Goal: Task Accomplishment & Management: Manage account settings

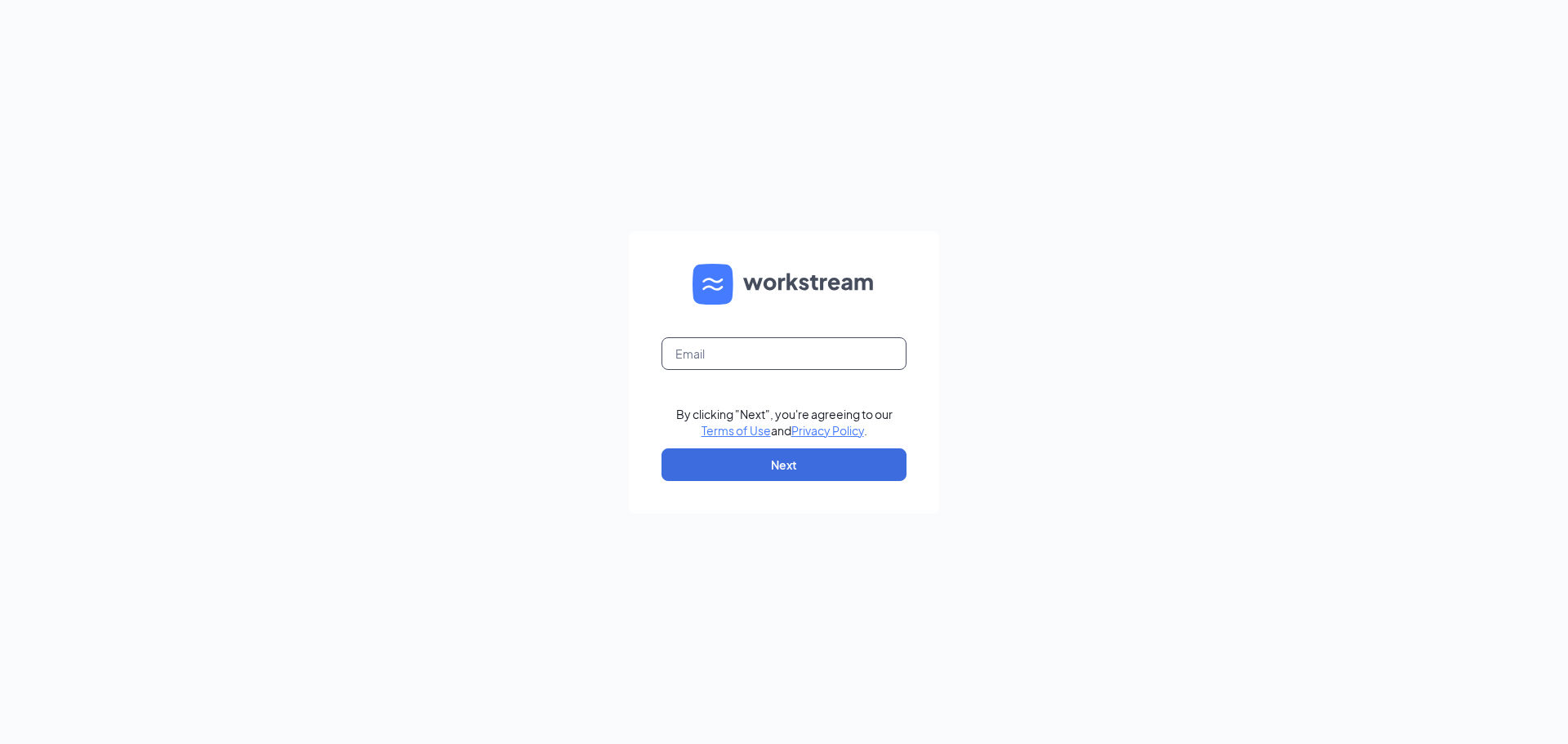
click at [830, 343] on input "text" at bounding box center [783, 353] width 245 height 32
type input "00250@chick-fil-a.com"
click at [828, 465] on button "Next" at bounding box center [783, 464] width 245 height 32
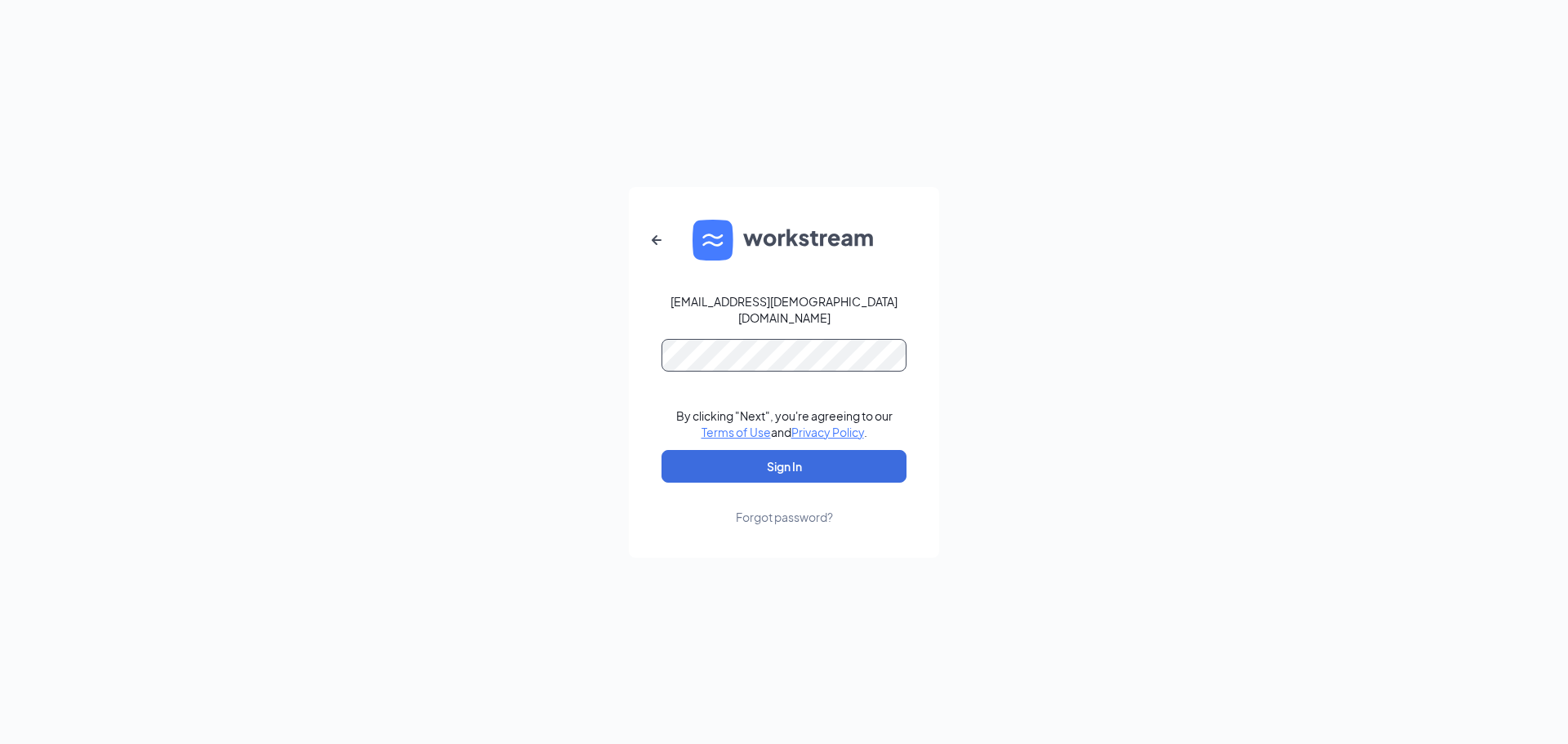
click at [661, 450] on button "Sign In" at bounding box center [783, 466] width 245 height 32
click at [773, 459] on button "Sign In" at bounding box center [783, 466] width 245 height 32
click at [661, 450] on button "Sign In" at bounding box center [783, 466] width 245 height 32
click at [664, 233] on button "button" at bounding box center [656, 239] width 39 height 39
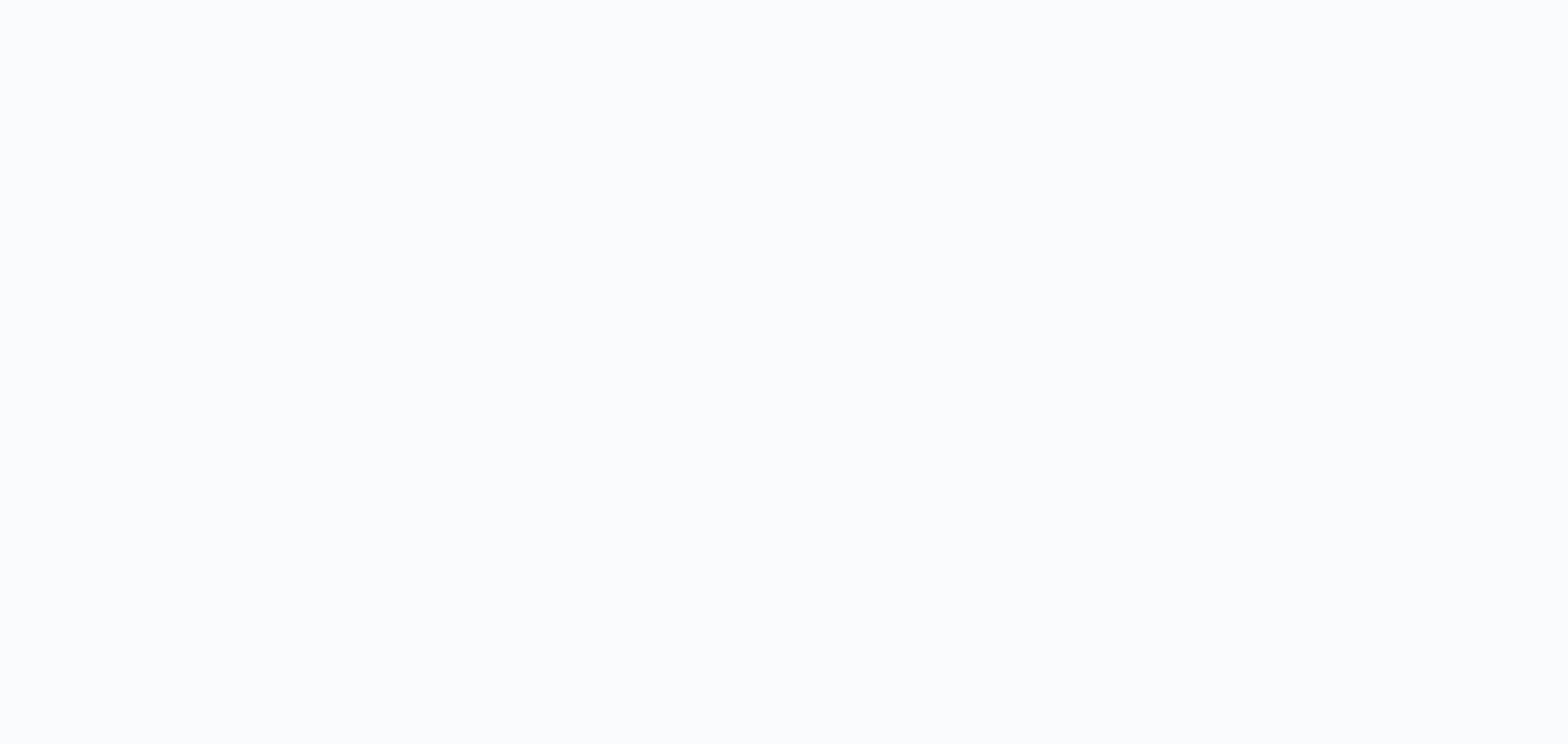
click at [1172, 362] on body at bounding box center [784, 372] width 1568 height 744
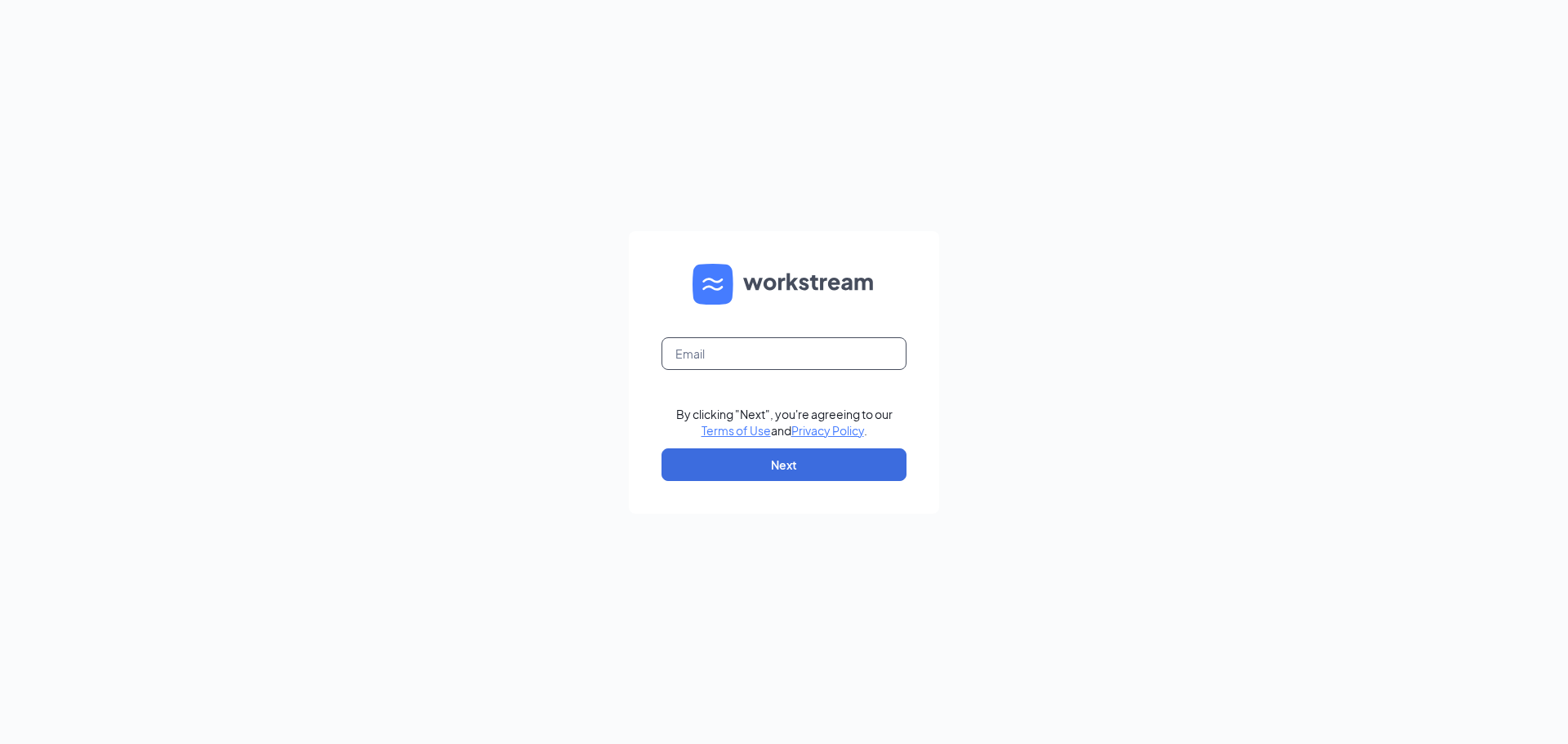
click at [759, 355] on input "text" at bounding box center [783, 353] width 245 height 32
type input "[PERSON_NAME][EMAIL_ADDRESS][PERSON_NAME][DOMAIN_NAME]"
drag, startPoint x: 1301, startPoint y: 278, endPoint x: 1280, endPoint y: 285, distance: 22.1
click at [1301, 278] on div "[PERSON_NAME][EMAIL_ADDRESS][PERSON_NAME][DOMAIN_NAME] By clicking "Next", you'…" at bounding box center [784, 372] width 1568 height 744
click at [871, 458] on button "Next" at bounding box center [783, 464] width 245 height 32
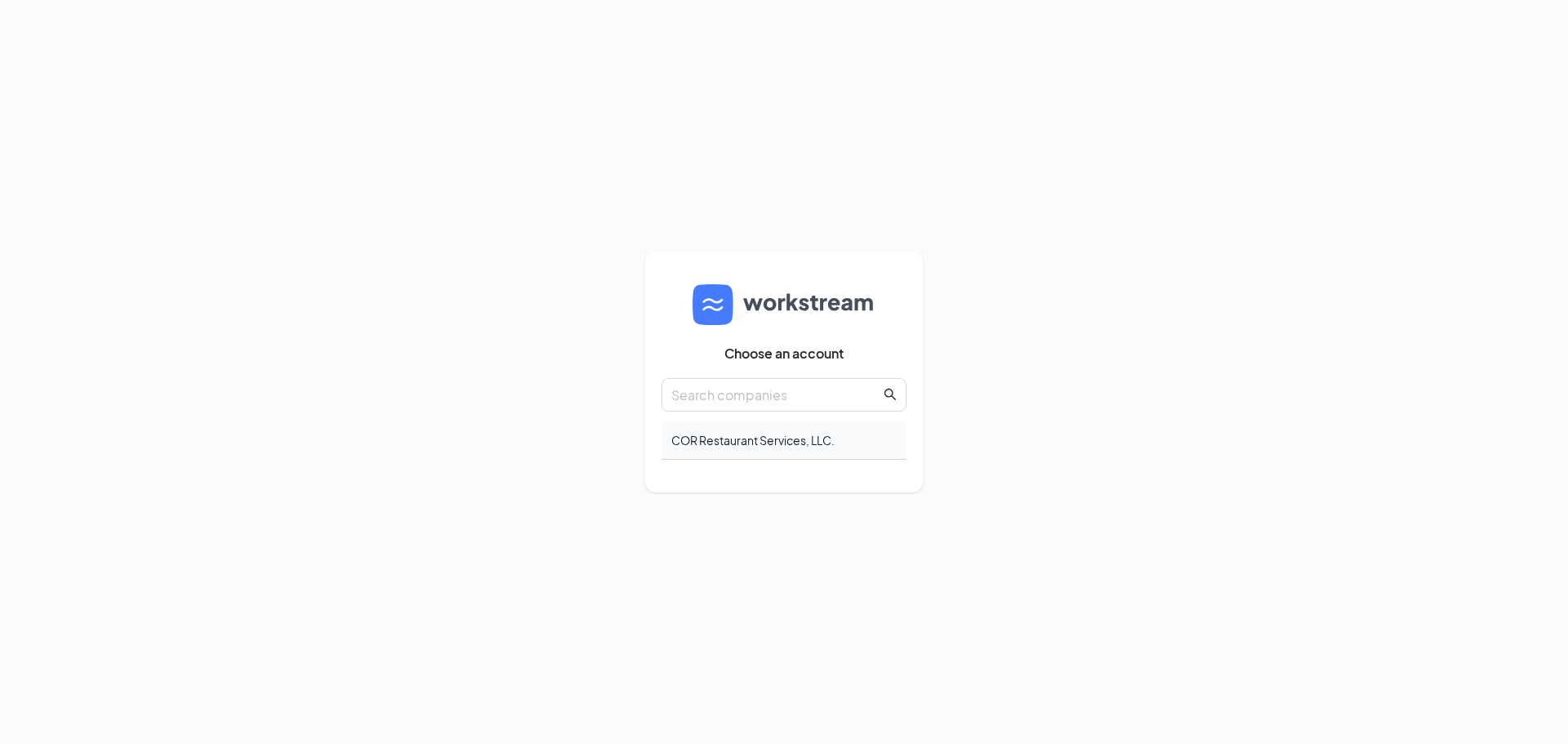
click at [786, 442] on div "COR Restaurant Services, LLC." at bounding box center [783, 440] width 245 height 38
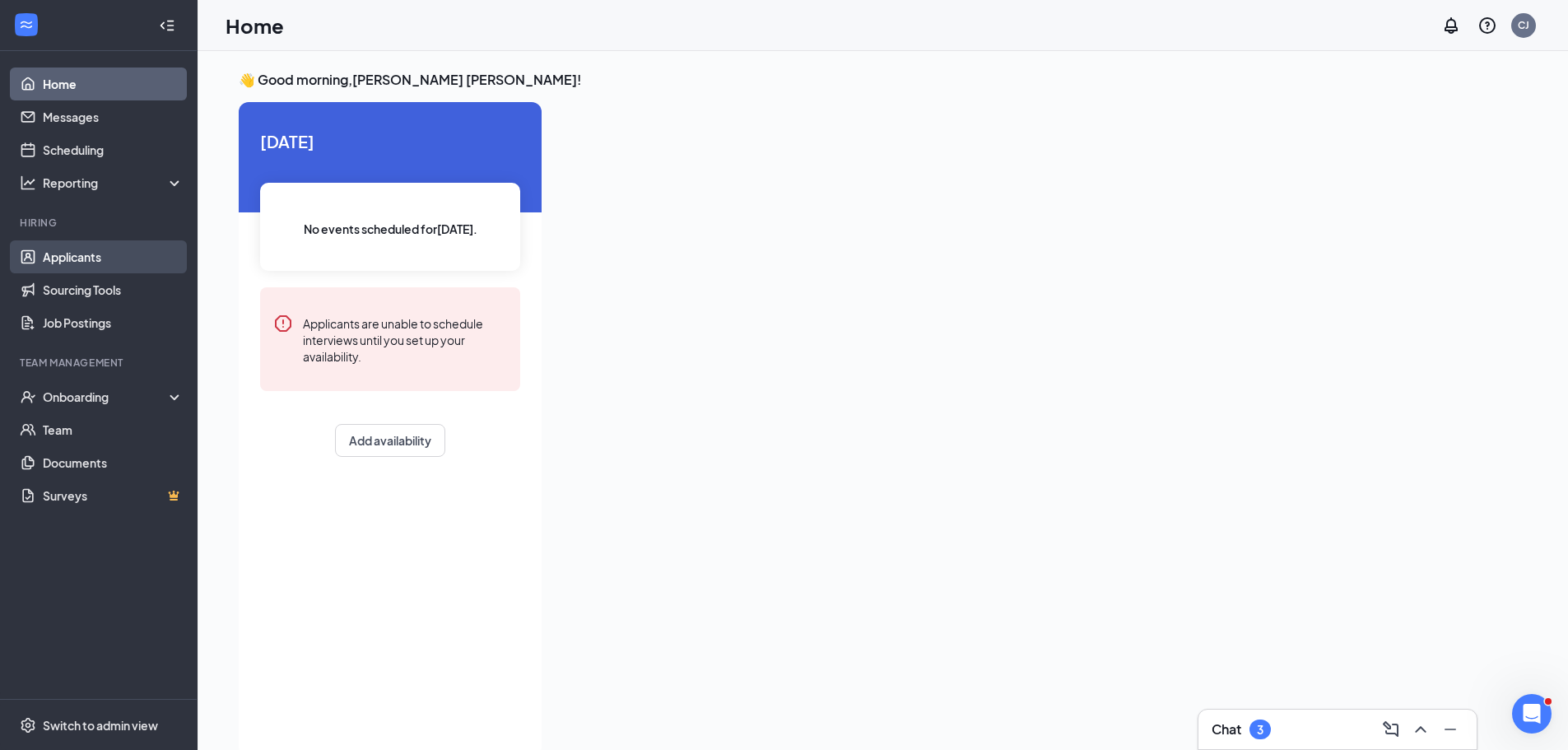
click at [115, 249] on link "Applicants" at bounding box center [113, 256] width 141 height 33
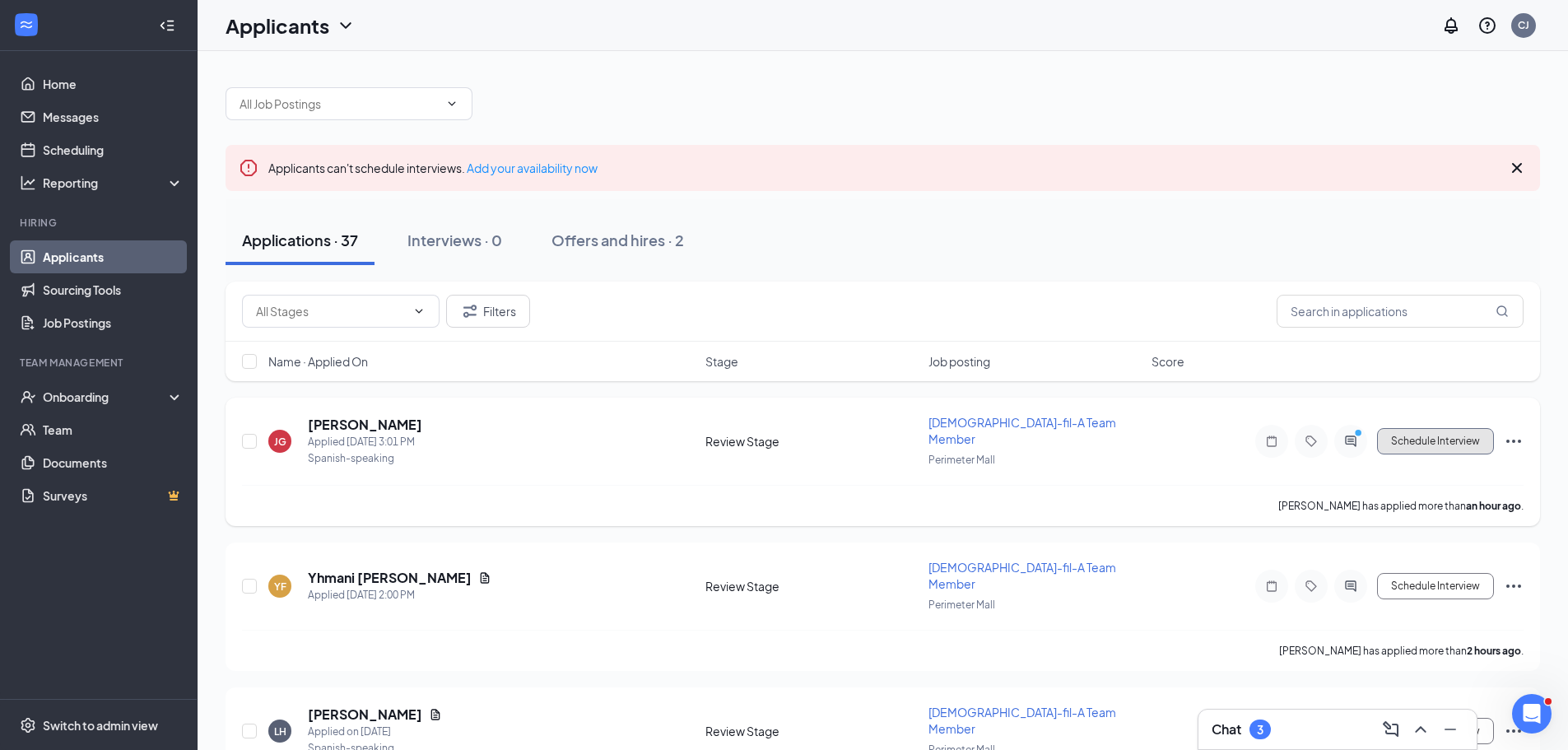
click at [1422, 439] on button "Schedule Interview" at bounding box center [1436, 440] width 117 height 26
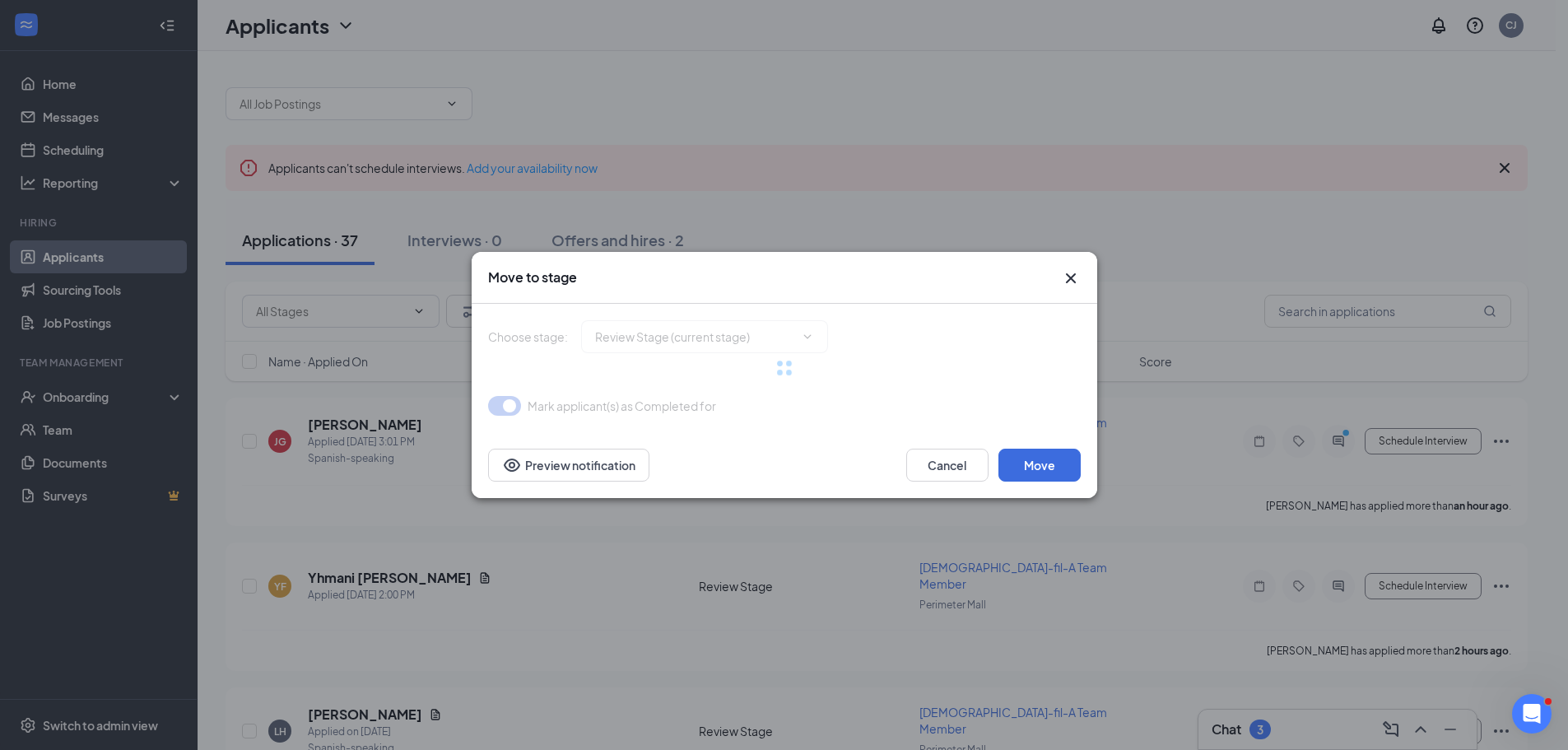
type input "Interview (next stage)"
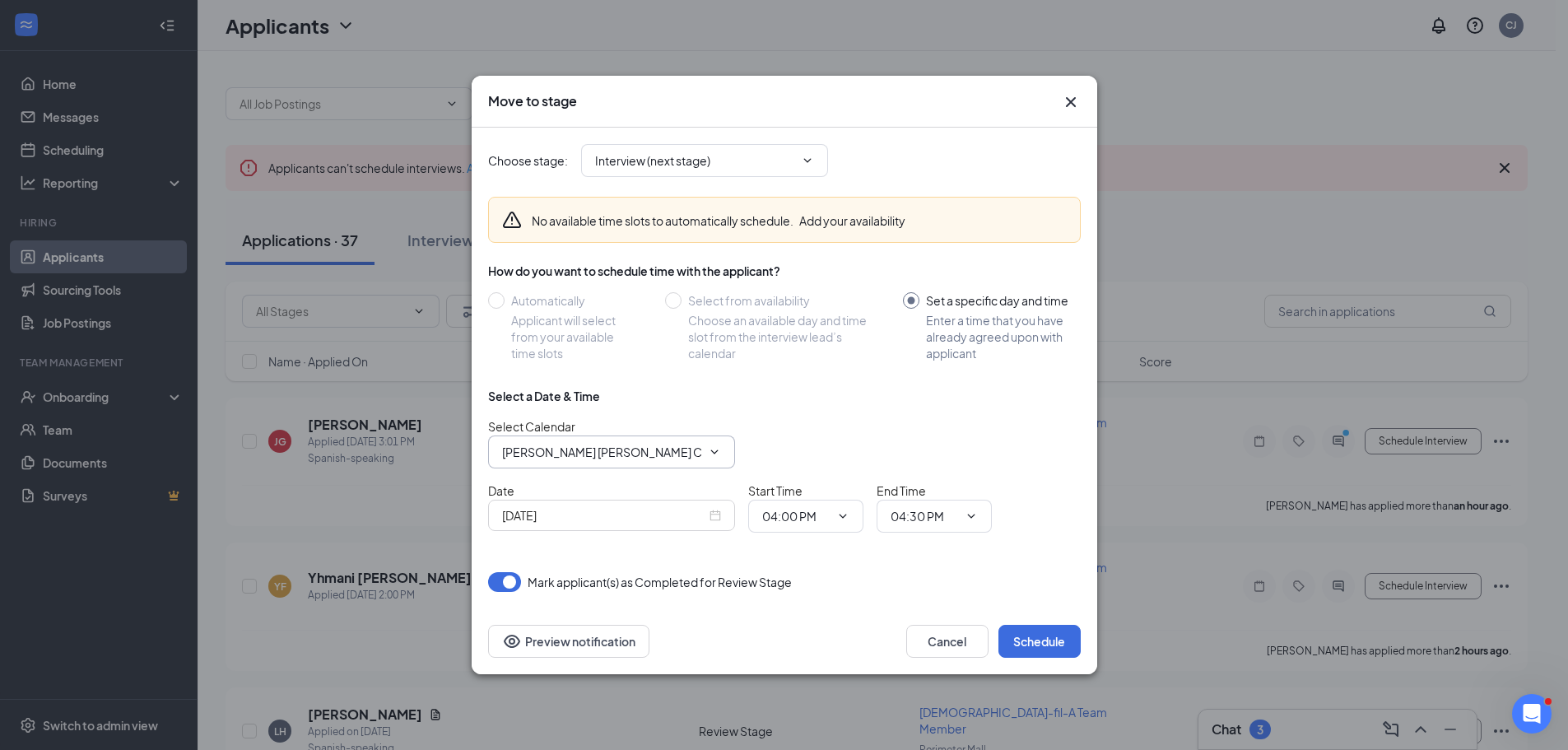
click at [668, 452] on input "Collier Jackson's Calendar" at bounding box center [602, 452] width 199 height 18
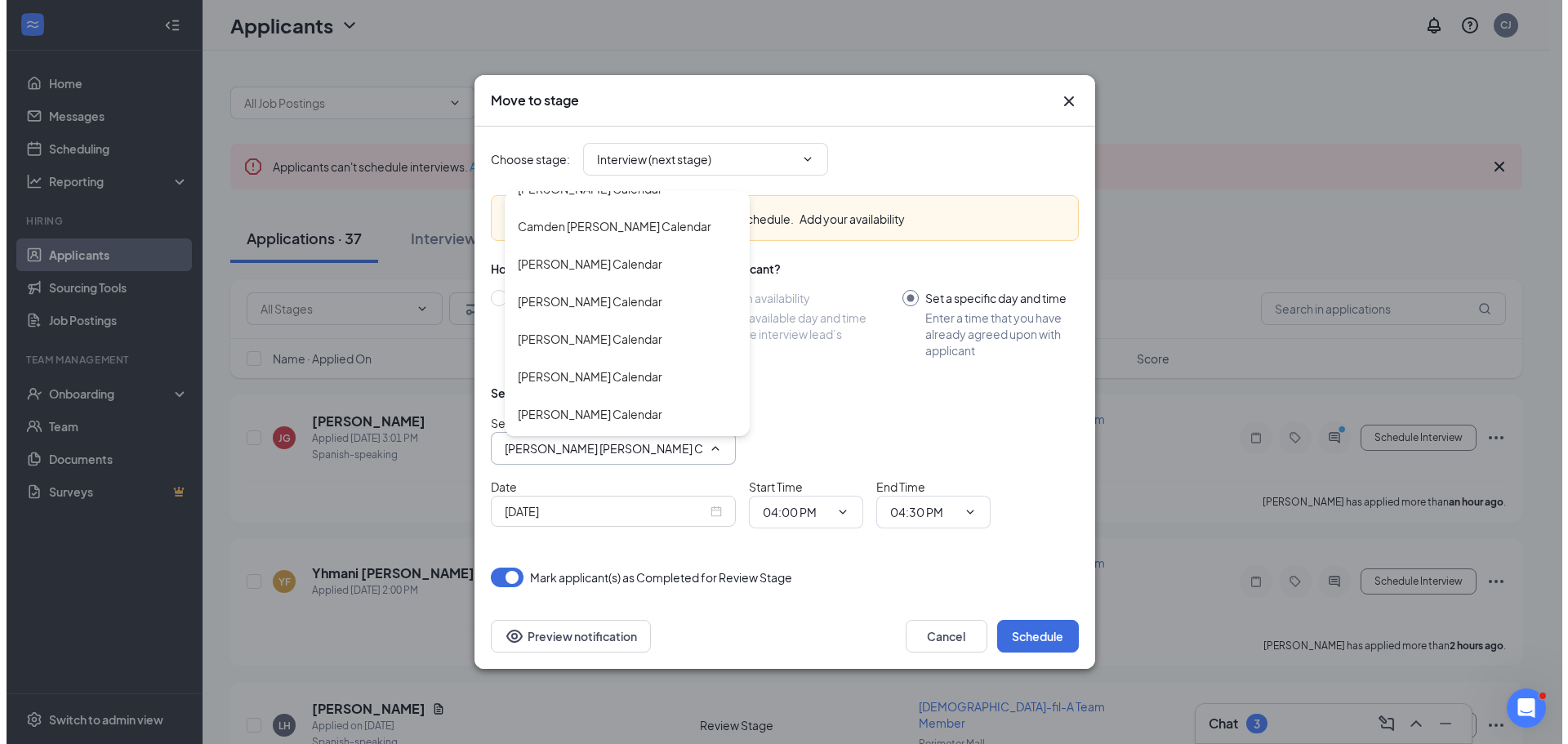
scroll to position [1652, 0]
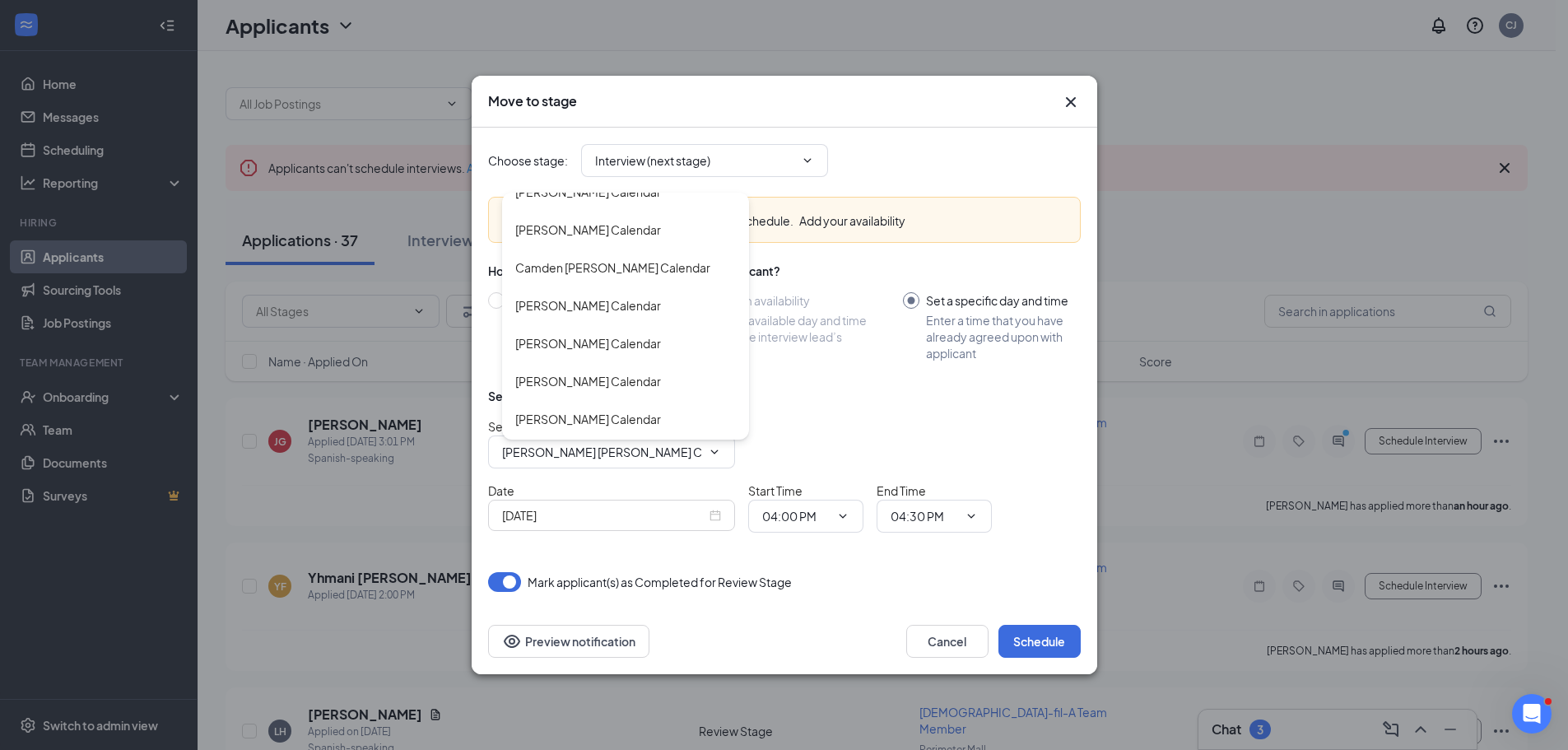
click at [863, 393] on div "Select a Date & Time" at bounding box center [784, 396] width 593 height 17
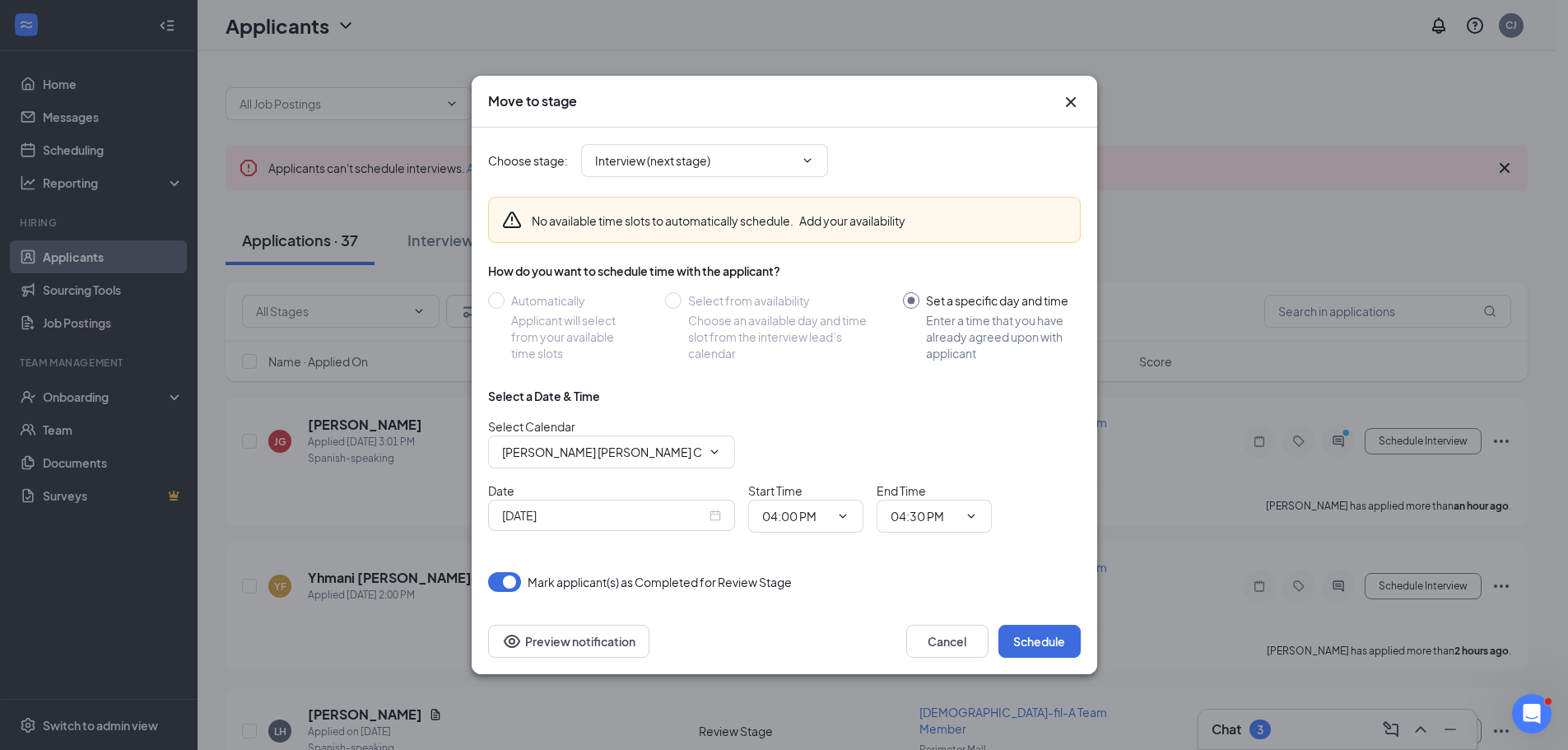
click at [715, 516] on div "Sep 15, 2025" at bounding box center [612, 516] width 219 height 18
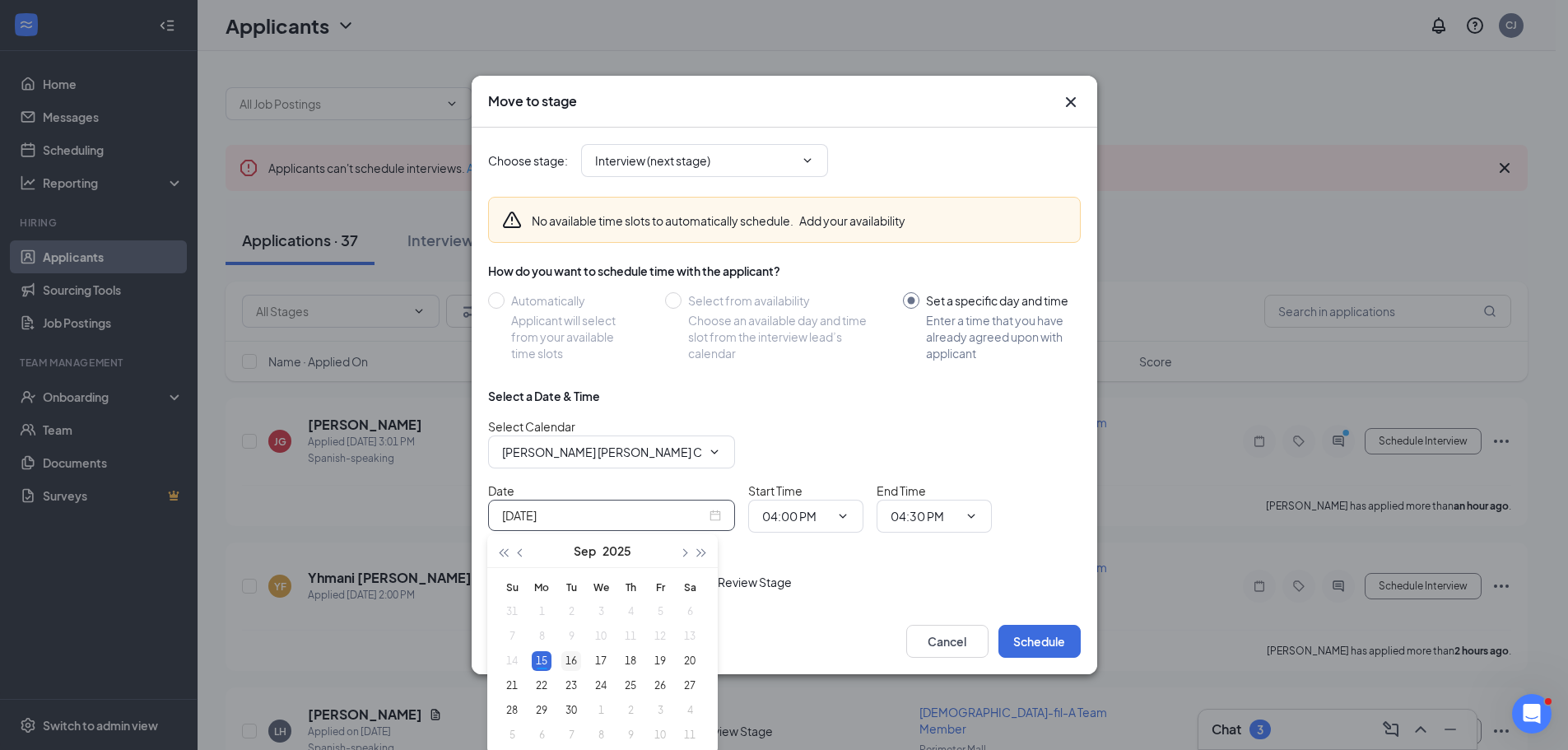
type input "Sep 16, 2025"
click at [571, 660] on div "16" at bounding box center [572, 661] width 20 height 20
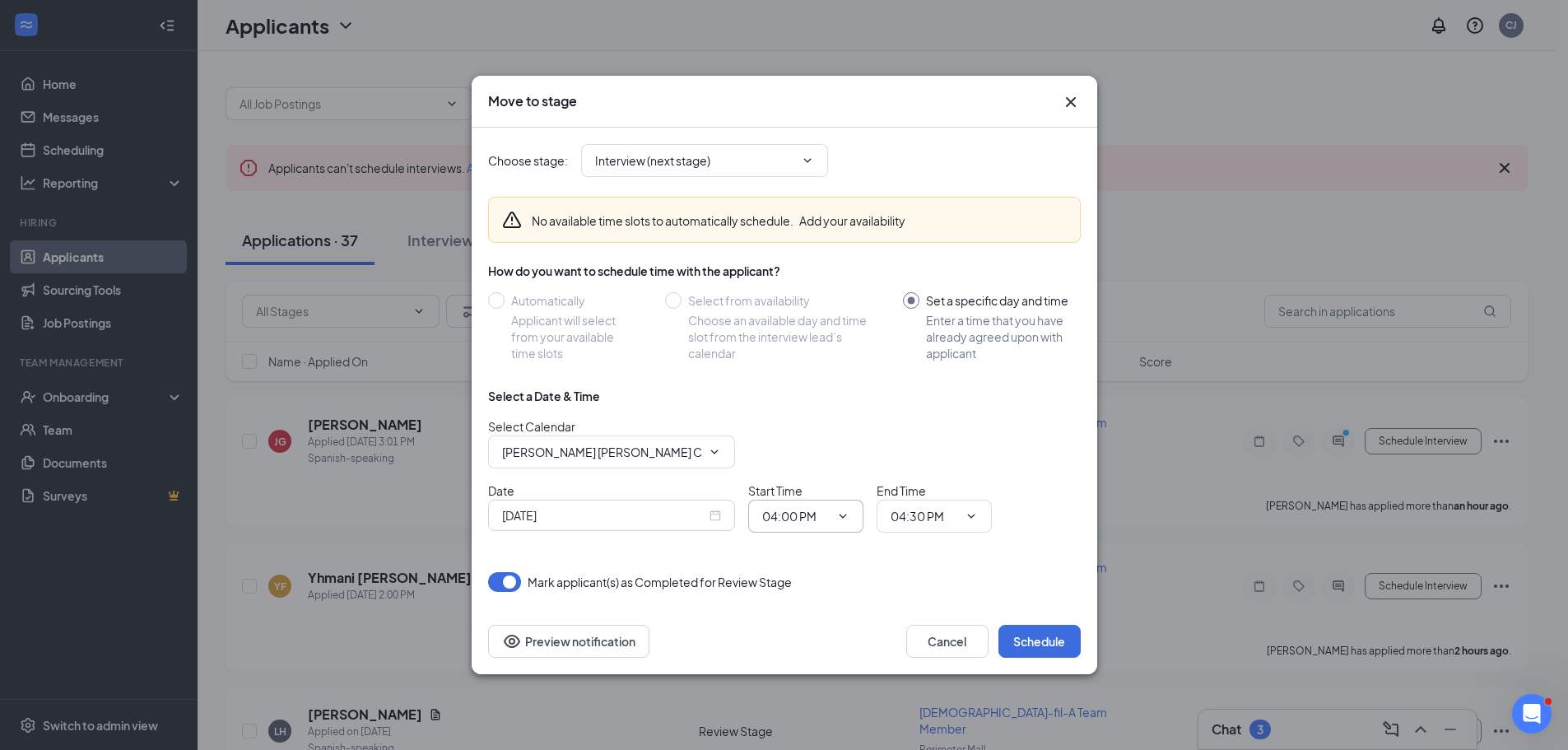
click at [836, 520] on icon "ChevronDown" at bounding box center [843, 516] width 13 height 13
click at [843, 516] on icon "ChevronDown" at bounding box center [843, 516] width 13 height 13
click at [839, 519] on icon "ChevronDown" at bounding box center [843, 516] width 13 height 13
click at [853, 213] on button "Add your availability" at bounding box center [852, 221] width 106 height 17
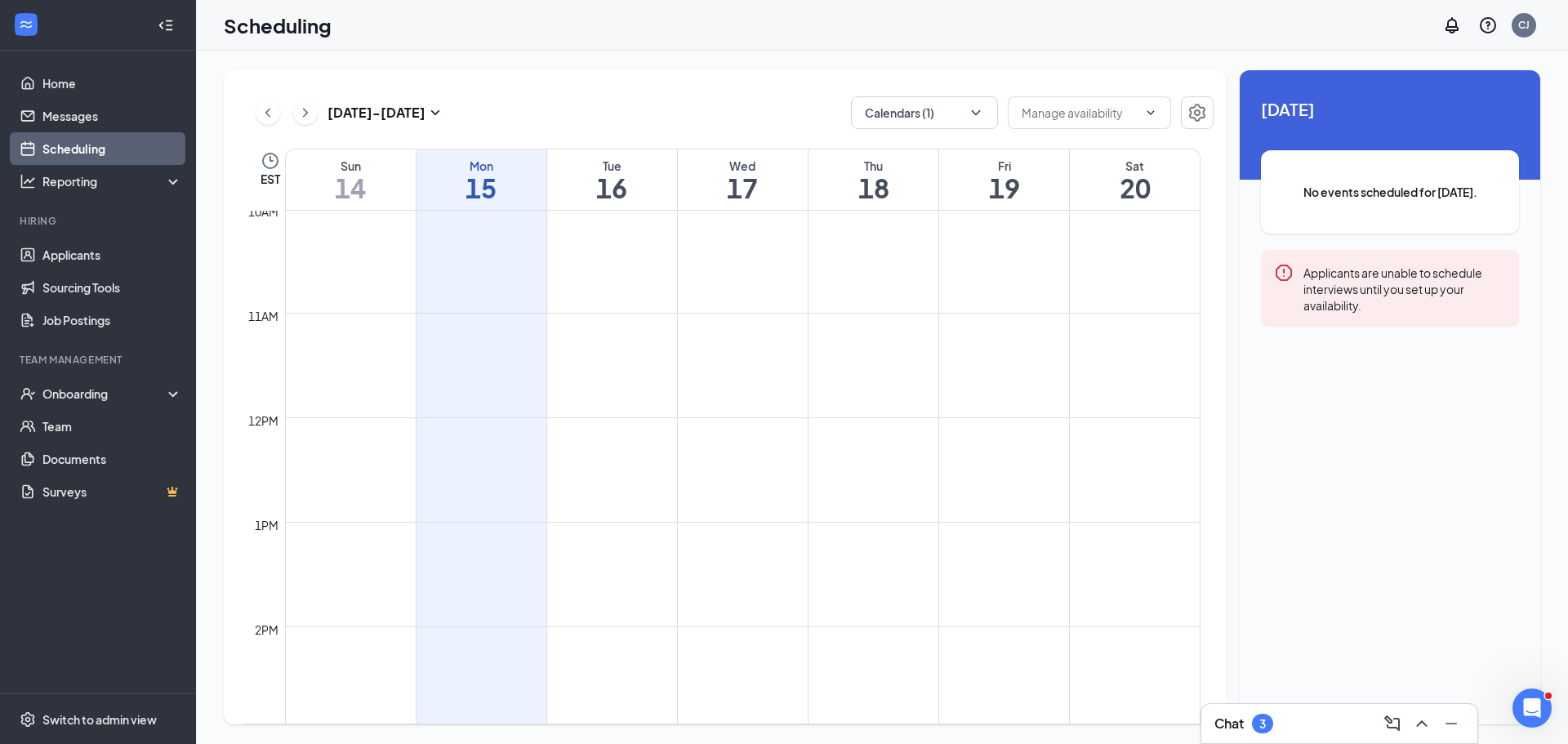
scroll to position [1129, 0]
click at [620, 467] on td at bounding box center [742, 478] width 915 height 26
click at [620, 449] on td at bounding box center [742, 453] width 915 height 26
click at [627, 443] on td at bounding box center [742, 453] width 915 height 26
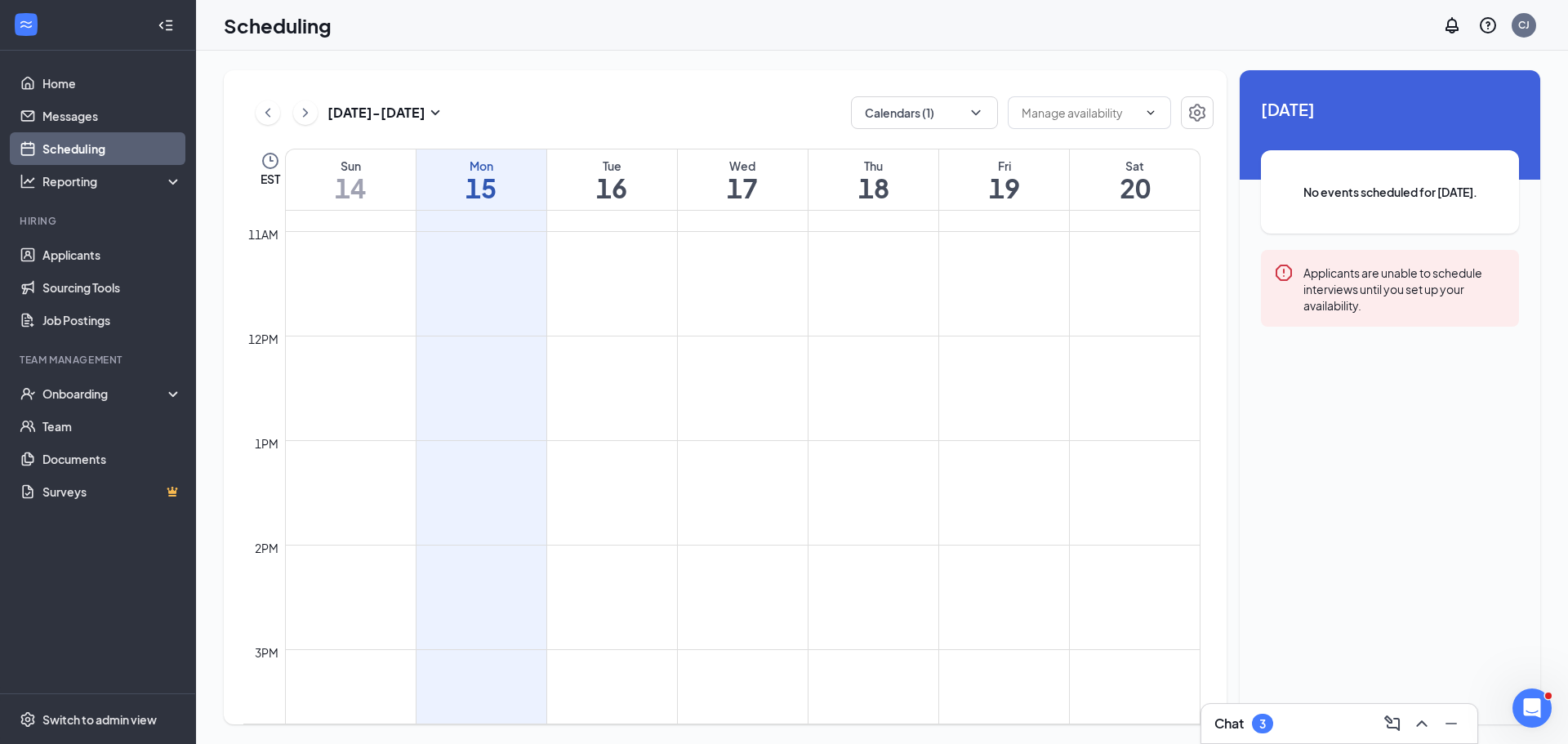
click at [627, 443] on td at bounding box center [742, 453] width 915 height 26
click at [1056, 107] on input "text" at bounding box center [1080, 113] width 116 height 18
click at [1123, 75] on div "Sep 14 - Sep 20 Calendars (1) Delete all availability EST Sun 14 Mon 15 Tue 16 …" at bounding box center [725, 398] width 1003 height 654
click at [486, 458] on td at bounding box center [742, 463] width 915 height 26
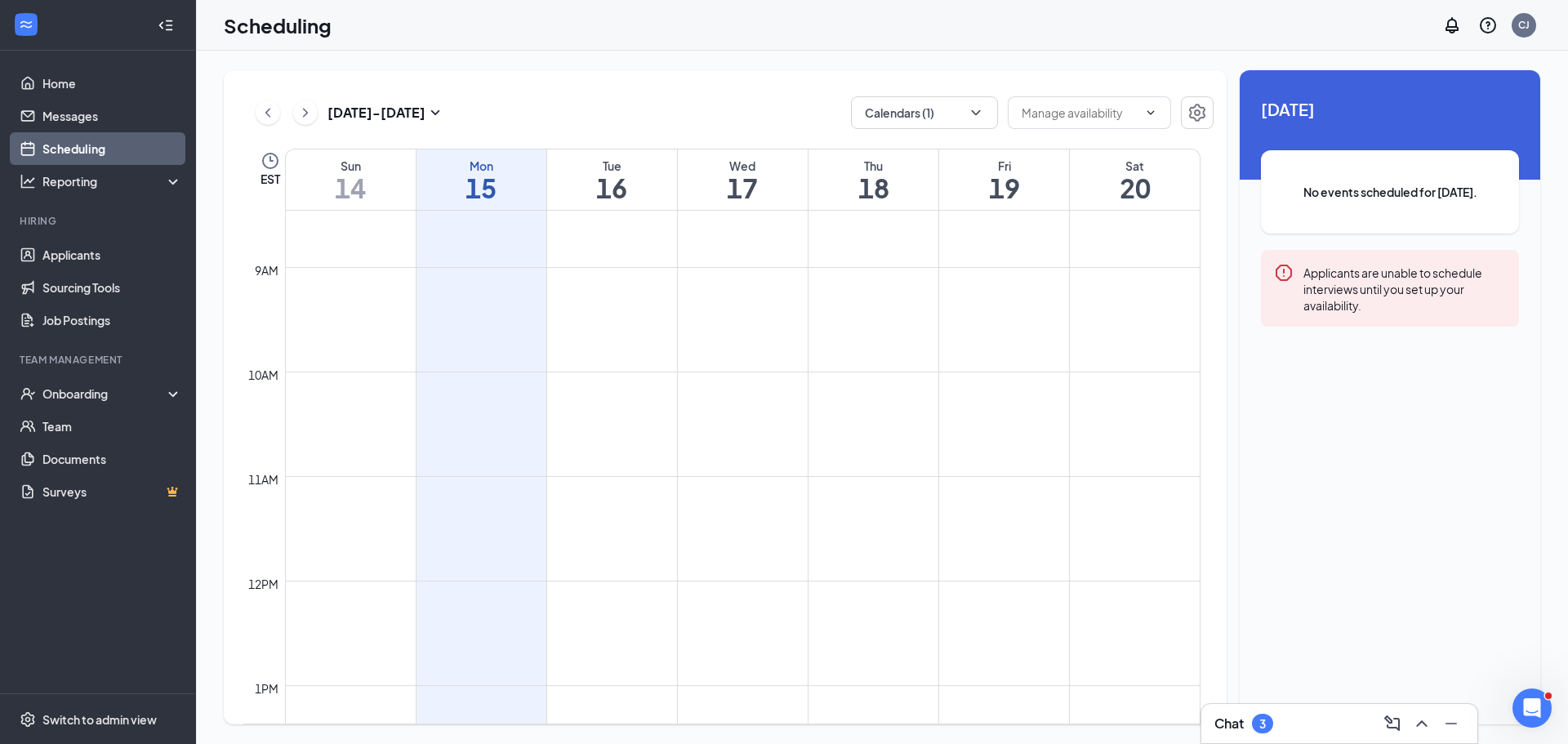
click at [486, 458] on td at bounding box center [742, 463] width 915 height 26
click at [611, 426] on td at bounding box center [742, 436] width 915 height 26
drag, startPoint x: 611, startPoint y: 426, endPoint x: 595, endPoint y: 463, distance: 40.3
click at [595, 463] on td at bounding box center [742, 463] width 915 height 26
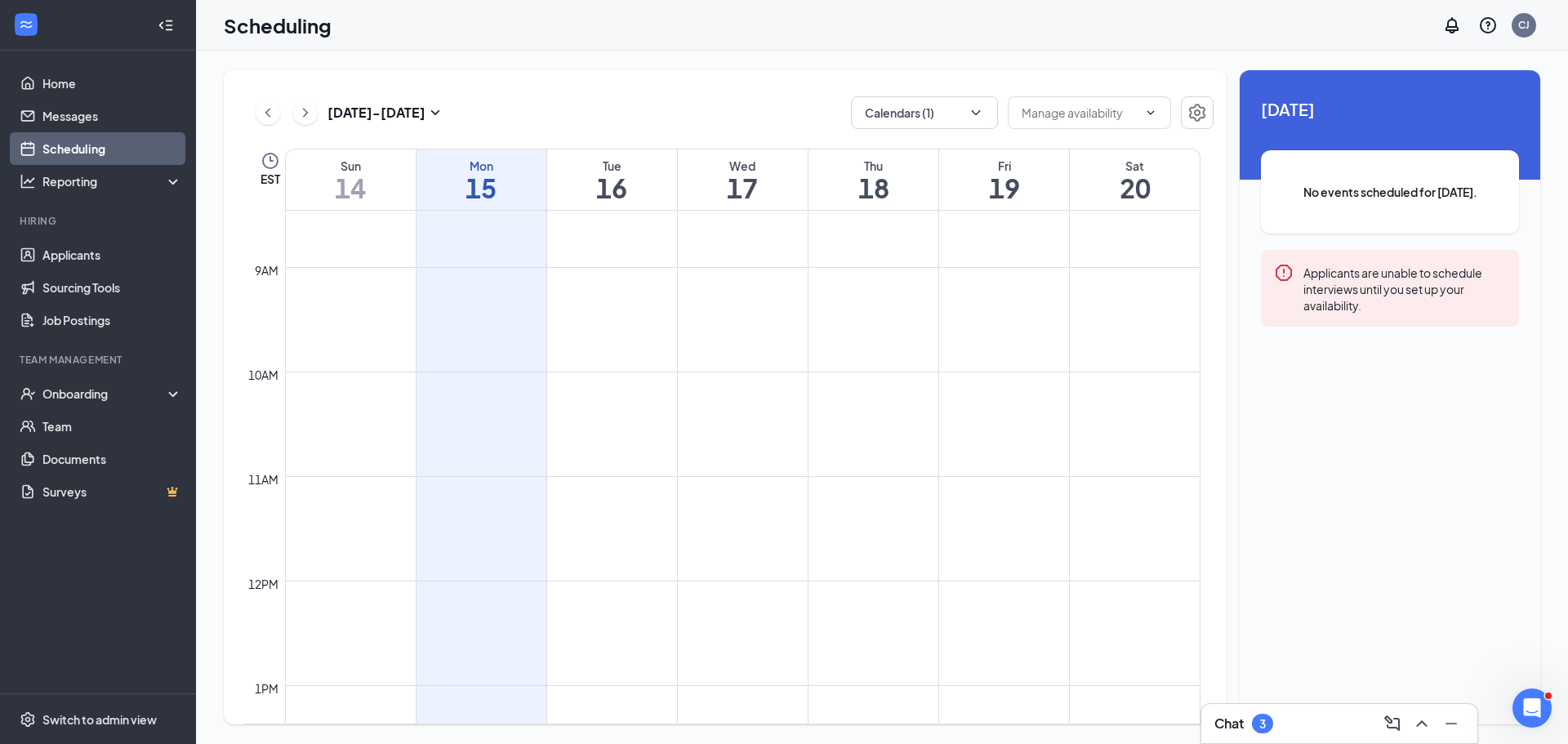
click at [595, 463] on td at bounding box center [742, 463] width 915 height 26
click at [1384, 176] on div "No events scheduled for today." at bounding box center [1389, 192] width 258 height 83
click at [1330, 362] on div "Today No events scheduled for today. Applicants are unable to schedule intervie…" at bounding box center [1390, 228] width 301 height 316
click at [1453, 716] on icon "Minimize" at bounding box center [1452, 723] width 20 height 20
click at [100, 181] on div "Reporting" at bounding box center [112, 181] width 140 height 17
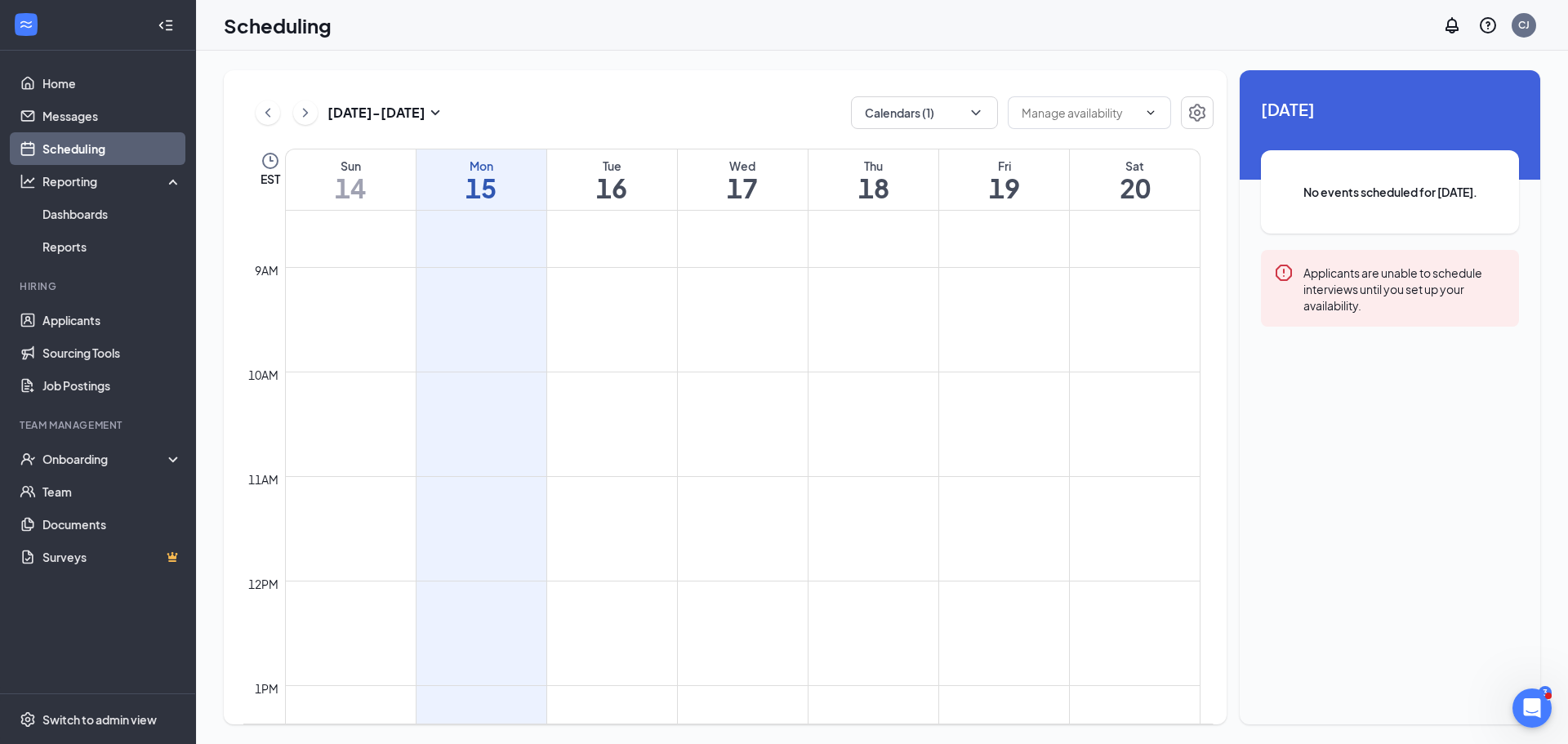
click at [120, 147] on link "Scheduling" at bounding box center [112, 148] width 140 height 32
click at [627, 405] on td at bounding box center [742, 410] width 915 height 26
drag, startPoint x: 585, startPoint y: 171, endPoint x: 566, endPoint y: 175, distance: 19.4
click at [584, 171] on div "Tue" at bounding box center [612, 166] width 130 height 17
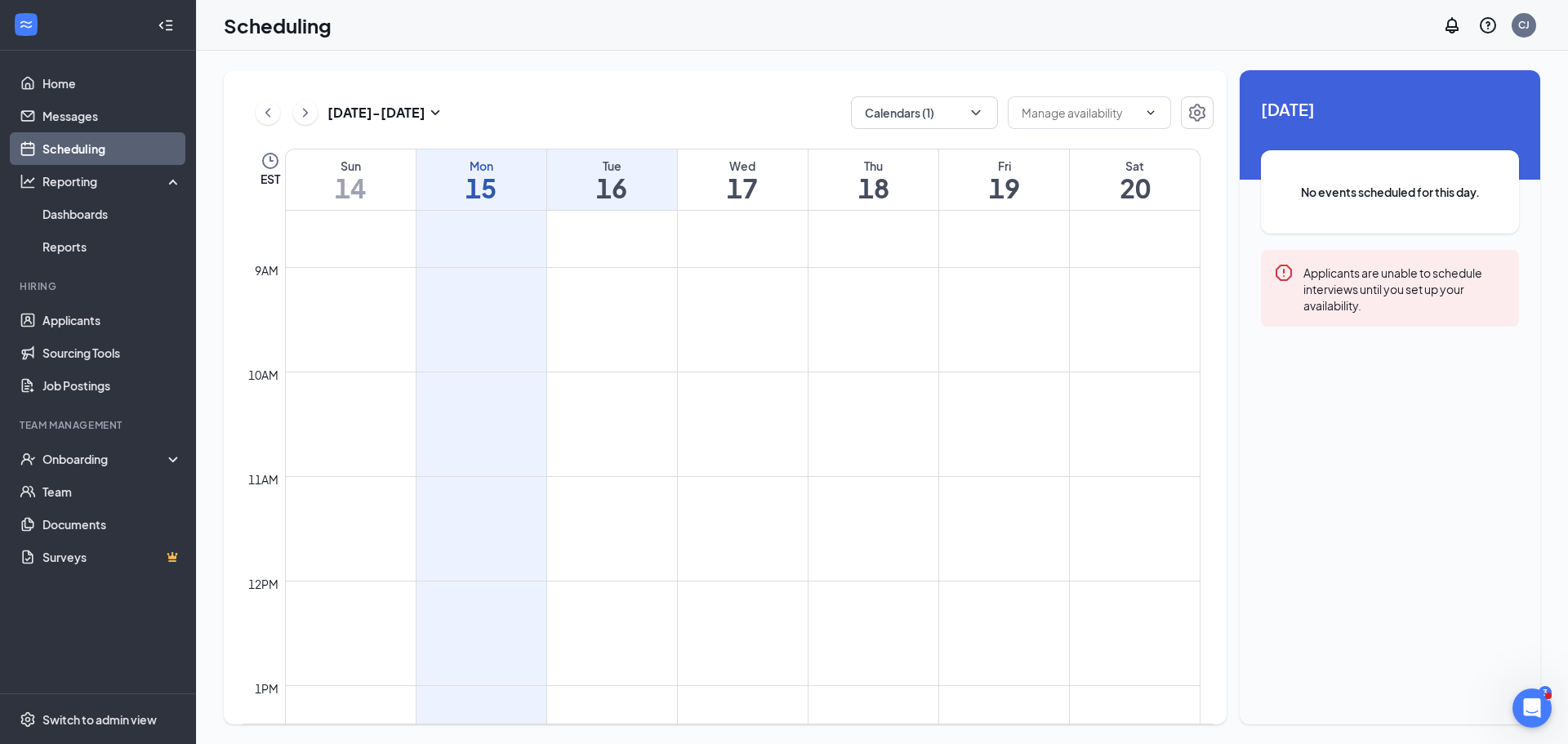
click at [576, 194] on h1 "16" at bounding box center [612, 187] width 130 height 27
click at [608, 218] on td at bounding box center [742, 228] width 915 height 26
click at [615, 273] on td at bounding box center [742, 280] width 915 height 26
click at [601, 446] on td at bounding box center [742, 436] width 915 height 26
click at [603, 439] on td at bounding box center [742, 436] width 915 height 26
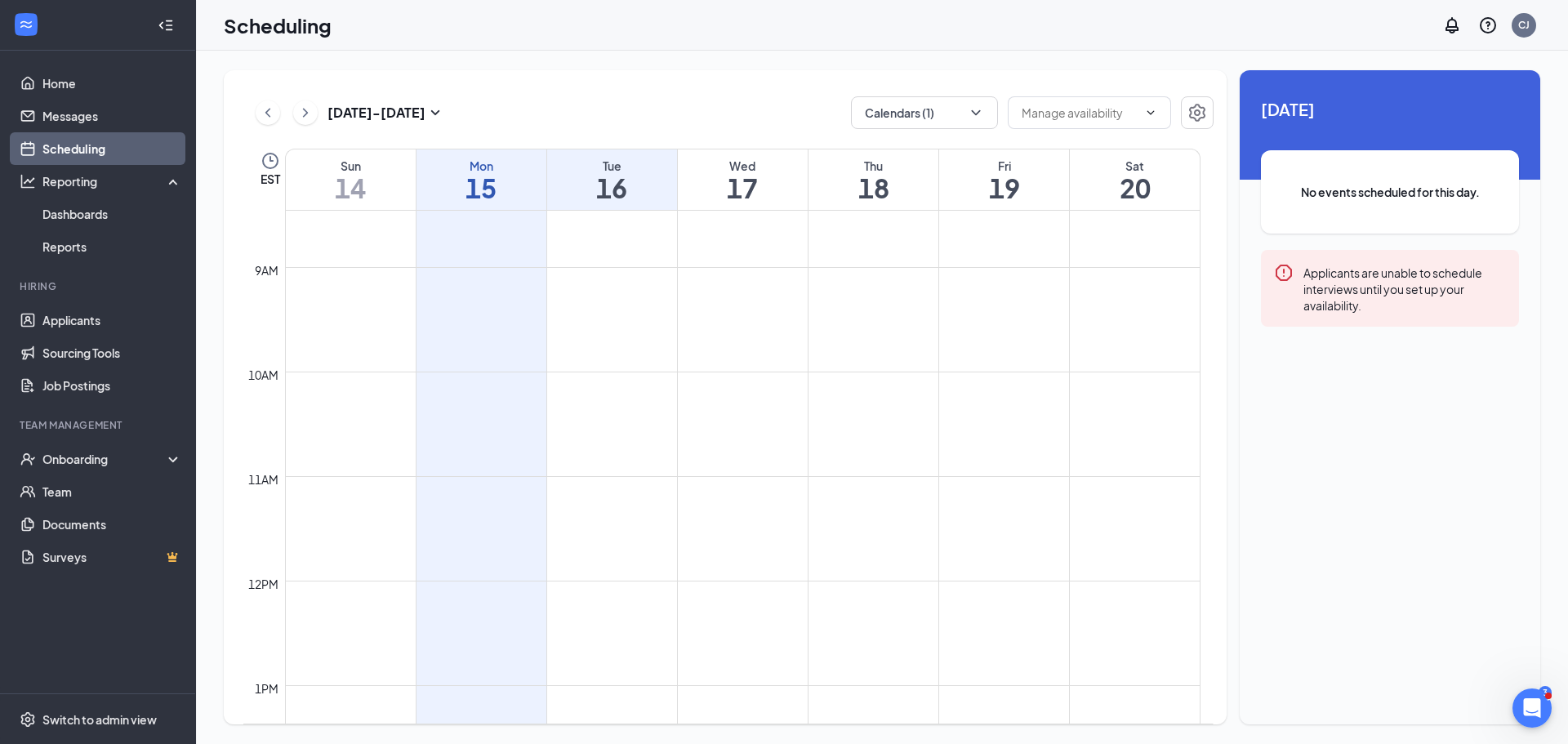
click at [603, 439] on td at bounding box center [742, 436] width 915 height 26
click at [605, 482] on td at bounding box center [742, 488] width 915 height 26
click at [262, 477] on div "11am" at bounding box center [263, 479] width 37 height 18
click at [272, 574] on td "12pm" at bounding box center [264, 583] width 42 height 26
click at [265, 587] on div "12pm" at bounding box center [263, 584] width 37 height 18
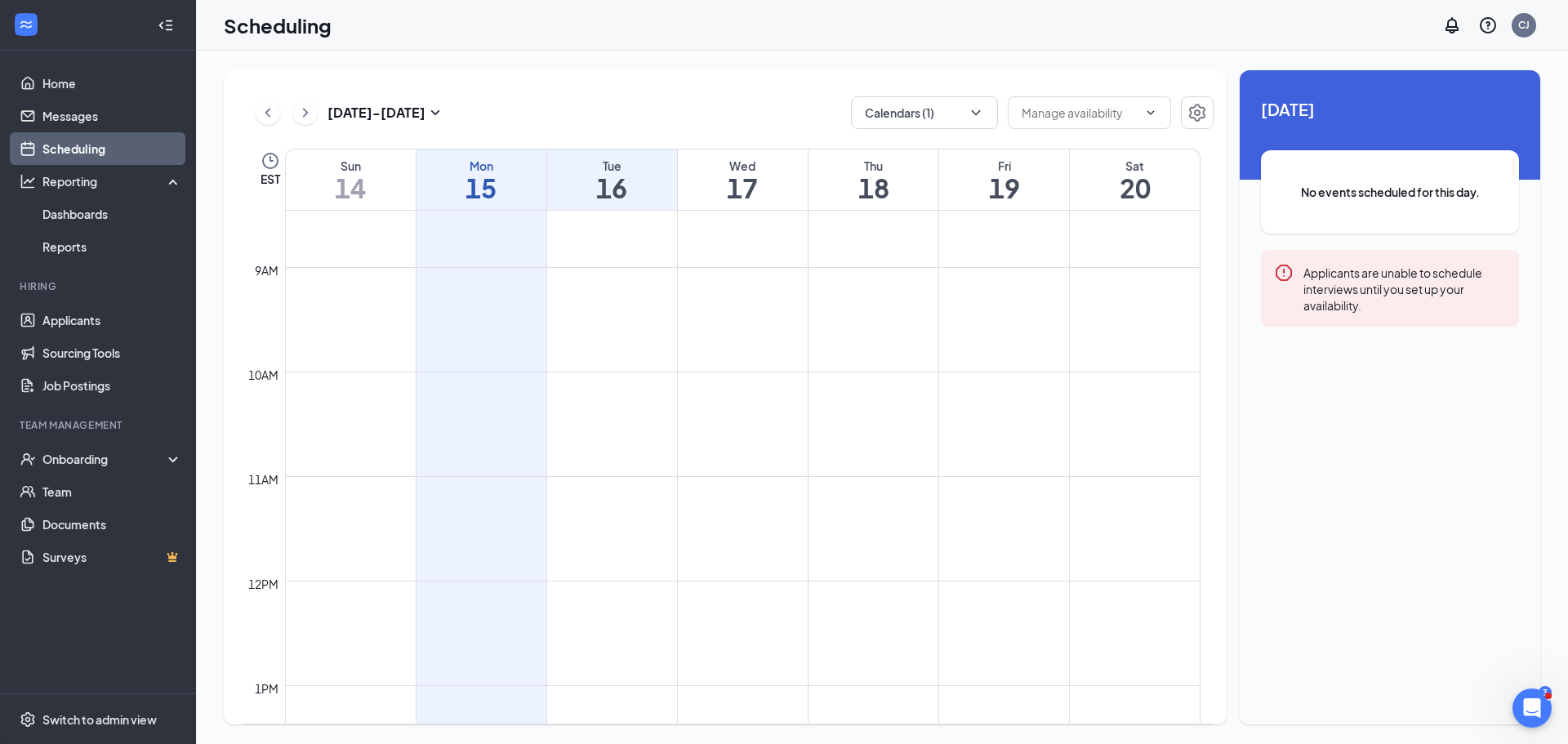
click at [831, 165] on div "Thu" at bounding box center [873, 166] width 130 height 17
click at [837, 181] on h1 "18" at bounding box center [873, 187] width 130 height 27
click at [659, 159] on div "Tue" at bounding box center [612, 166] width 130 height 17
click at [603, 184] on h1 "16" at bounding box center [612, 187] width 130 height 27
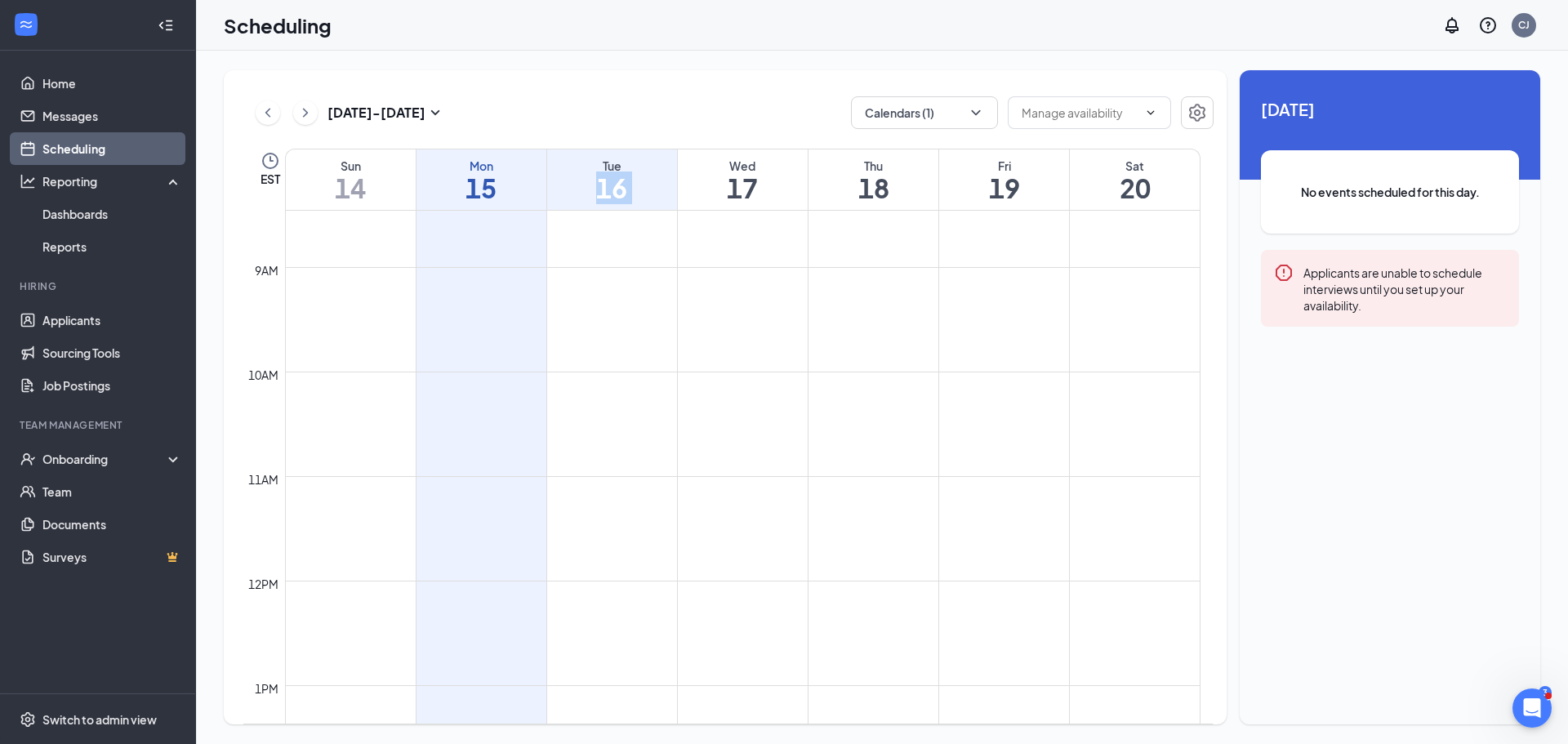
click at [603, 184] on h1 "16" at bounding box center [612, 187] width 130 height 27
click at [600, 250] on td at bounding box center [742, 253] width 915 height 26
click at [628, 454] on td at bounding box center [742, 442] width 915 height 26
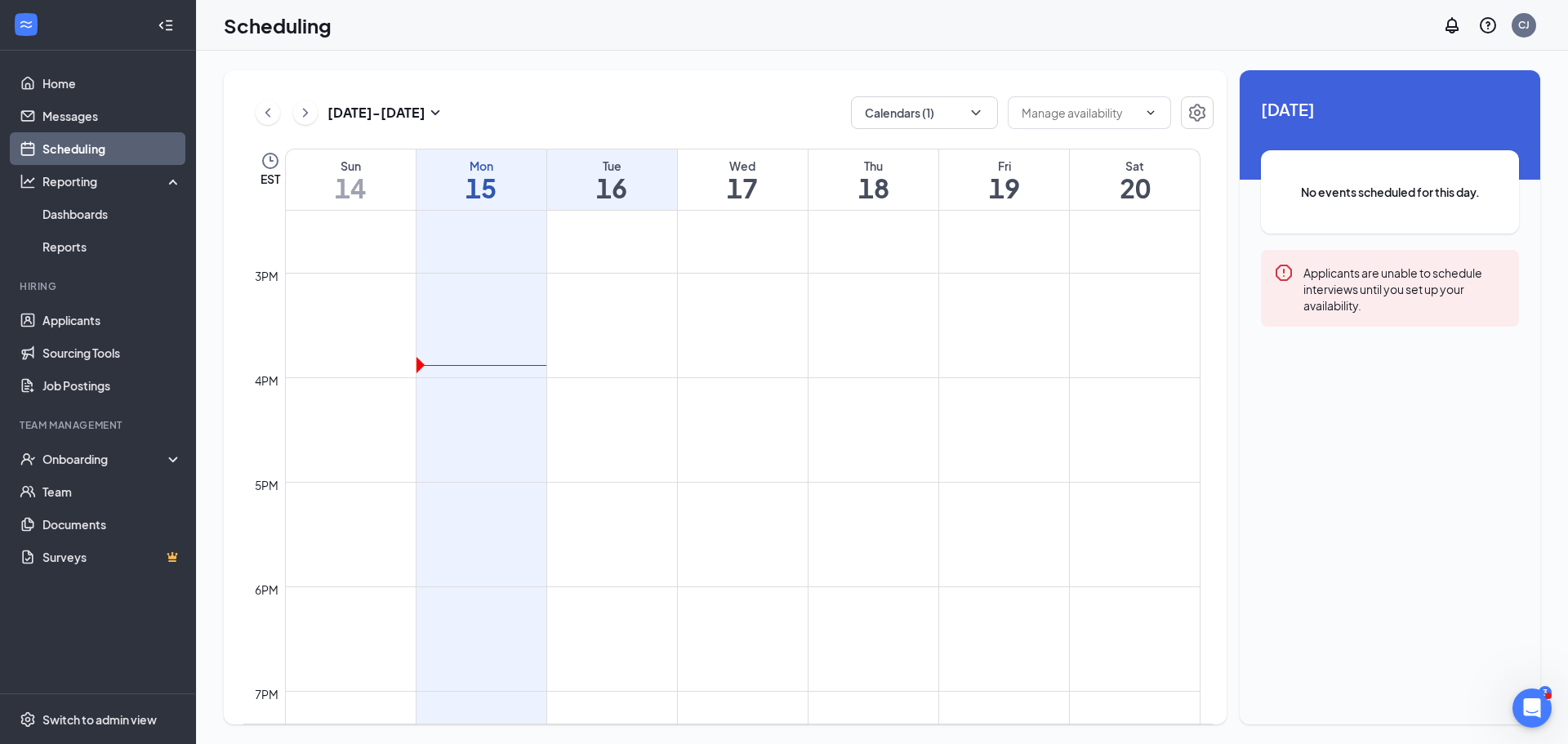
click at [479, 363] on td at bounding box center [742, 364] width 915 height 26
click at [579, 341] on td at bounding box center [742, 337] width 915 height 26
click at [579, 340] on td at bounding box center [742, 337] width 915 height 26
click at [620, 304] on td at bounding box center [742, 311] width 915 height 26
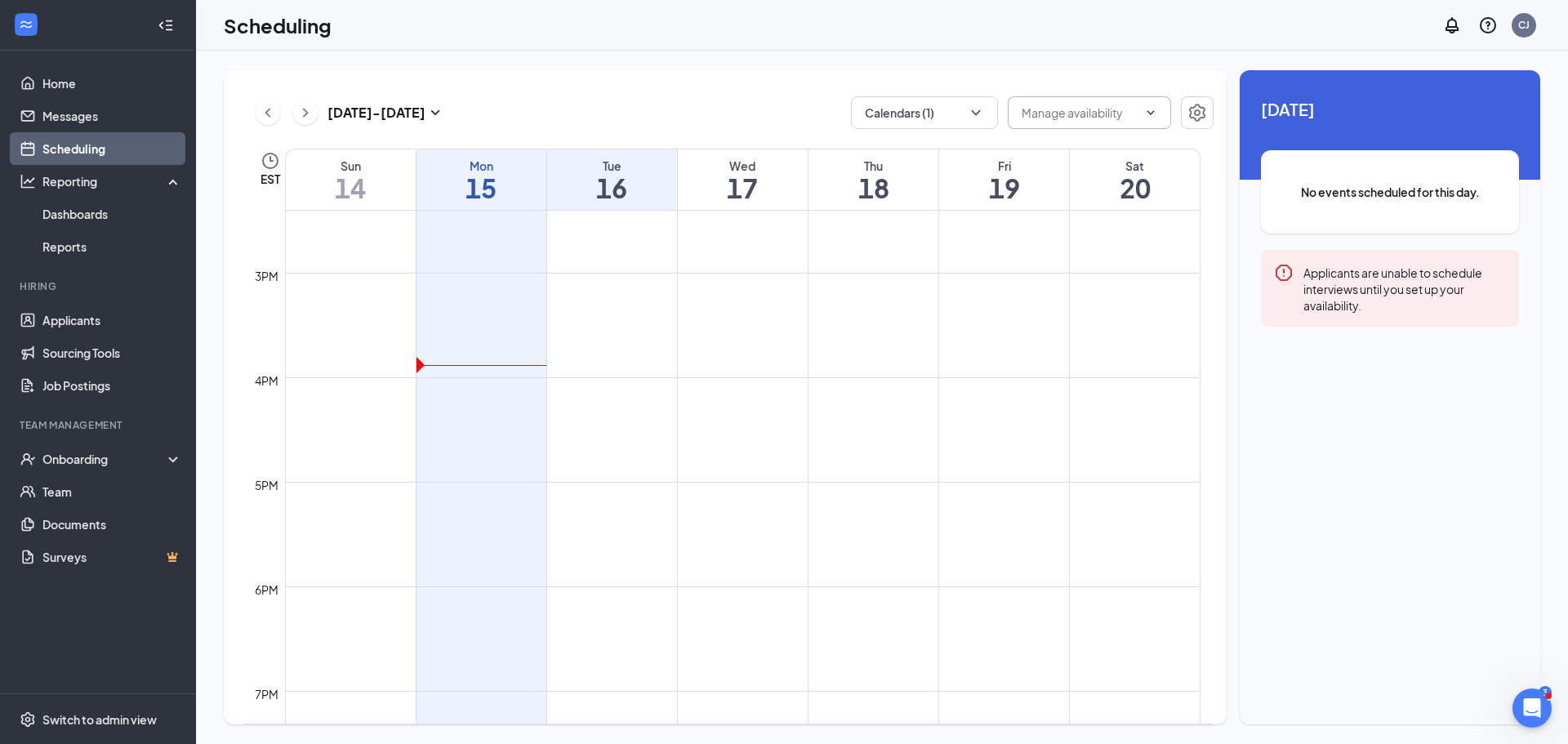
click at [1085, 116] on input "text" at bounding box center [1080, 113] width 116 height 18
click at [1205, 112] on icon "Settings" at bounding box center [1198, 113] width 20 height 20
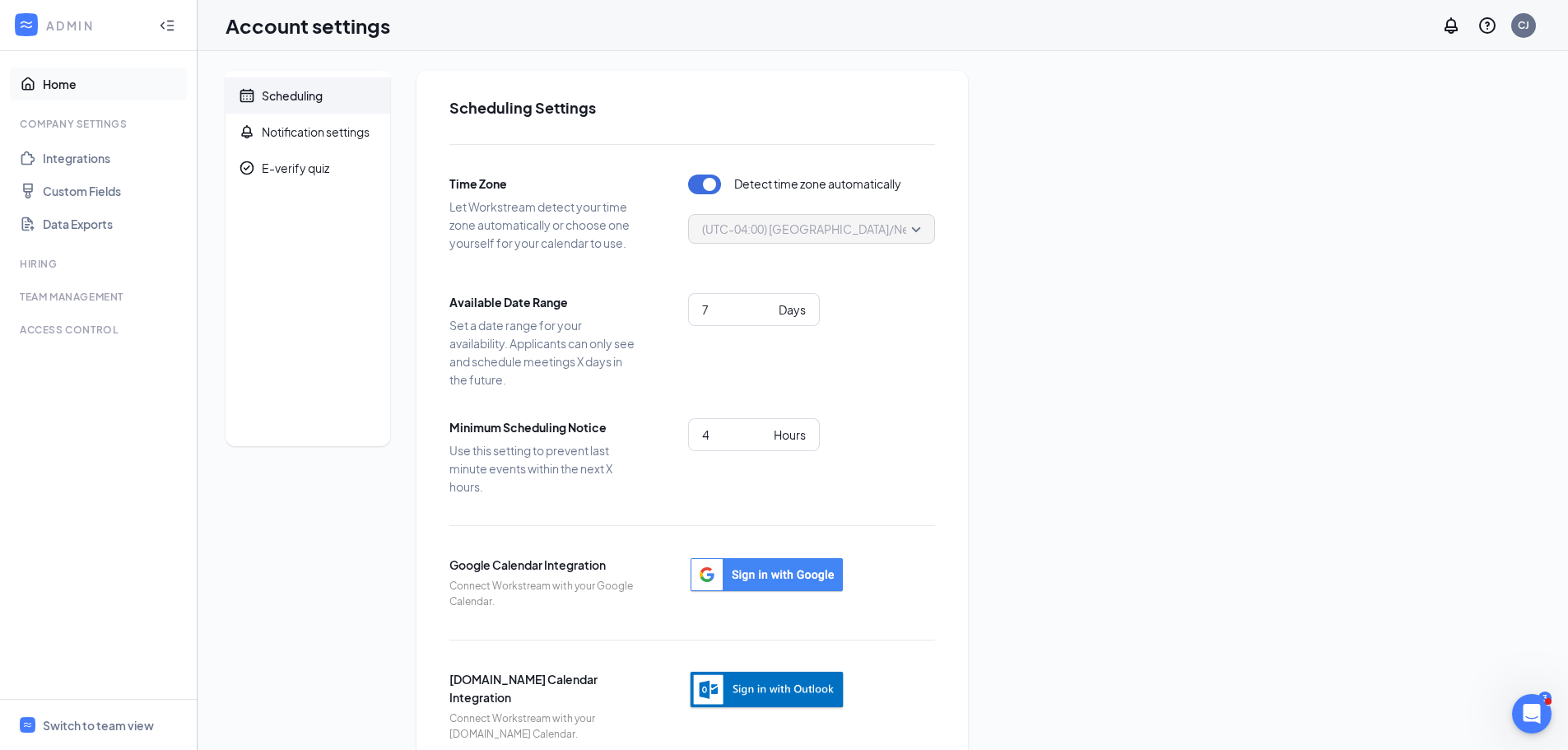
click at [97, 81] on link "Home" at bounding box center [113, 84] width 141 height 33
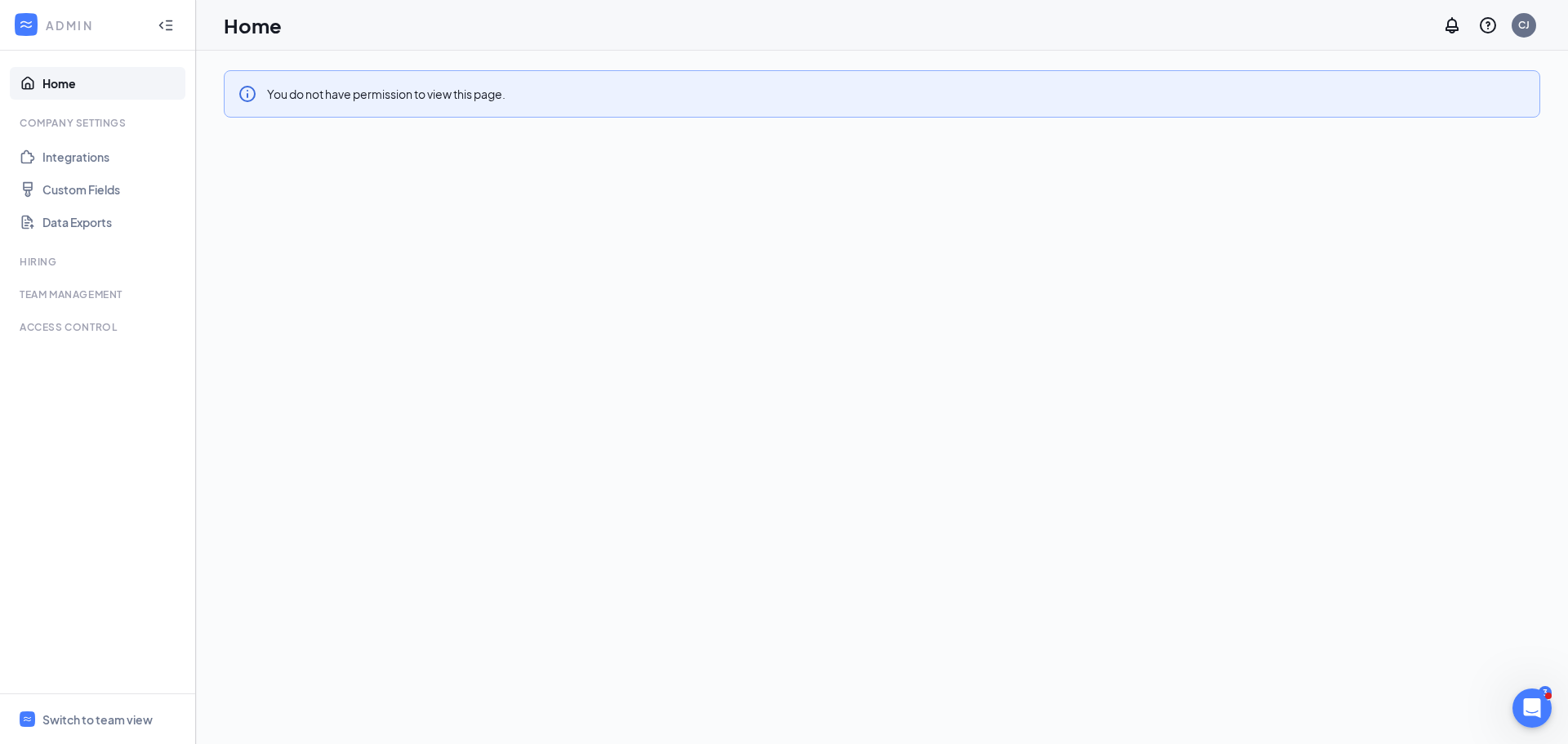
click at [178, 27] on div at bounding box center [165, 25] width 32 height 32
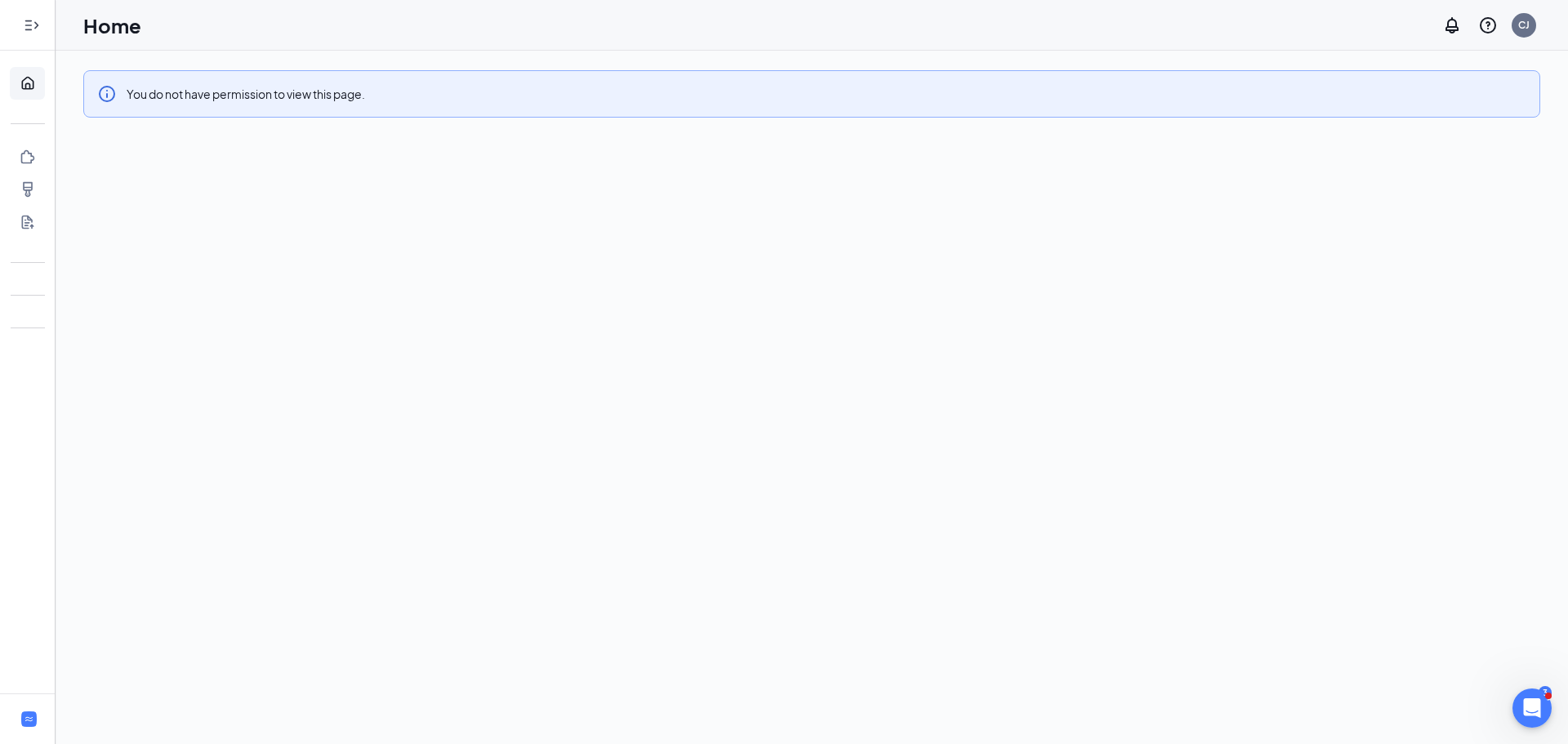
click at [17, 30] on div at bounding box center [27, 25] width 32 height 32
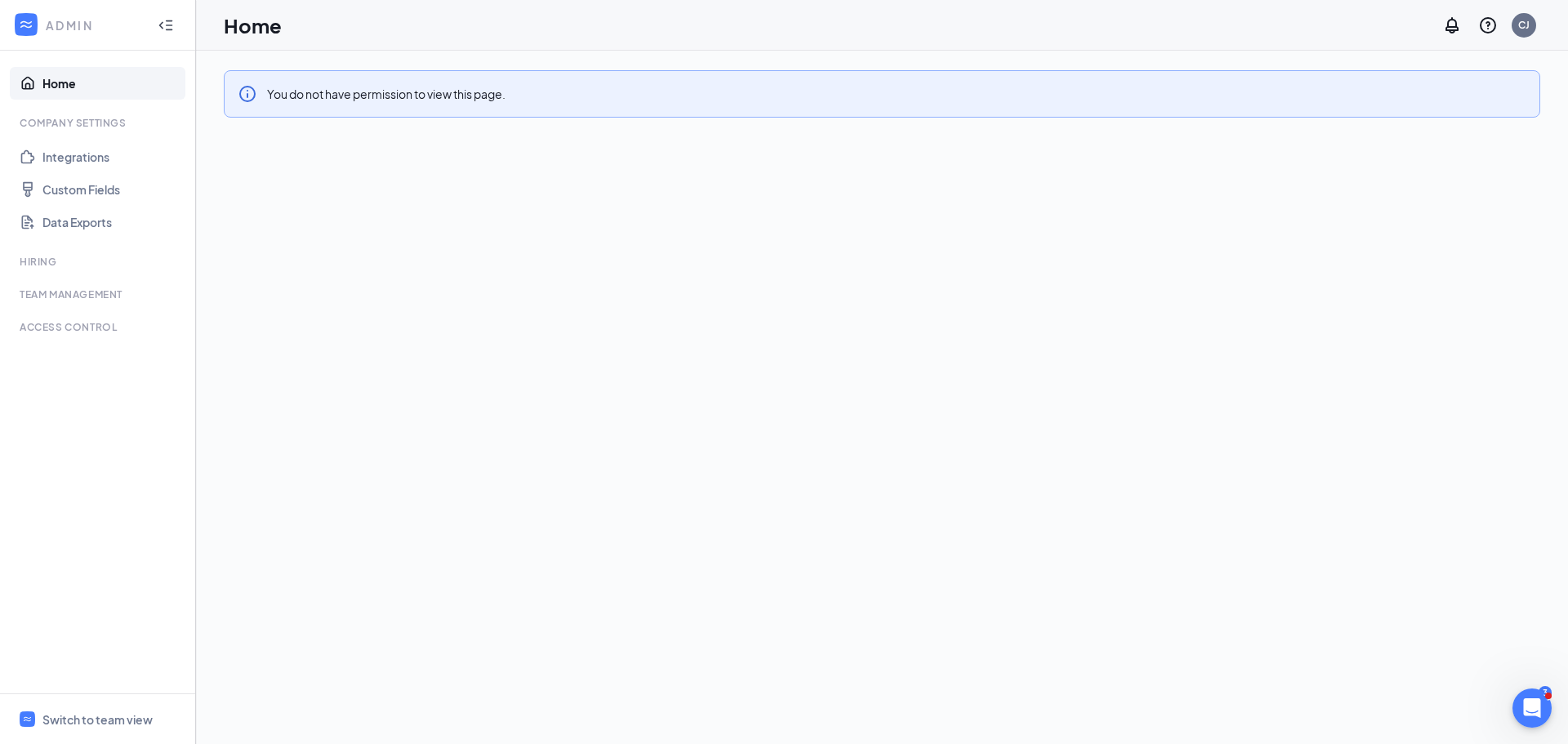
click at [45, 87] on link "Home" at bounding box center [112, 83] width 140 height 32
click at [34, 261] on div "Hiring" at bounding box center [100, 262] width 159 height 14
click at [47, 286] on ul "Home Company Settings Integrations Custom Fields Data Exports Hiring Team Manag…" at bounding box center [97, 372] width 195 height 643
click at [49, 326] on div "Access control" at bounding box center [100, 326] width 159 height 14
click at [51, 223] on link "Data Exports" at bounding box center [112, 222] width 140 height 32
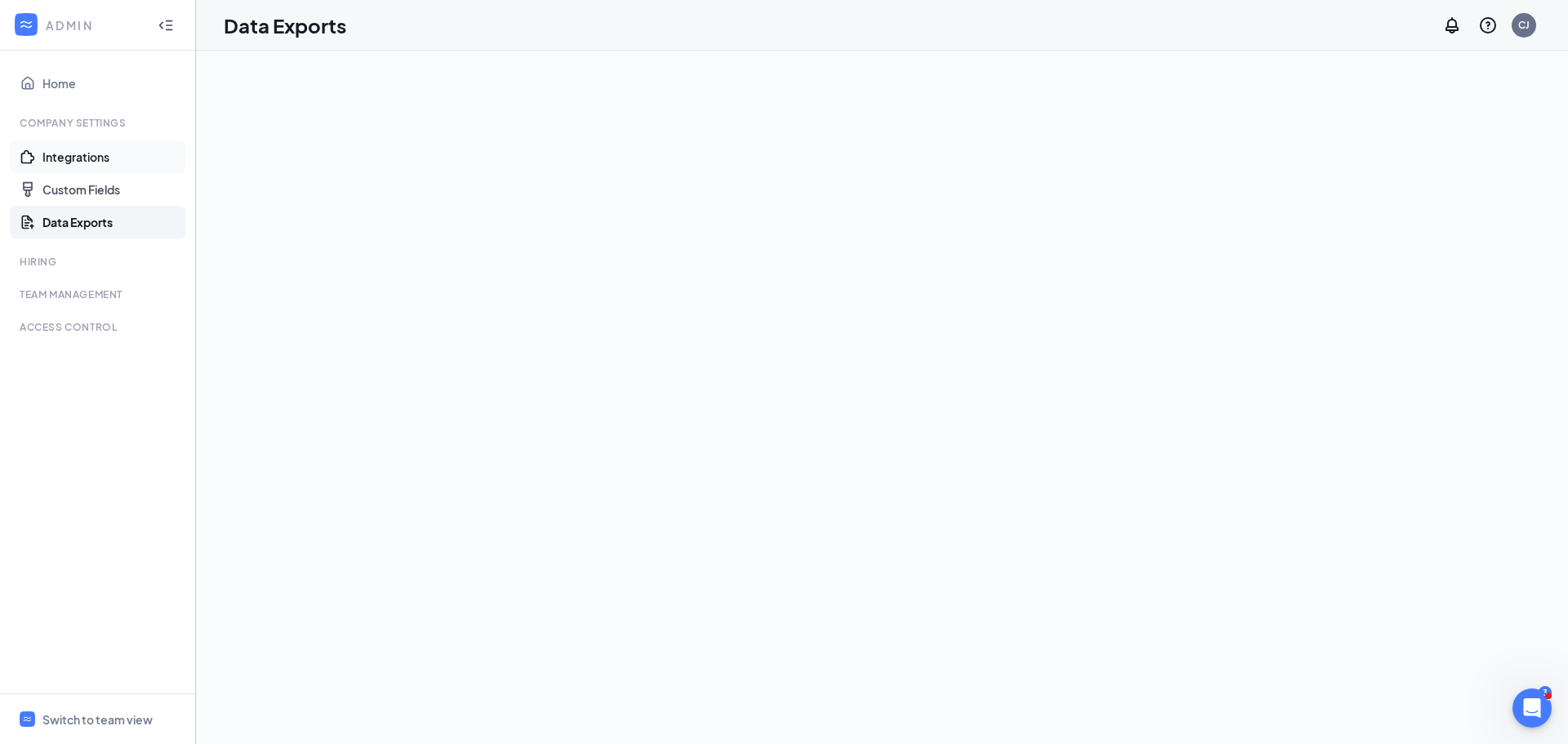
click at [68, 164] on link "Integrations" at bounding box center [112, 156] width 140 height 32
click at [71, 89] on link "Home" at bounding box center [112, 83] width 140 height 32
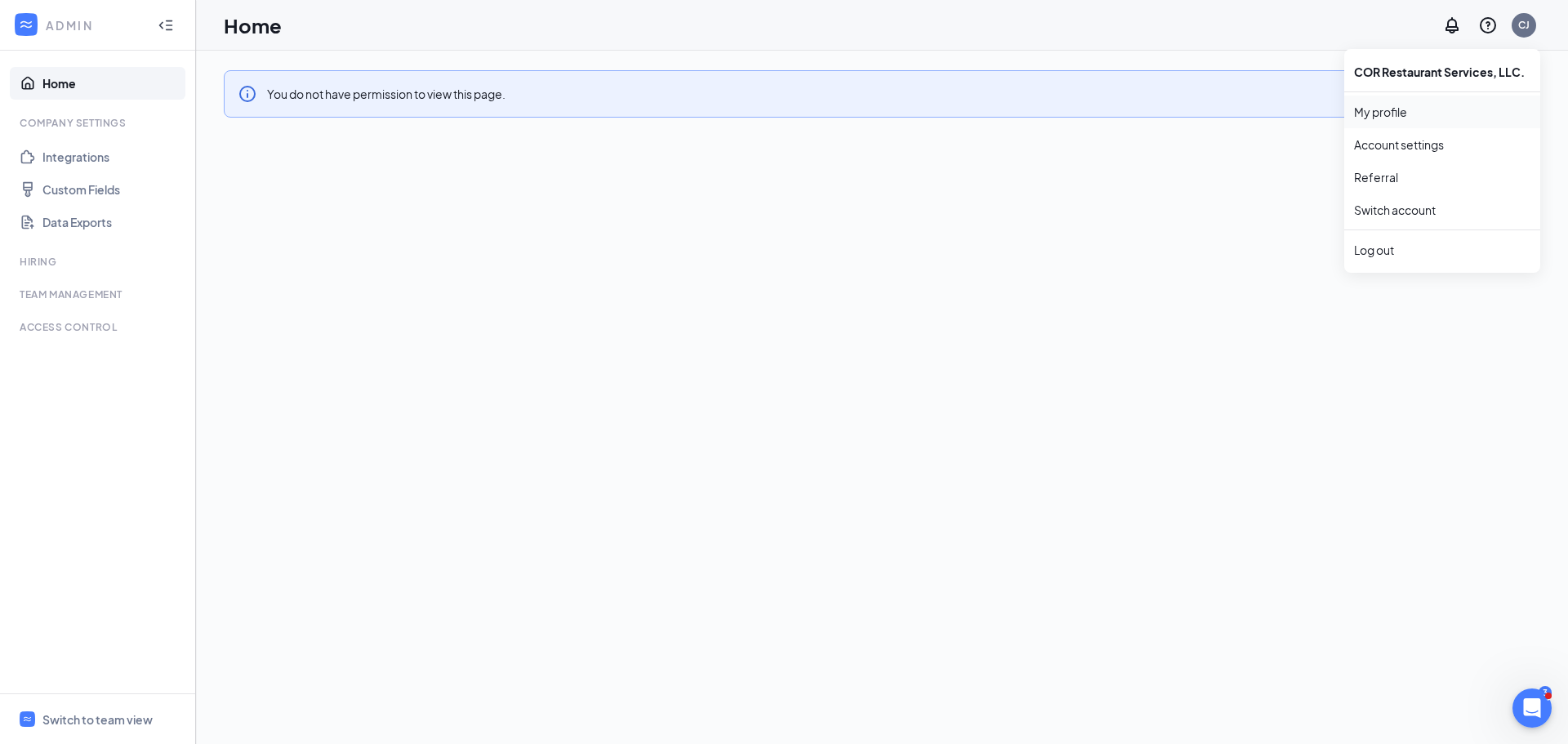
click at [1378, 113] on link "My profile" at bounding box center [1442, 112] width 176 height 17
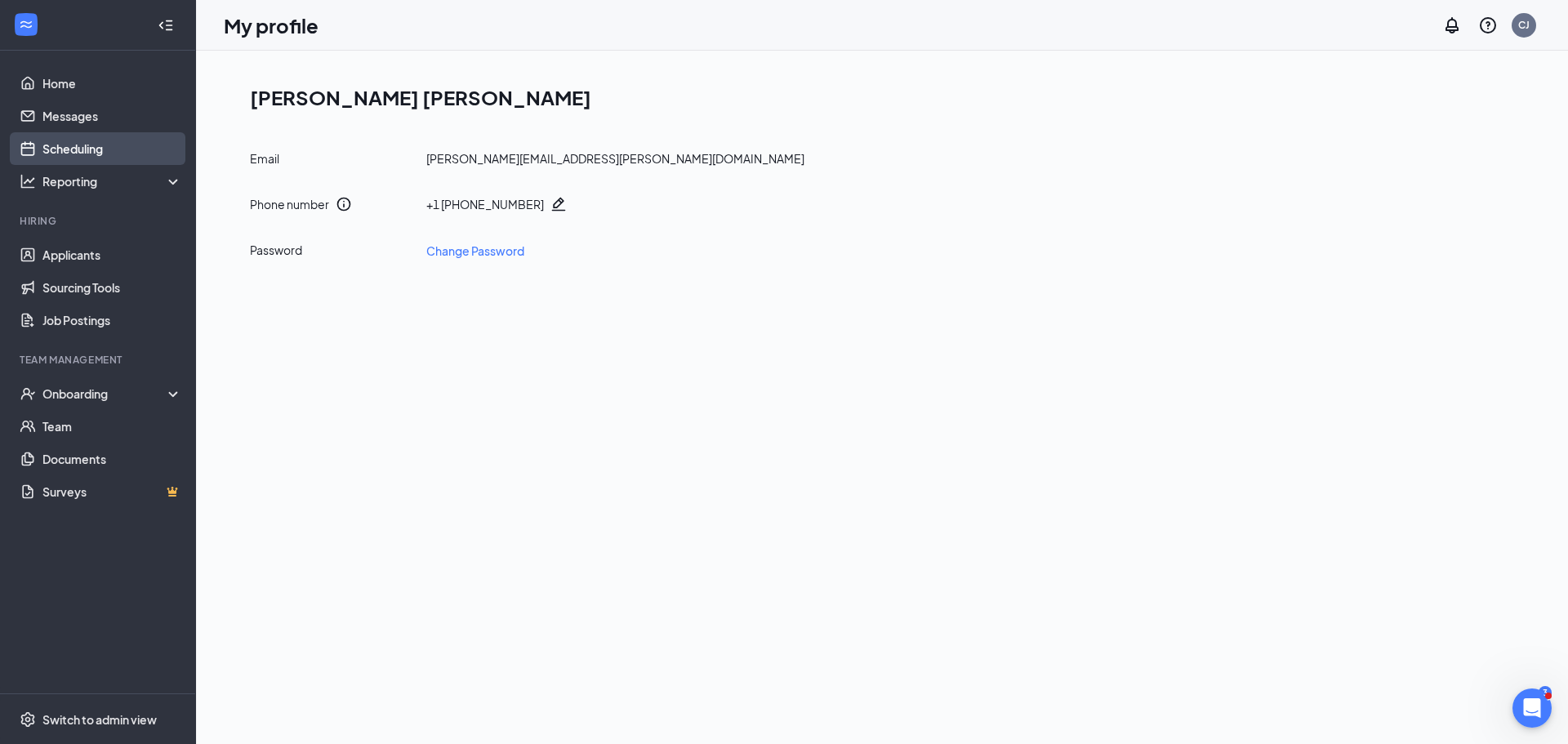
click at [52, 147] on link "Scheduling" at bounding box center [112, 148] width 140 height 32
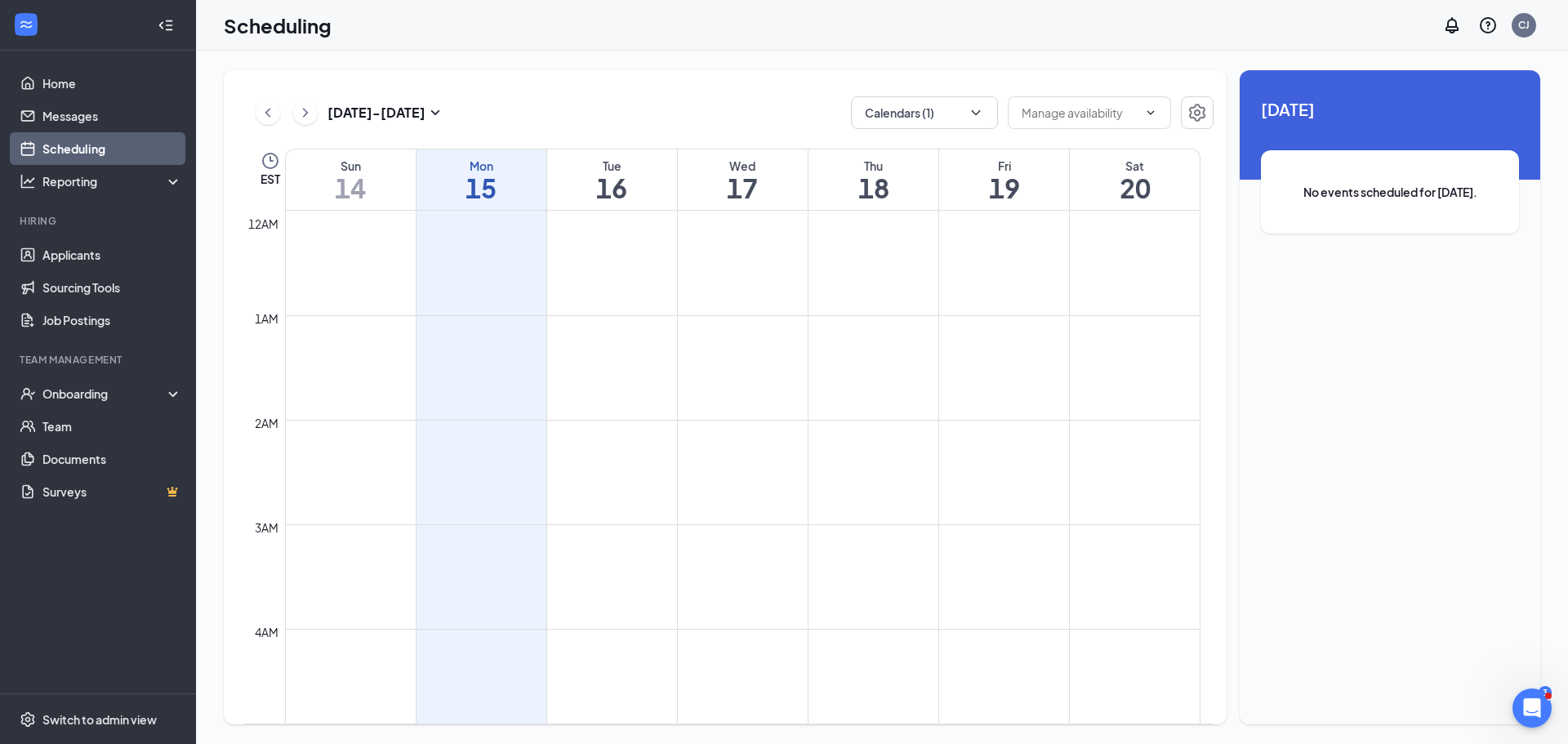
scroll to position [803, 0]
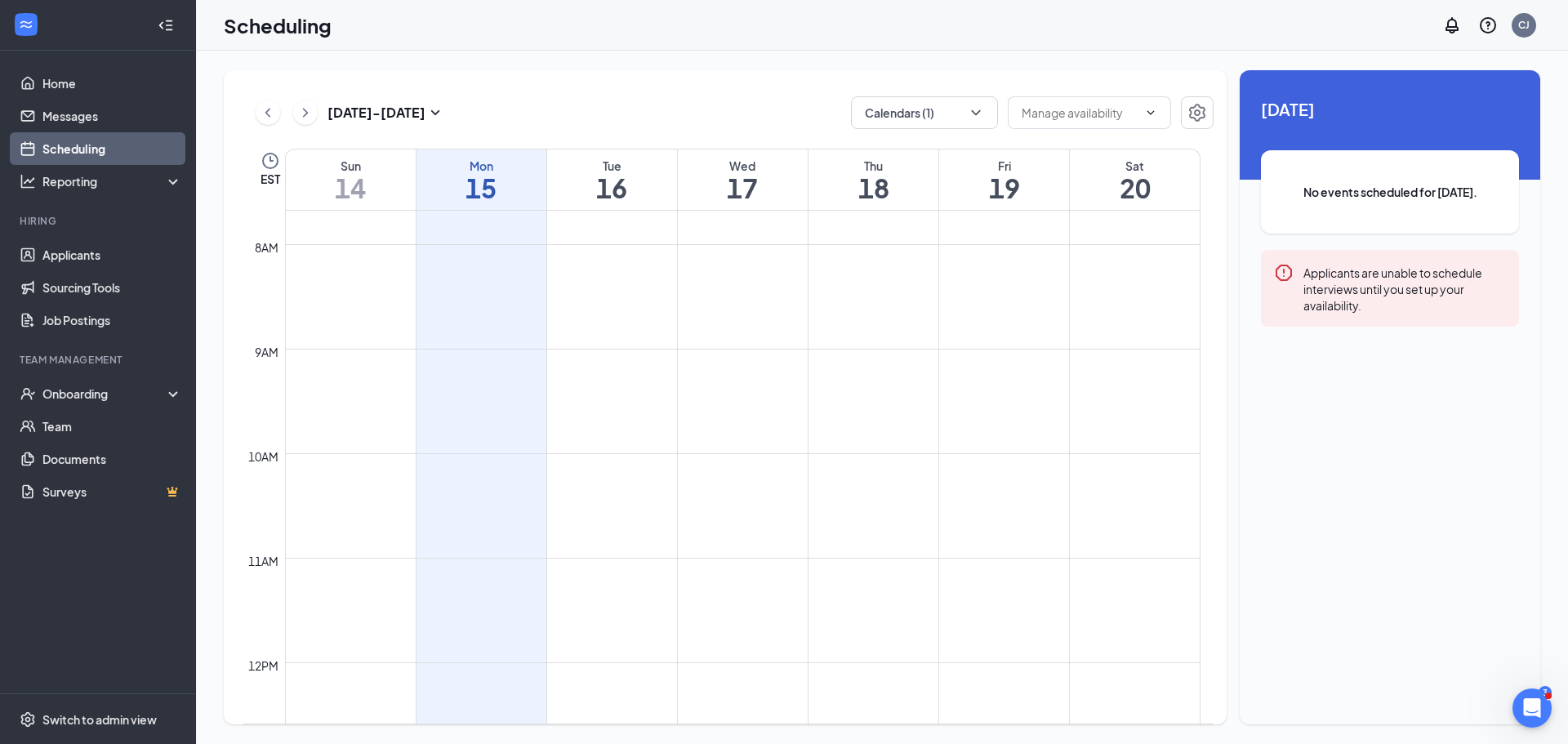
click at [465, 321] on td at bounding box center [742, 309] width 915 height 26
click at [611, 422] on td at bounding box center [742, 423] width 915 height 26
click at [309, 117] on icon "ChevronRight" at bounding box center [306, 113] width 17 height 20
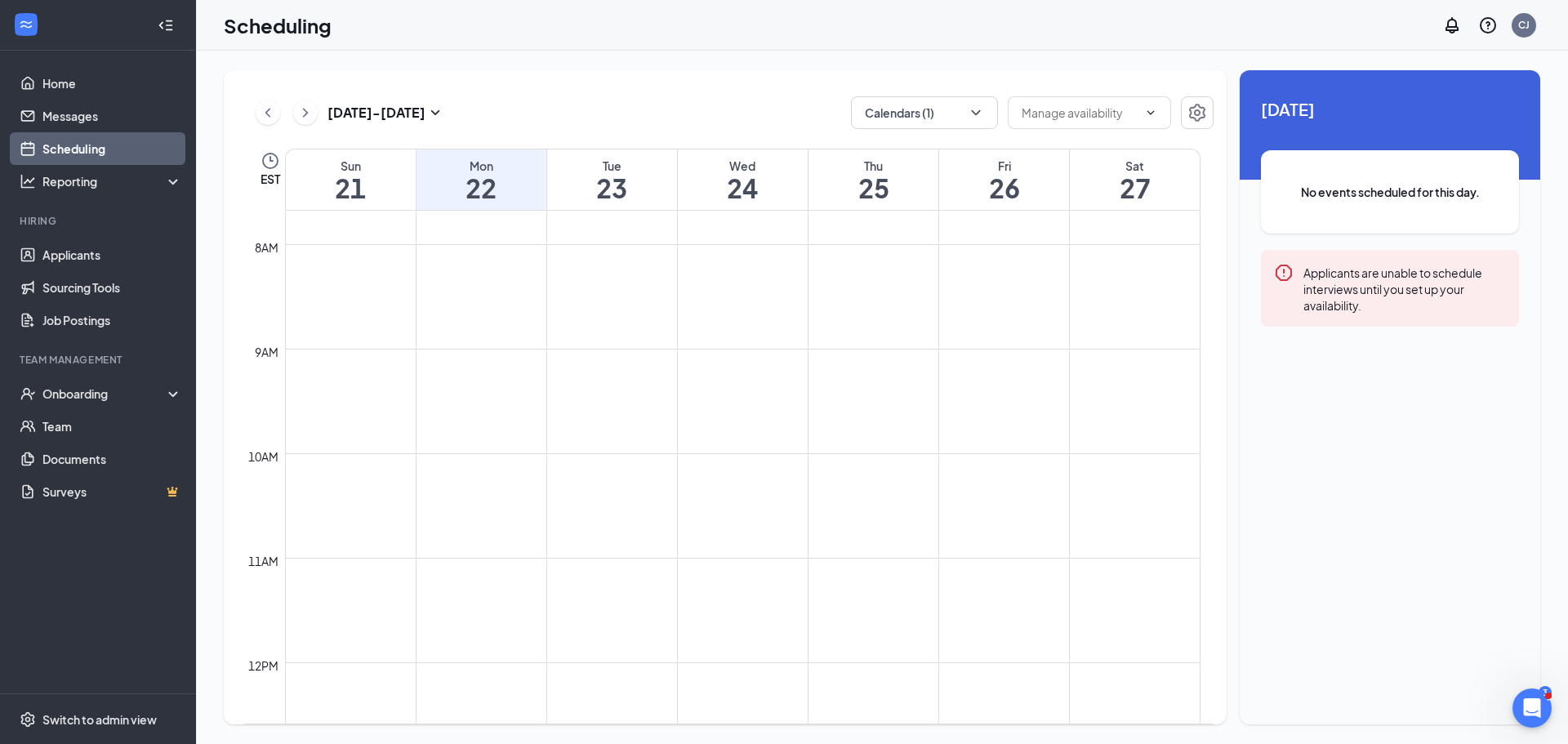
click at [598, 311] on td at bounding box center [742, 309] width 915 height 26
click at [611, 191] on h1 "23" at bounding box center [612, 187] width 130 height 27
click at [470, 164] on div "Mon" at bounding box center [481, 166] width 130 height 17
click at [269, 107] on icon "ChevronLeft" at bounding box center [268, 113] width 17 height 20
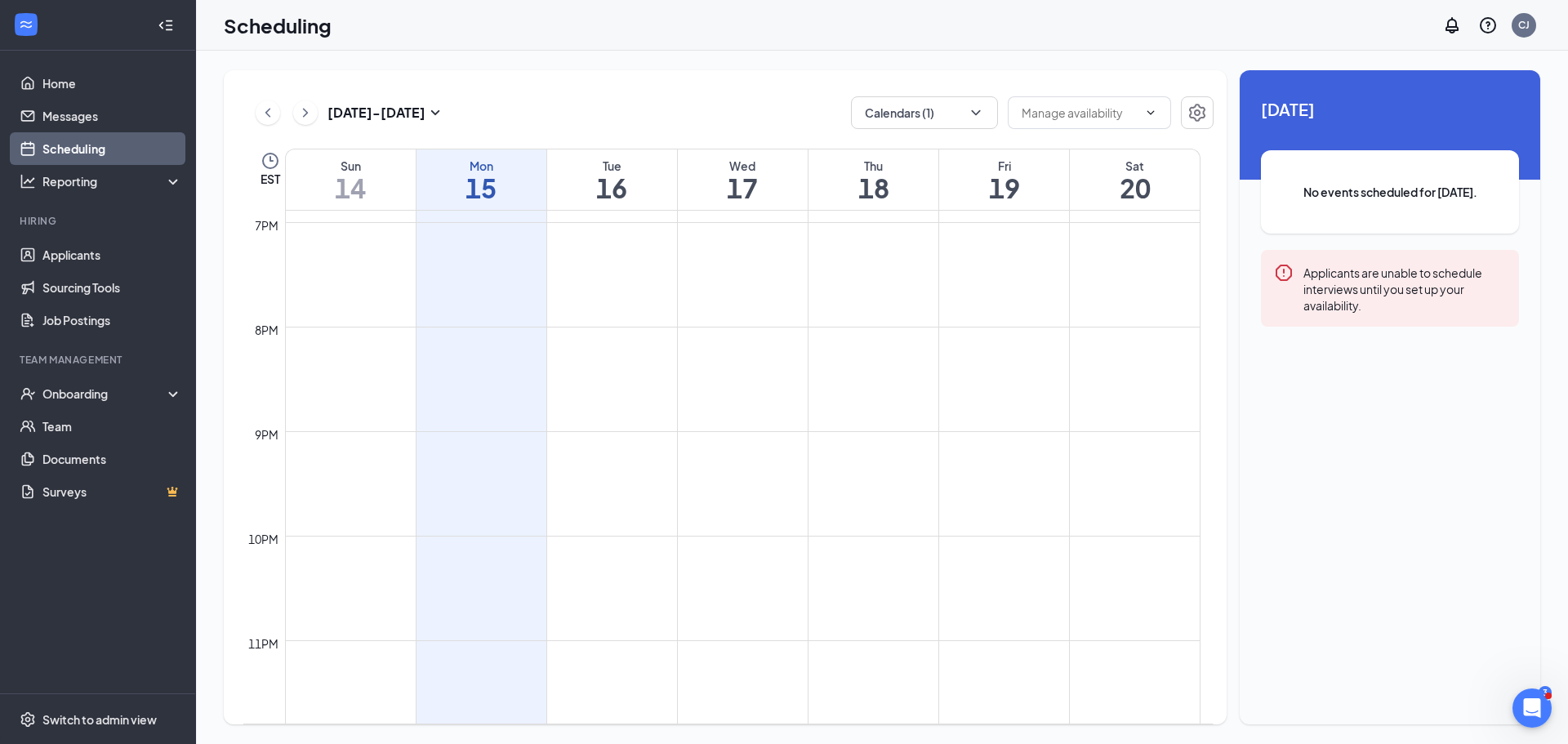
scroll to position [1995, 0]
click at [1402, 285] on div "Applicants are unable to schedule interviews until you set up your availability." at bounding box center [1404, 288] width 203 height 51
click at [1424, 188] on span "No events scheduled for today." at bounding box center [1390, 192] width 193 height 18
click at [1395, 114] on span "Today" at bounding box center [1389, 109] width 258 height 25
click at [1420, 497] on div "Unavailable in basic plan Today No events scheduled for today. Applicants are u…" at bounding box center [1390, 398] width 301 height 654
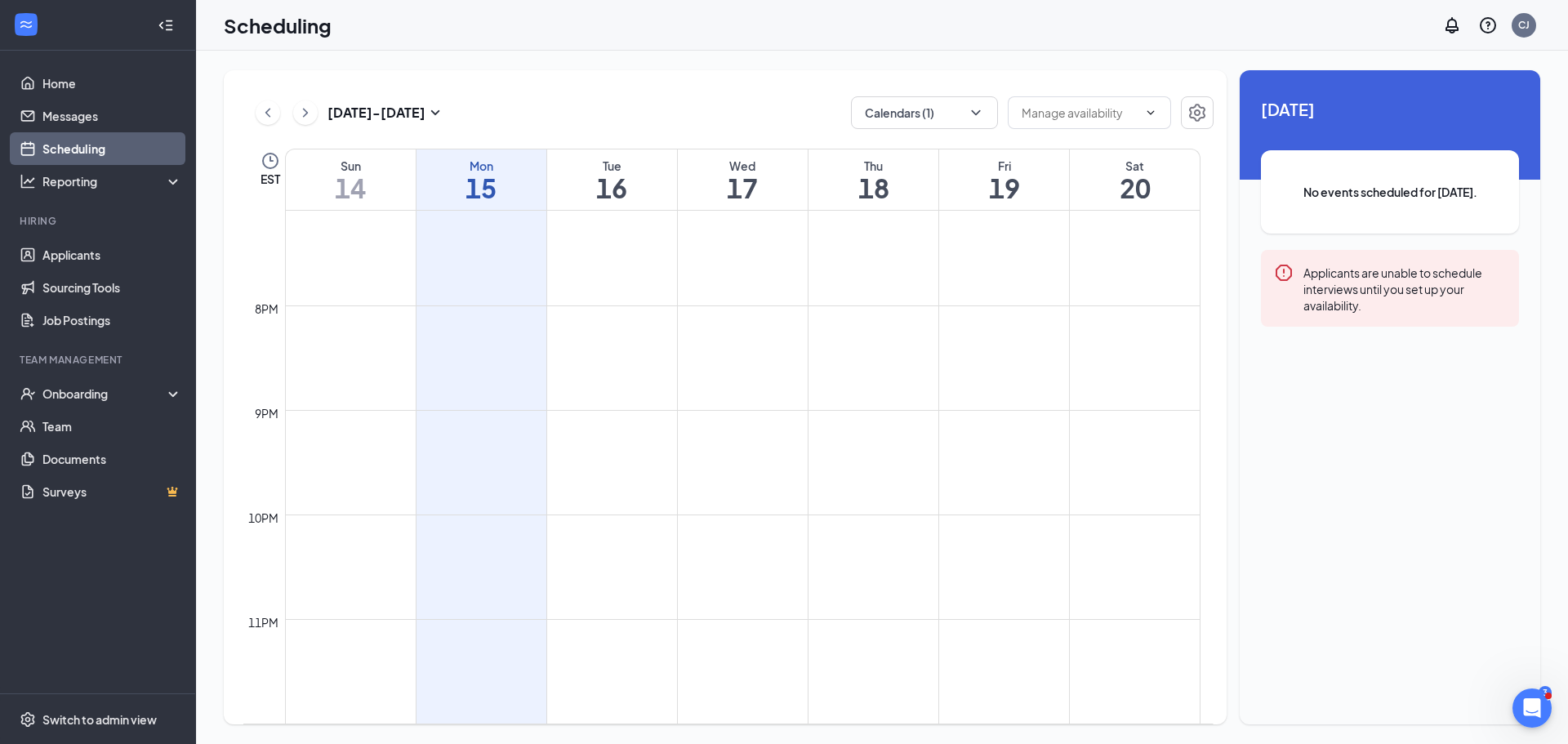
click at [1521, 686] on div "Unavailable in basic plan Today No events scheduled for today. Applicants are u…" at bounding box center [1390, 398] width 301 height 654
click at [1519, 712] on div "Open Intercom Messenger" at bounding box center [1529, 705] width 54 height 54
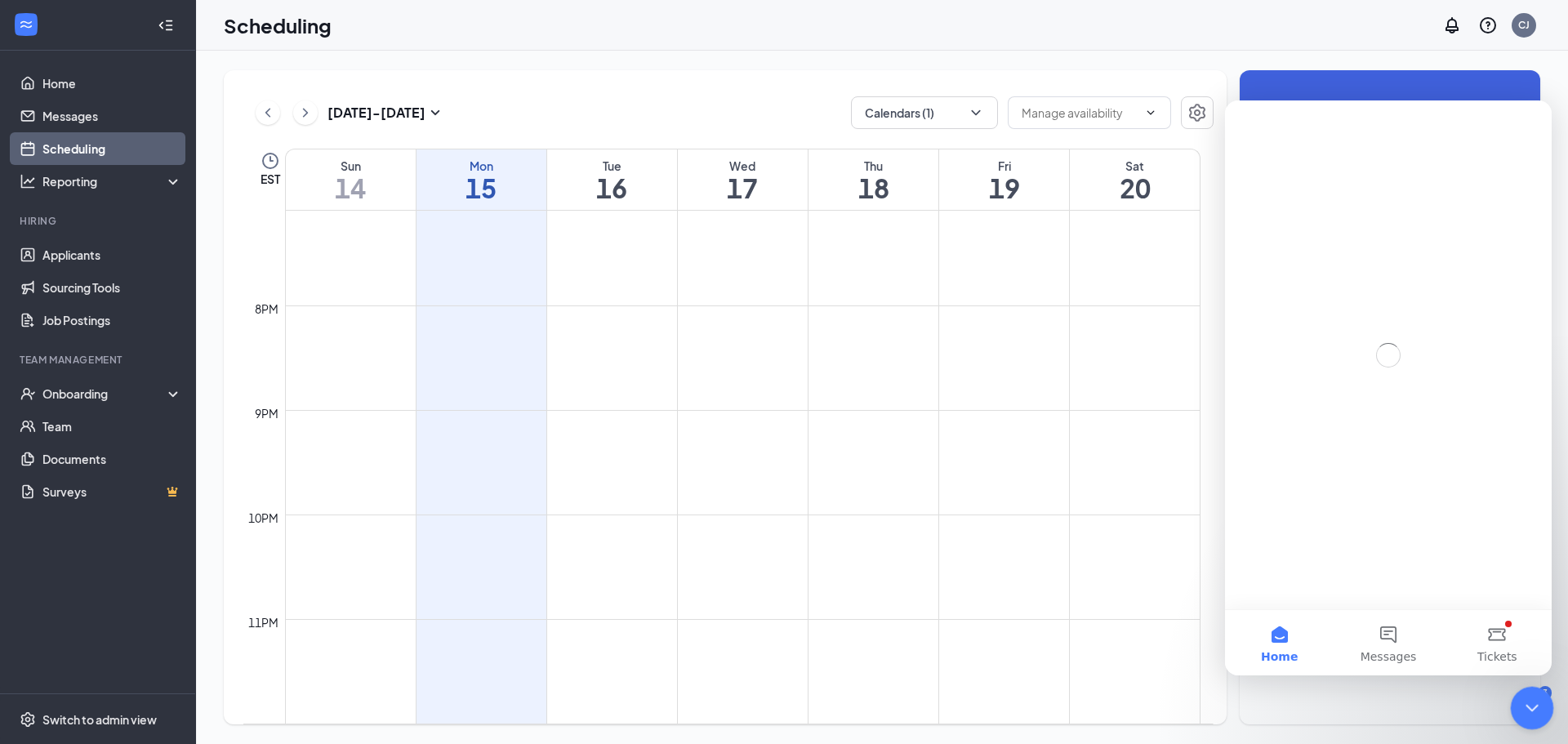
scroll to position [0, 0]
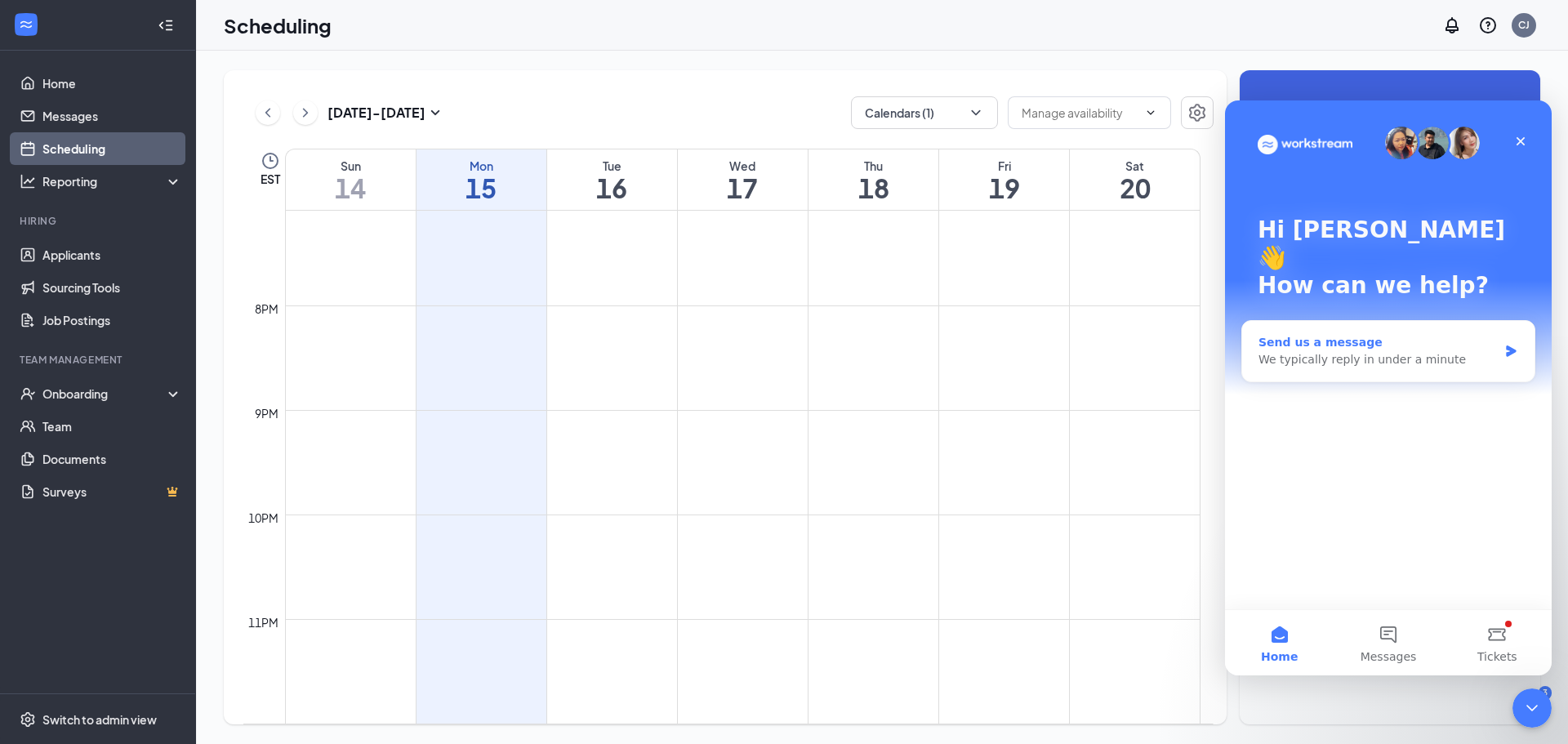
click at [1337, 351] on div "We typically reply in under a minute" at bounding box center [1378, 360] width 239 height 17
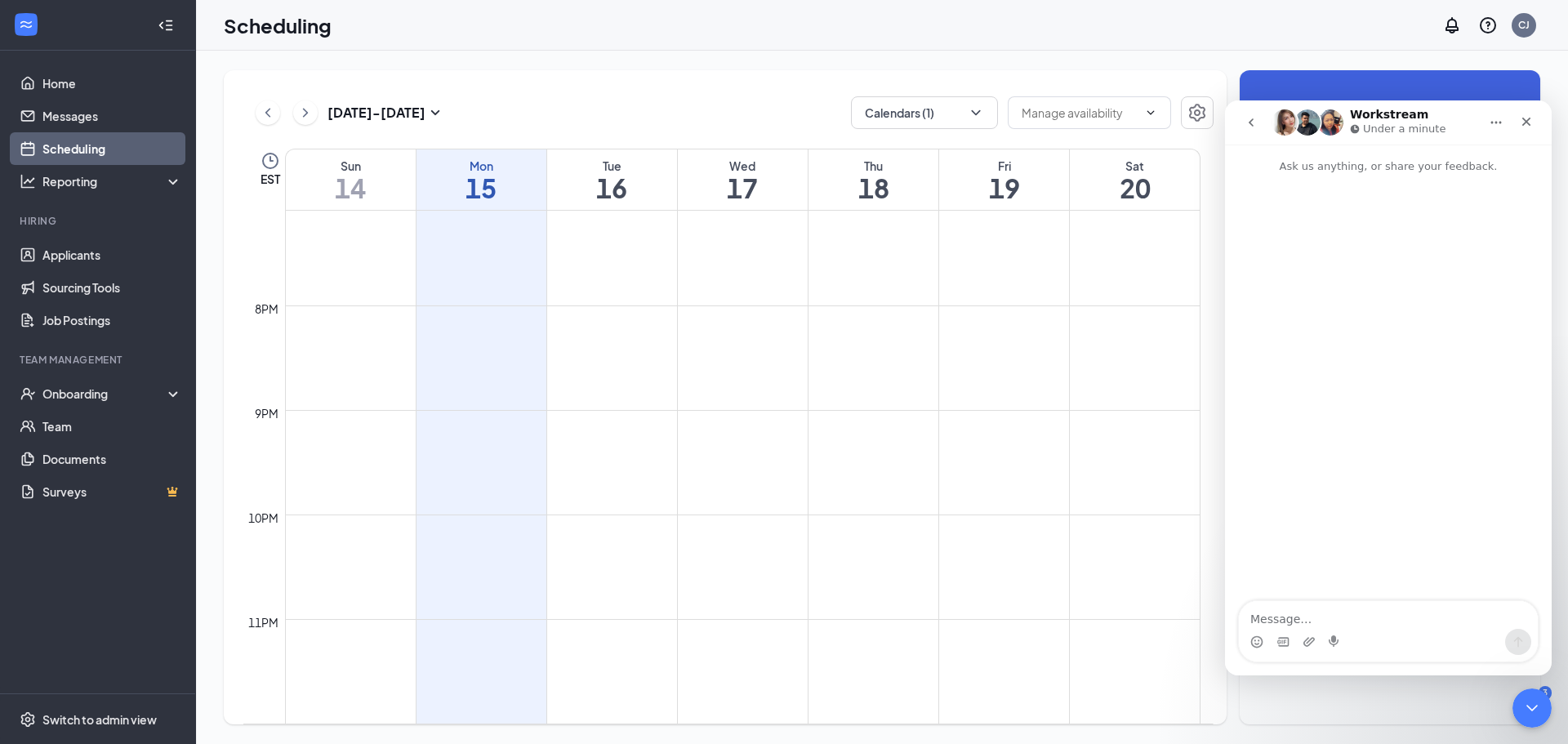
click at [1340, 614] on textarea "Message…" at bounding box center [1389, 614] width 299 height 27
click at [1522, 128] on div "Close" at bounding box center [1526, 121] width 29 height 29
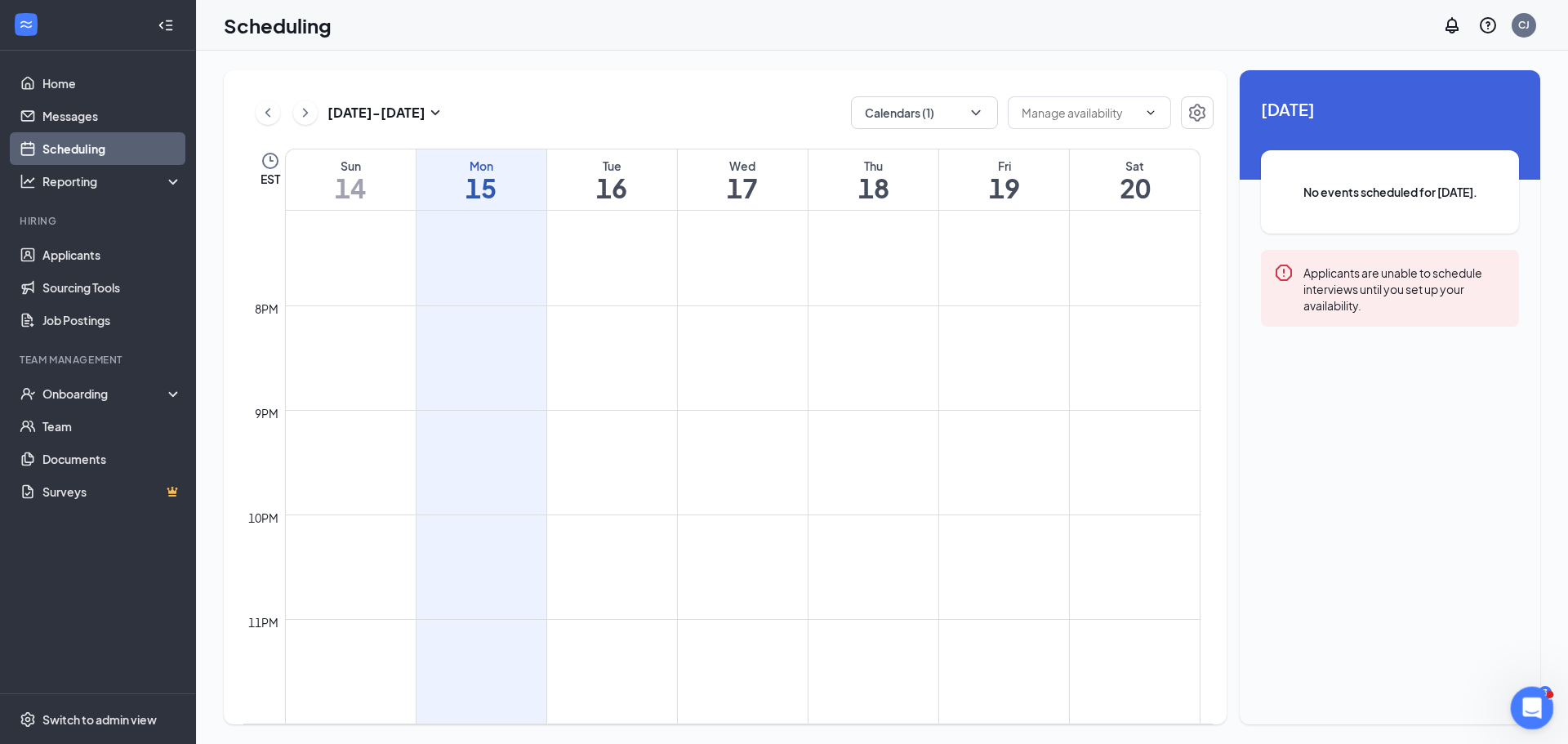
click at [1541, 689] on div "Open Intercom Messenger" at bounding box center [1529, 705] width 54 height 54
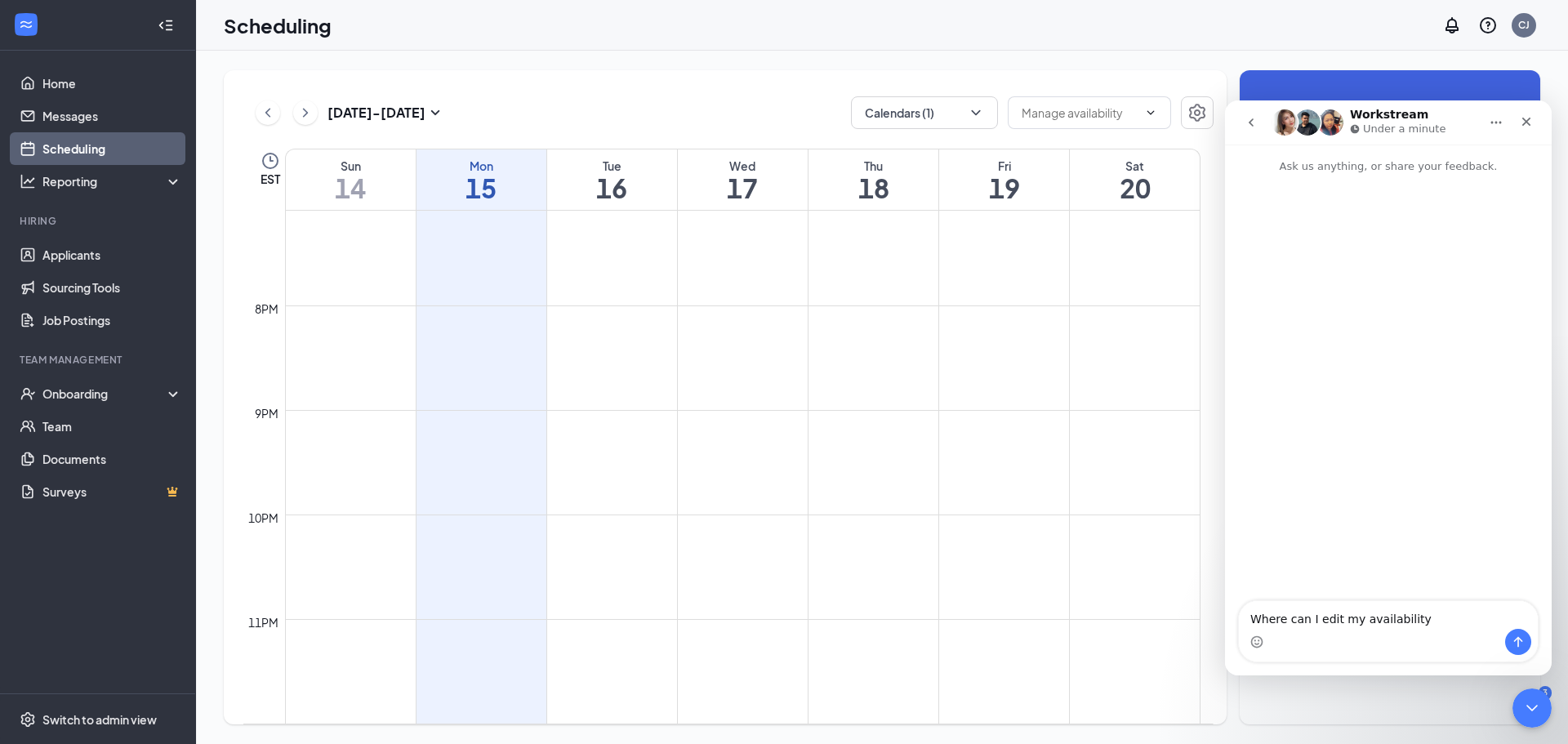
type textarea "Where can I edit my availability?"
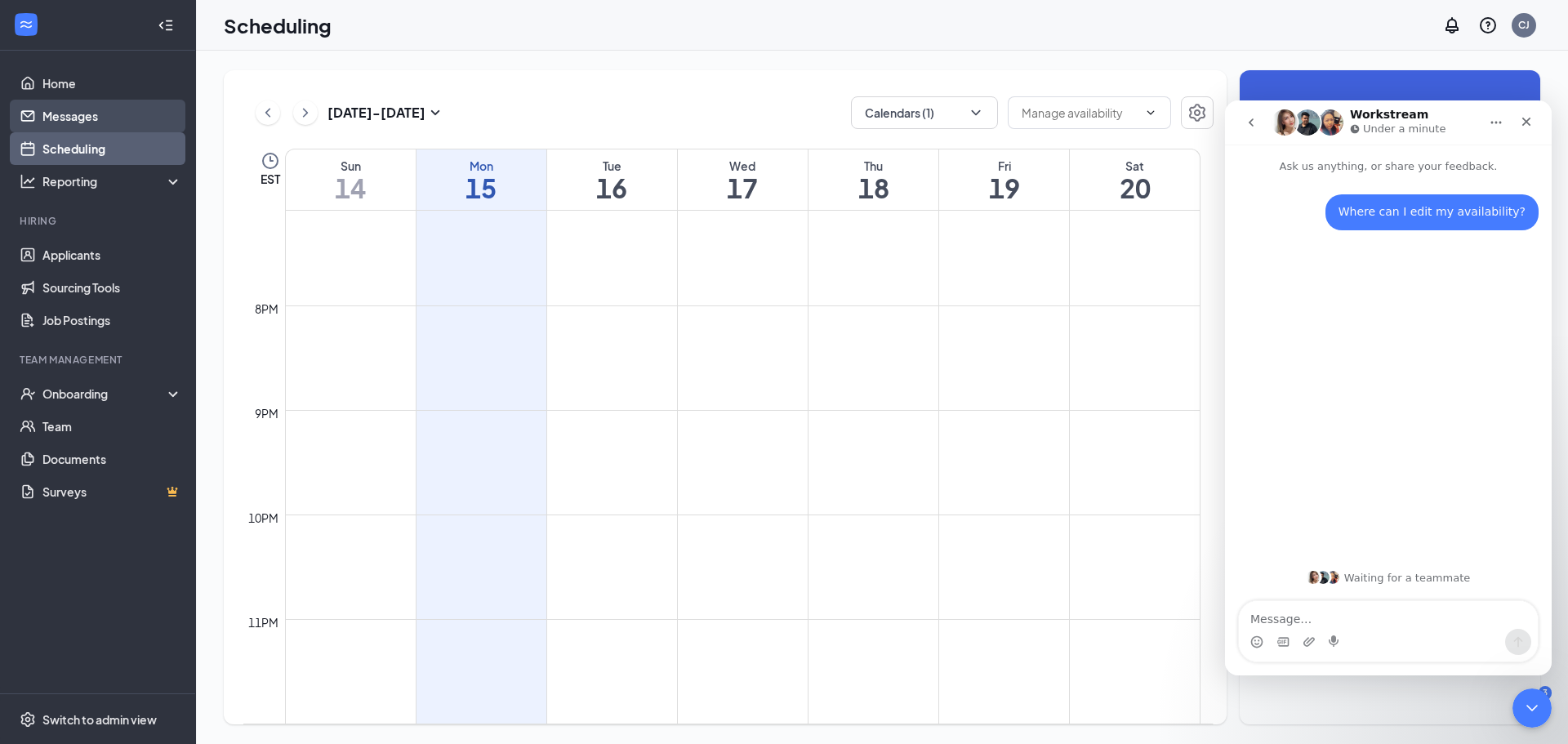
click at [101, 120] on link "Messages" at bounding box center [112, 115] width 140 height 32
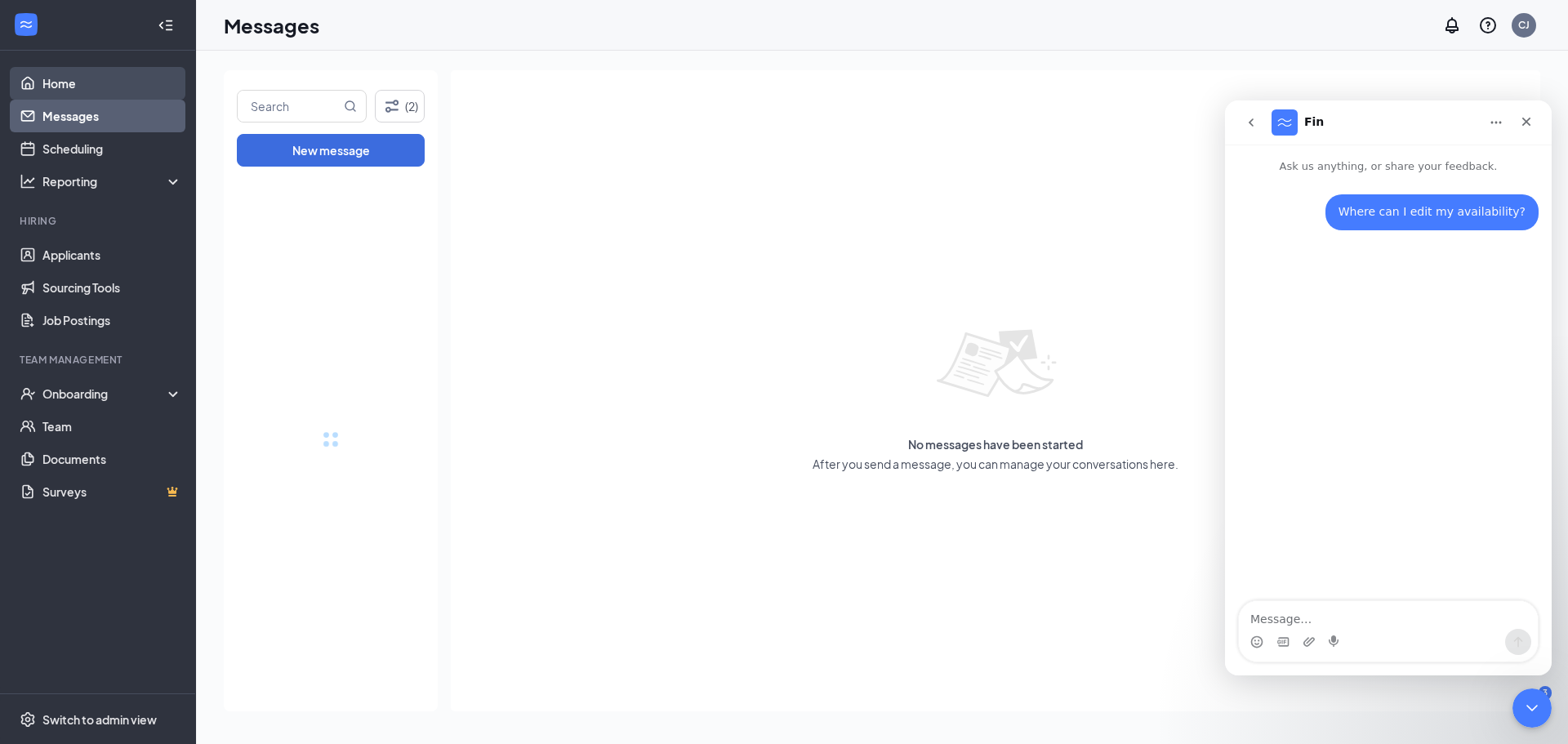
click at [106, 86] on link "Home" at bounding box center [112, 83] width 140 height 32
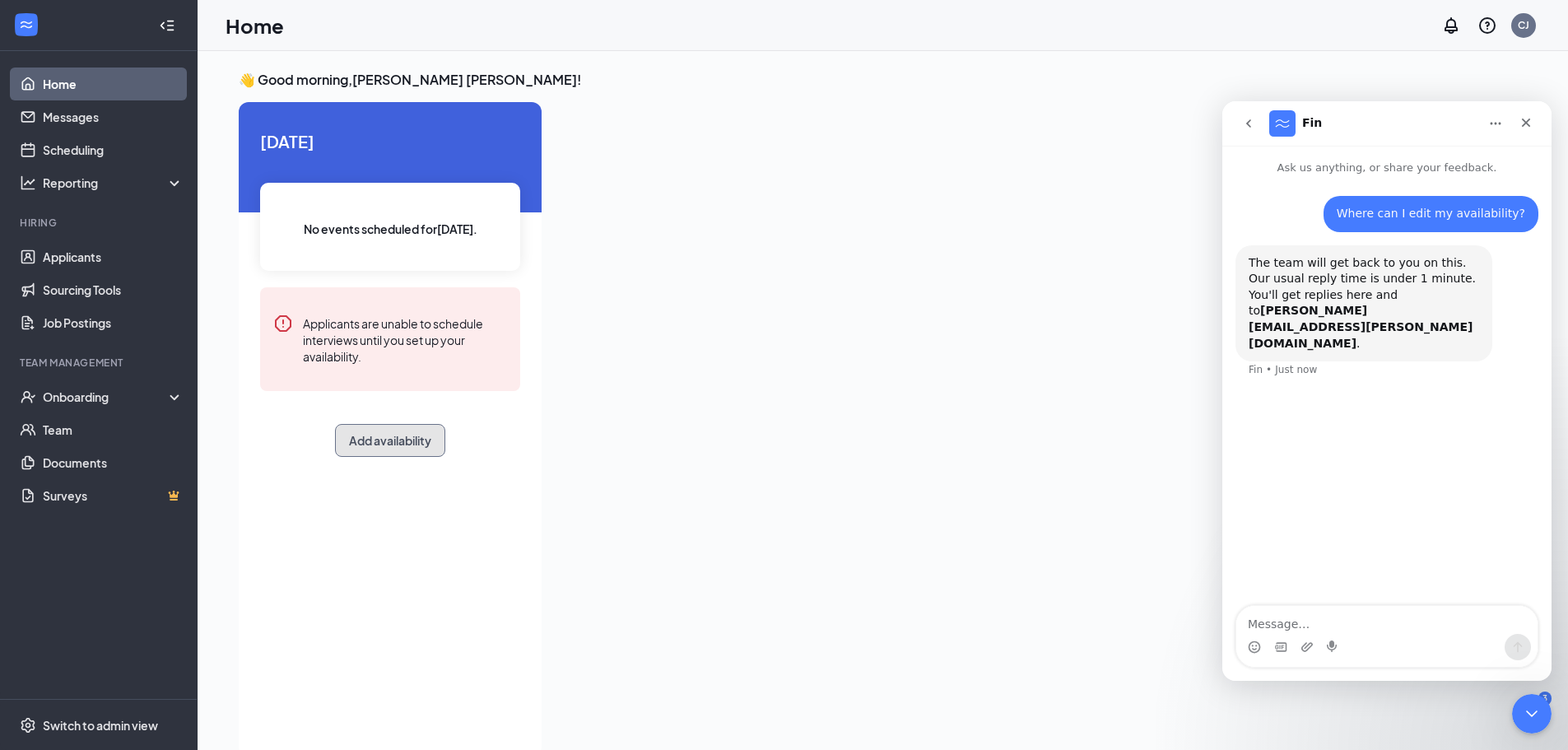
click at [388, 433] on button "Add availability" at bounding box center [390, 439] width 111 height 33
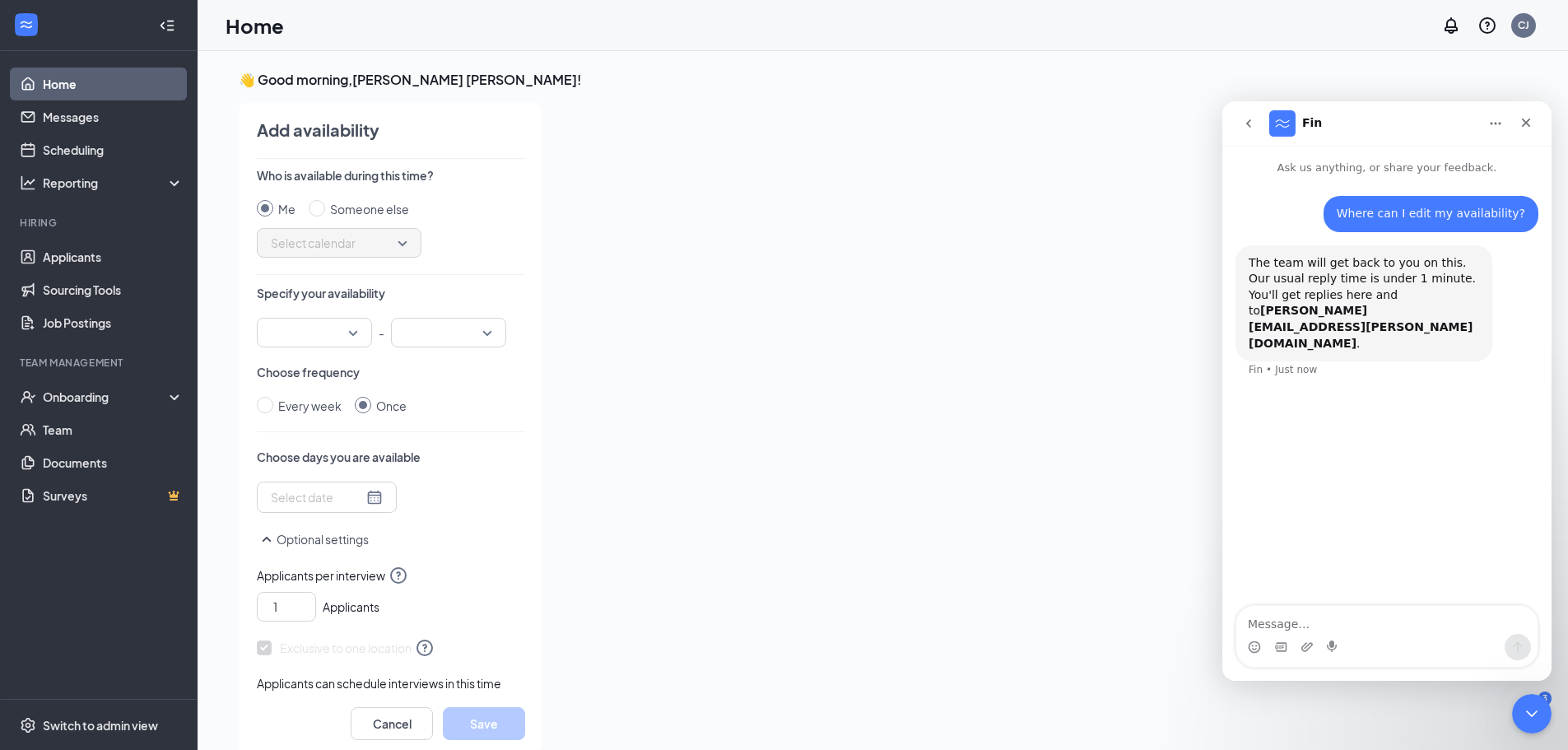
scroll to position [7, 0]
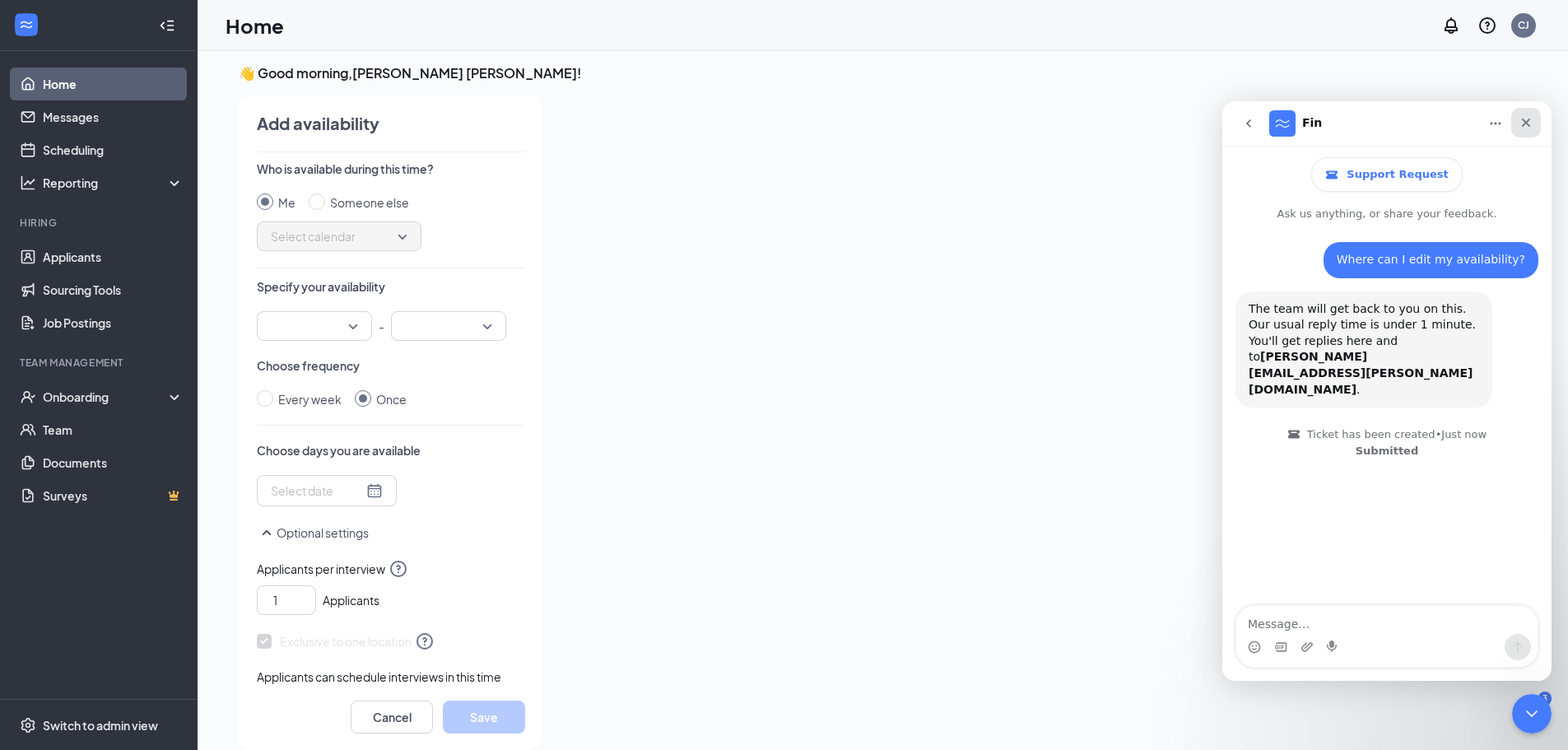
drag, startPoint x: 1520, startPoint y: 117, endPoint x: 2737, endPoint y: 228, distance: 1222.1
click at [1520, 117] on icon "Close" at bounding box center [1526, 123] width 13 height 13
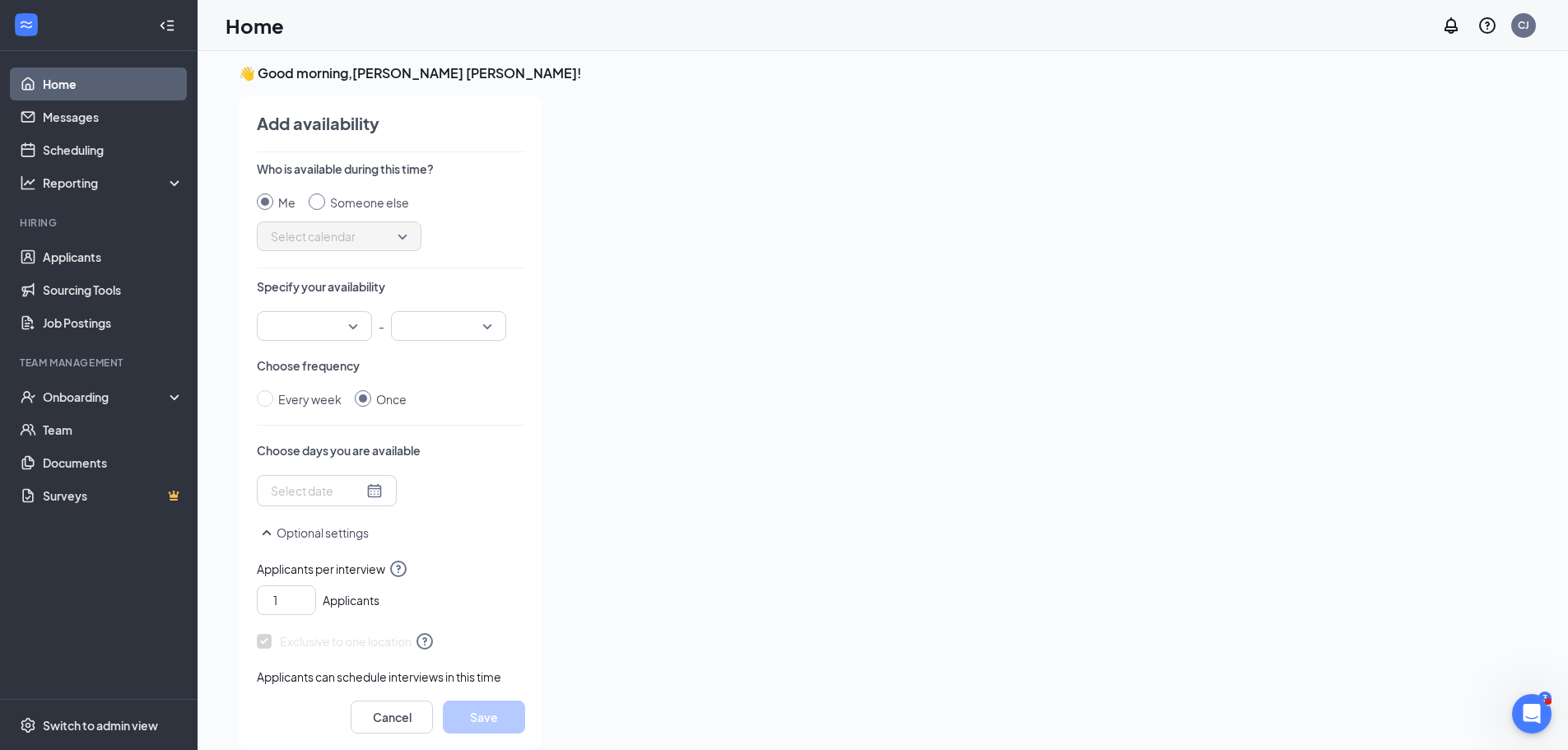
click at [316, 198] on input "Someone else" at bounding box center [317, 202] width 17 height 17
radio input "true"
click at [322, 229] on span "Select calendar" at bounding box center [339, 235] width 136 height 24
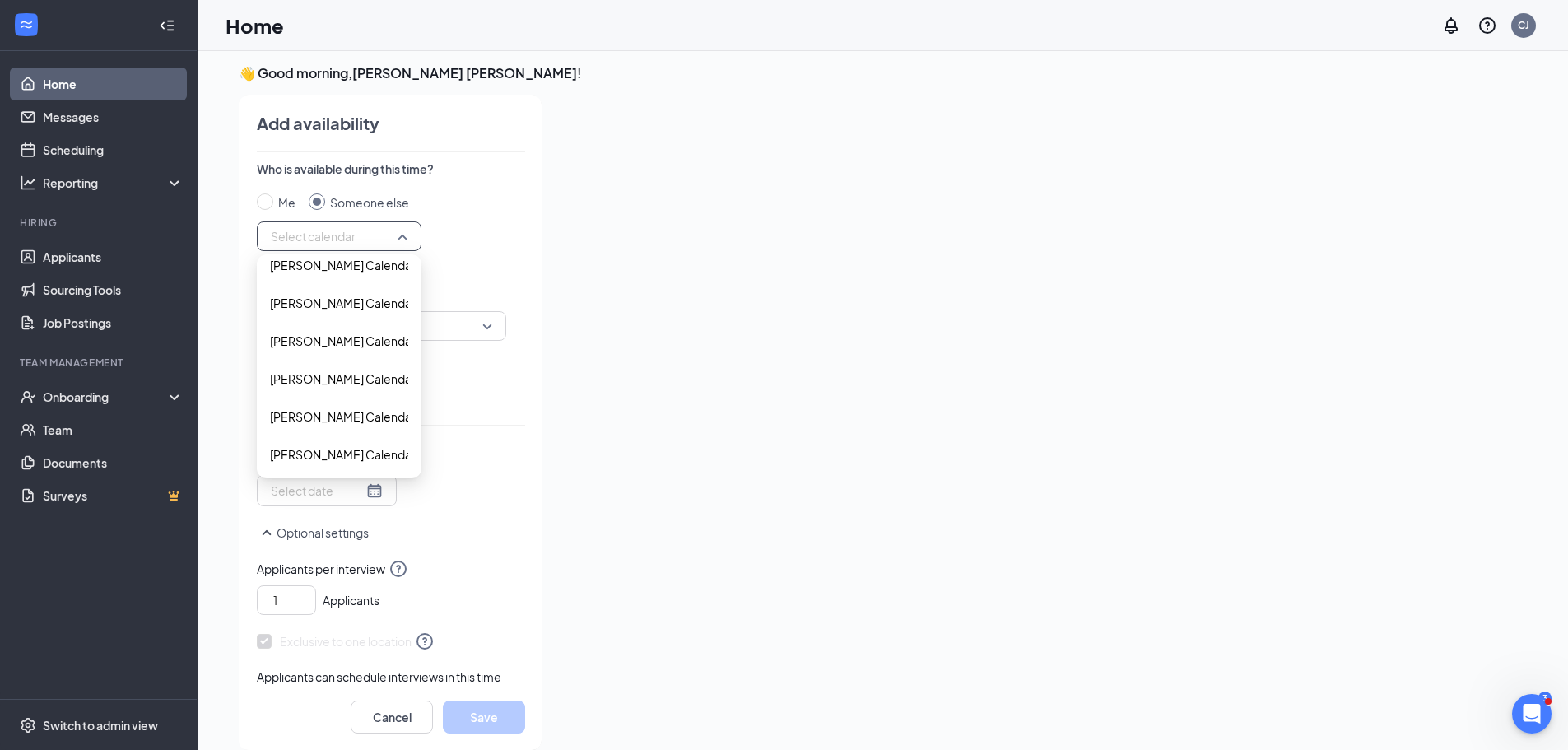
scroll to position [5683, 0]
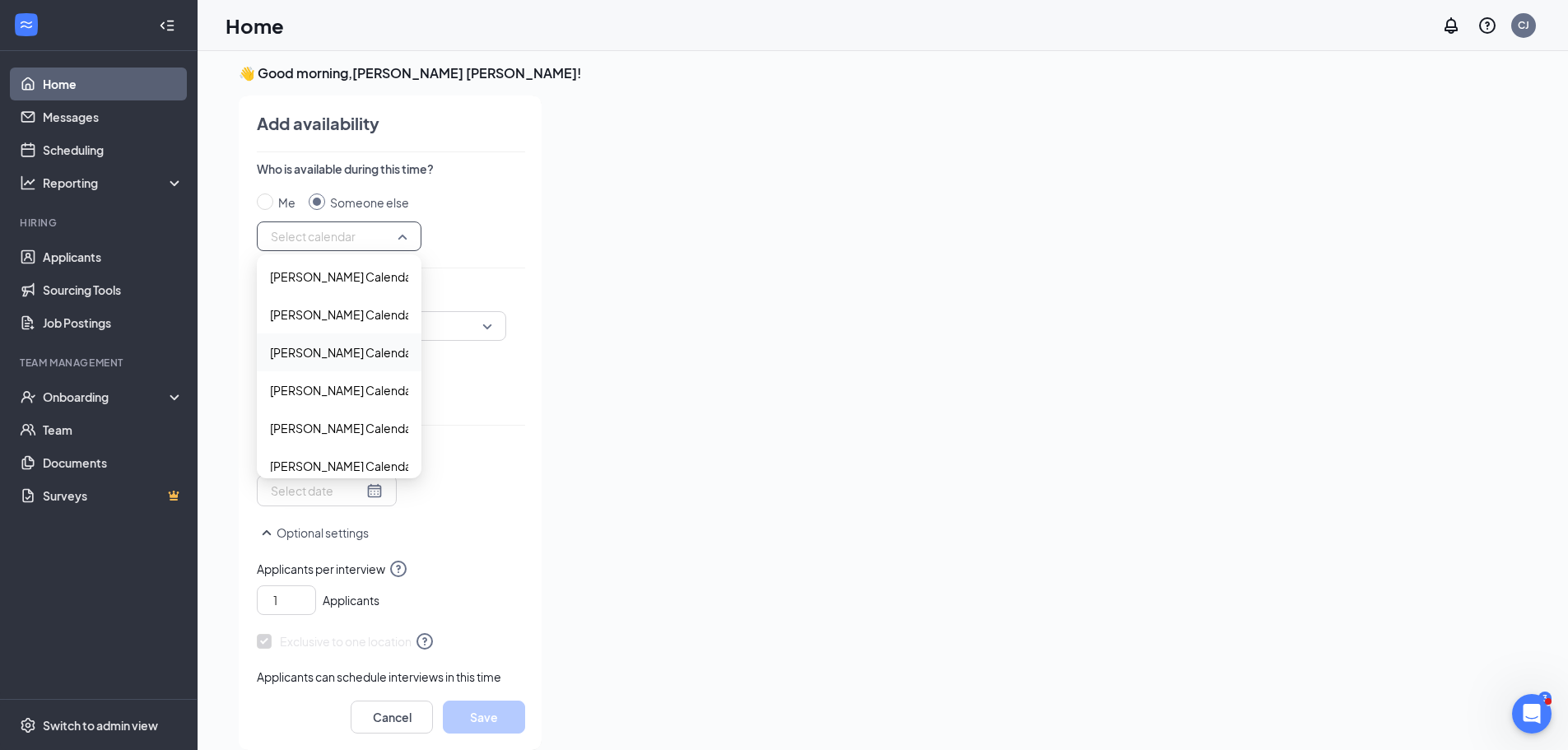
click at [592, 177] on div at bounding box center [1015, 418] width 922 height 645
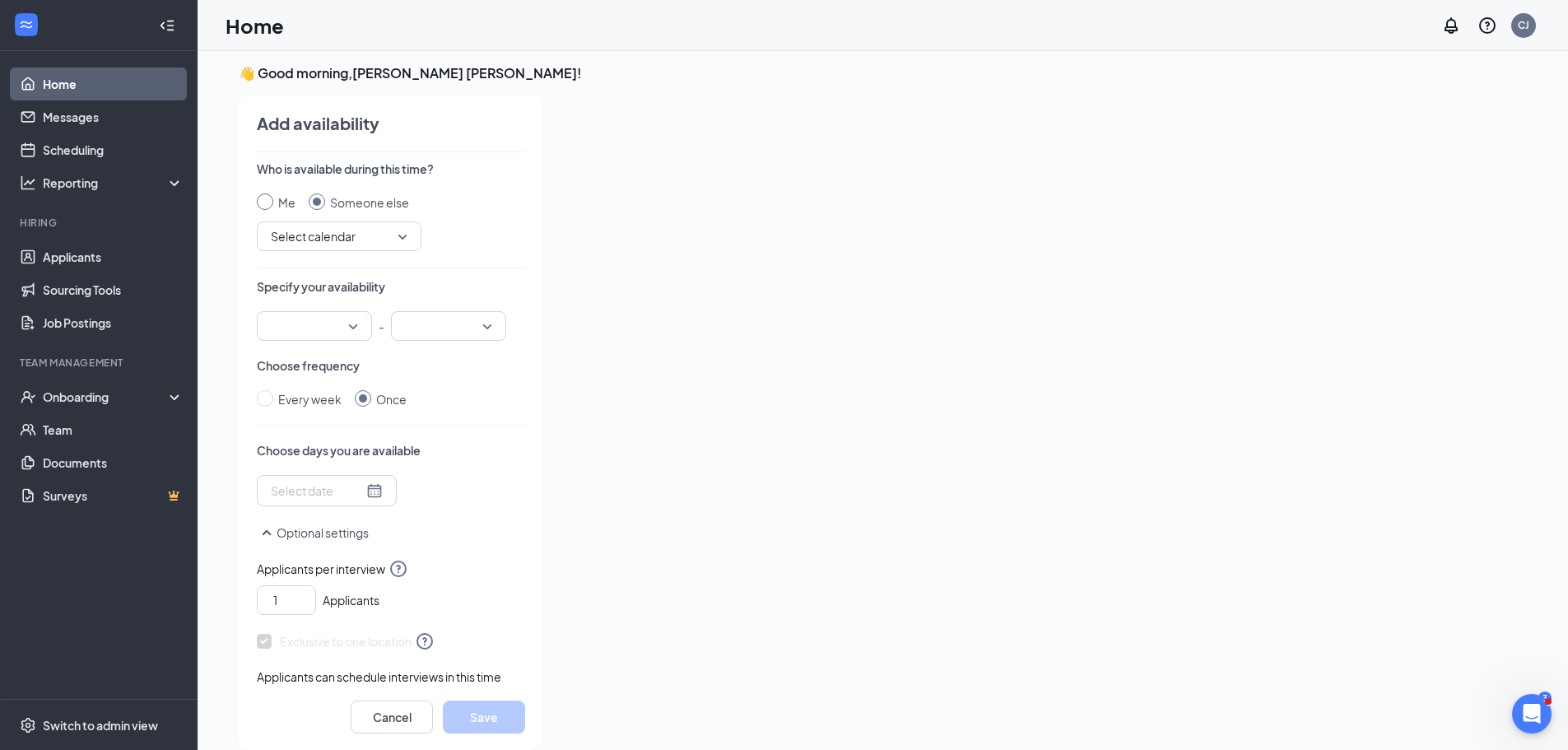
click at [274, 207] on span "Me" at bounding box center [287, 203] width 28 height 18
click at [273, 207] on input "Me" at bounding box center [265, 202] width 17 height 17
radio input "true"
radio input "false"
click at [324, 326] on input "search" at bounding box center [309, 326] width 84 height 28
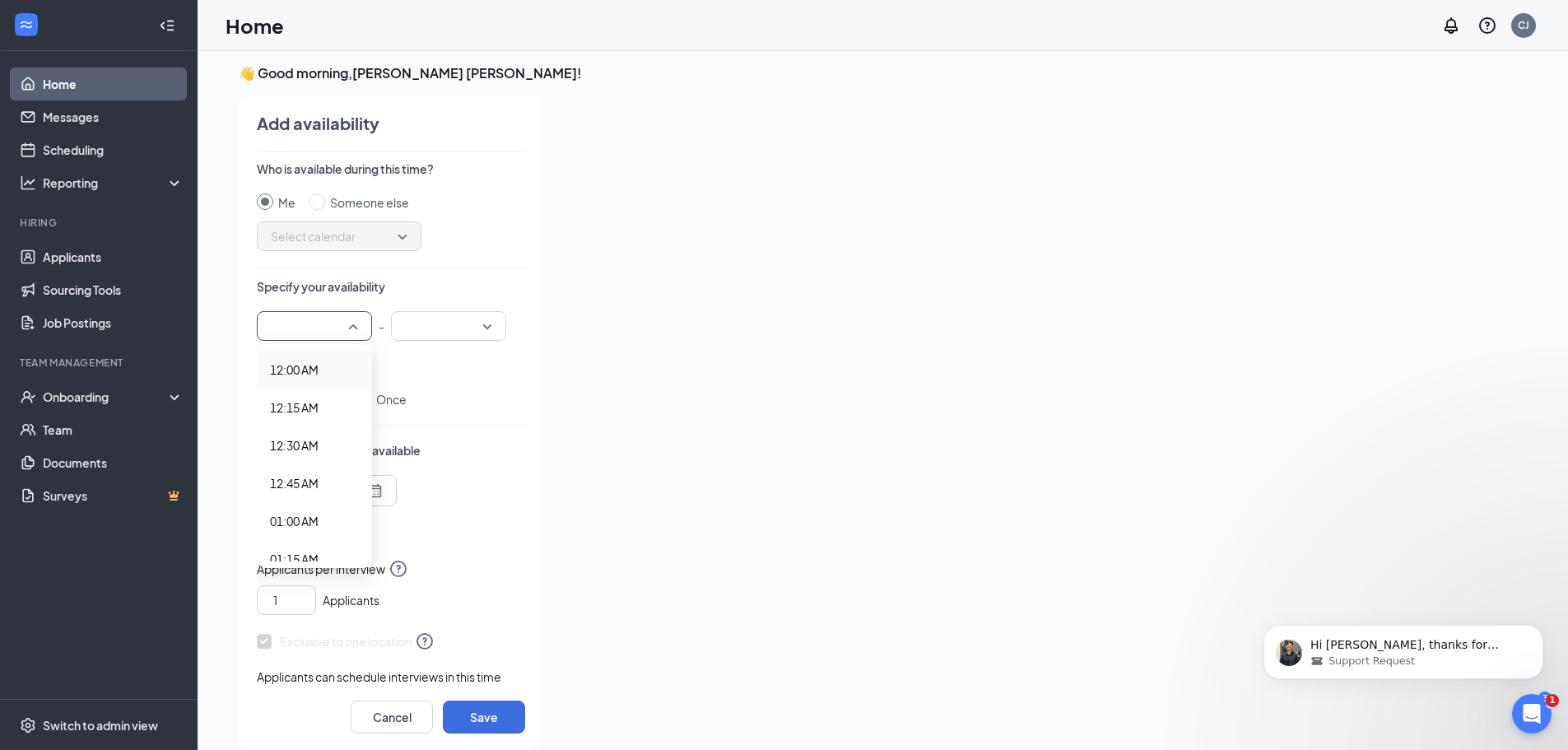
scroll to position [0, 0]
click at [1440, 658] on div "Support Request" at bounding box center [1416, 661] width 213 height 15
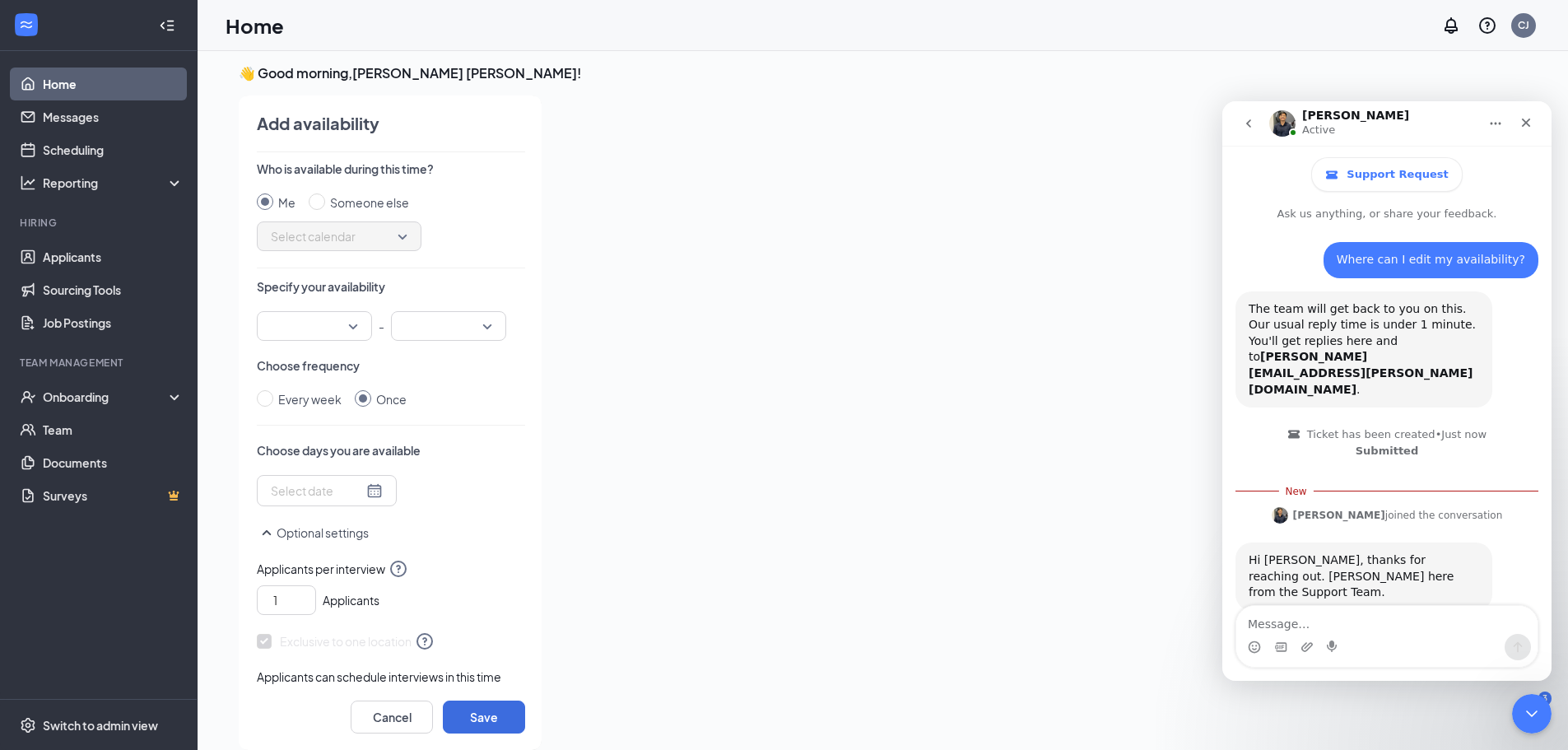
scroll to position [3, 0]
click at [1496, 131] on button "Home" at bounding box center [1495, 123] width 31 height 31
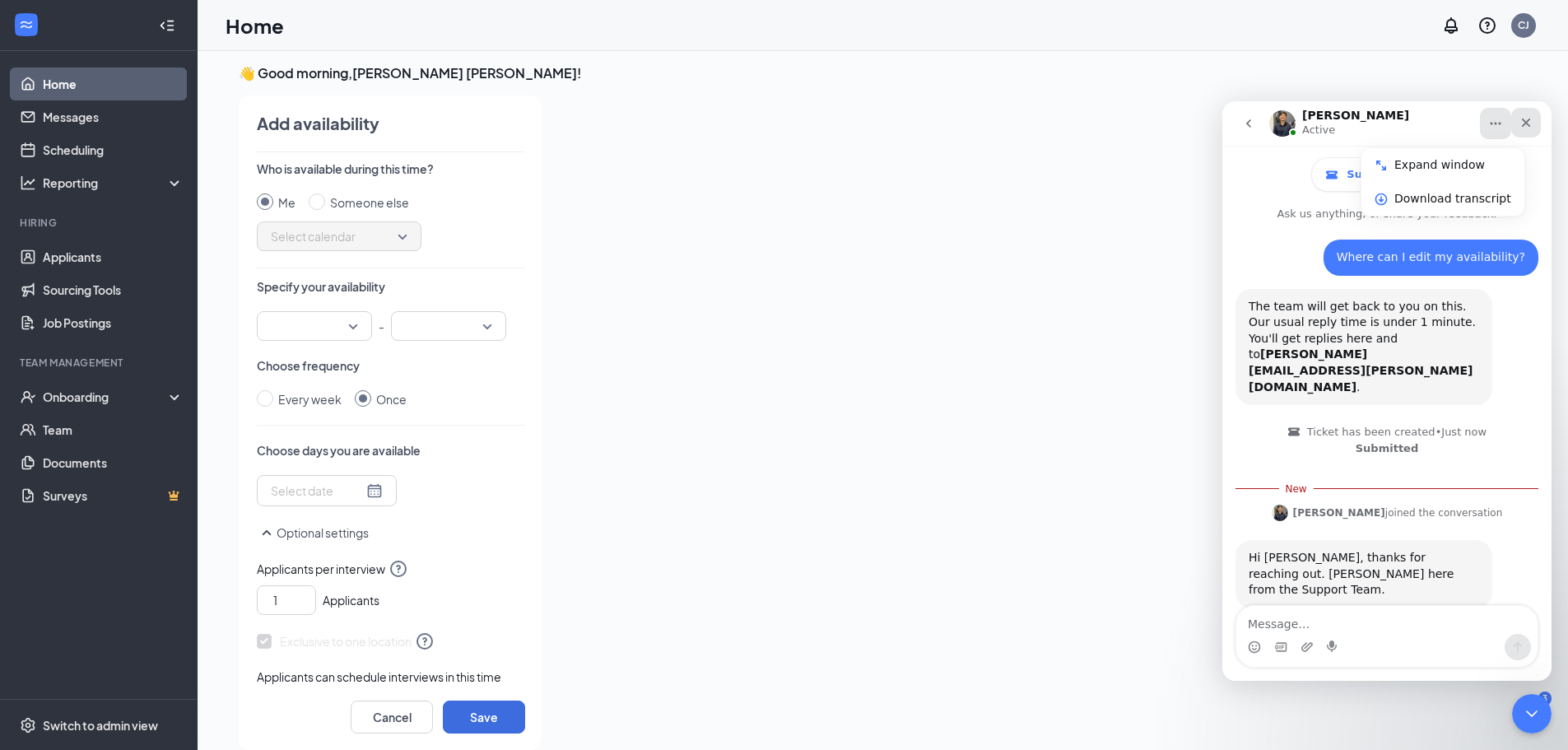
click at [1523, 112] on div "Close" at bounding box center [1525, 122] width 29 height 29
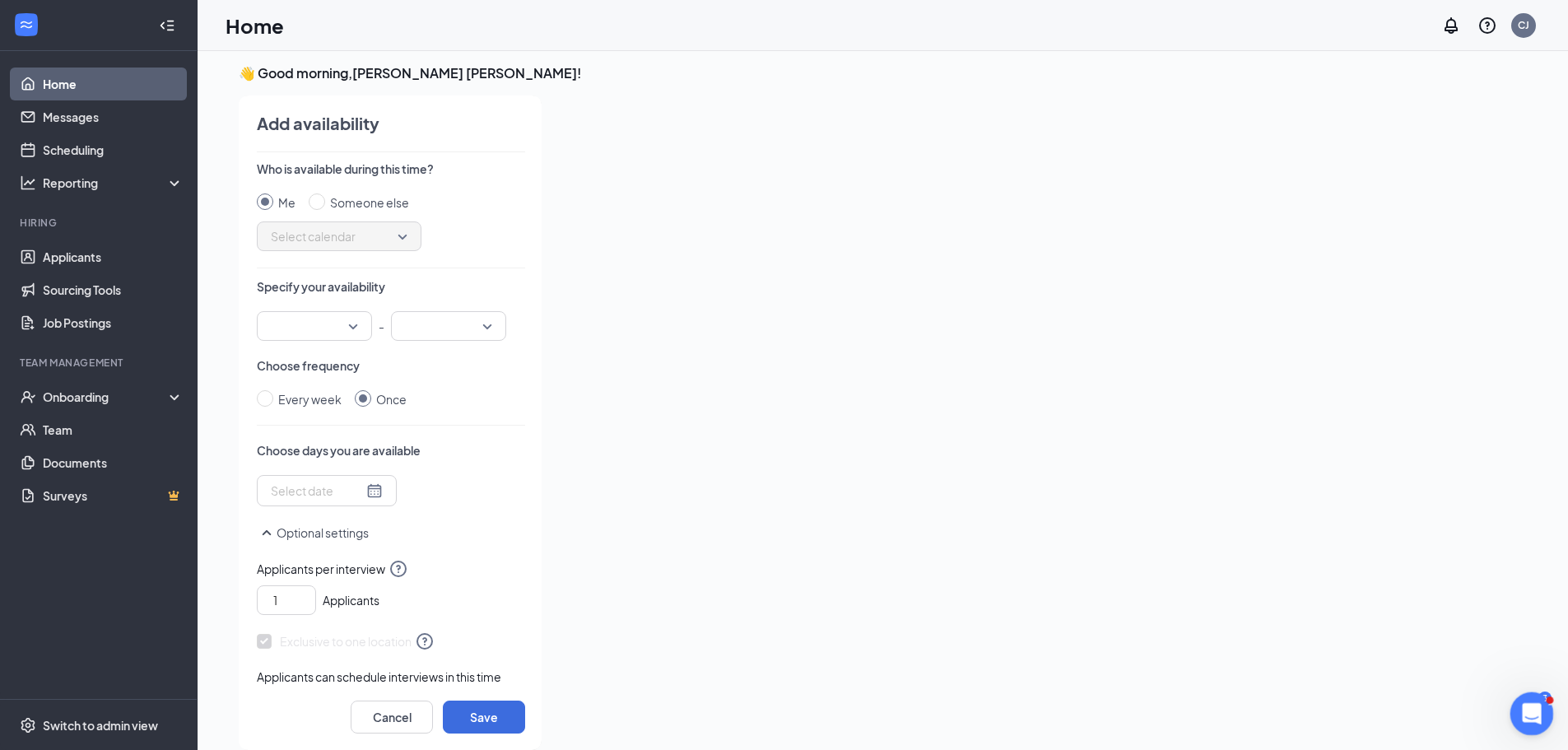
click at [1521, 718] on div "Open Intercom Messenger" at bounding box center [1529, 711] width 54 height 54
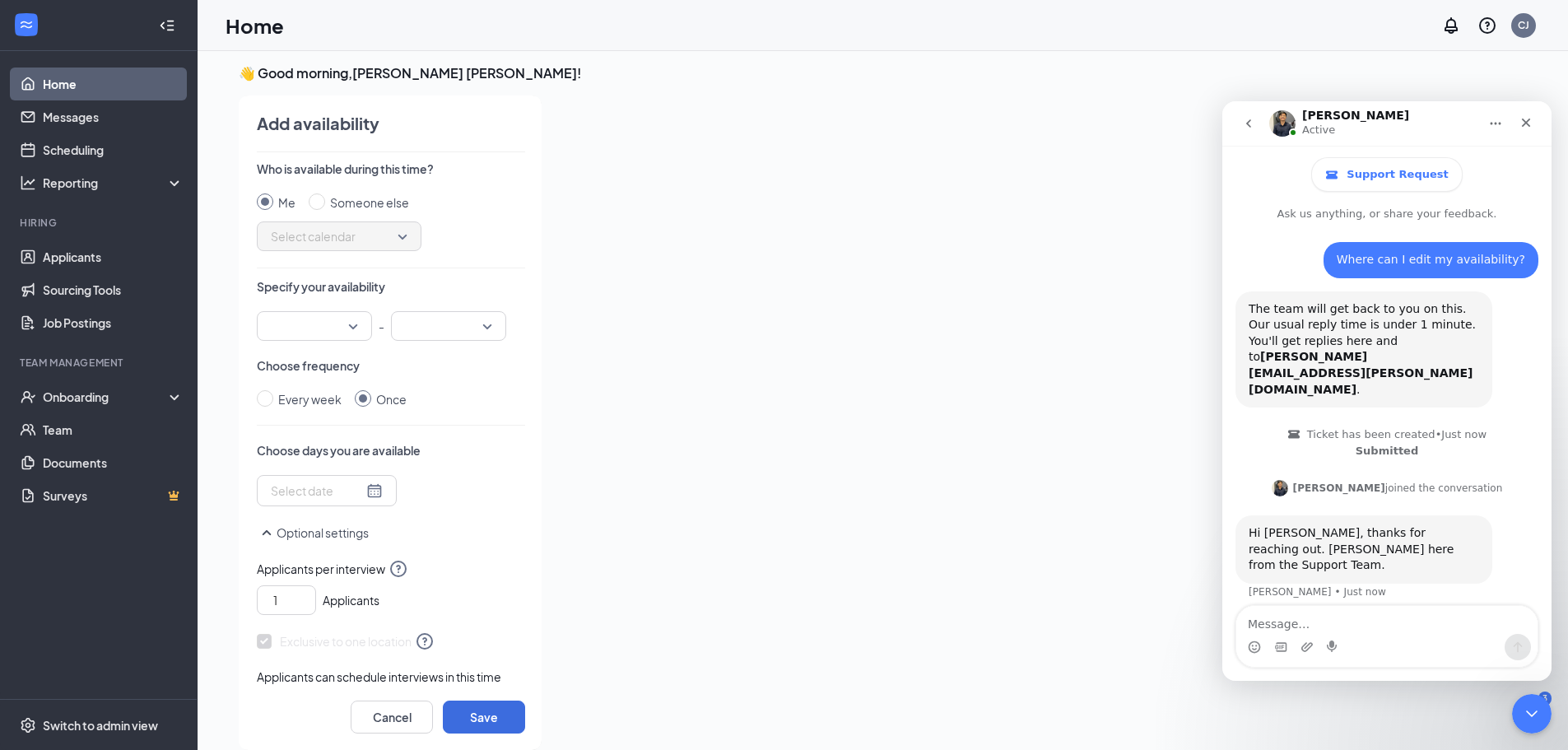
click at [996, 527] on div at bounding box center [1015, 418] width 922 height 645
click at [366, 495] on div at bounding box center [327, 491] width 112 height 18
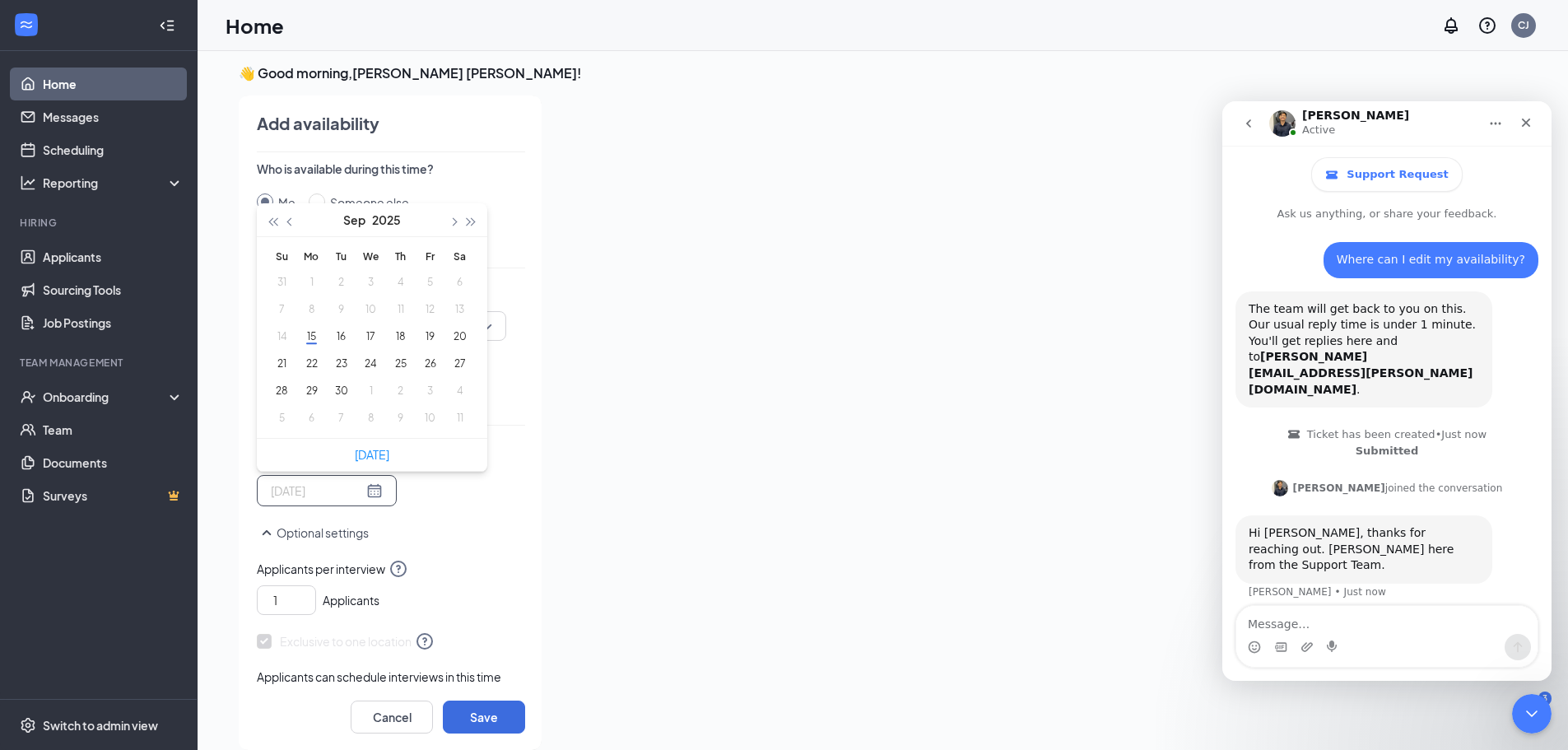
type input "2025-09-17"
click at [353, 332] on button "16" at bounding box center [341, 336] width 30 height 18
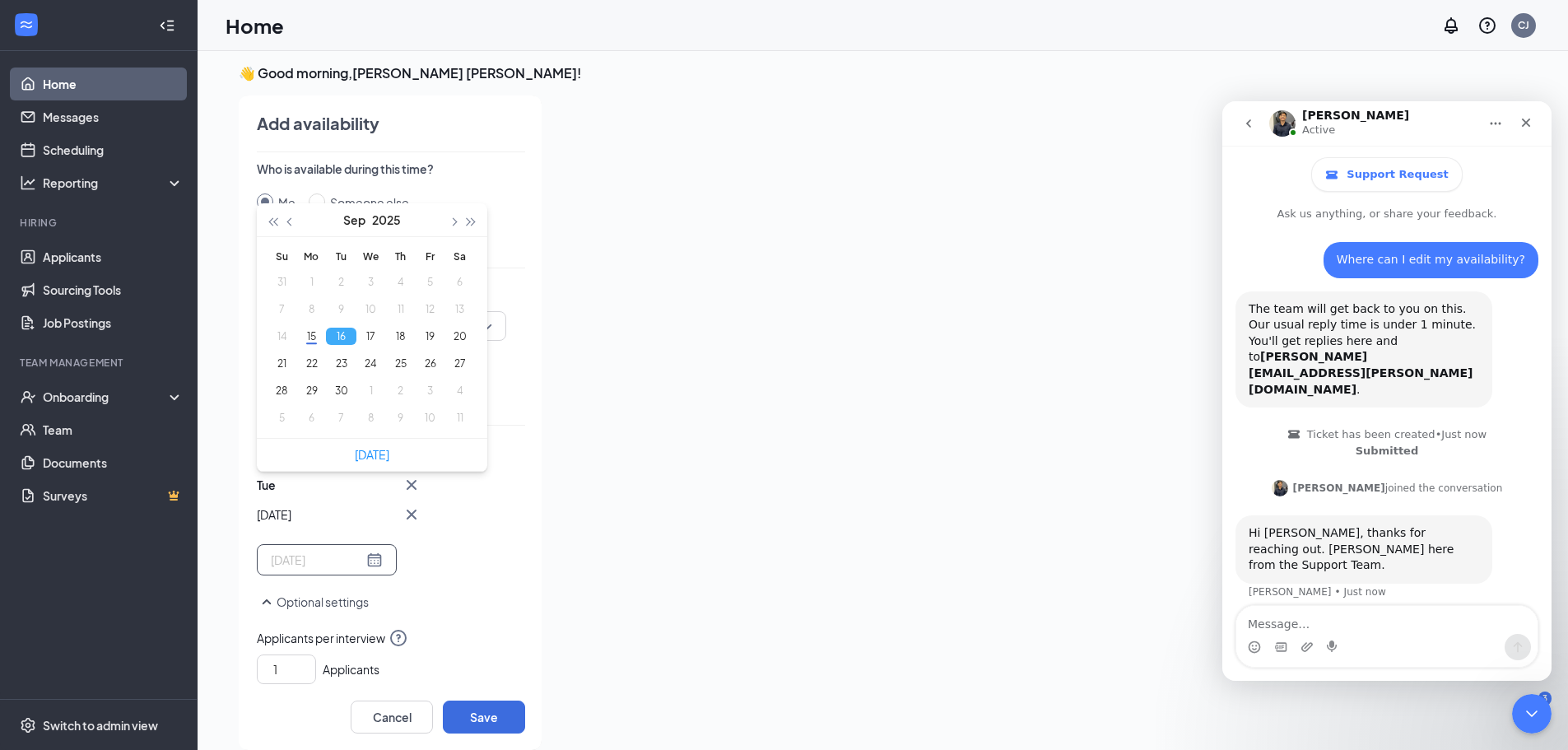
type input "2025-09-16"
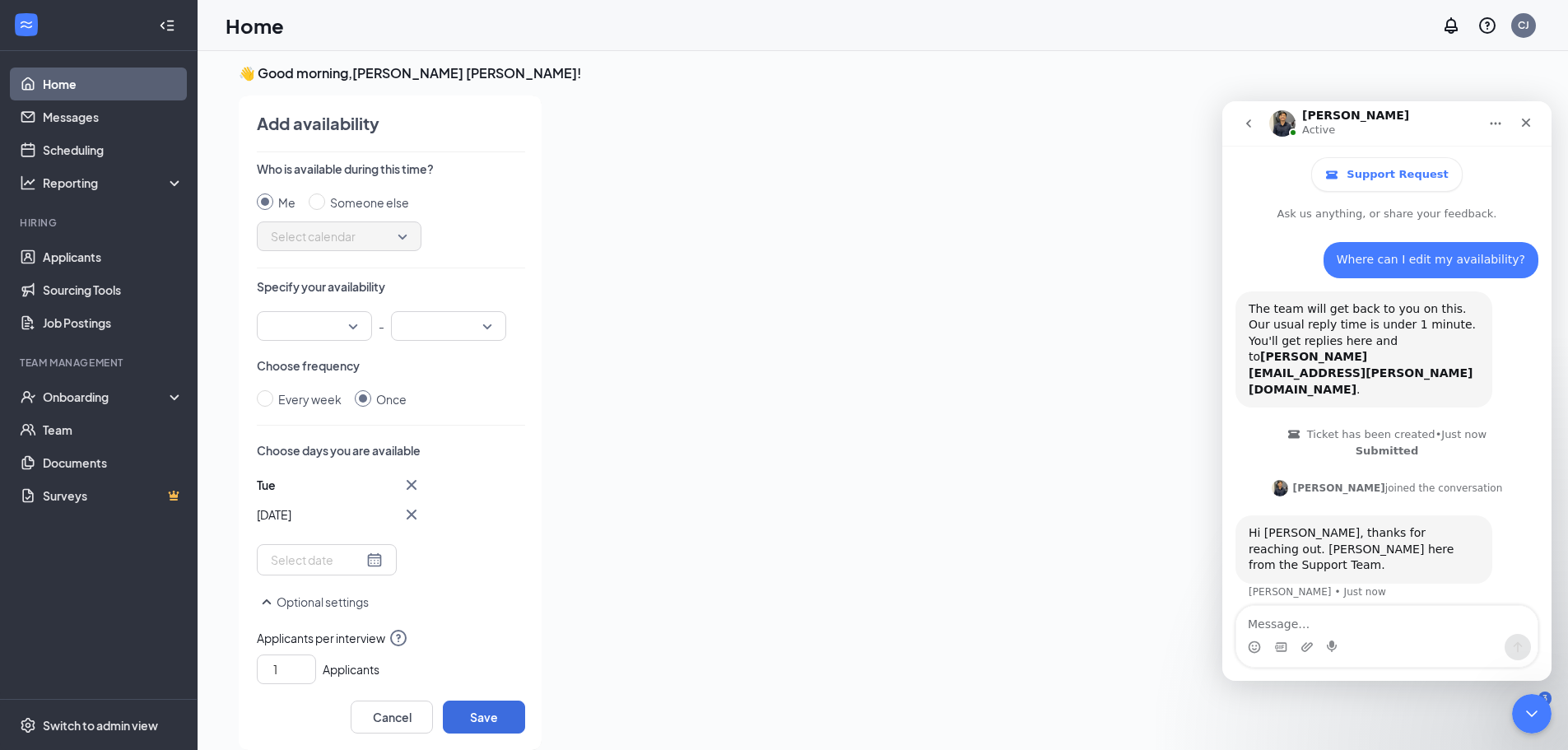
click at [445, 561] on div "Tue Sep 16 Sep 2025 Su Mo Tu We Th Fr Sa 31 1 2 3 4 5 6 7 8 9 10 11 12 13 14 15…" at bounding box center [391, 525] width 269 height 100
click at [326, 322] on input "search" at bounding box center [309, 326] width 84 height 28
click at [313, 451] on span "12:30 PM" at bounding box center [295, 452] width 49 height 18
click at [442, 322] on input "search" at bounding box center [443, 326] width 84 height 28
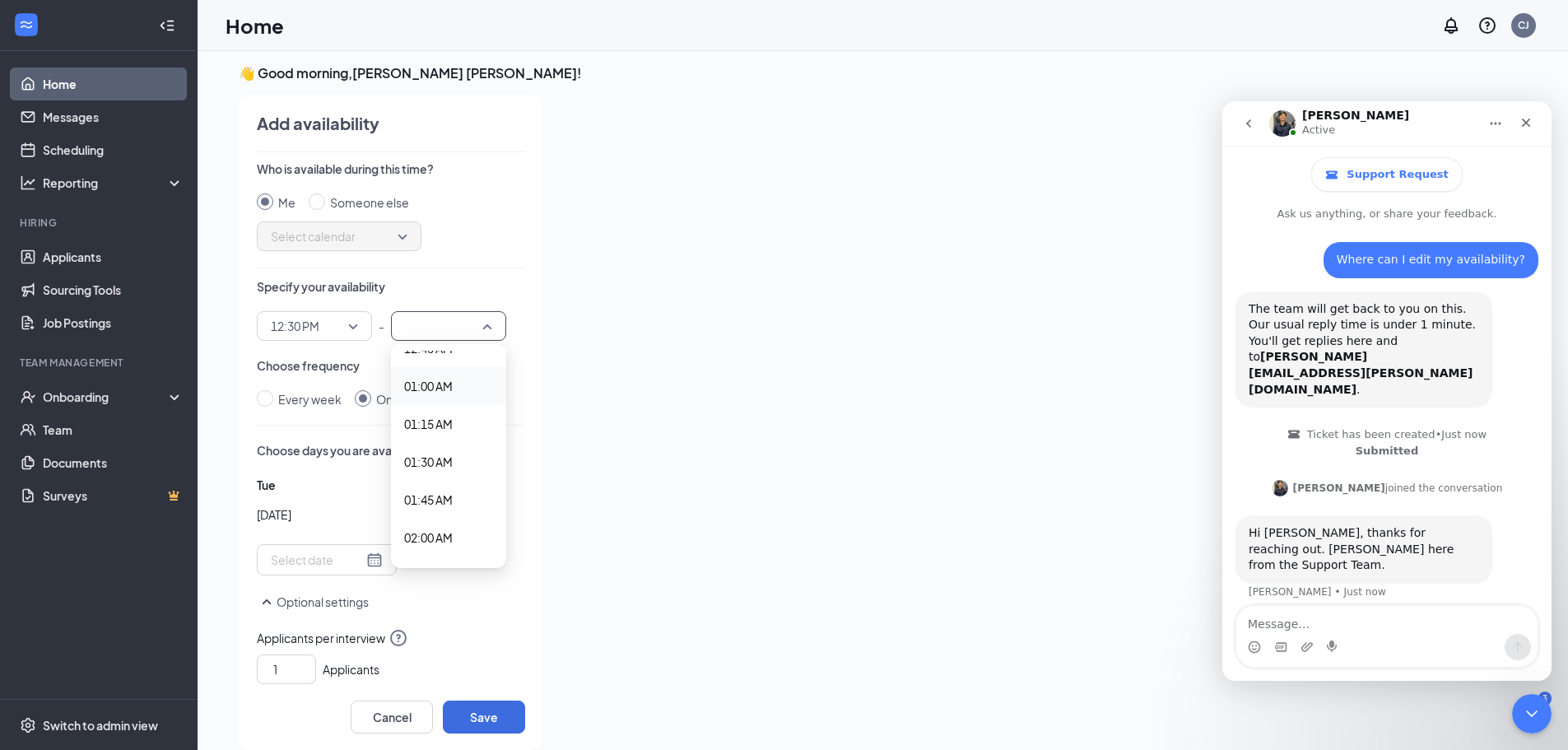
scroll to position [165, 0]
click at [443, 424] on span "01:30 AM" at bounding box center [429, 432] width 49 height 18
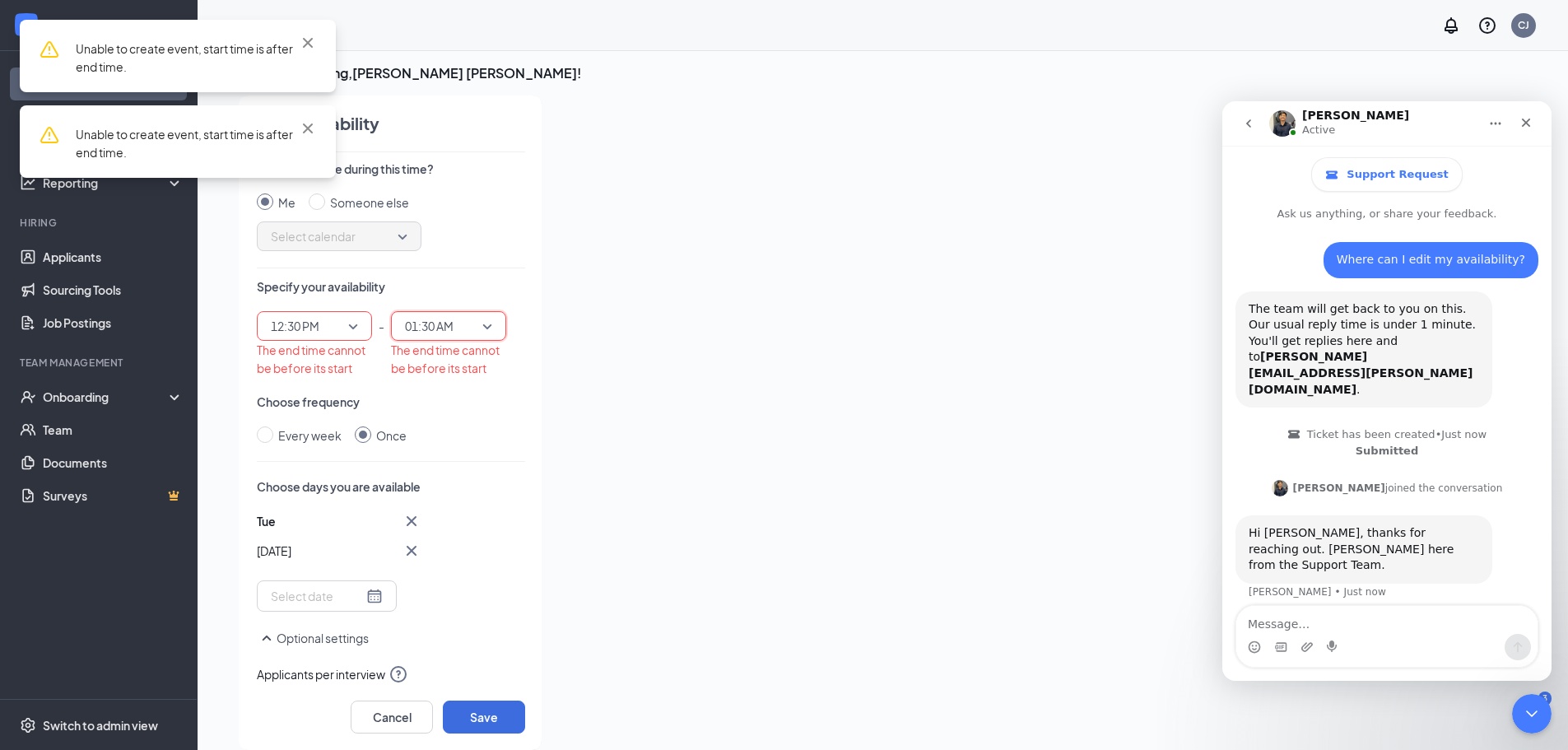
click at [462, 328] on span "01:30 AM" at bounding box center [441, 326] width 73 height 24
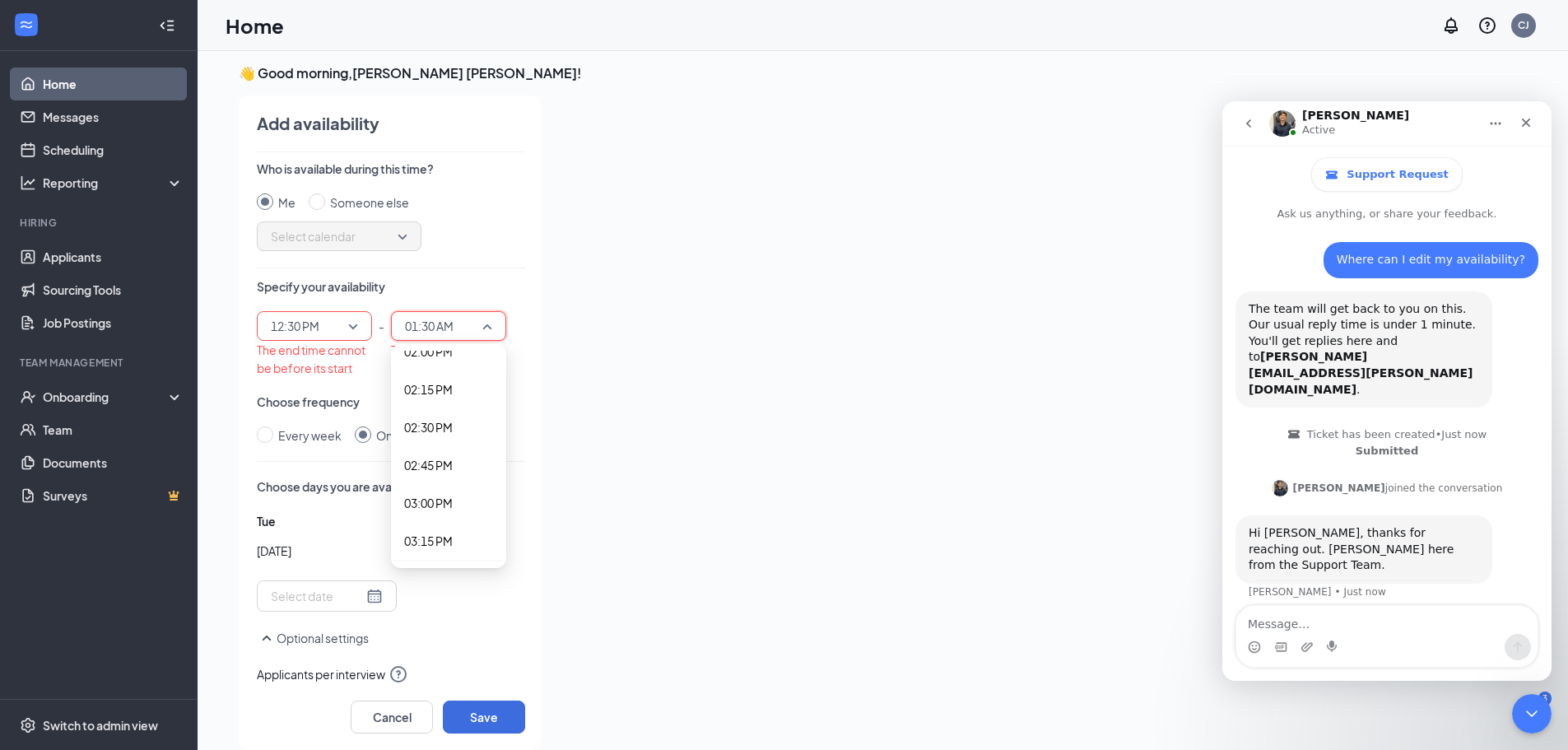
scroll to position [2057, 0]
click at [442, 366] on span "01:30 PM" at bounding box center [429, 358] width 49 height 18
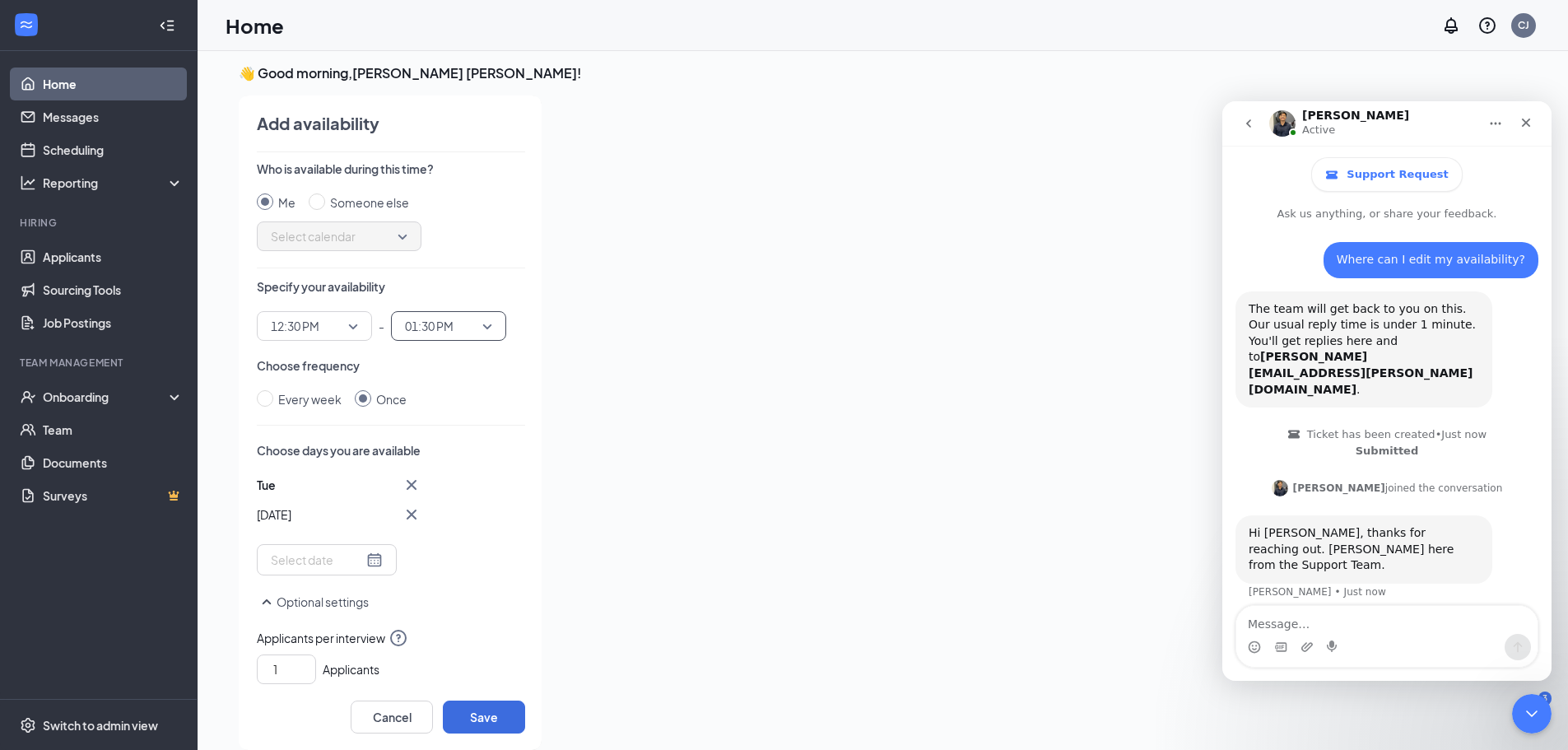
click at [670, 374] on div at bounding box center [1015, 418] width 922 height 645
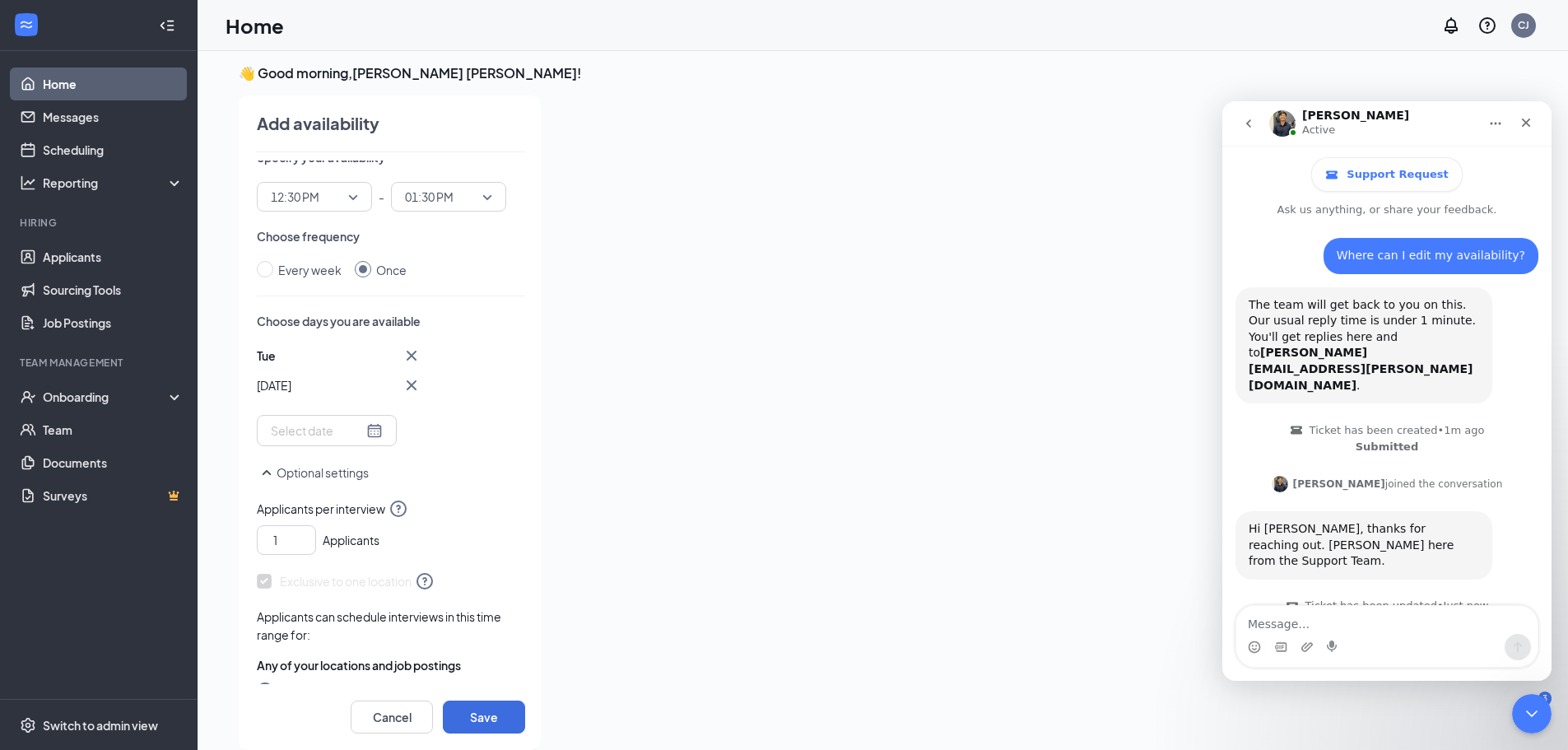
scroll to position [155, 0]
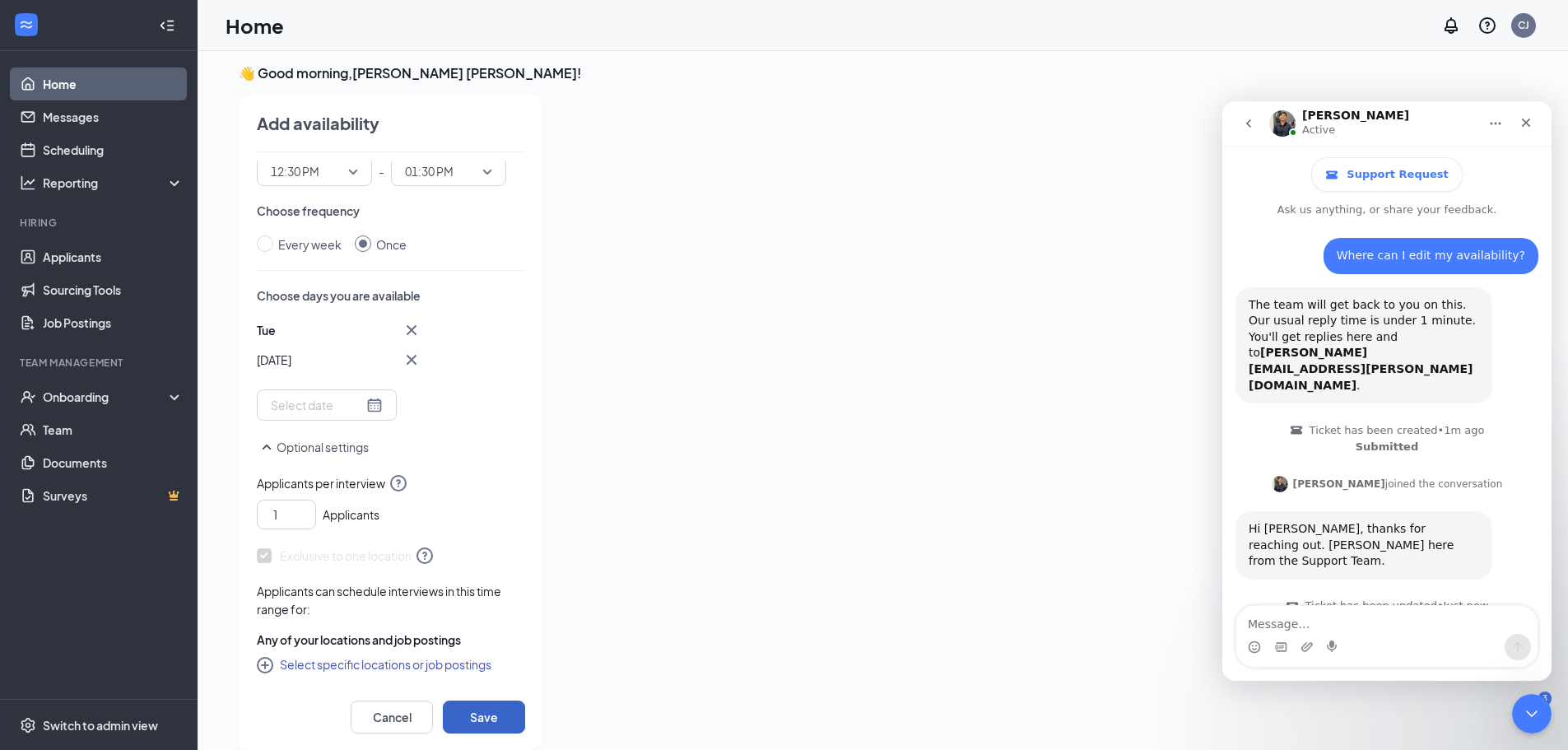
click at [480, 715] on button "Save" at bounding box center [484, 717] width 82 height 33
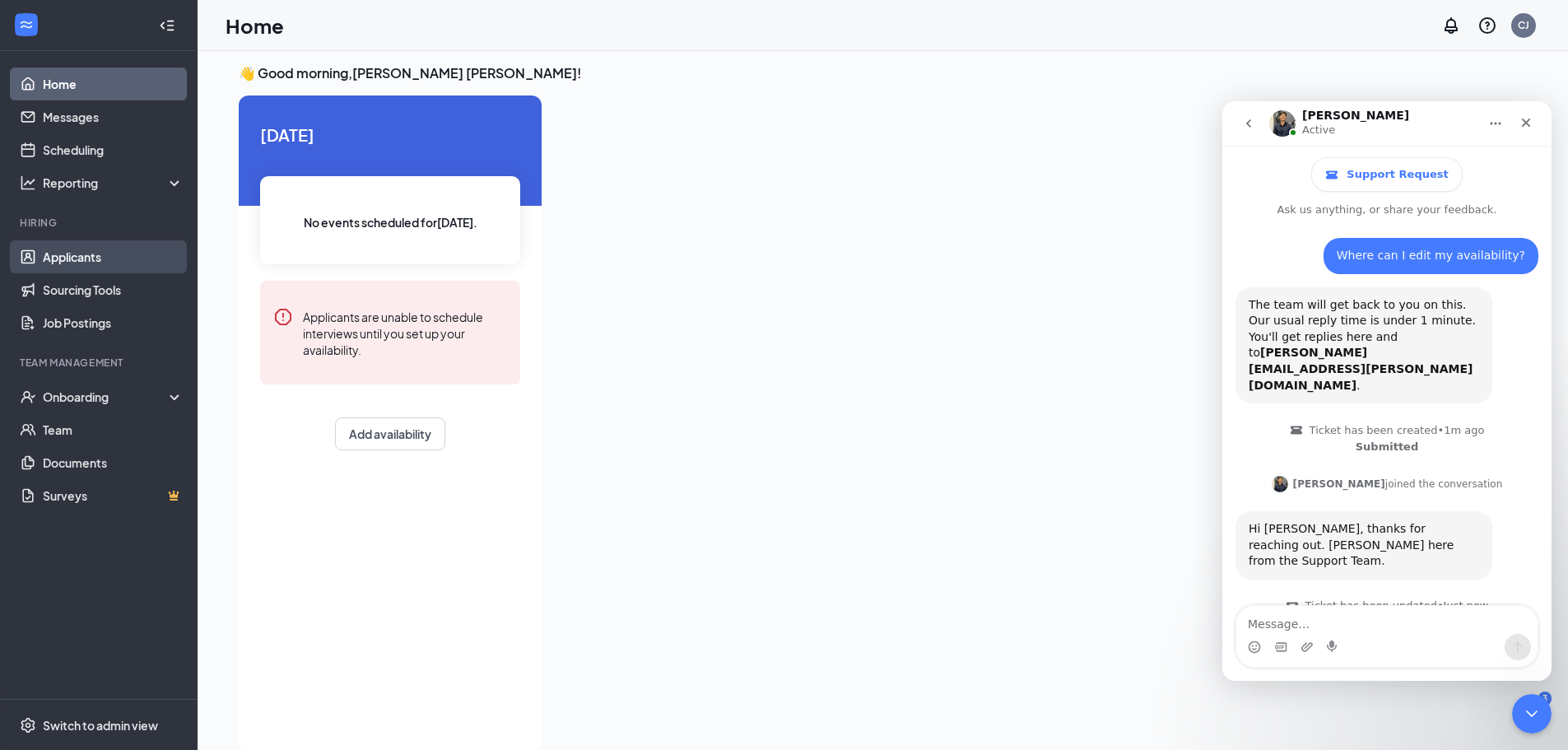
click at [90, 260] on link "Applicants" at bounding box center [113, 256] width 141 height 33
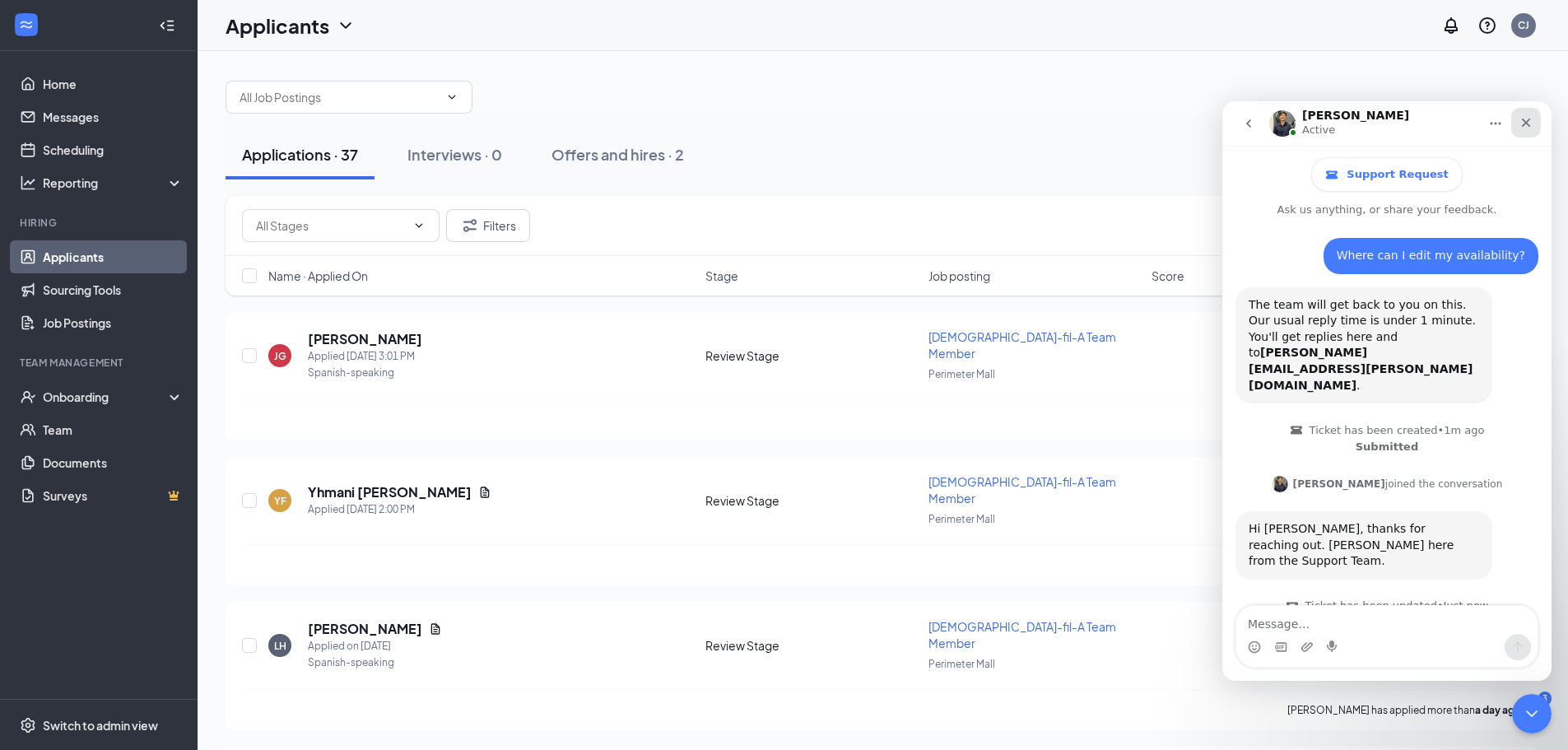
click at [1521, 127] on icon "Close" at bounding box center [1526, 123] width 13 height 13
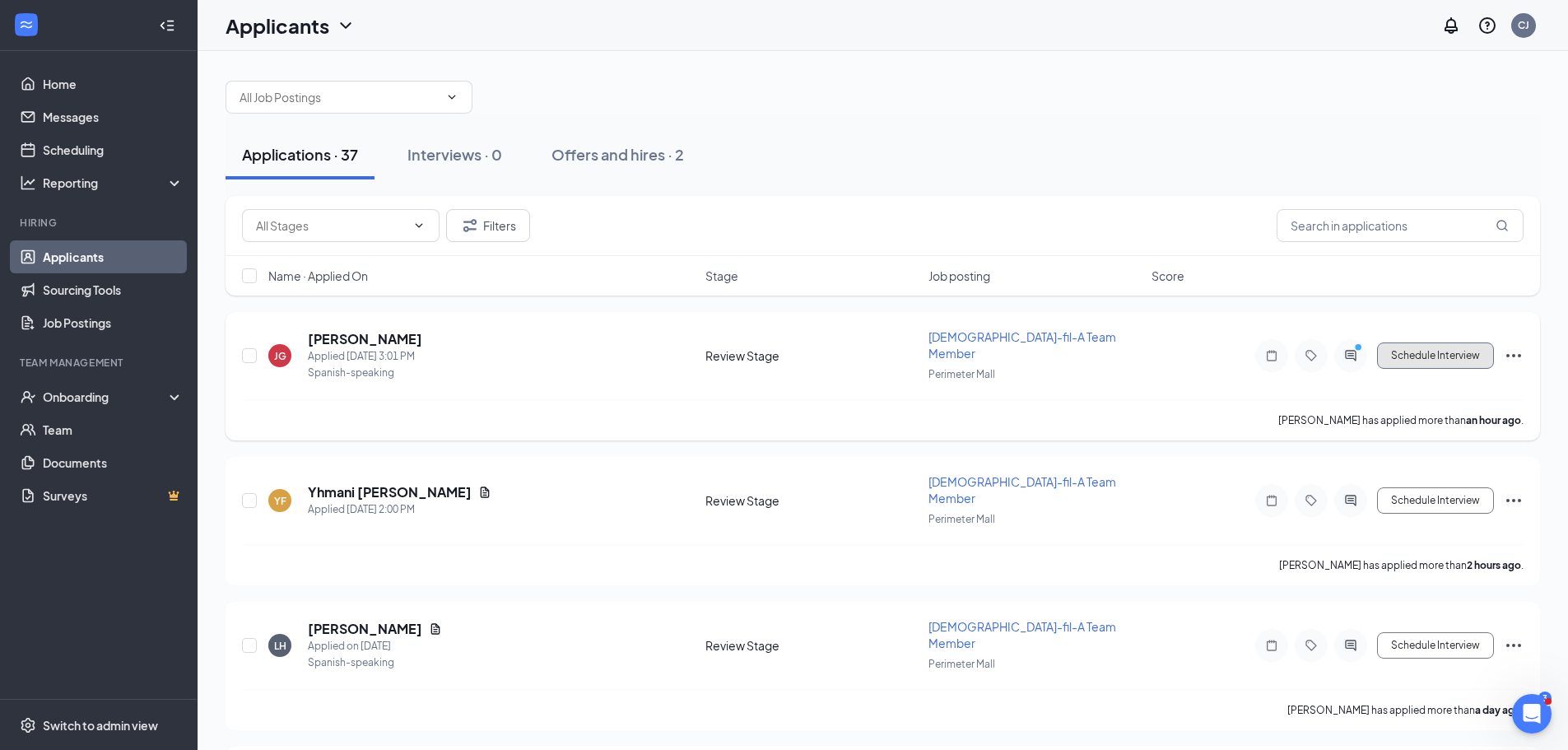
click at [1401, 347] on button "Schedule Interview" at bounding box center [1436, 355] width 117 height 26
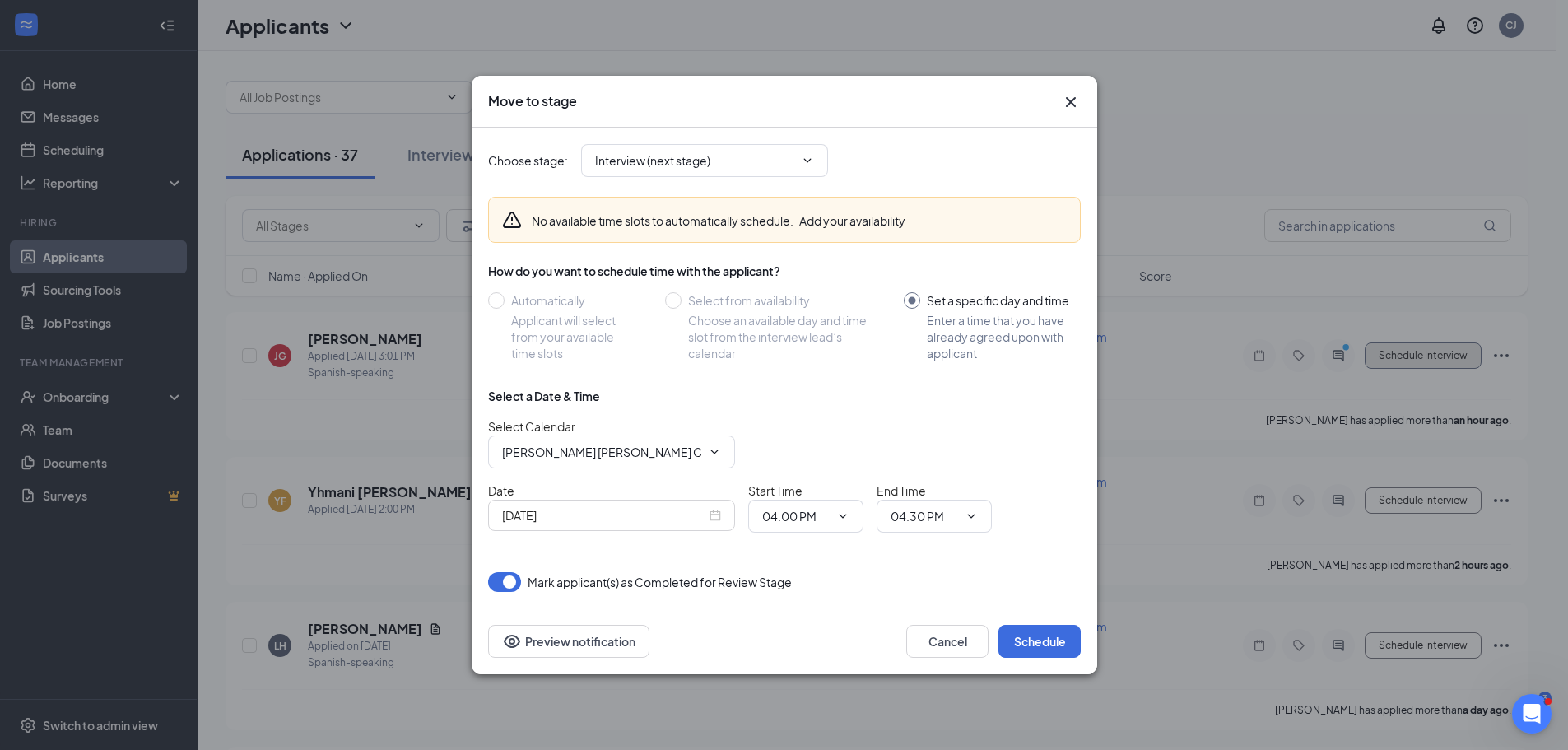
radio input "false"
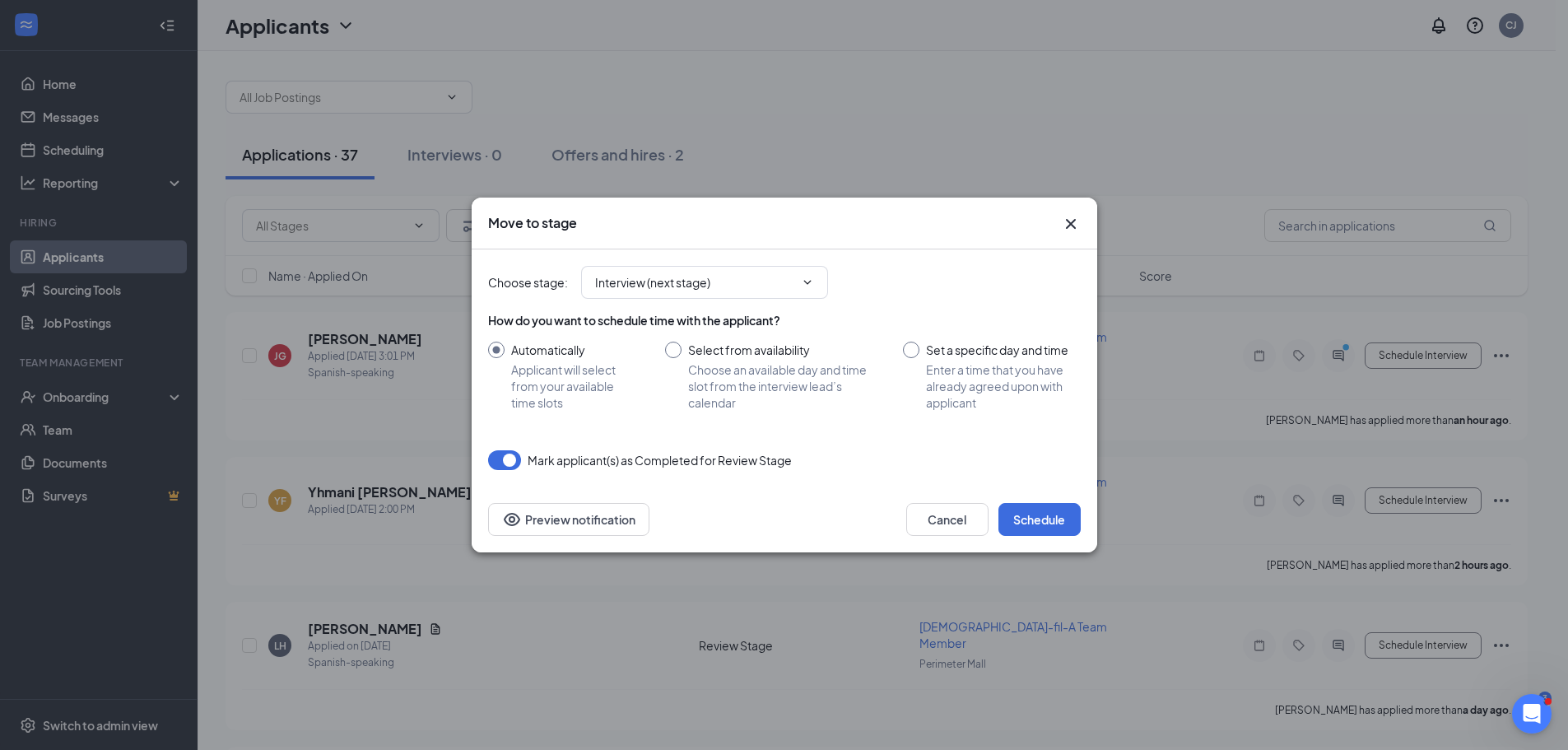
click at [691, 351] on input "Select from availability Choose an available day and time slot from the intervi…" at bounding box center [769, 376] width 206 height 69
radio input "true"
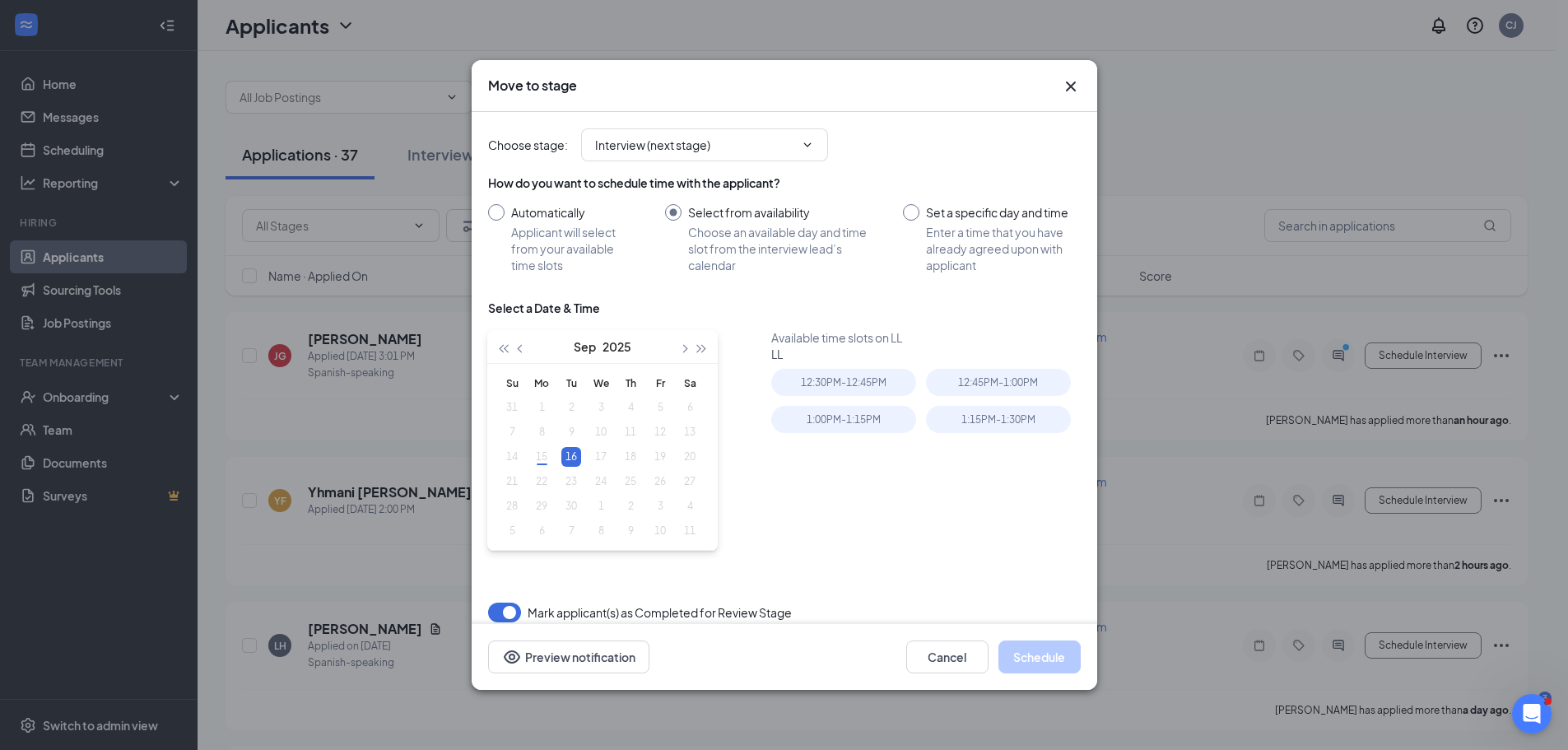
click at [512, 208] on input "Automatically Applicant will select from your available time slots" at bounding box center [560, 239] width 144 height 69
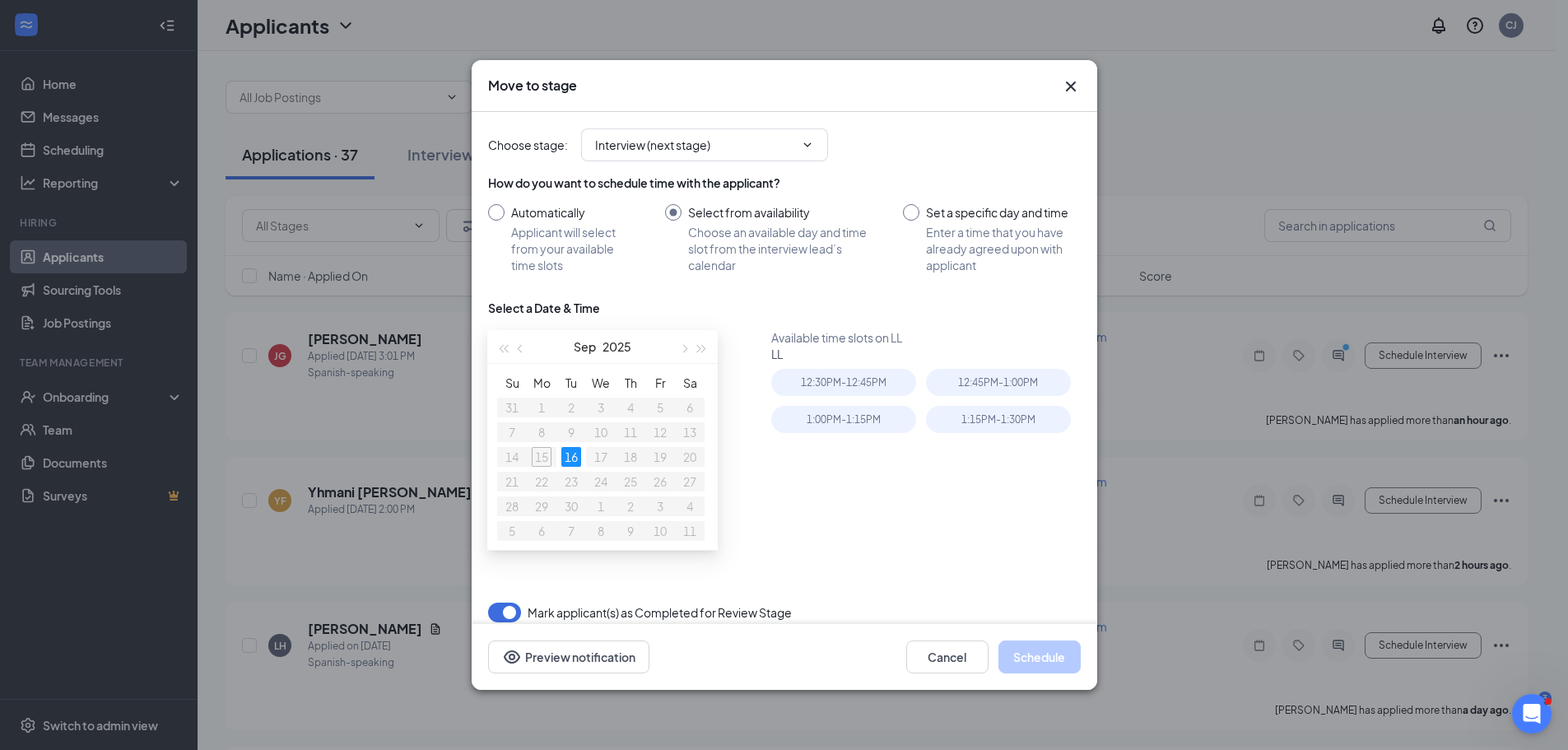
radio input "true"
radio input "false"
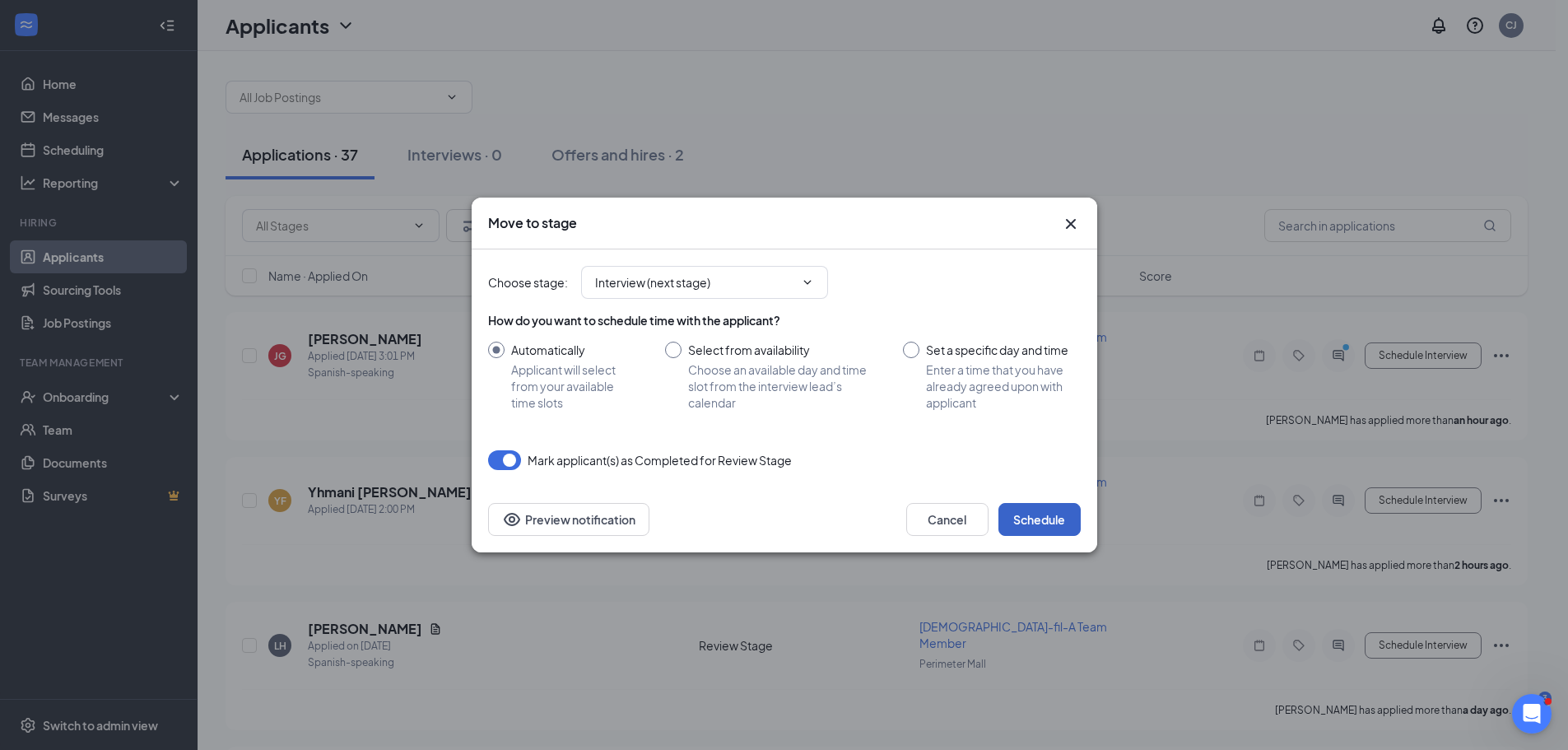
click at [1035, 510] on button "Schedule" at bounding box center [1040, 519] width 82 height 33
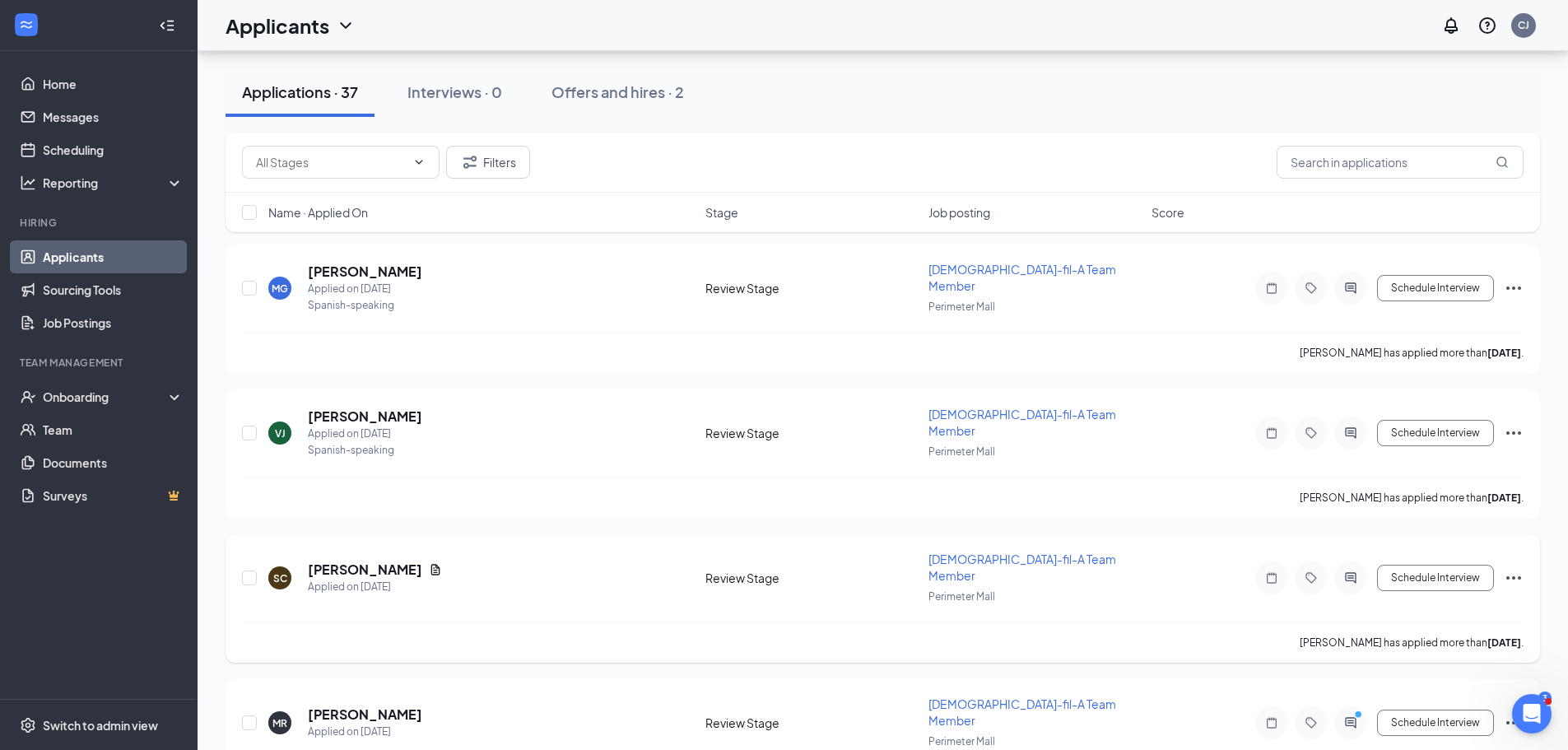
scroll to position [576, 0]
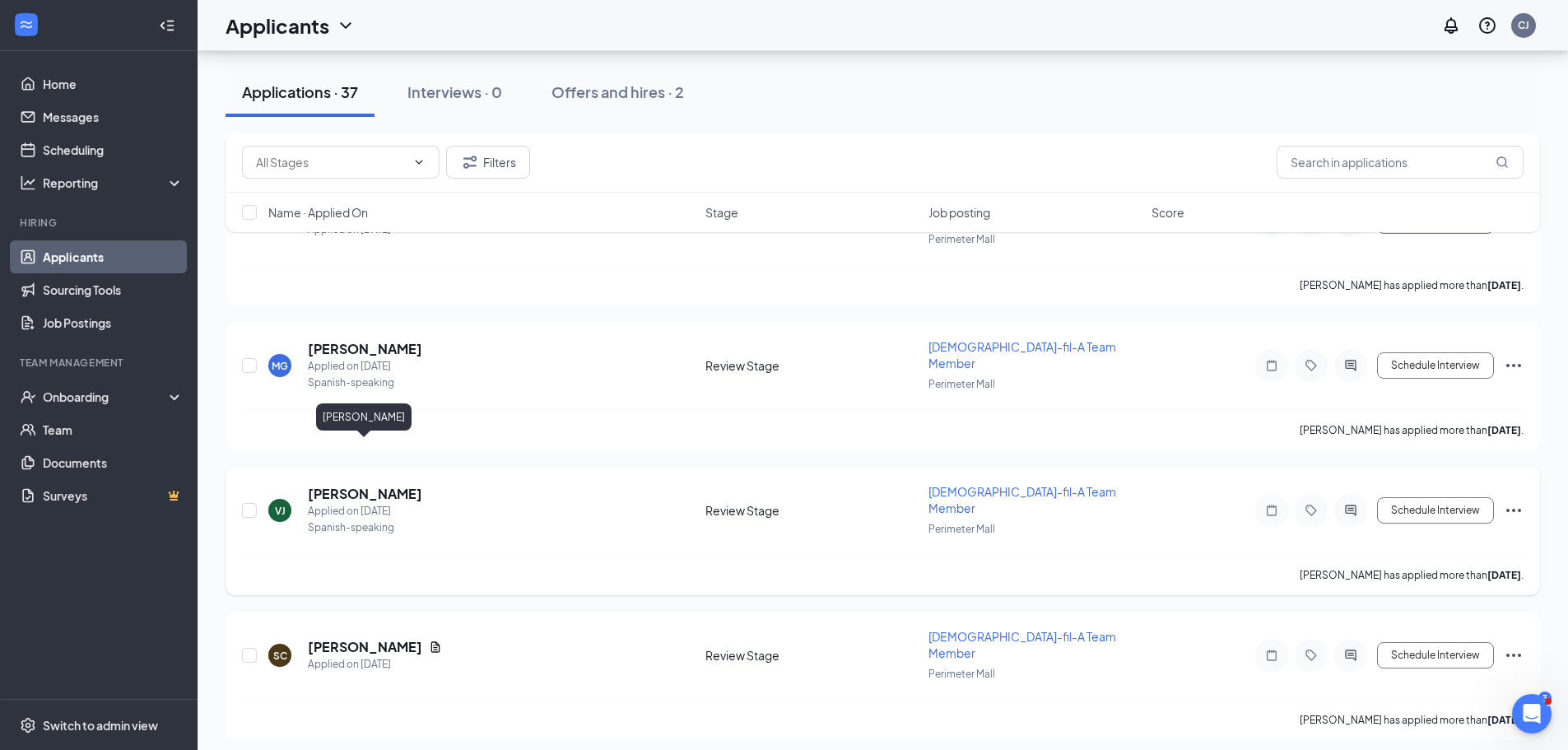
click at [391, 485] on h5 "Veronica Jimenez" at bounding box center [365, 494] width 115 height 18
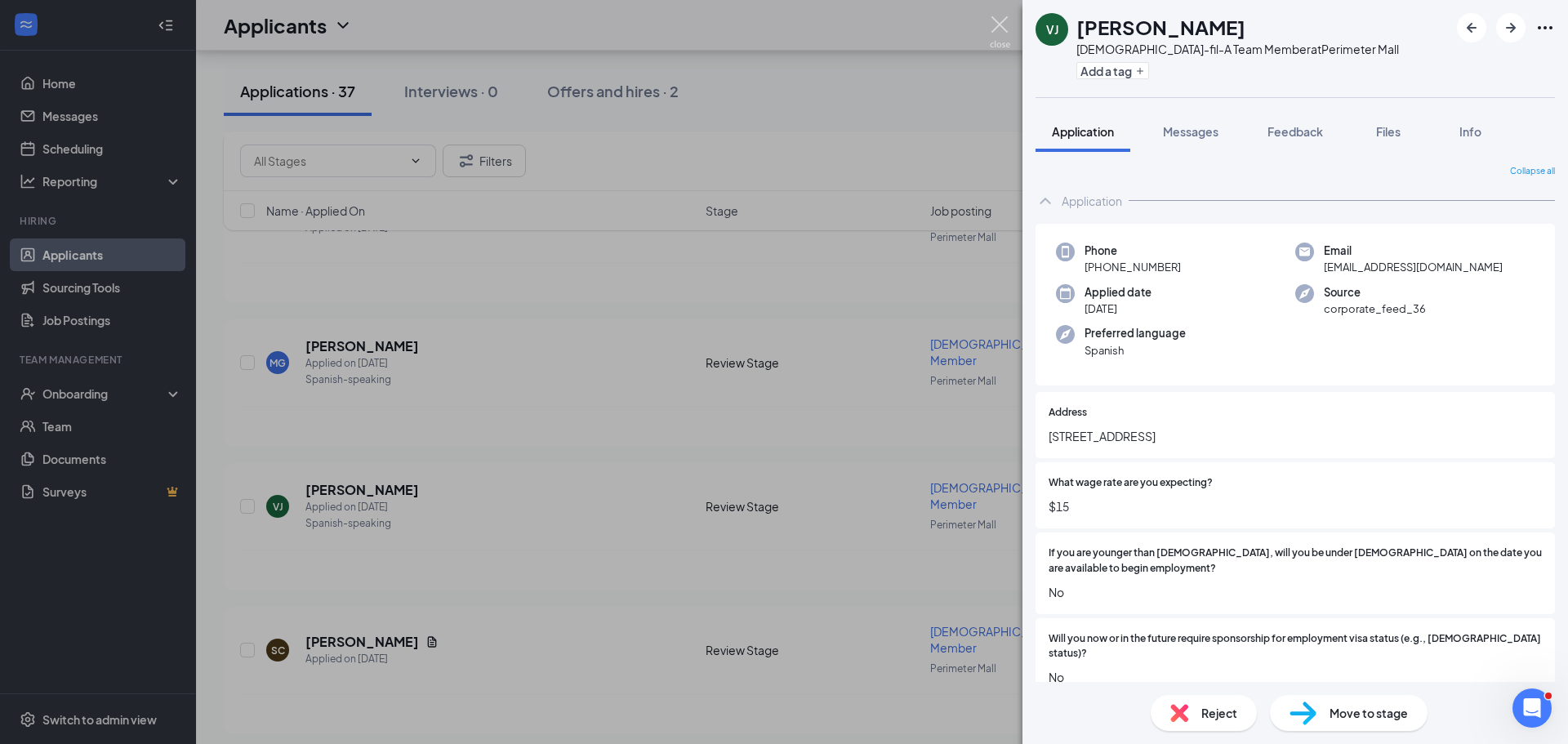
click at [997, 17] on img at bounding box center [1000, 32] width 21 height 32
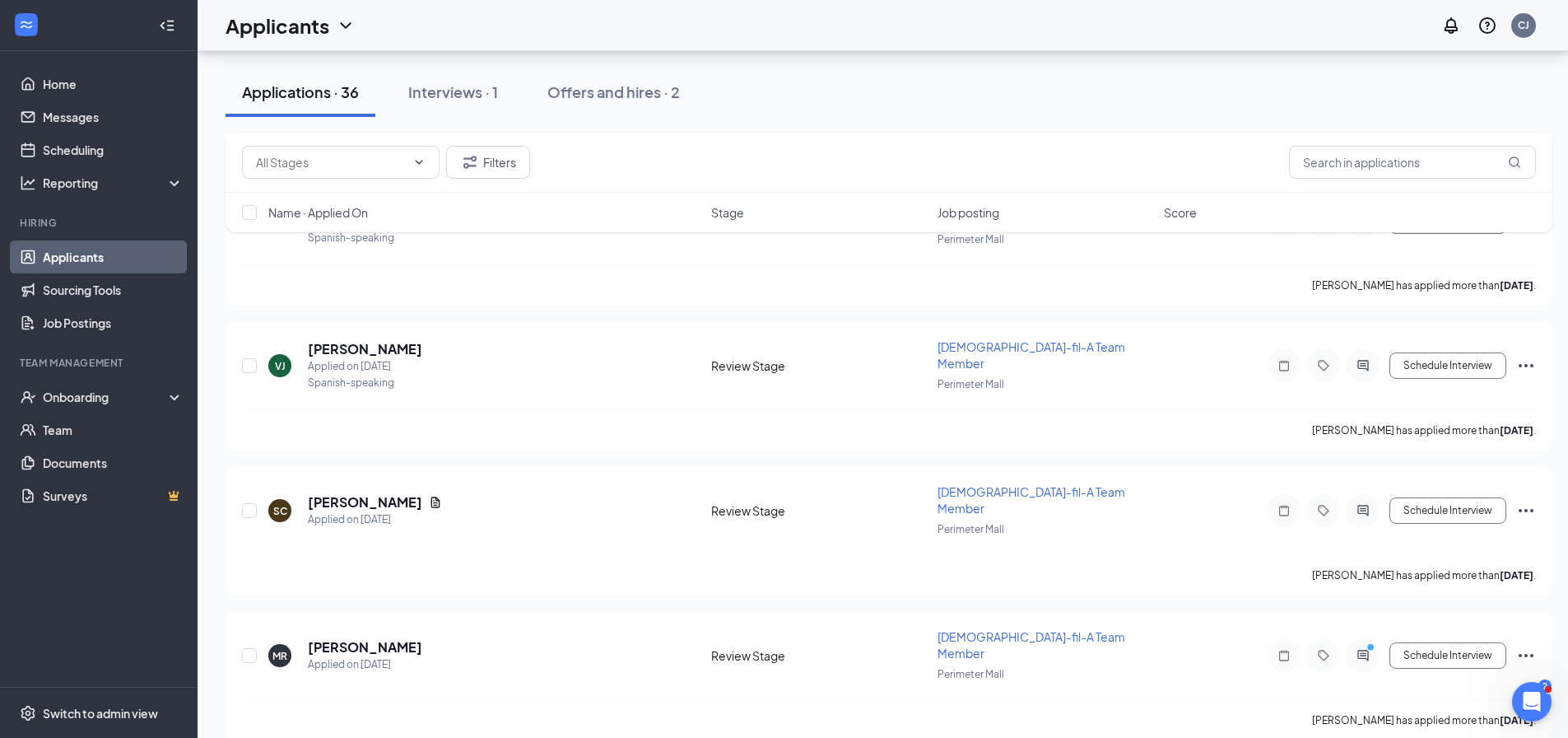
click at [419, 85] on div "Interviews · 1" at bounding box center [453, 91] width 90 height 21
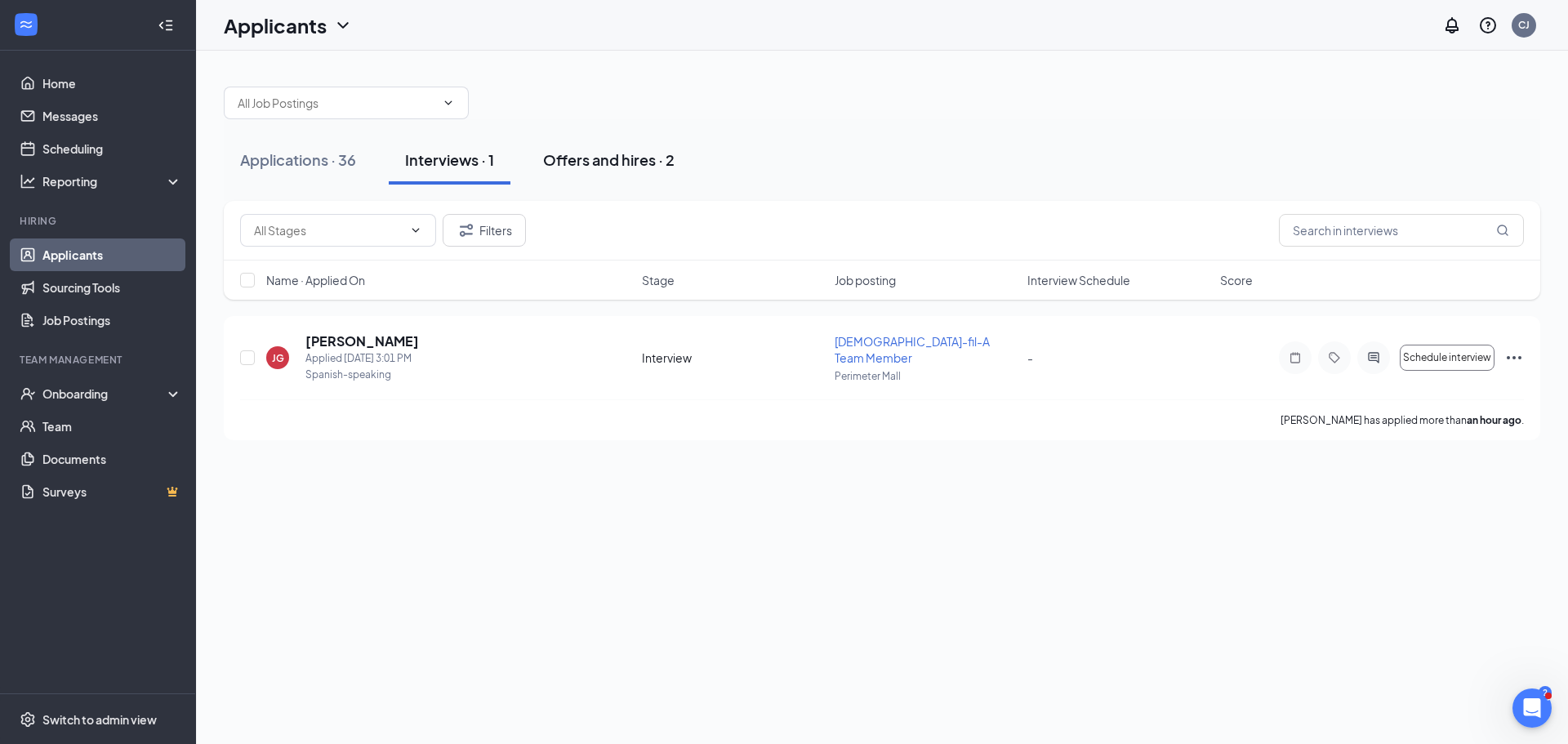
click at [571, 159] on div "Offers and hires · 2" at bounding box center [609, 159] width 131 height 21
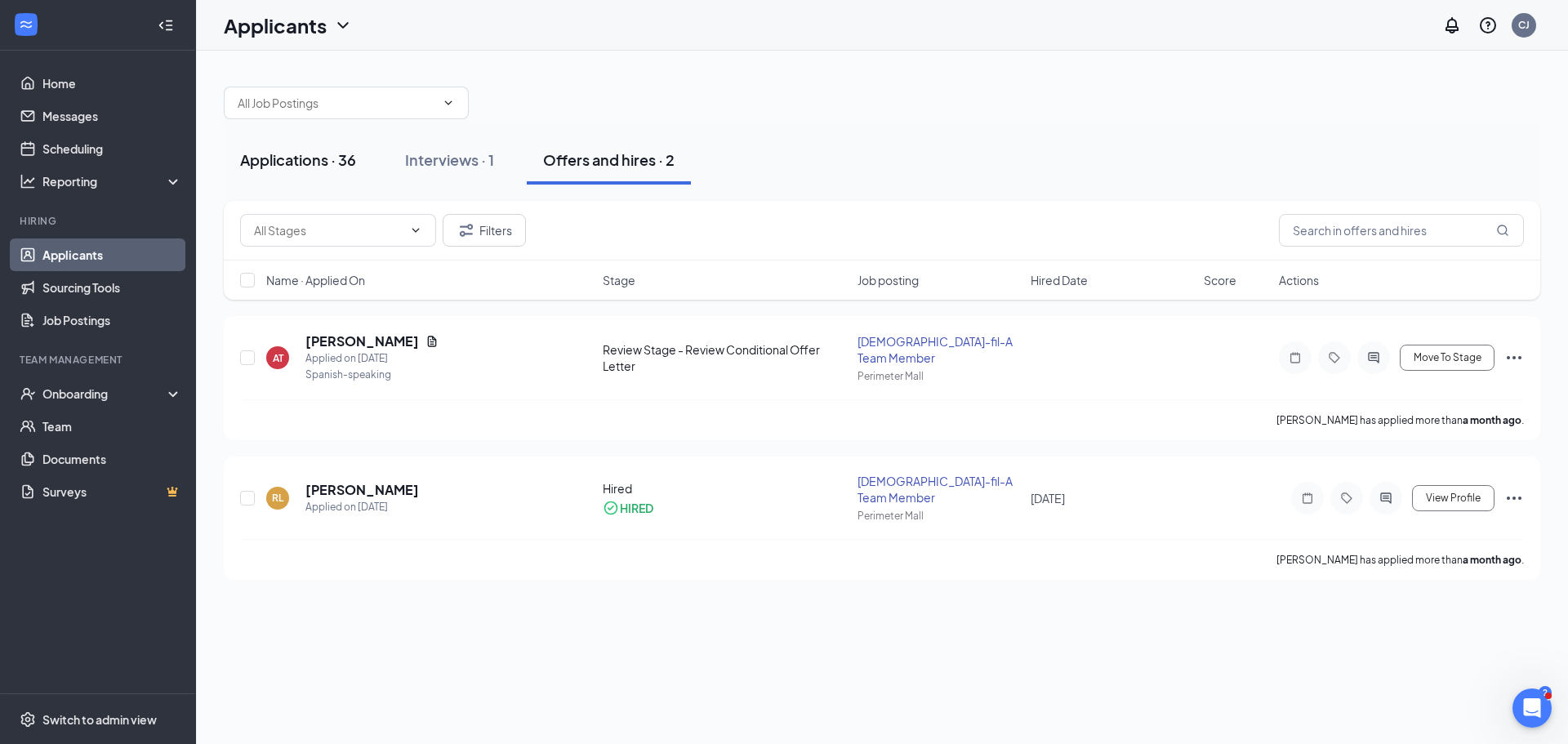
click at [326, 161] on div "Applications · 36" at bounding box center [298, 159] width 116 height 21
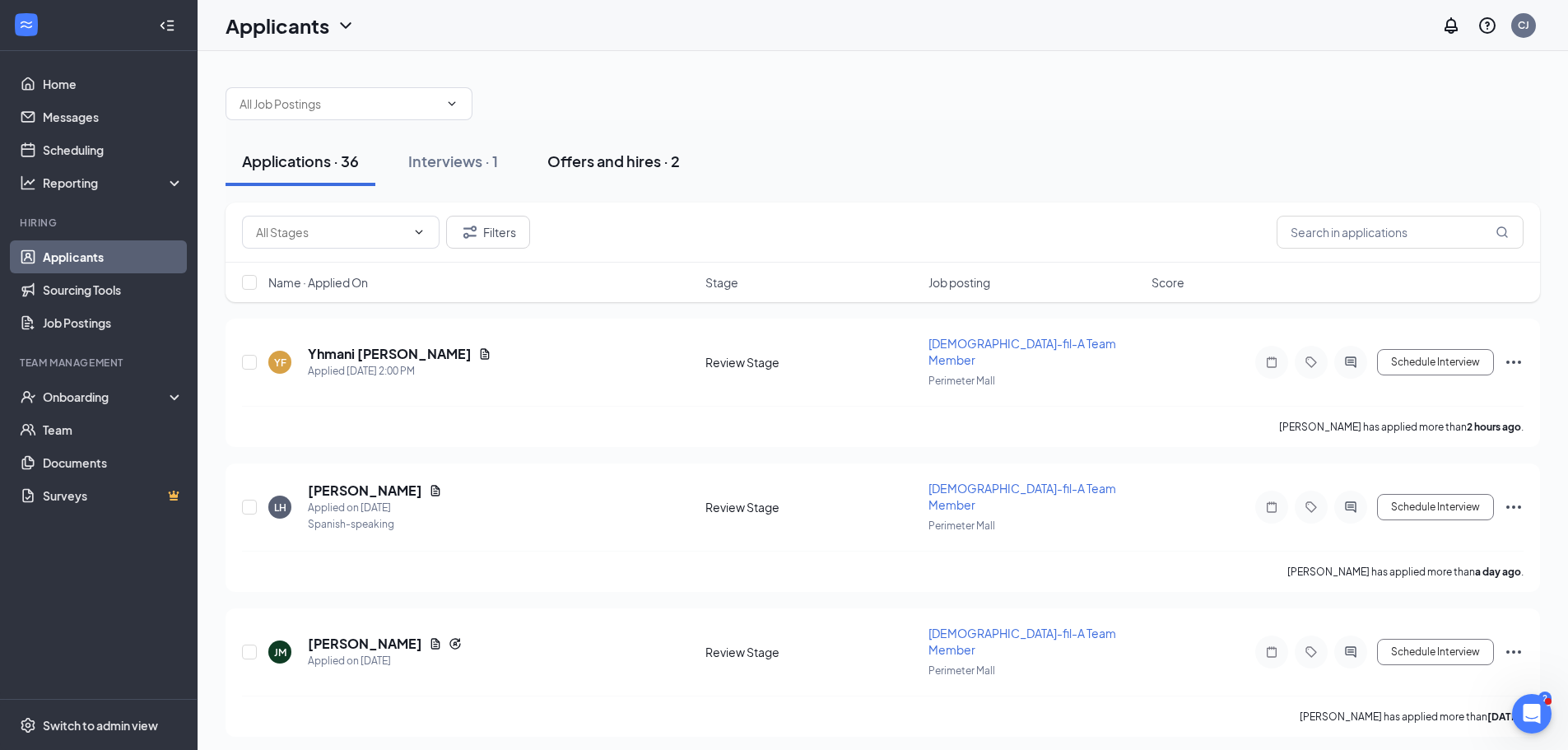
click at [548, 157] on button "Offers and hires · 2" at bounding box center [614, 161] width 166 height 49
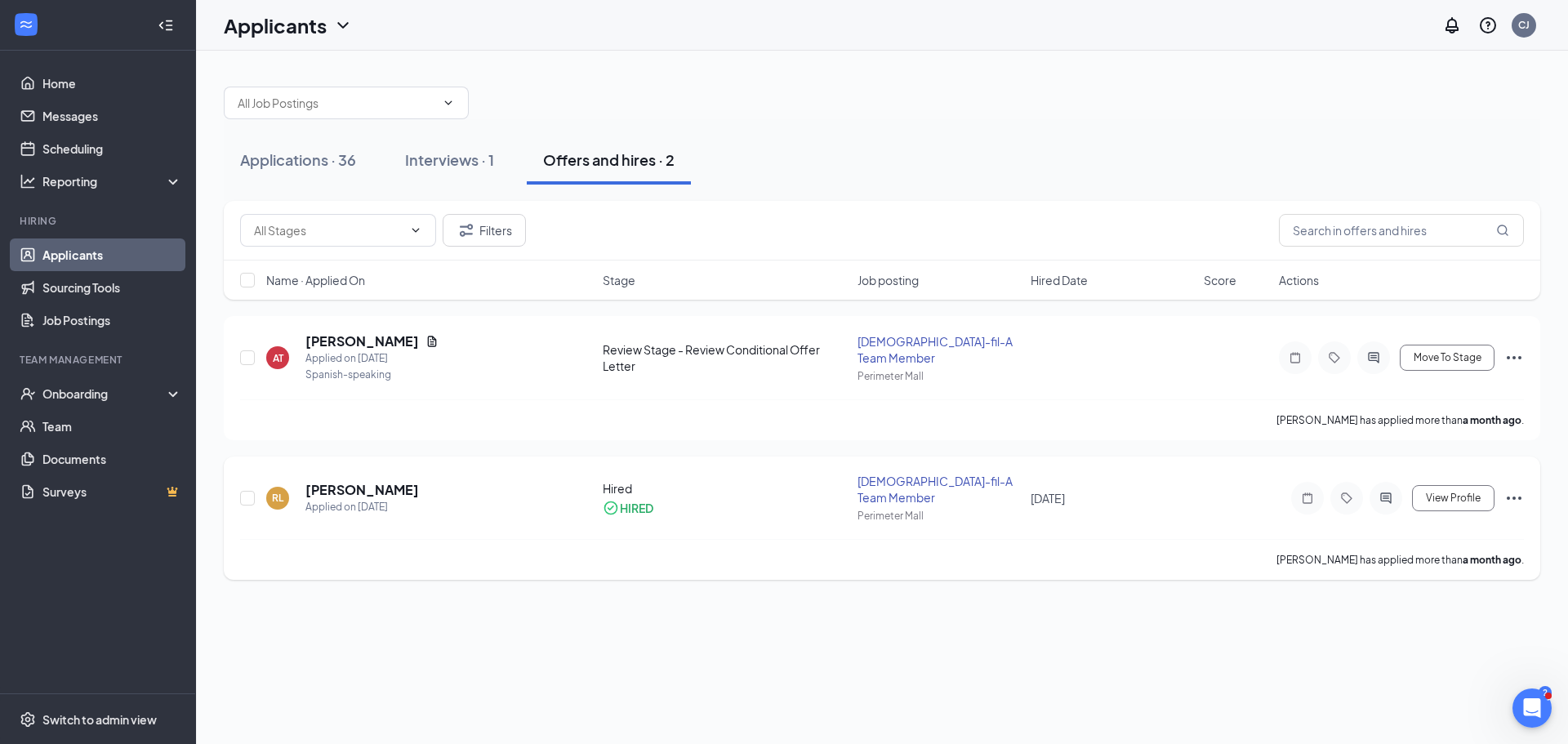
scroll to position [4, 0]
click at [419, 482] on h5 "Rosemary Lorenzano Castellanos" at bounding box center [362, 490] width 114 height 18
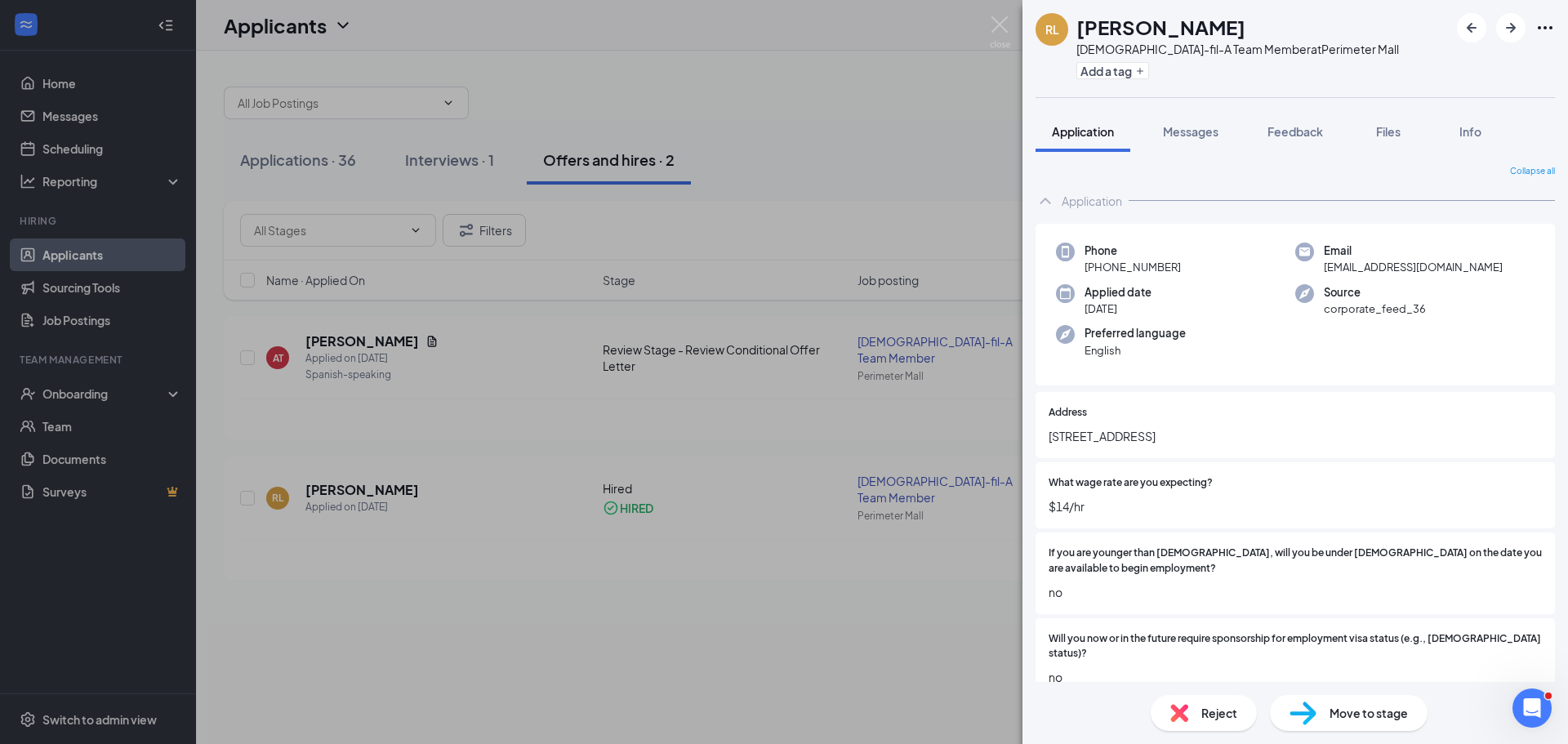
scroll to position [67, 0]
click at [1384, 130] on span "Files" at bounding box center [1388, 131] width 24 height 15
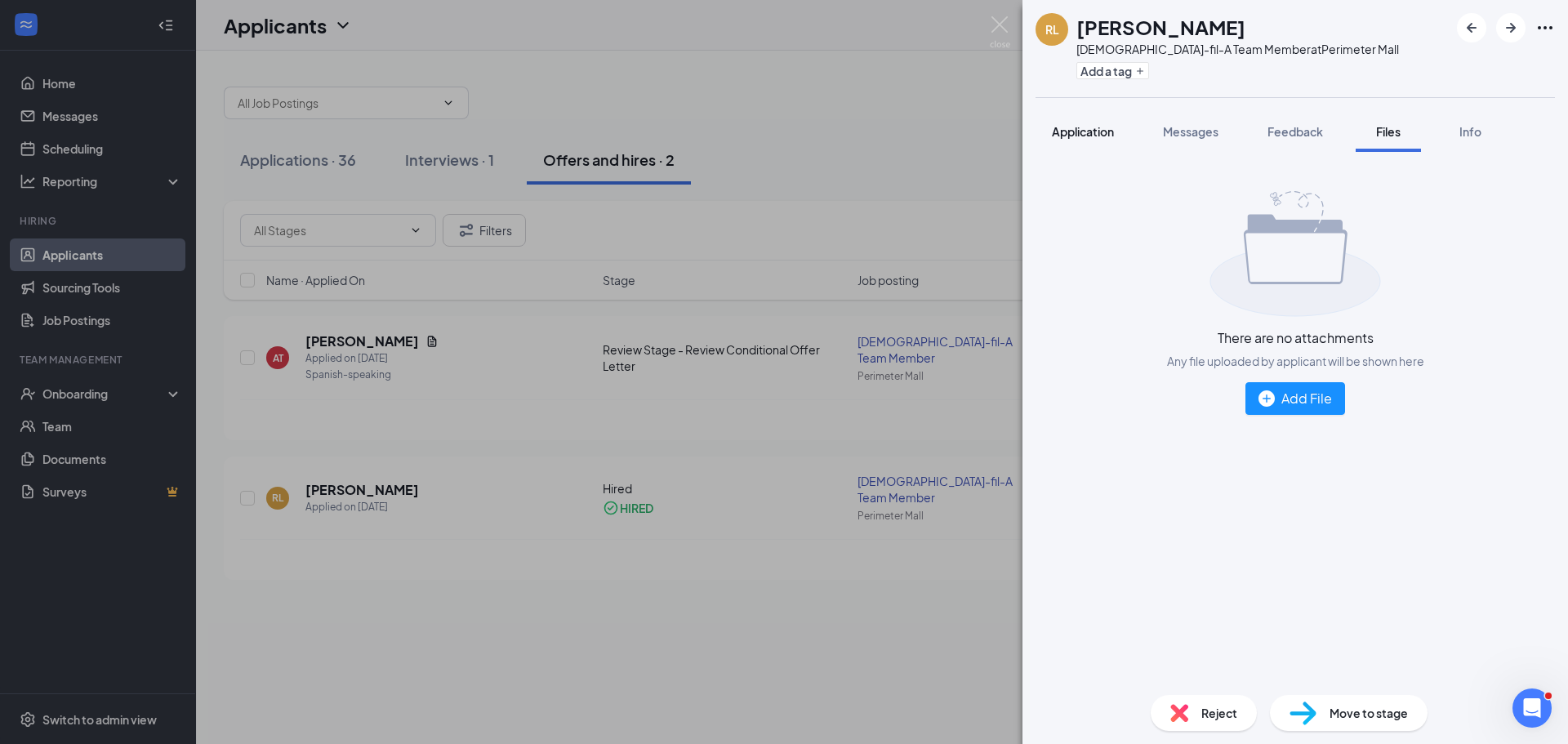
click at [1047, 128] on button "Application" at bounding box center [1083, 131] width 95 height 41
click at [1065, 132] on span "Application" at bounding box center [1082, 131] width 62 height 15
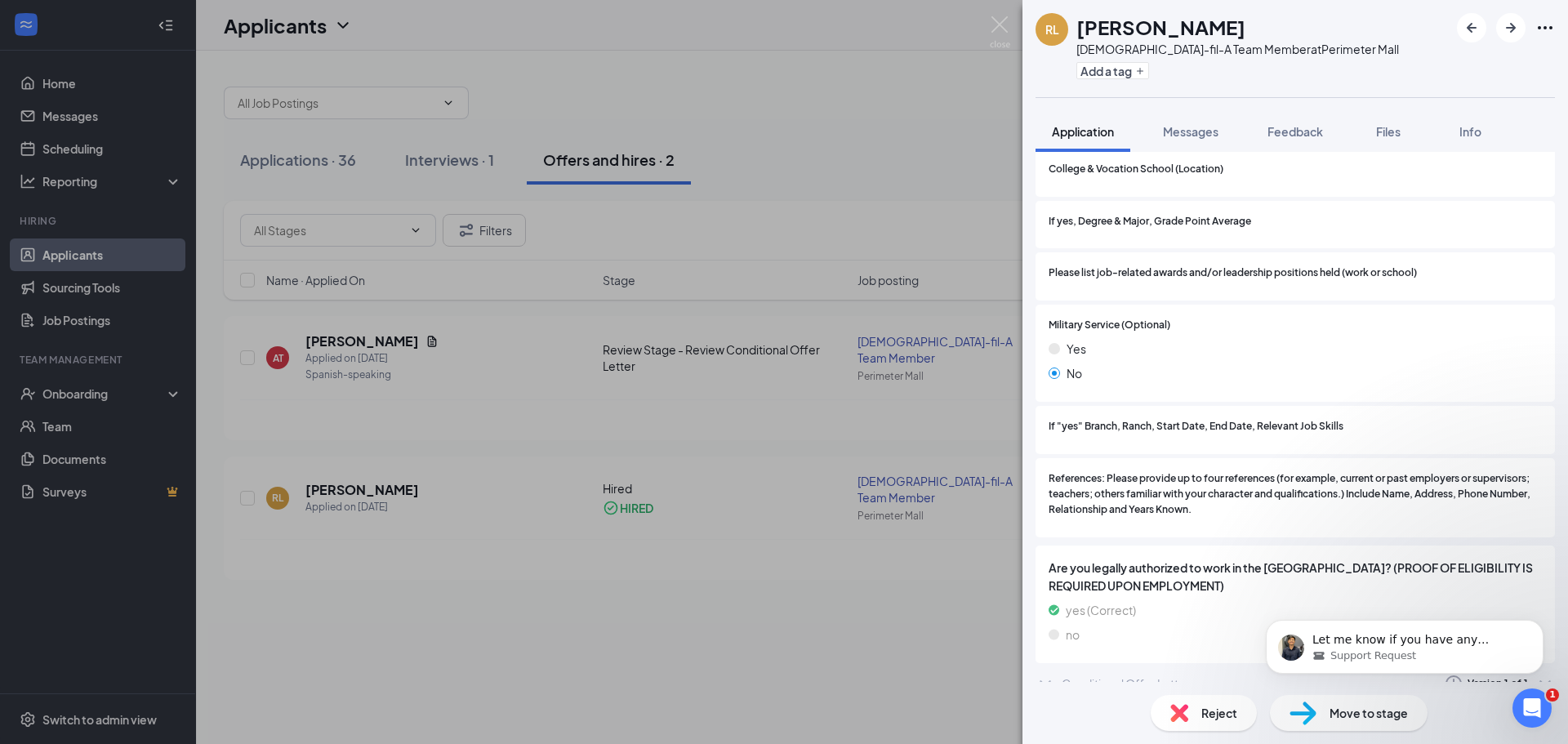
scroll to position [1678, 0]
click at [774, 616] on div "RL Rosemary Lorenzano Castellanos Chick-fil-A Team Member at Perimeter Mall Add…" at bounding box center [784, 372] width 1568 height 744
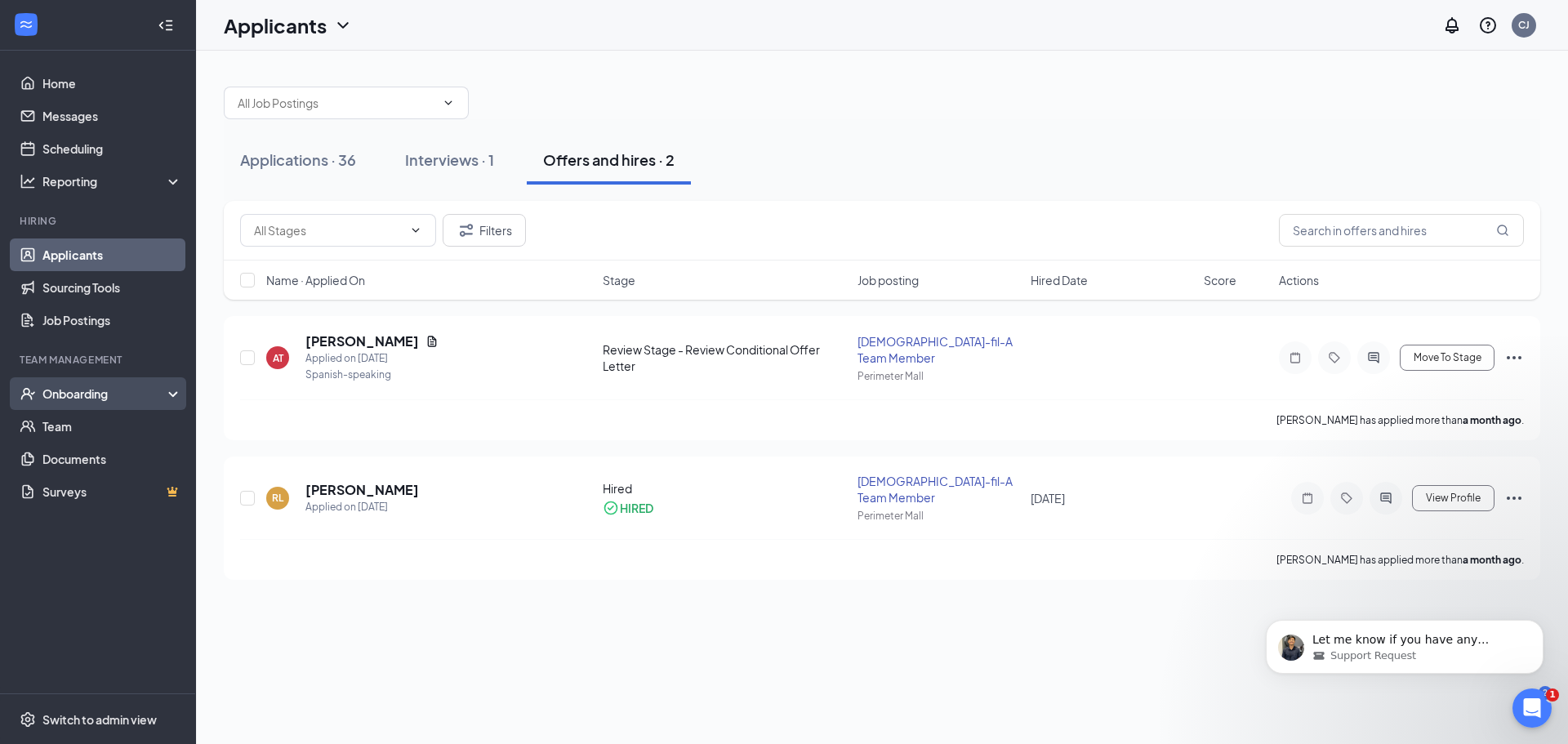
click at [76, 395] on div "Onboarding" at bounding box center [105, 394] width 125 height 17
click at [91, 496] on link "Onboarding Documents" at bounding box center [112, 491] width 140 height 32
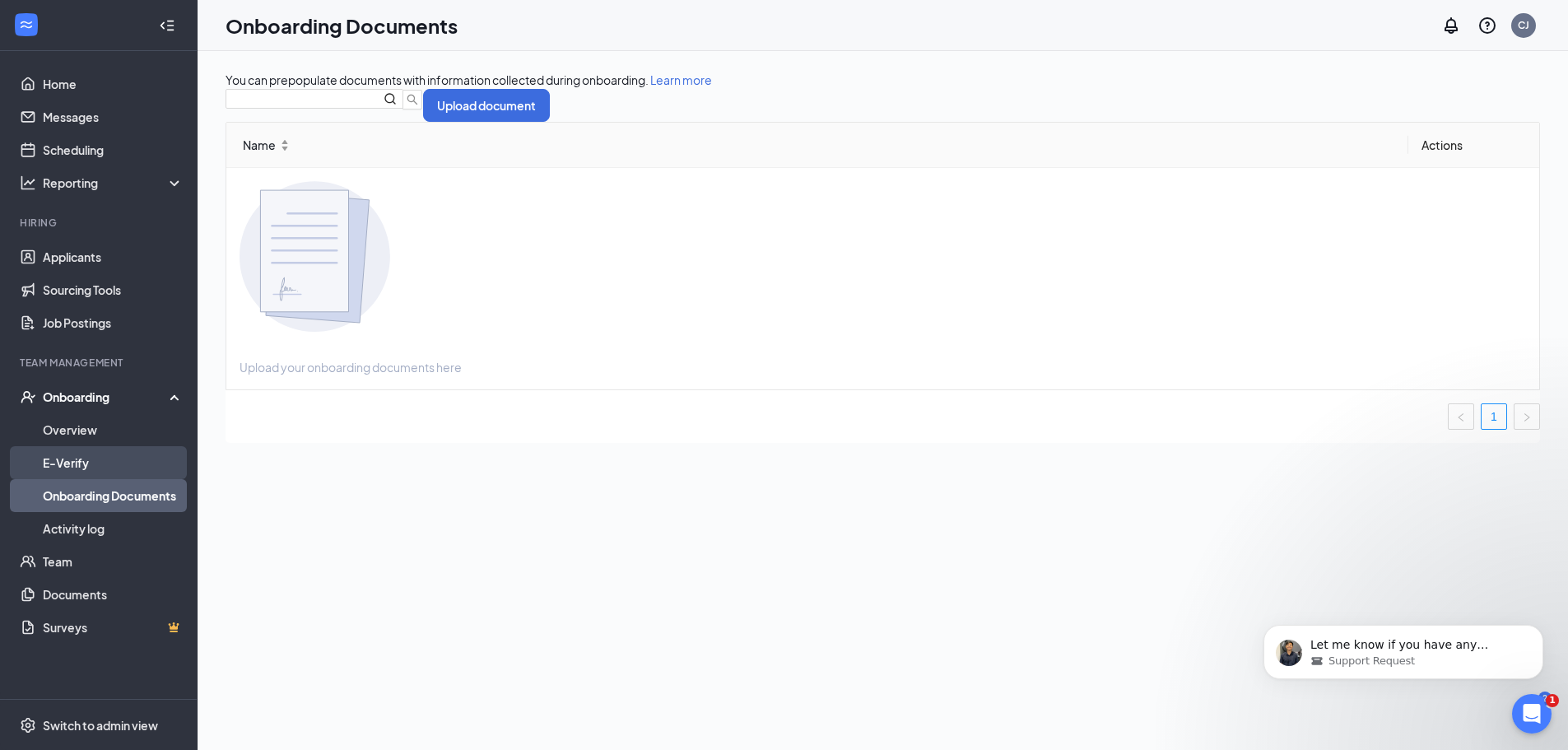
click at [134, 470] on link "E-Verify" at bounding box center [113, 462] width 141 height 33
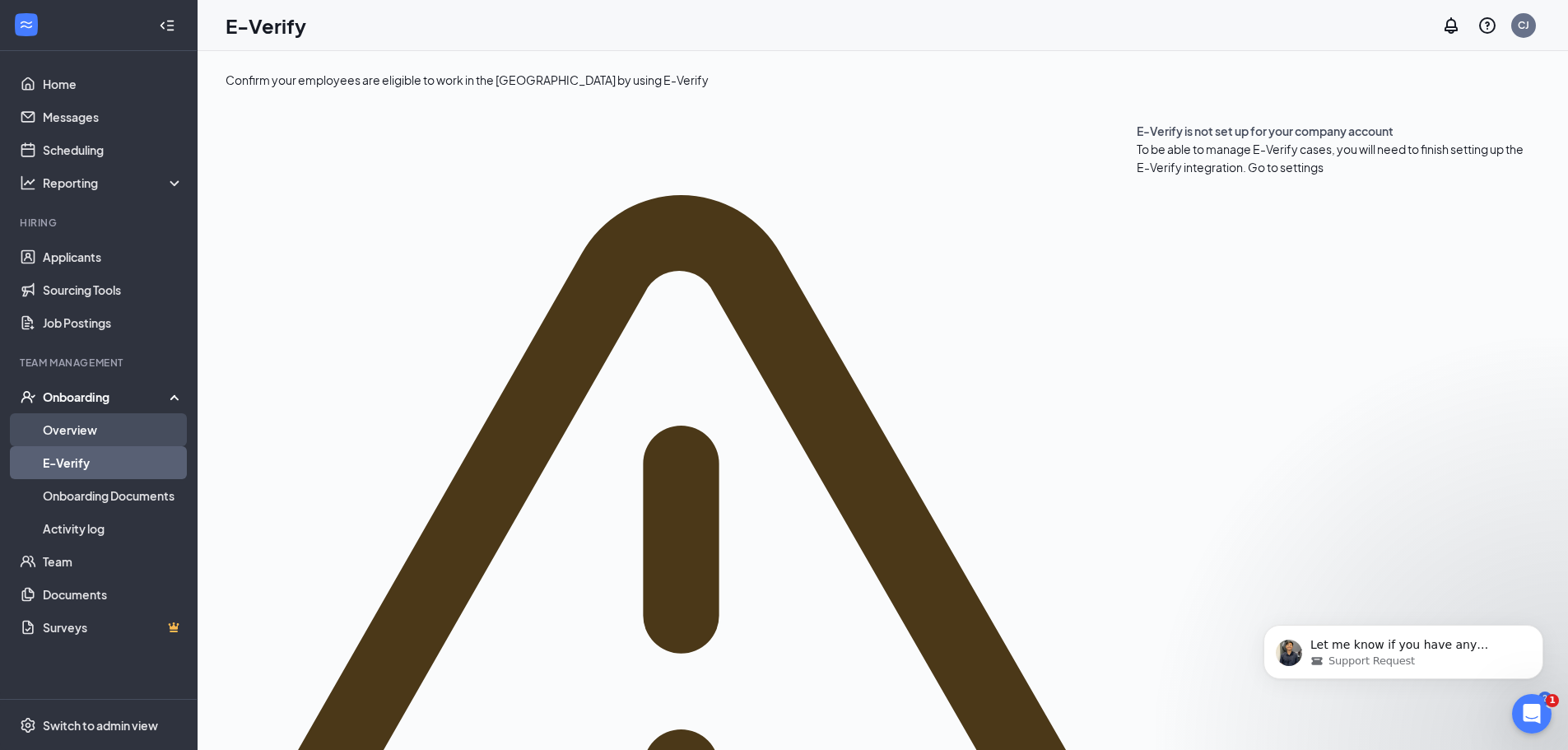
click at [126, 429] on link "Overview" at bounding box center [113, 429] width 141 height 33
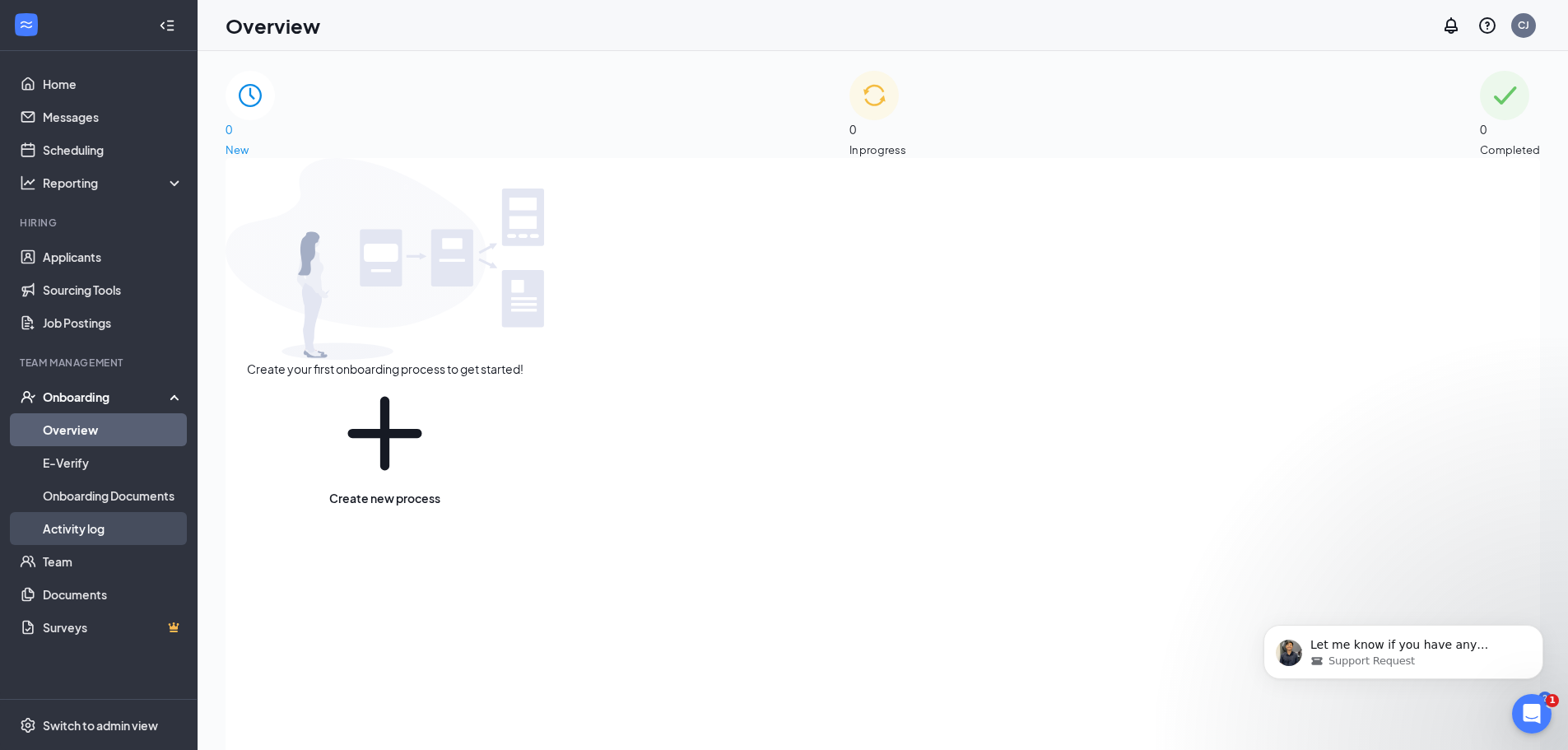
click at [102, 520] on link "Activity log" at bounding box center [113, 528] width 141 height 33
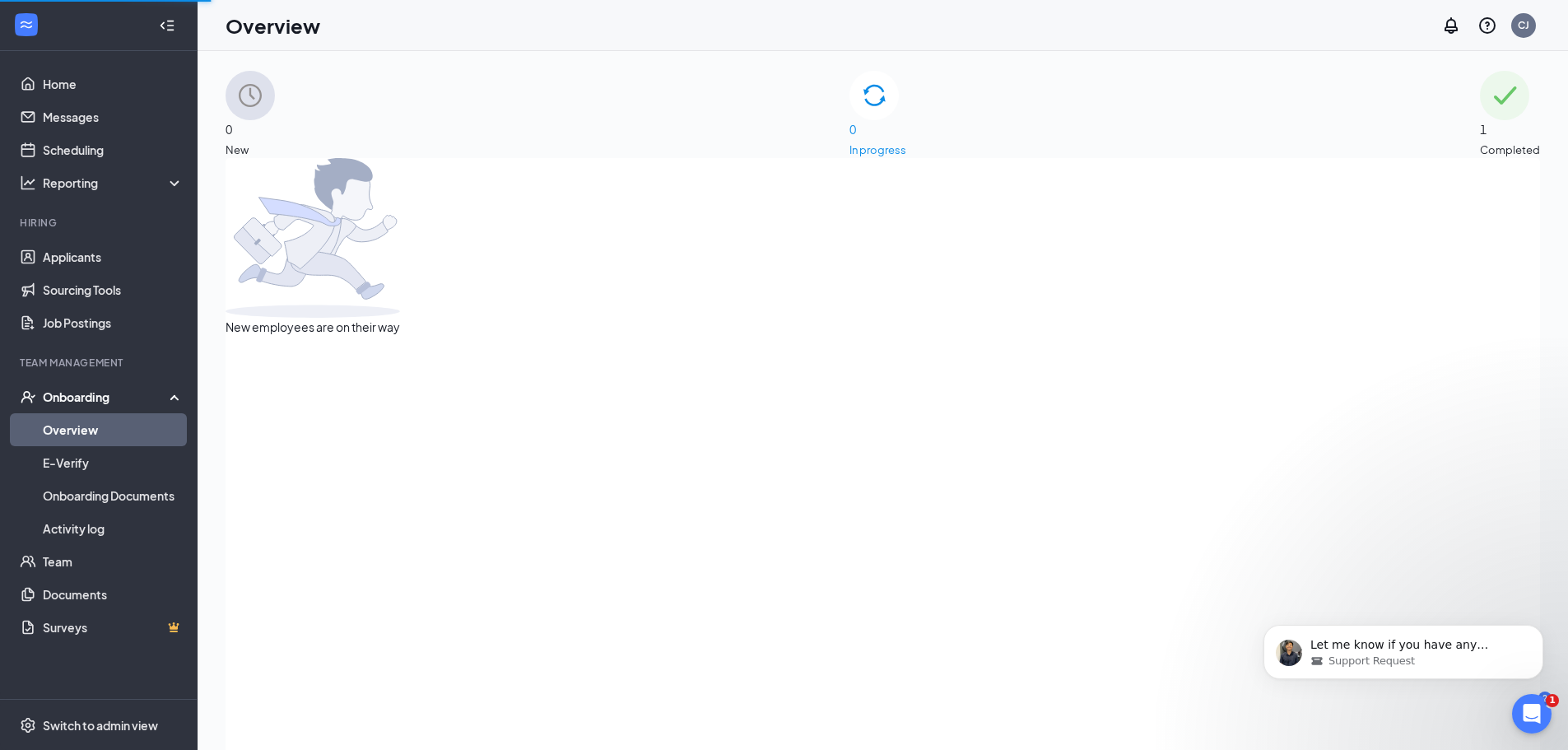
click at [101, 416] on link "Overview" at bounding box center [113, 429] width 141 height 33
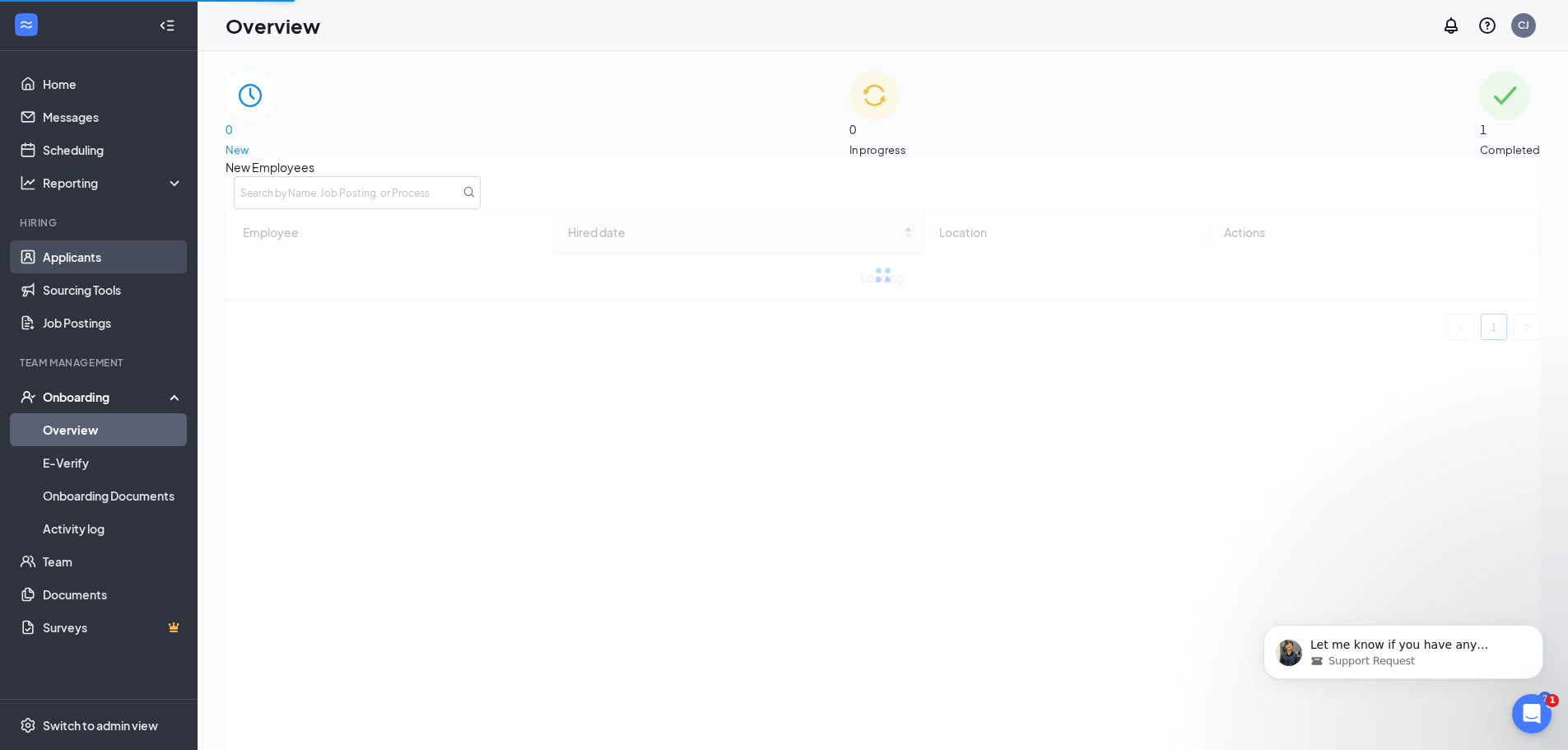
click at [95, 264] on link "Applicants" at bounding box center [113, 256] width 141 height 33
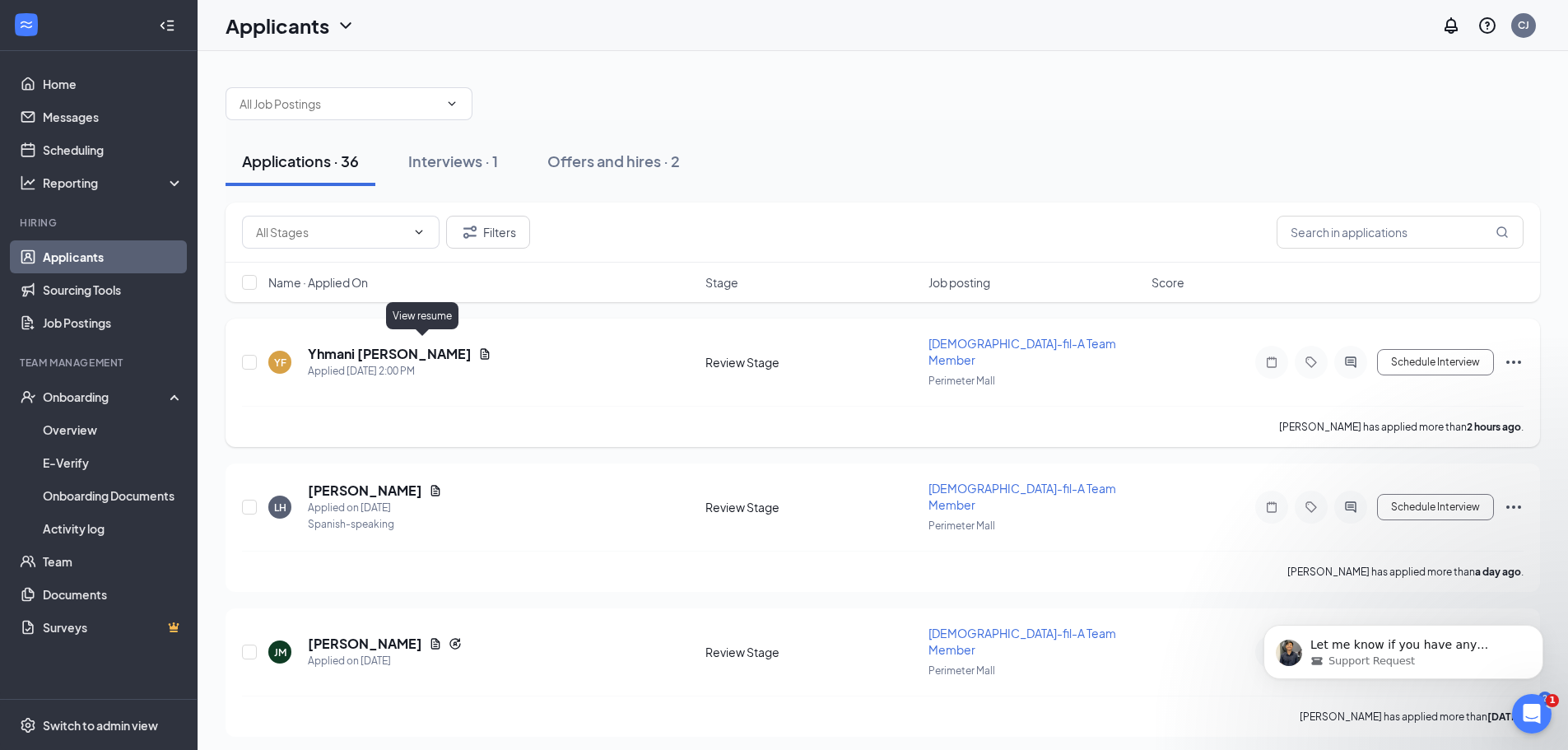
click at [481, 348] on icon "Document" at bounding box center [485, 353] width 9 height 11
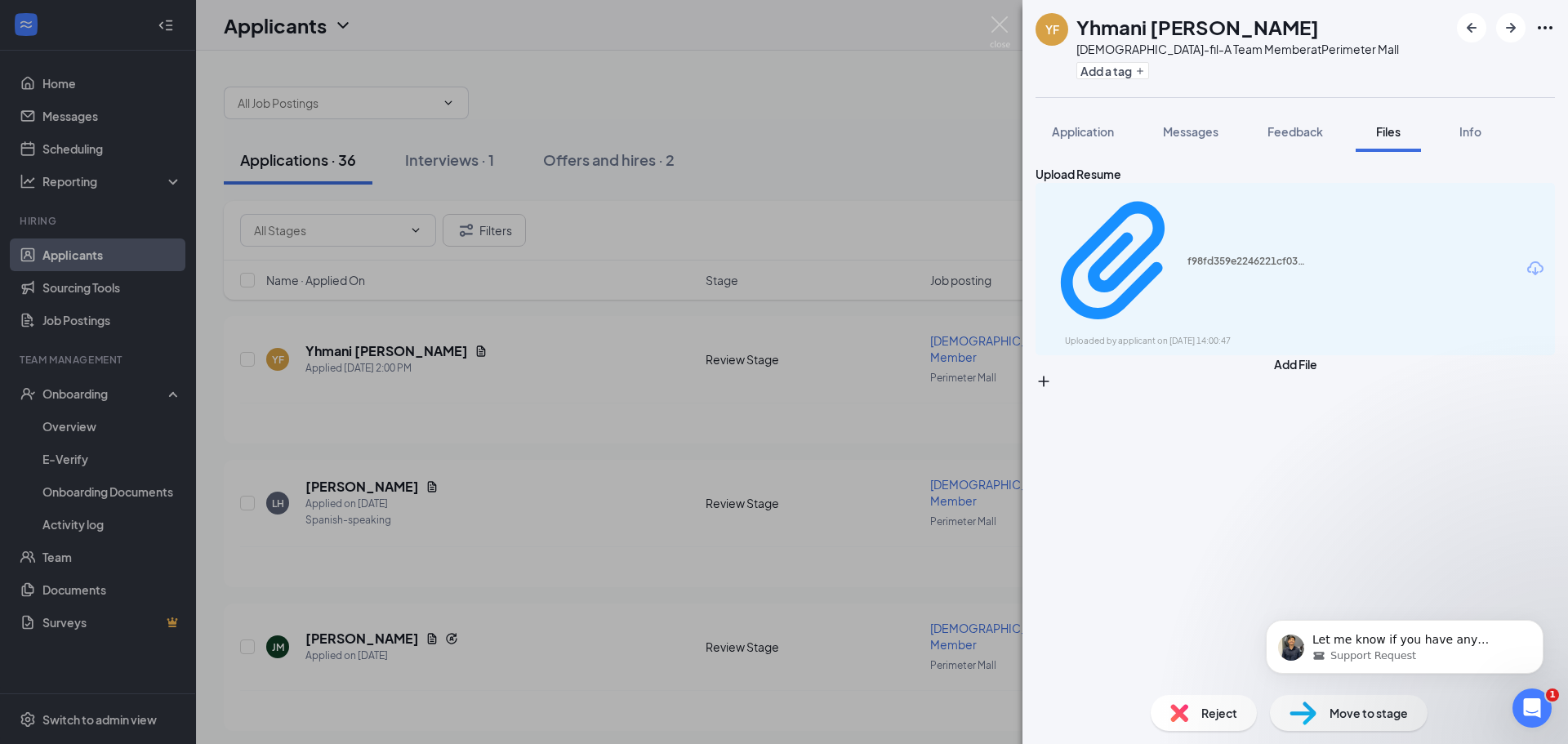
click at [720, 275] on div "YF Yhmani Frierson Chick-fil-A Team Member at Perimeter Mall Add a tag Applicat…" at bounding box center [784, 372] width 1568 height 744
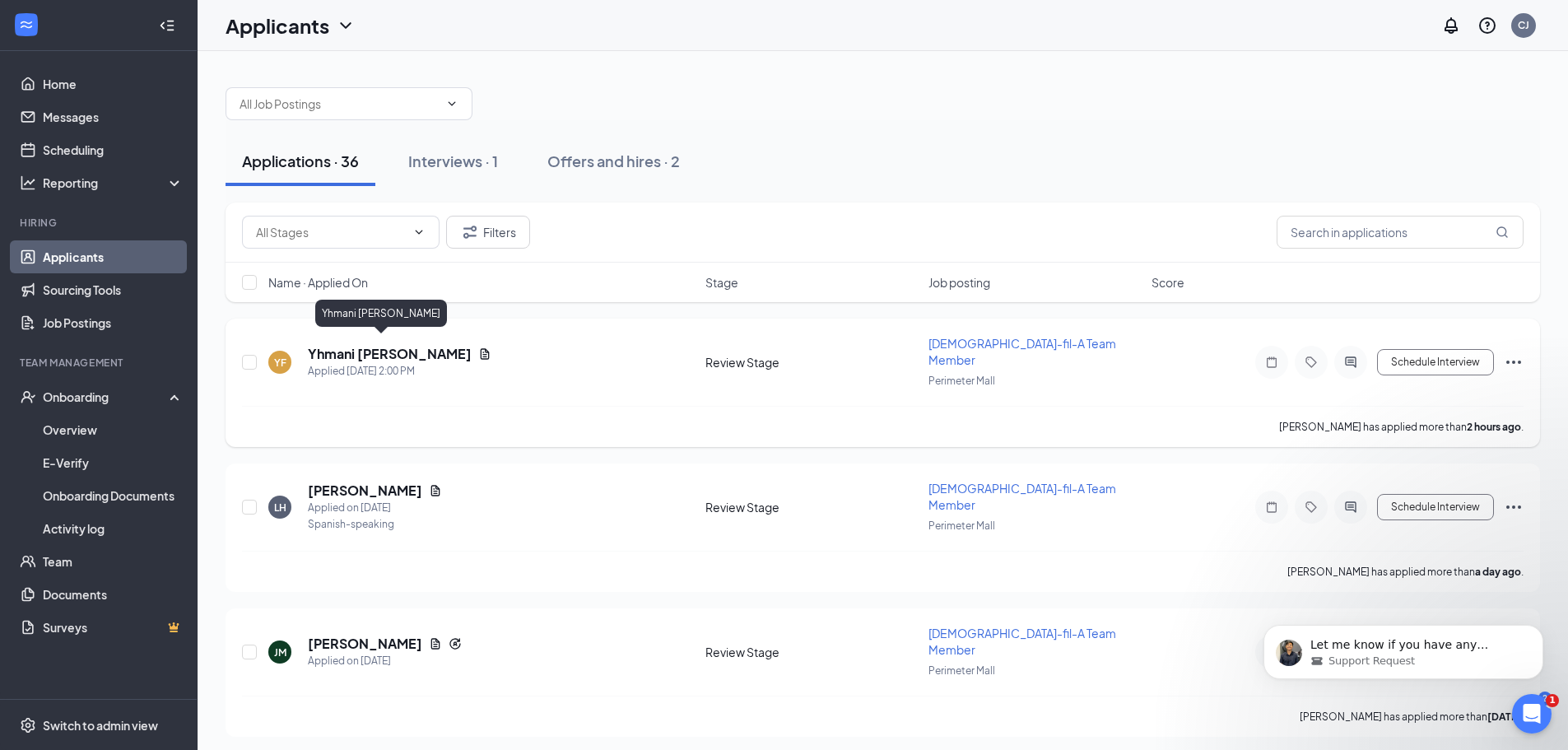
click at [333, 345] on h5 "Yhmani Frierson" at bounding box center [390, 354] width 164 height 18
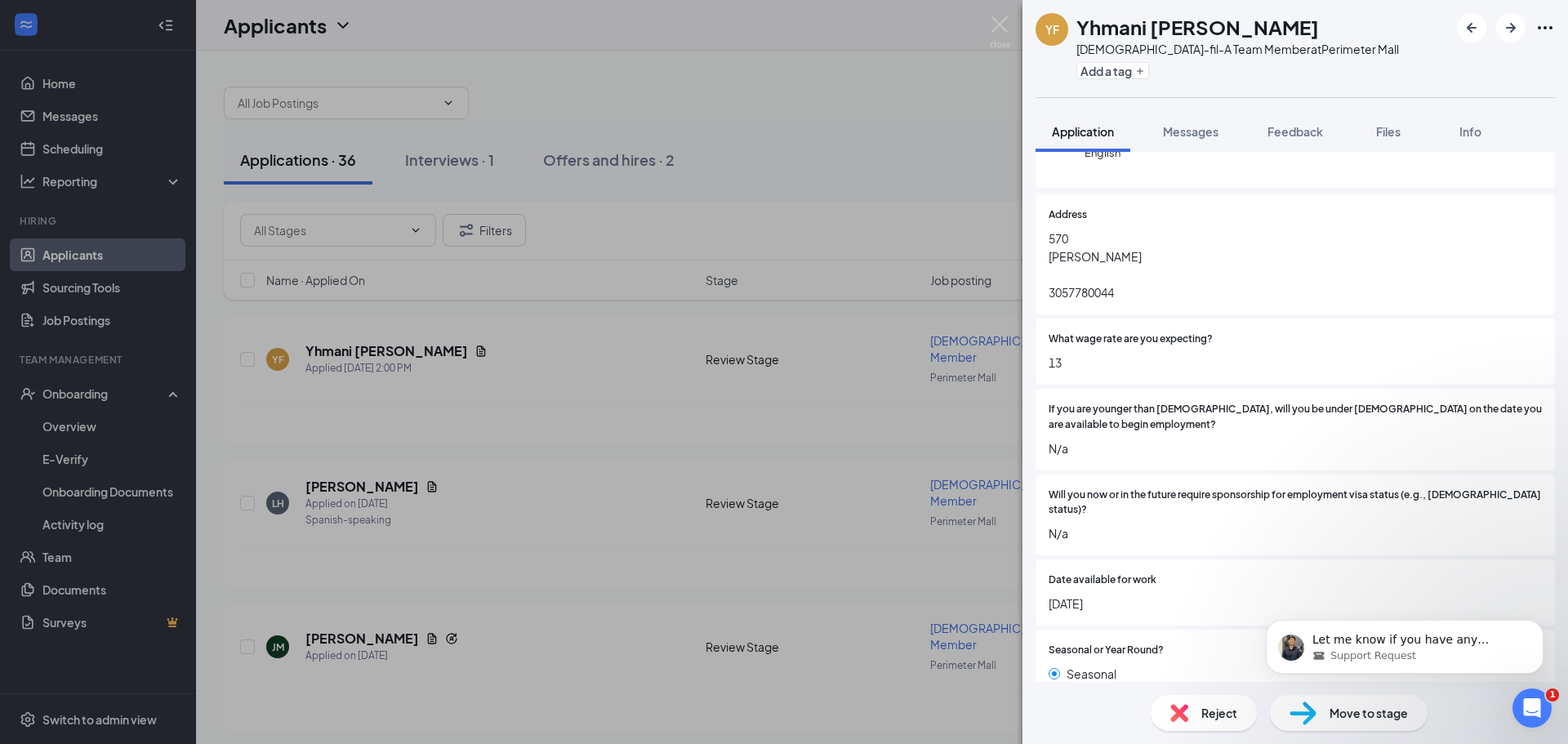
scroll to position [192, 0]
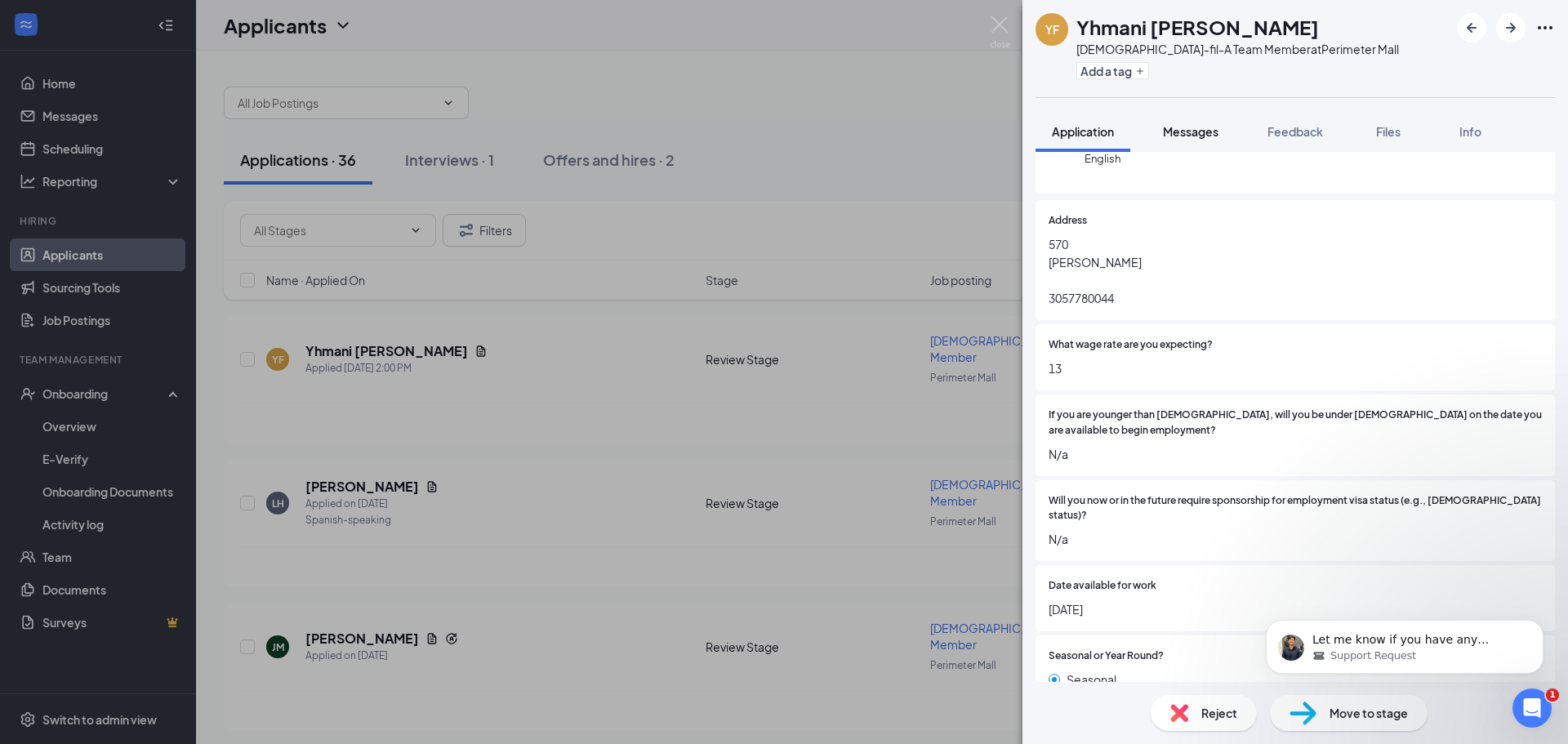
click at [1180, 144] on button "Messages" at bounding box center [1191, 131] width 88 height 41
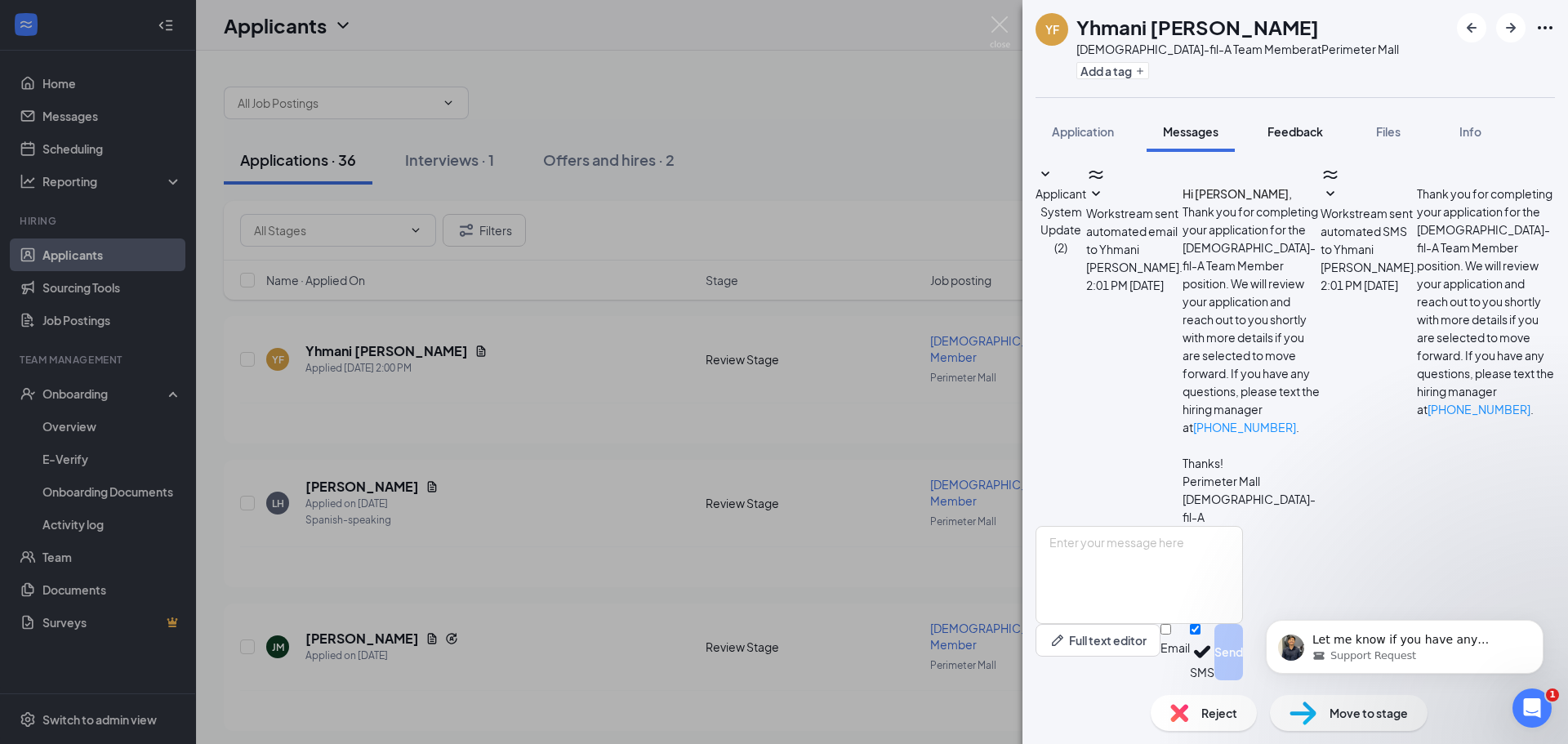
click at [1312, 133] on span "Feedback" at bounding box center [1295, 131] width 56 height 15
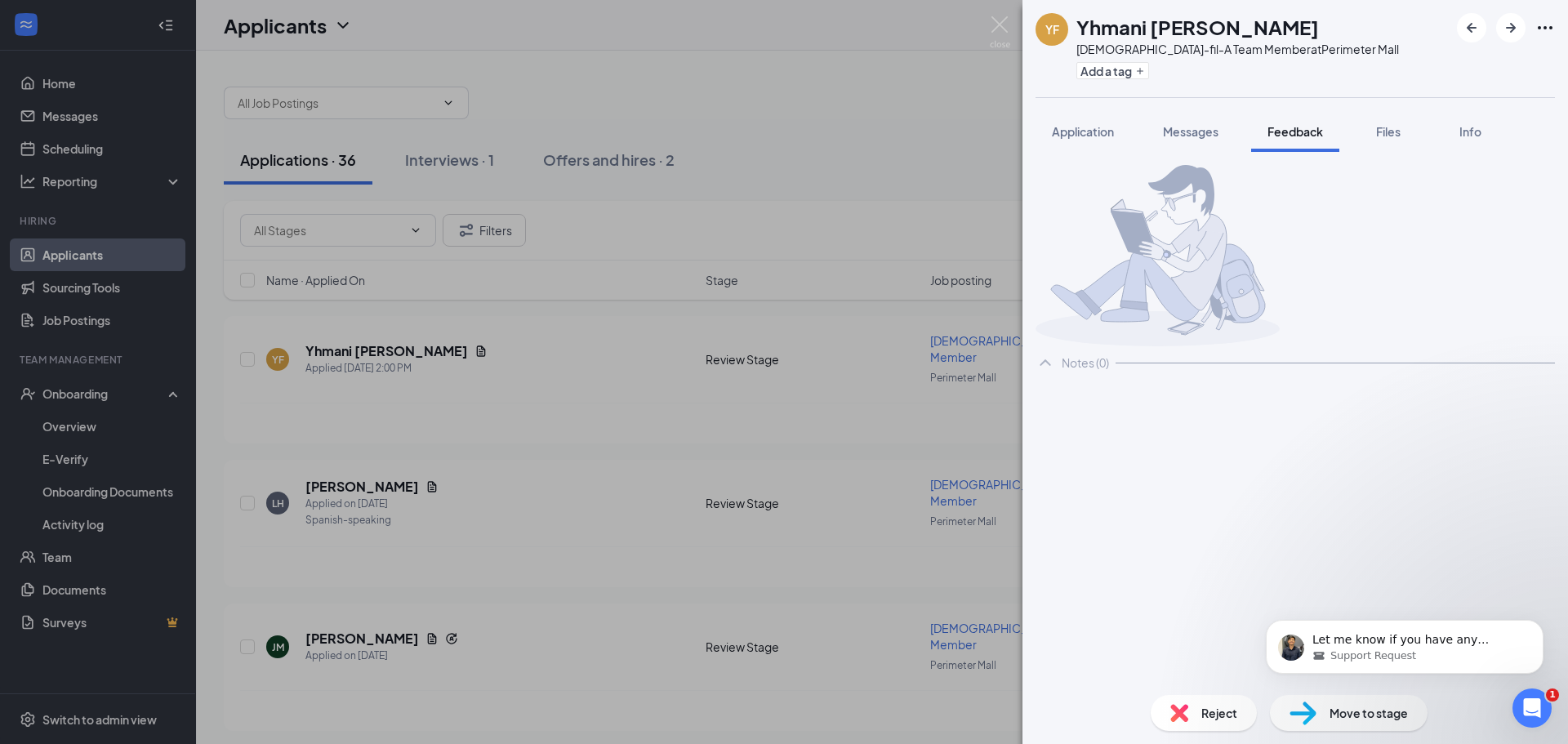
click at [1387, 132] on span "Files" at bounding box center [1388, 131] width 24 height 15
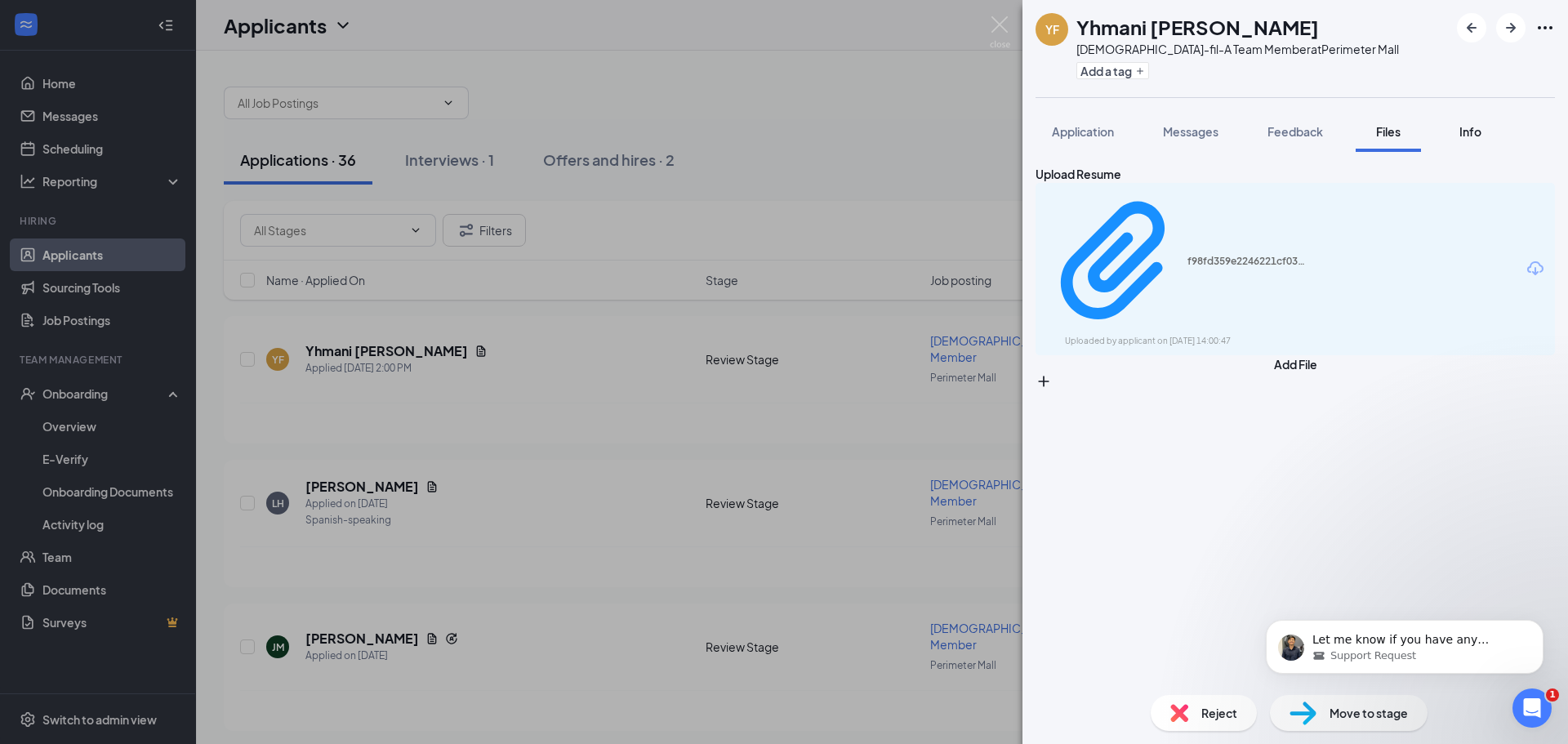
click at [1486, 135] on div "Info" at bounding box center [1469, 131] width 32 height 17
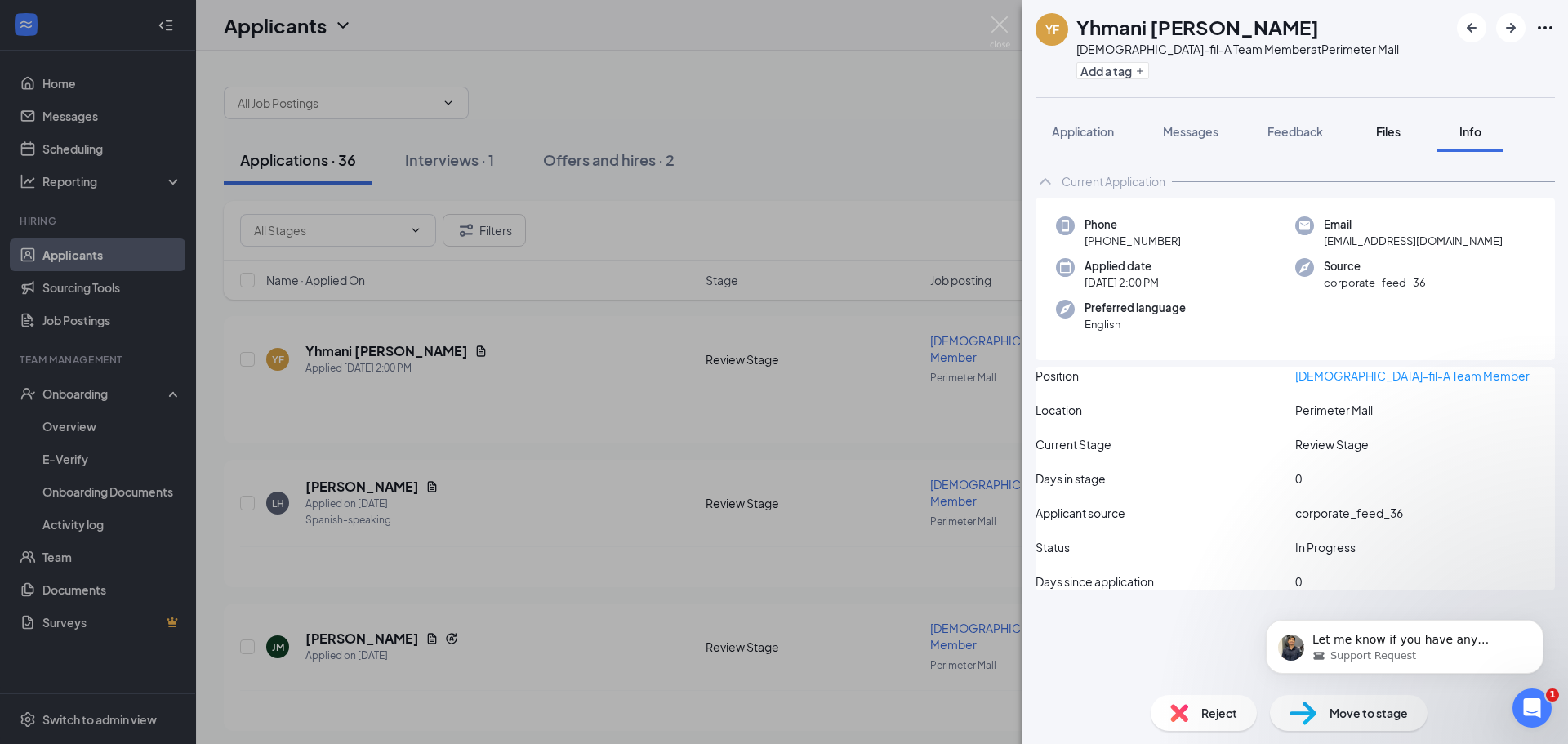
click at [1387, 130] on span "Files" at bounding box center [1388, 131] width 24 height 15
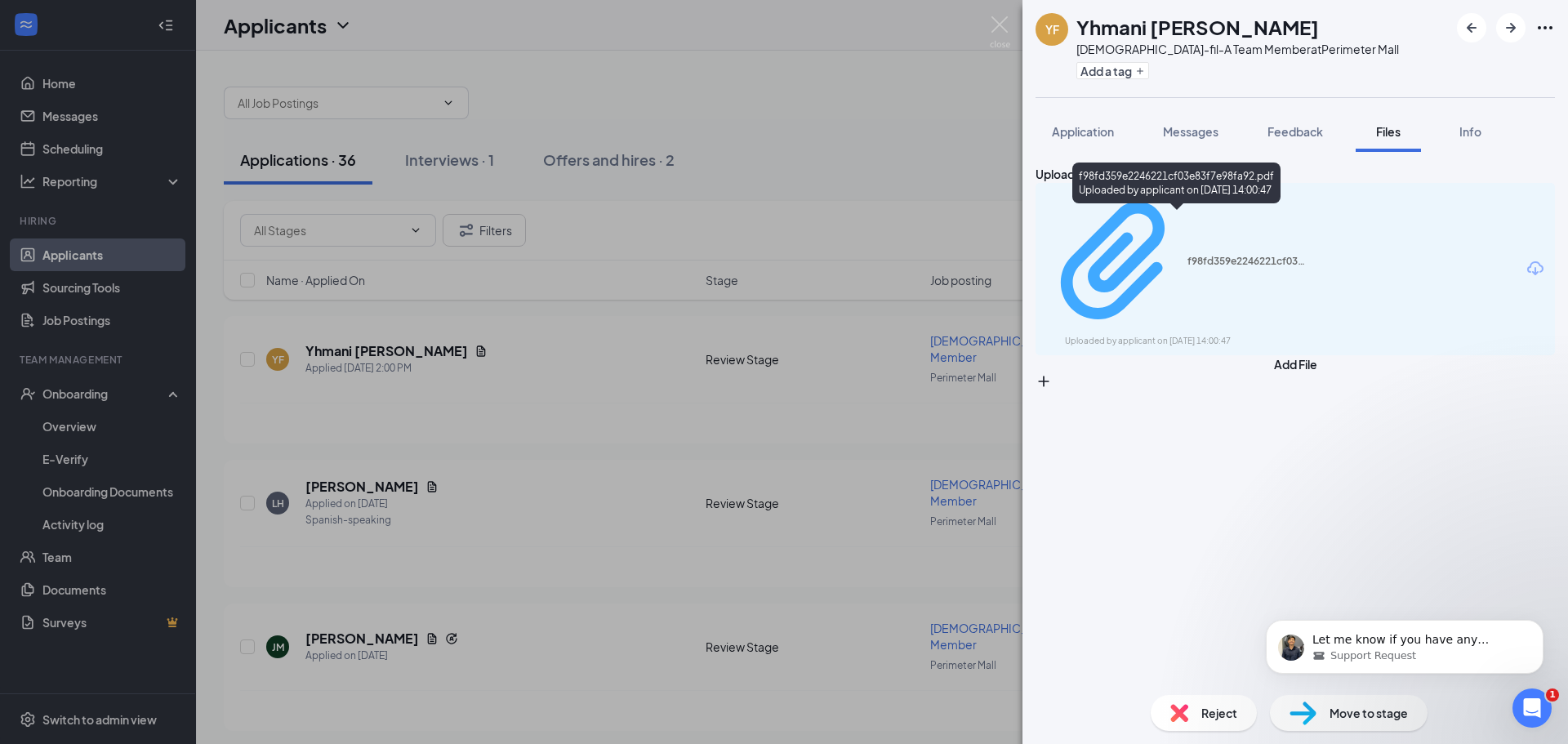
click at [1188, 255] on div "f98fd359e2246221cf03e83f7e98fa92.pdf" at bounding box center [1248, 262] width 122 height 13
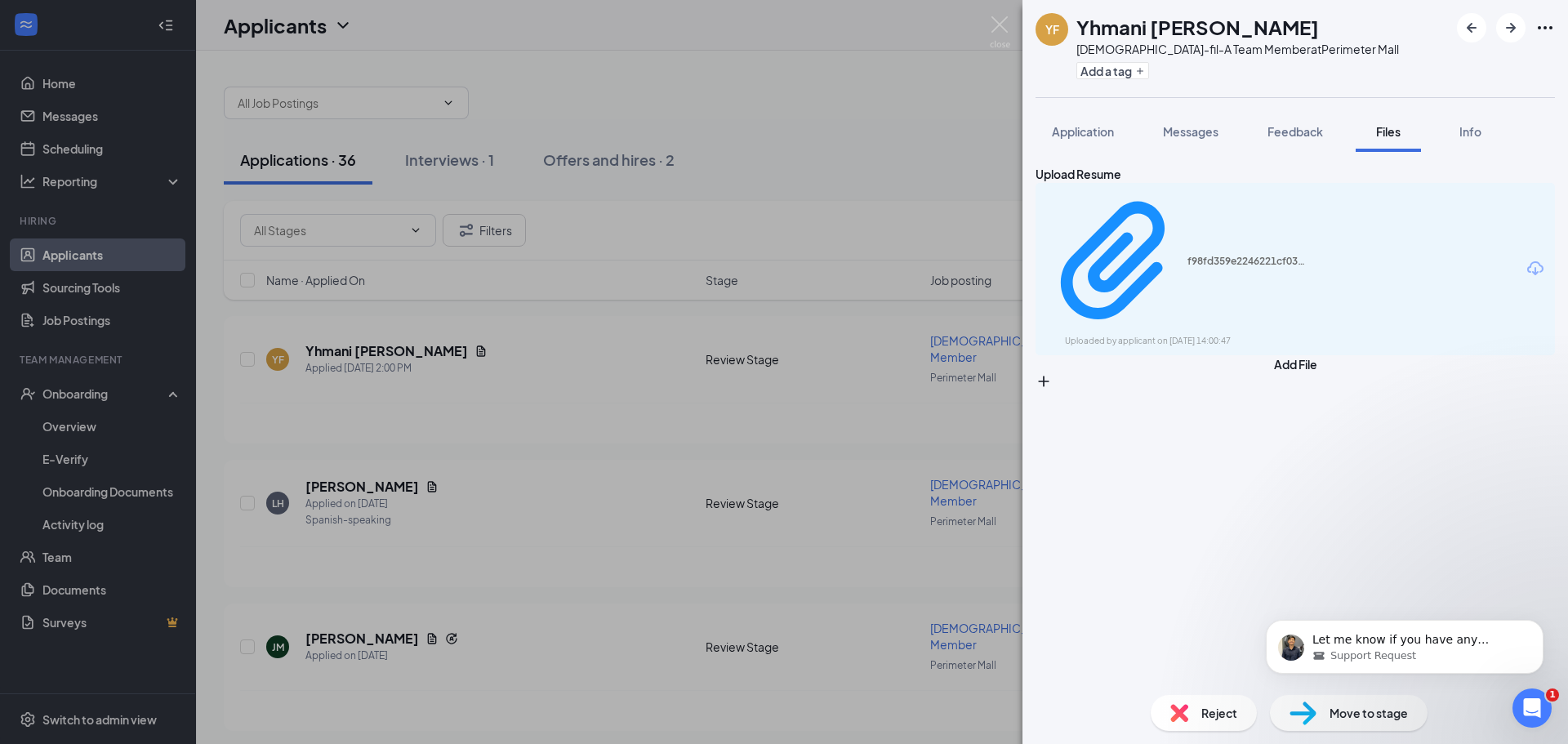
click at [606, 152] on div "YF Yhmani Frierson Chick-fil-A Team Member at Perimeter Mall Add a tag Applicat…" at bounding box center [784, 372] width 1568 height 744
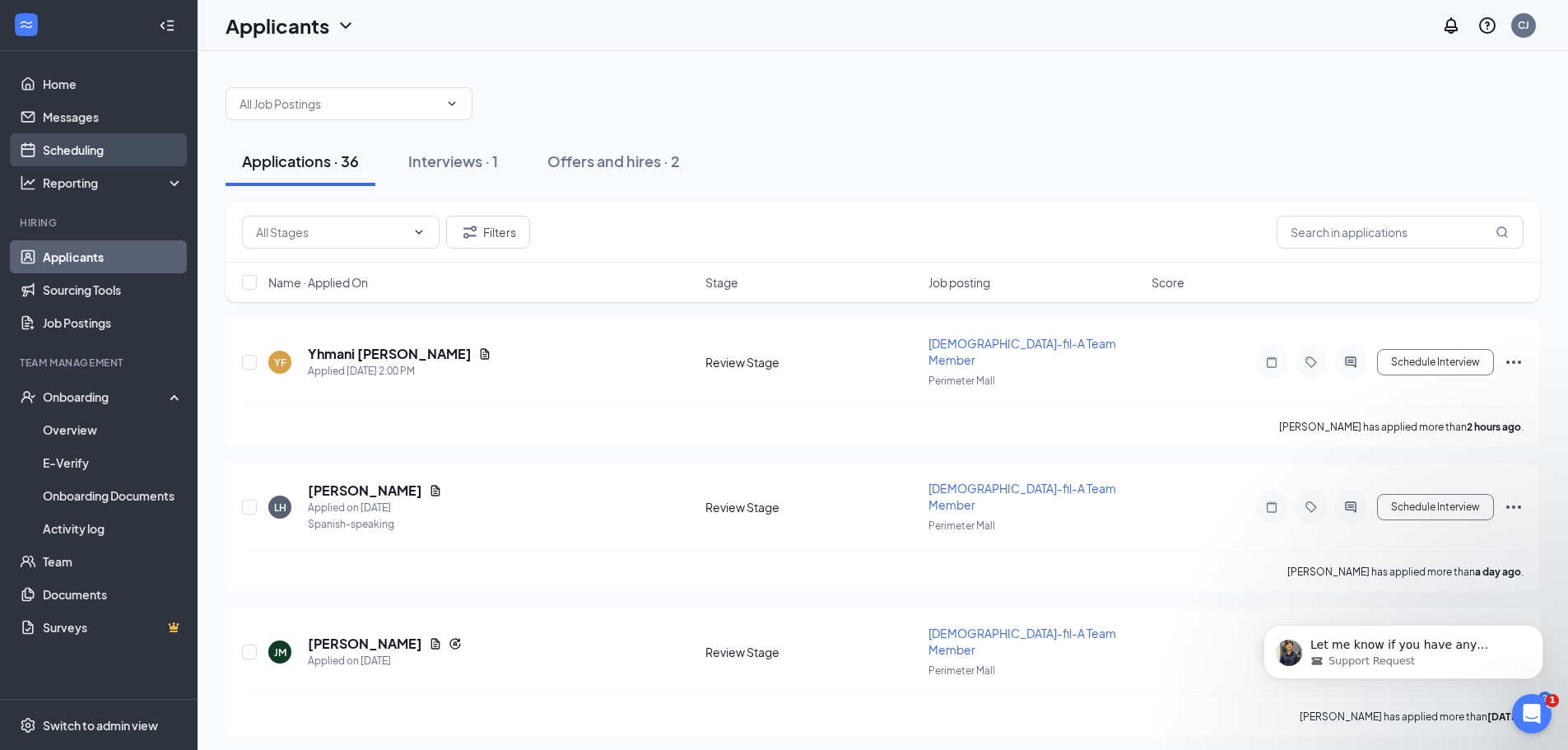
click at [85, 146] on link "Scheduling" at bounding box center [113, 149] width 141 height 33
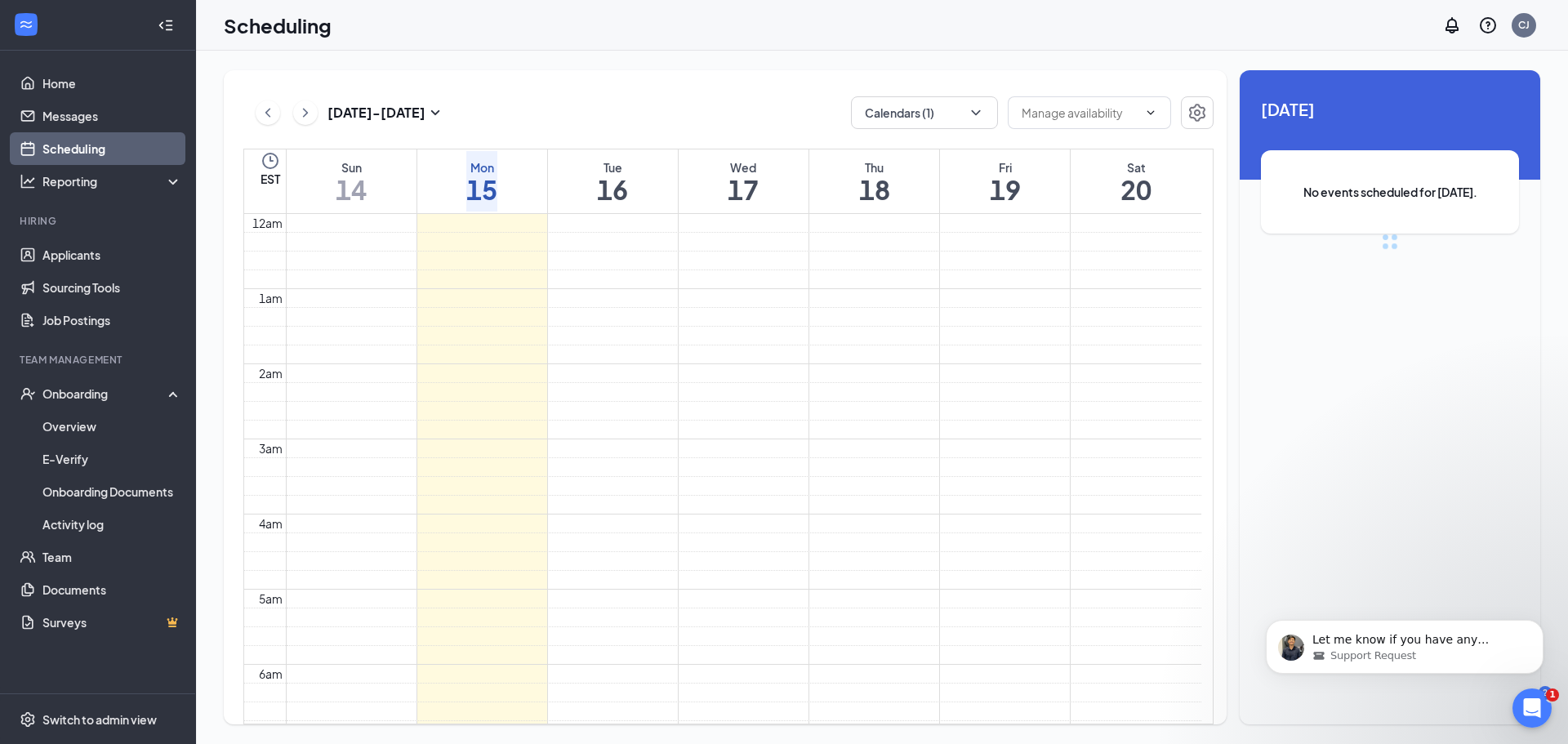
scroll to position [803, 0]
click at [758, 196] on h1 "17" at bounding box center [742, 188] width 31 height 27
click at [626, 195] on h1 "16" at bounding box center [612, 188] width 31 height 27
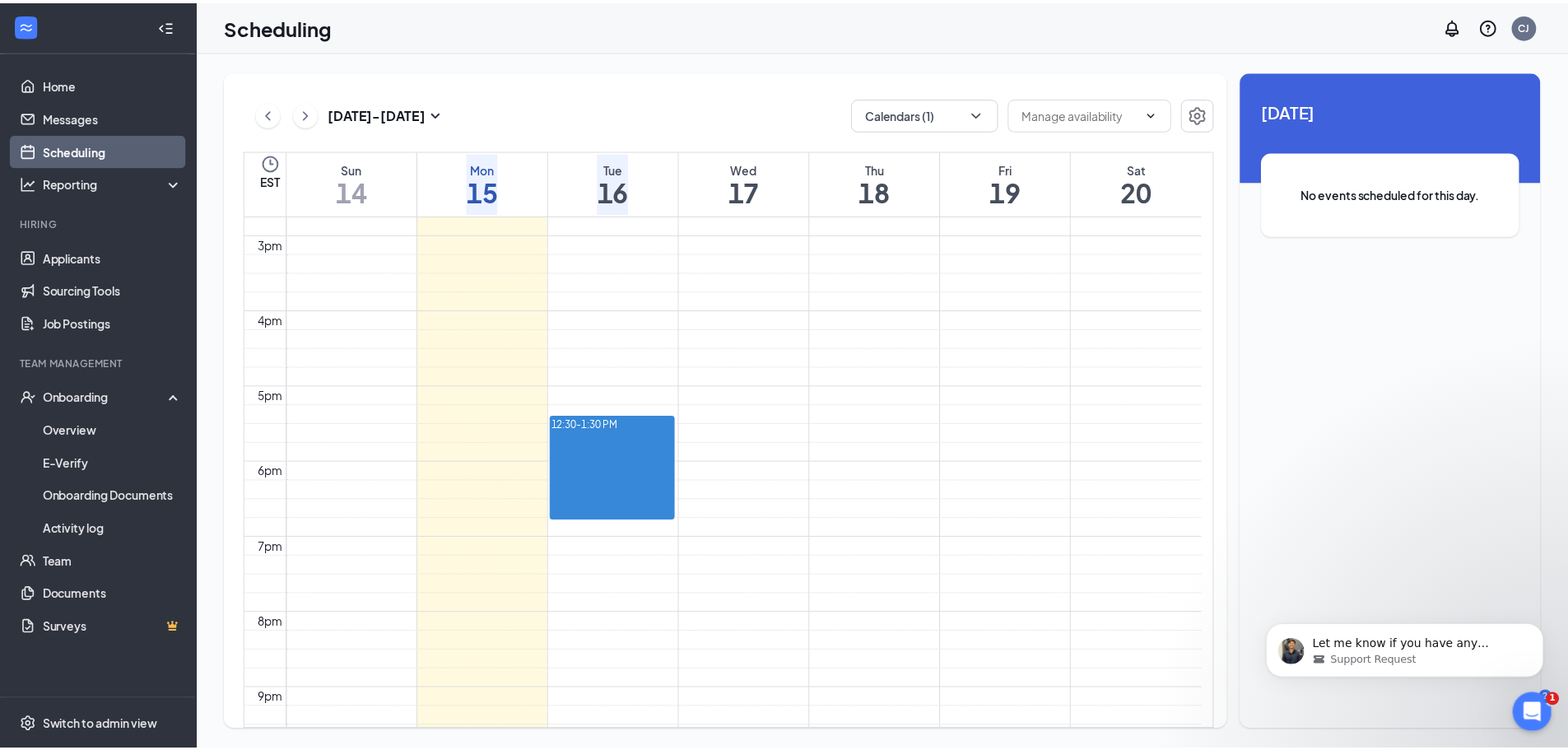
scroll to position [1220, 0]
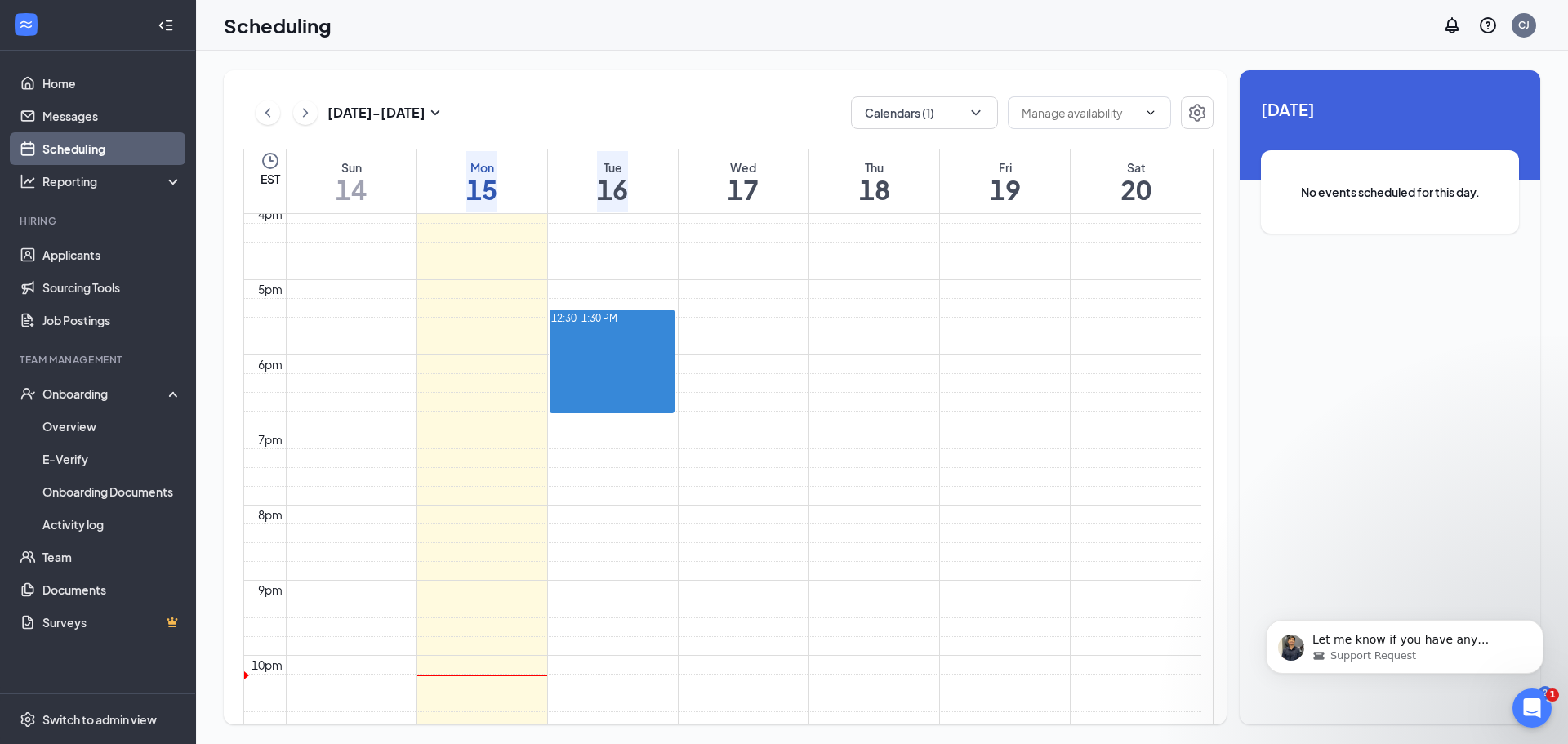
click at [870, 196] on h1 "18" at bounding box center [874, 188] width 31 height 27
click at [85, 91] on link "Home" at bounding box center [112, 83] width 140 height 32
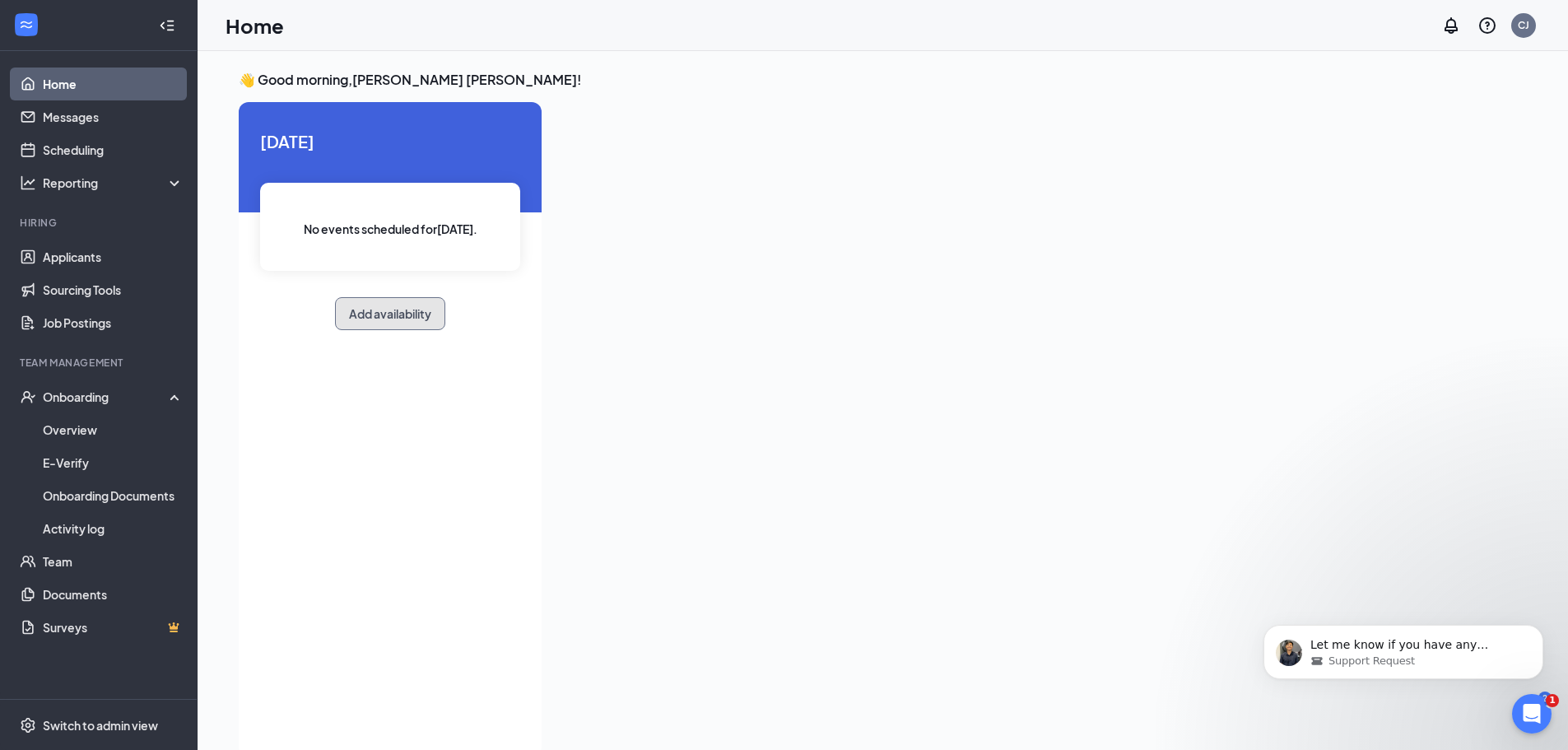
click at [427, 317] on button "Add availability" at bounding box center [390, 313] width 111 height 33
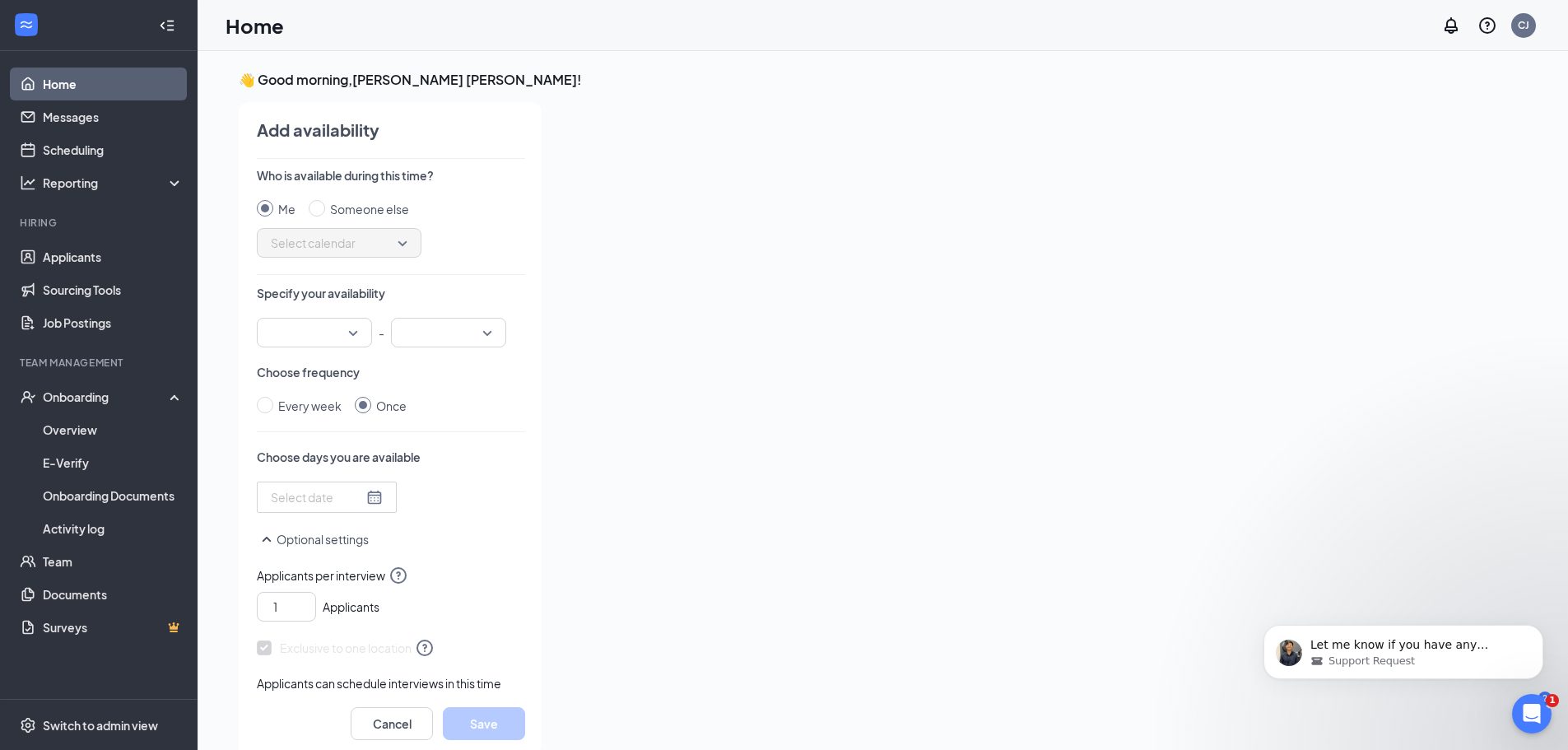
scroll to position [7, 0]
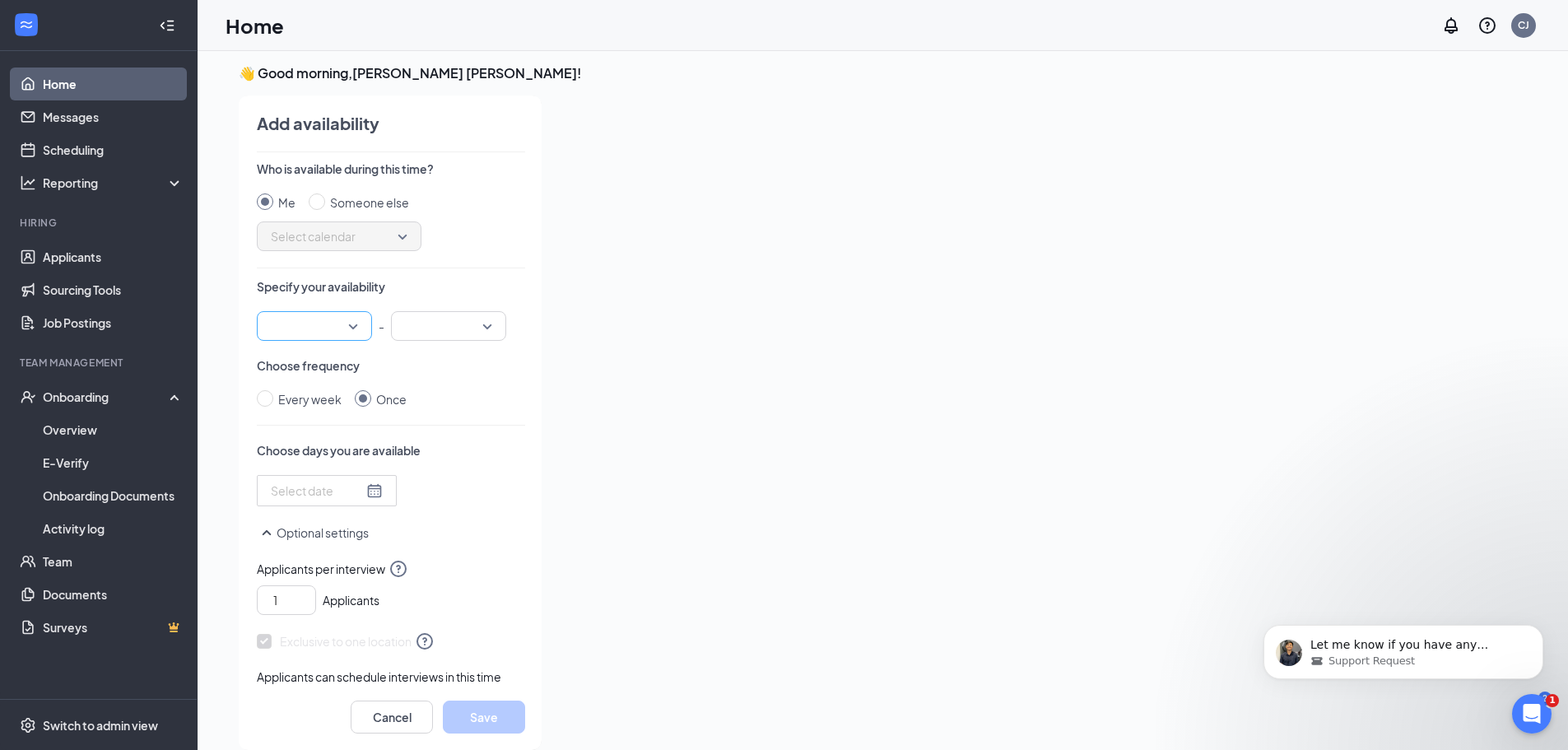
click at [353, 326] on div at bounding box center [315, 326] width 116 height 29
click at [440, 327] on input "search" at bounding box center [443, 326] width 84 height 28
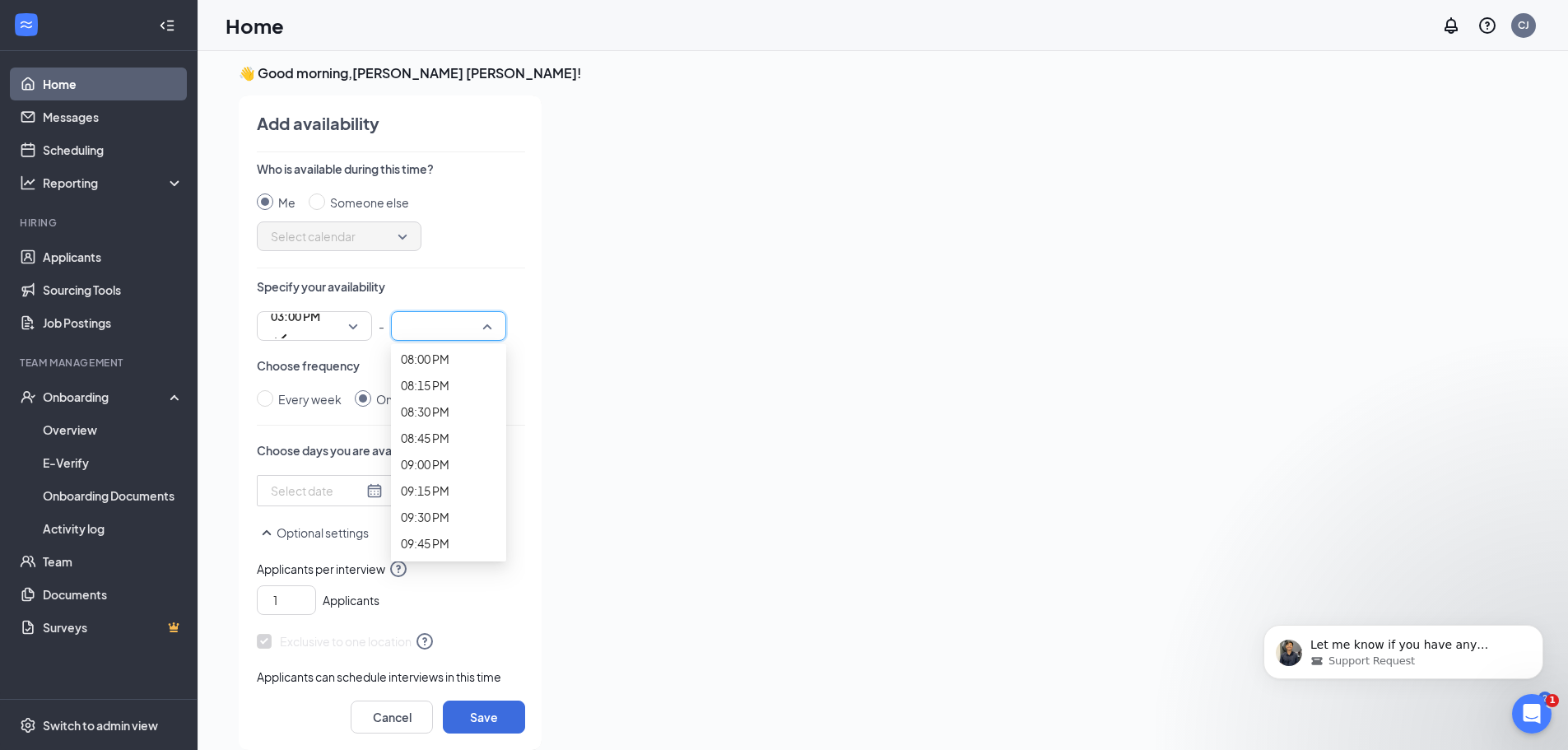
scroll to position [2278, 0]
click at [349, 496] on input at bounding box center [317, 491] width 92 height 18
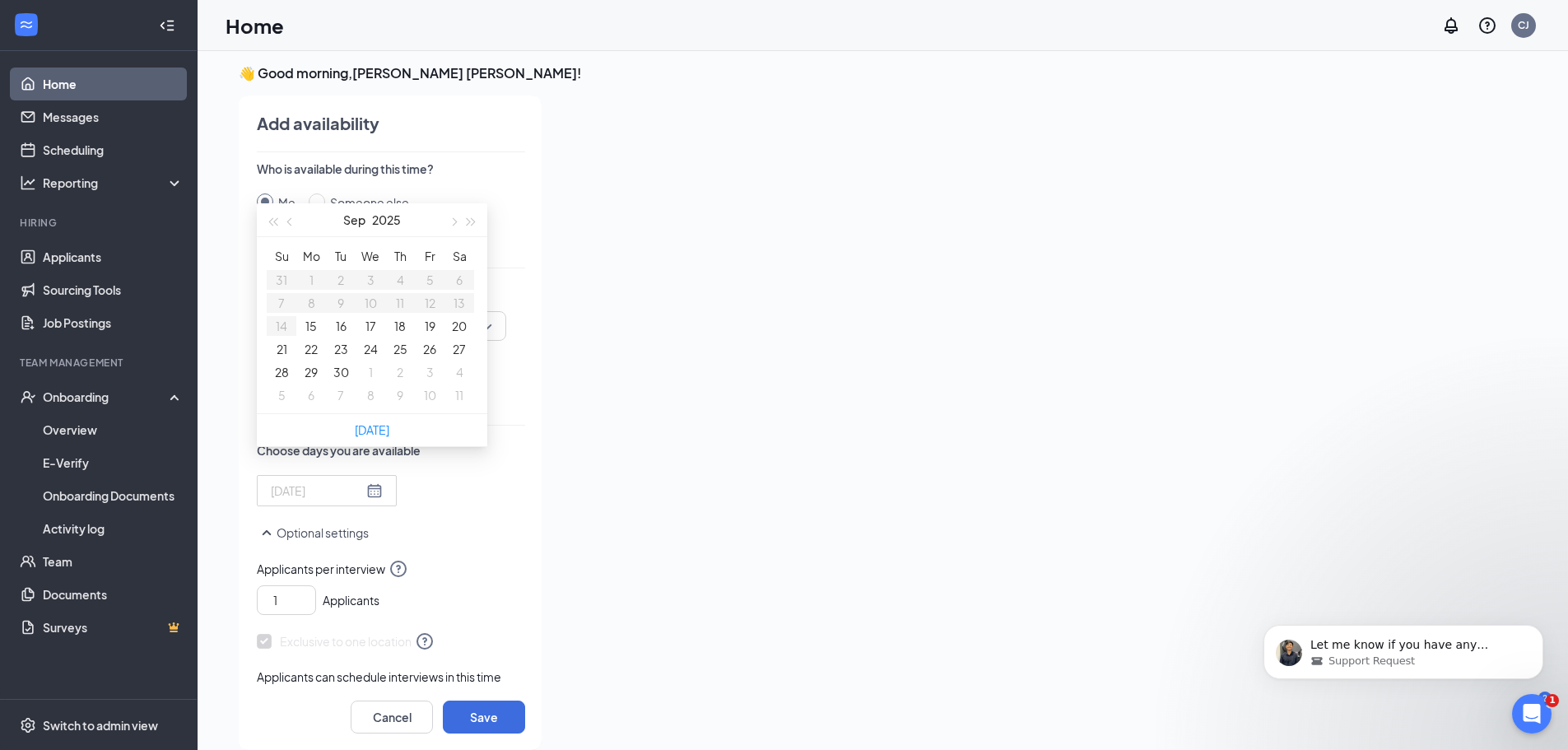
click at [406, 332] on button "18" at bounding box center [400, 326] width 12 height 18
type input "2025-09-18"
click at [661, 542] on div at bounding box center [1015, 418] width 922 height 645
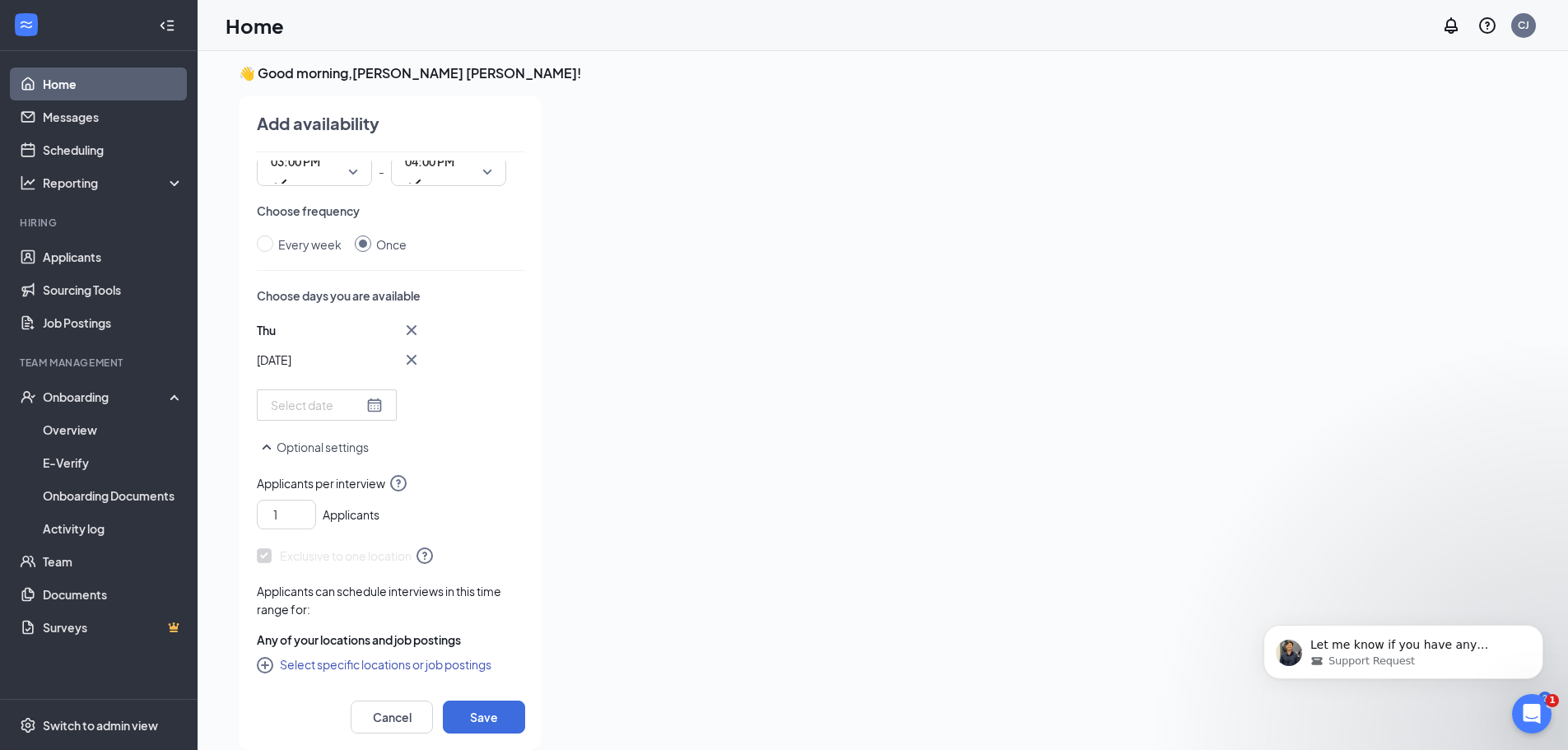
scroll to position [0, 0]
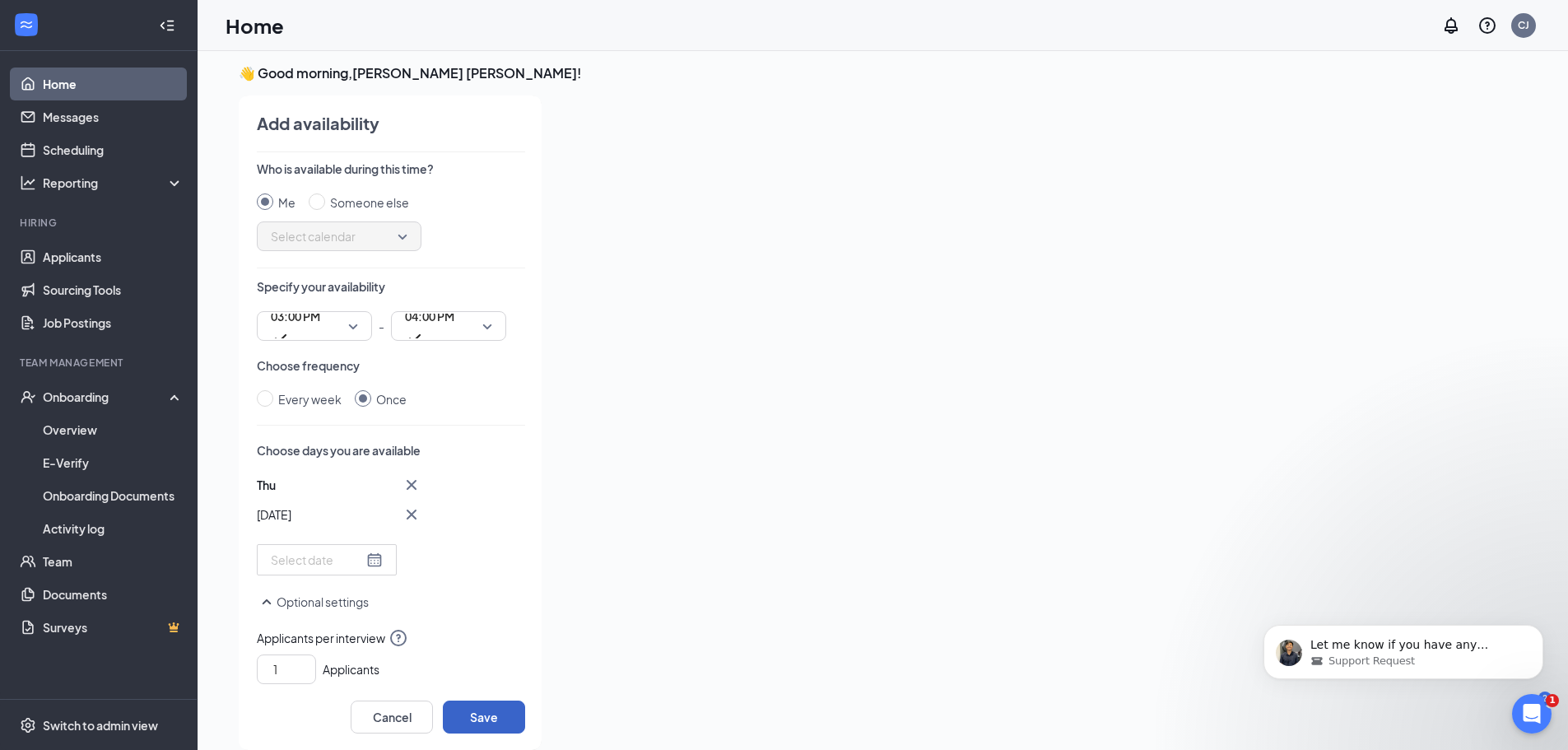
click at [497, 711] on button "Save" at bounding box center [484, 717] width 82 height 33
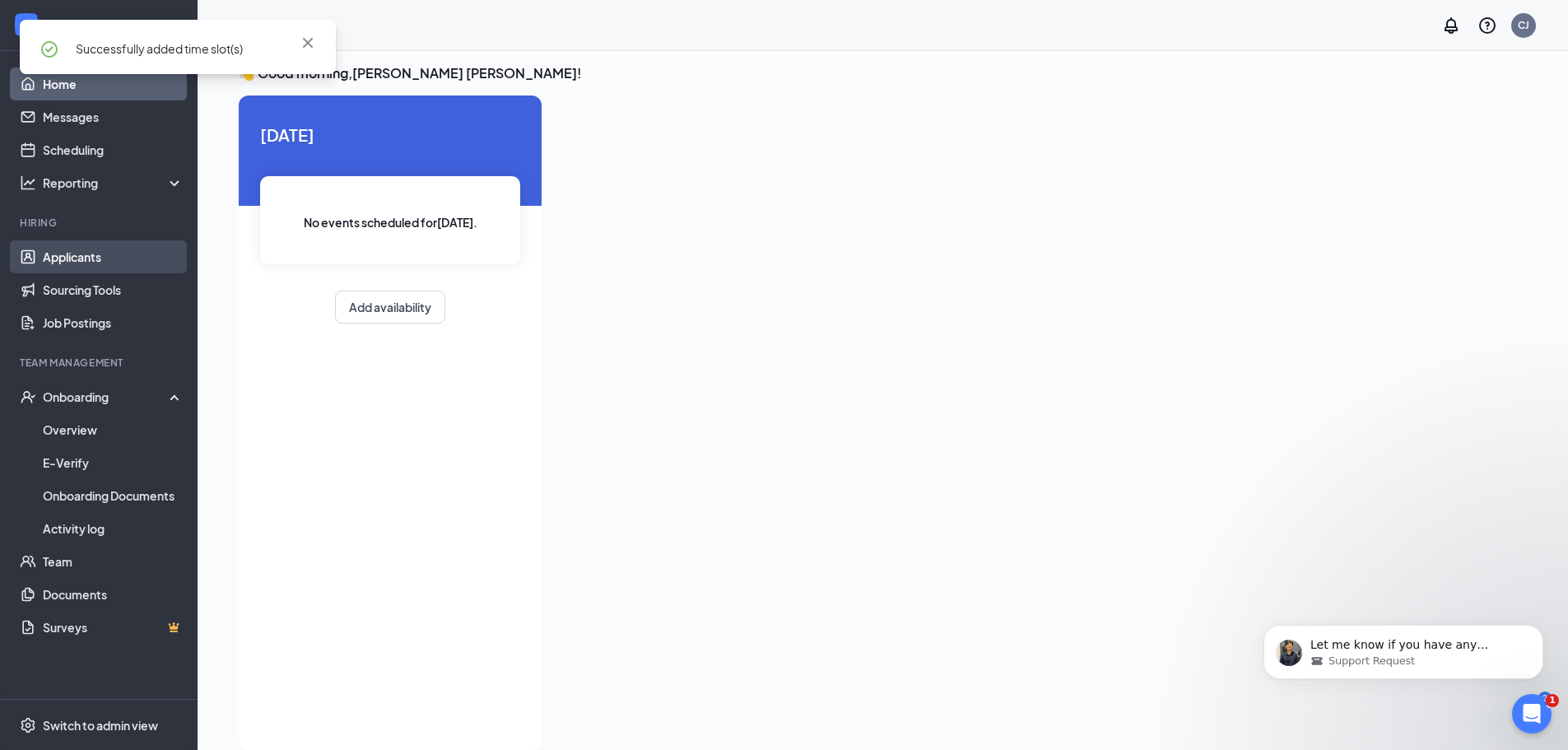
click at [112, 250] on link "Applicants" at bounding box center [113, 256] width 141 height 33
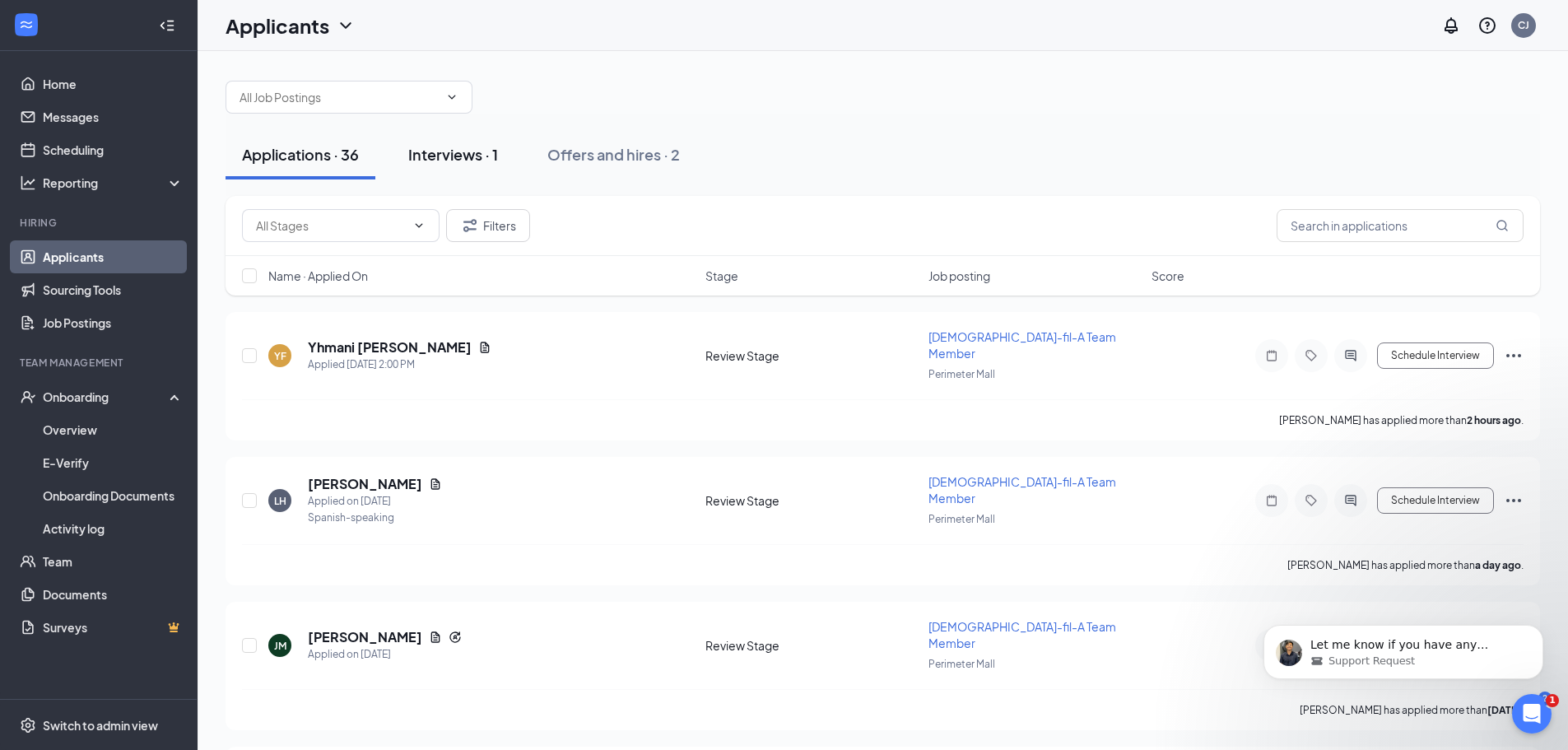
click at [460, 138] on button "Interviews · 1" at bounding box center [453, 154] width 123 height 49
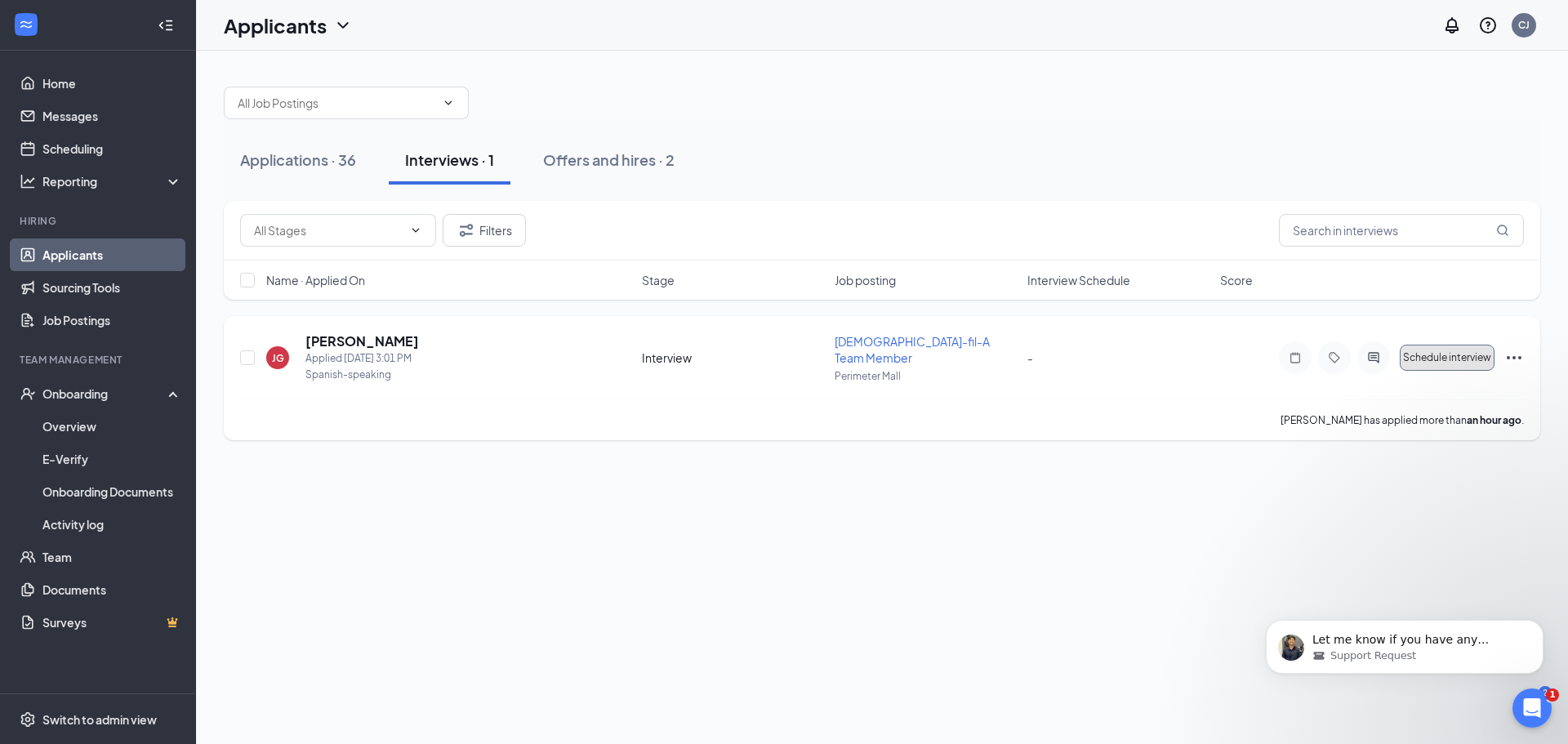
click at [1465, 353] on span "Schedule interview" at bounding box center [1447, 358] width 88 height 12
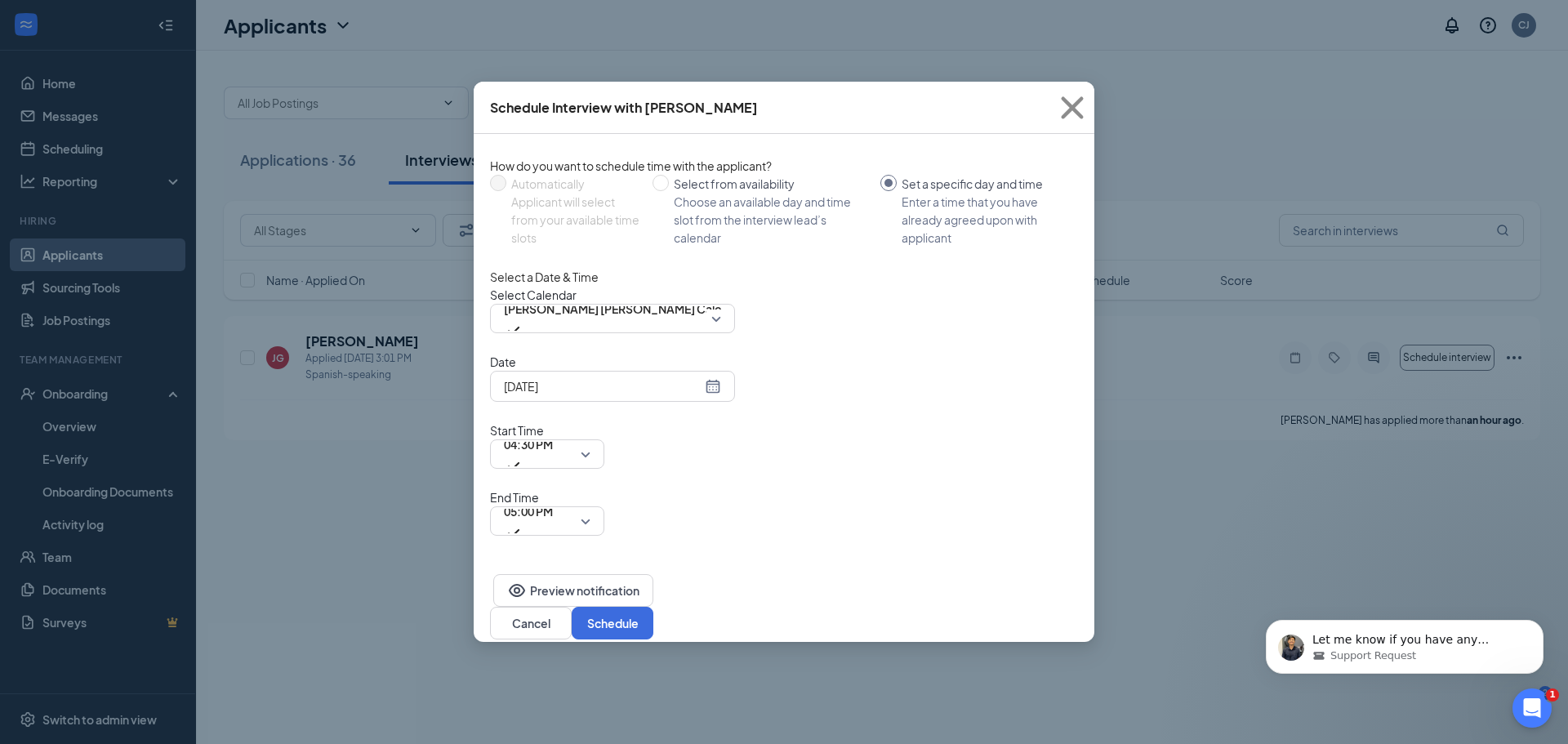
click at [714, 395] on div "Sep 15, 2025" at bounding box center [613, 386] width 218 height 18
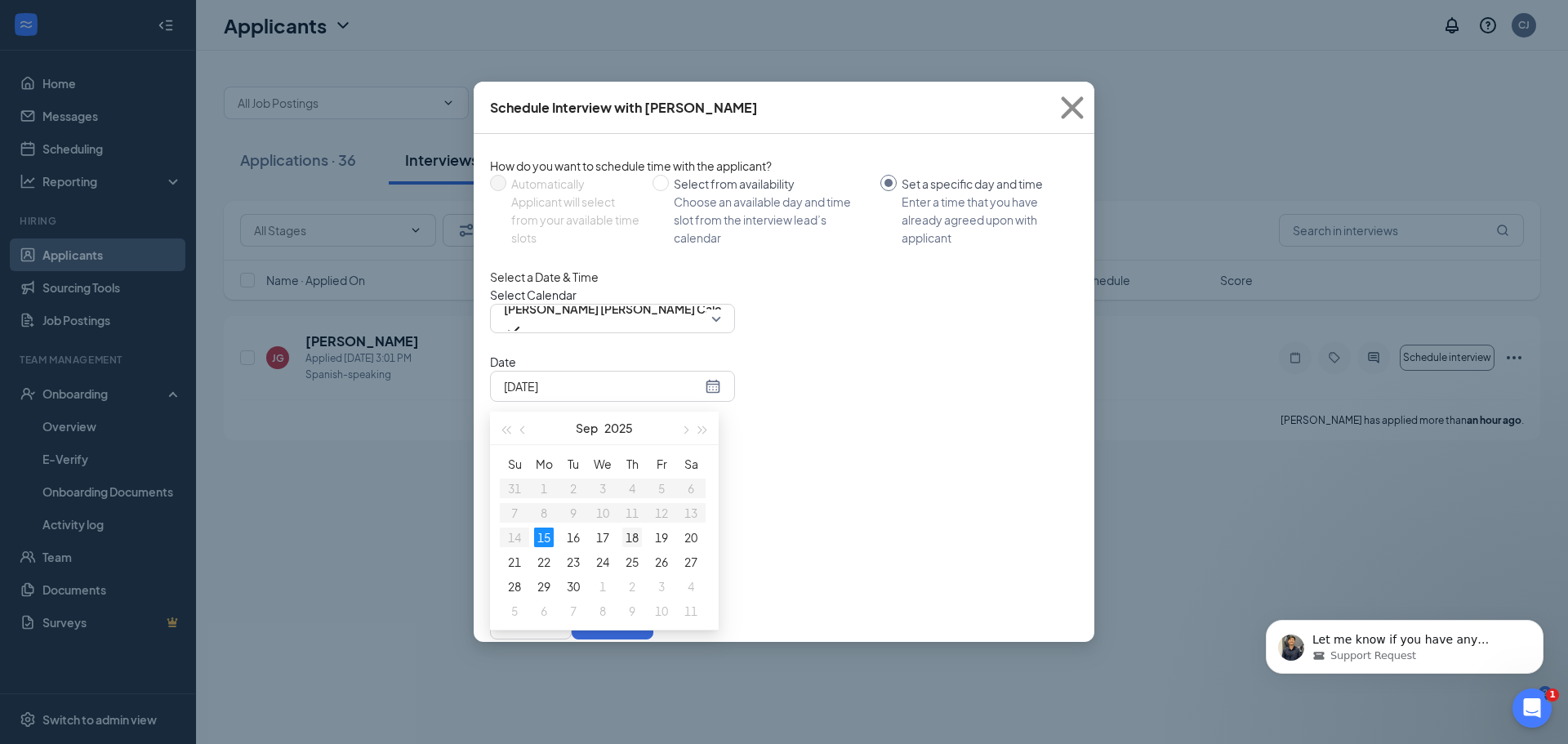
type input "Sep 18, 2025"
click at [635, 547] on div "18" at bounding box center [632, 537] width 20 height 20
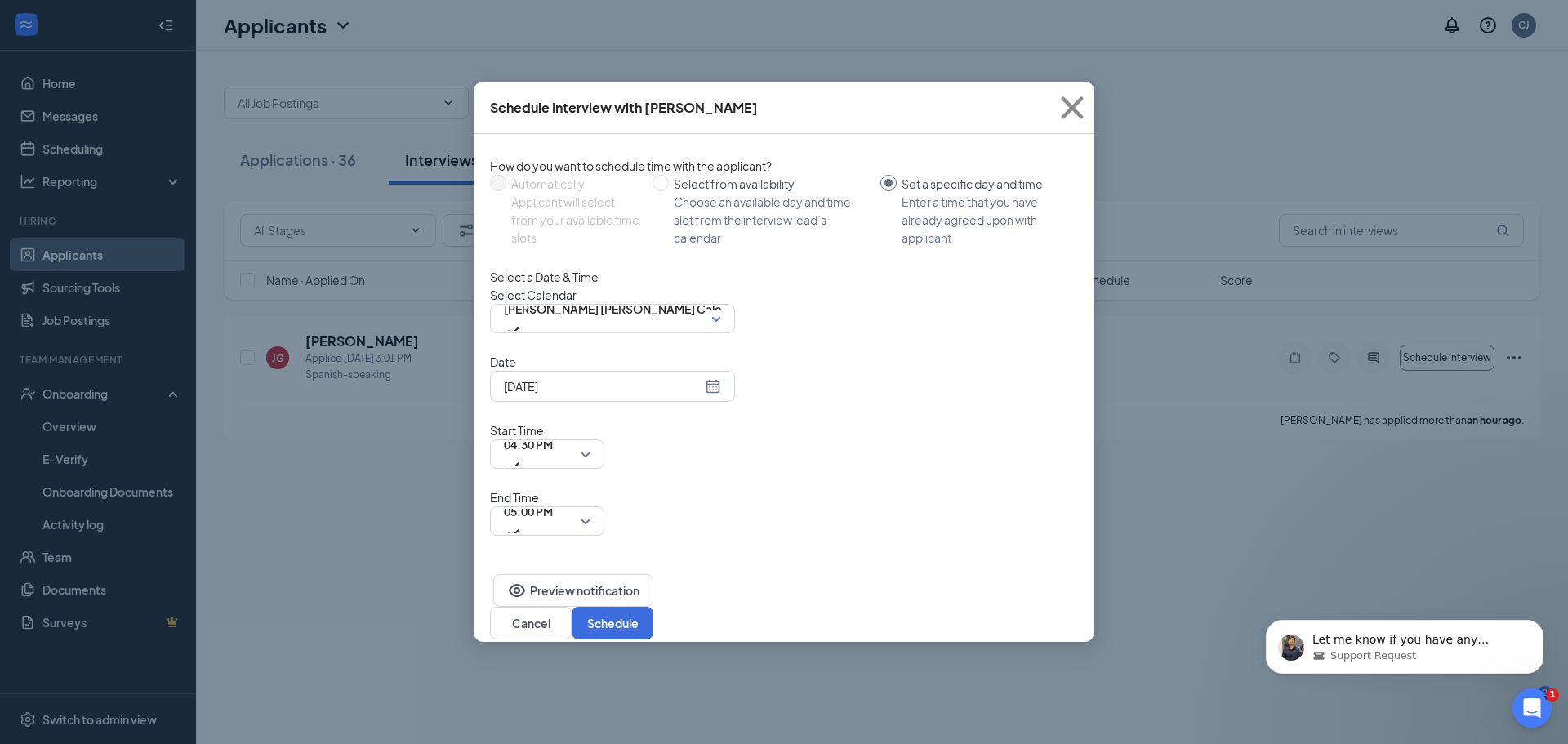
click at [843, 330] on div "Select Calendar Collier Jackson's Calendar" at bounding box center [784, 309] width 588 height 47
click at [862, 414] on div "Date Sep 18, 2025 Sep 2025 Su Mo Tu We Th Fr Sa 31 1 2 3 4 5 6 7 8 9 10 11 12 1…" at bounding box center [784, 444] width 588 height 183
click at [605, 439] on div "04:30 PM" at bounding box center [547, 453] width 115 height 29
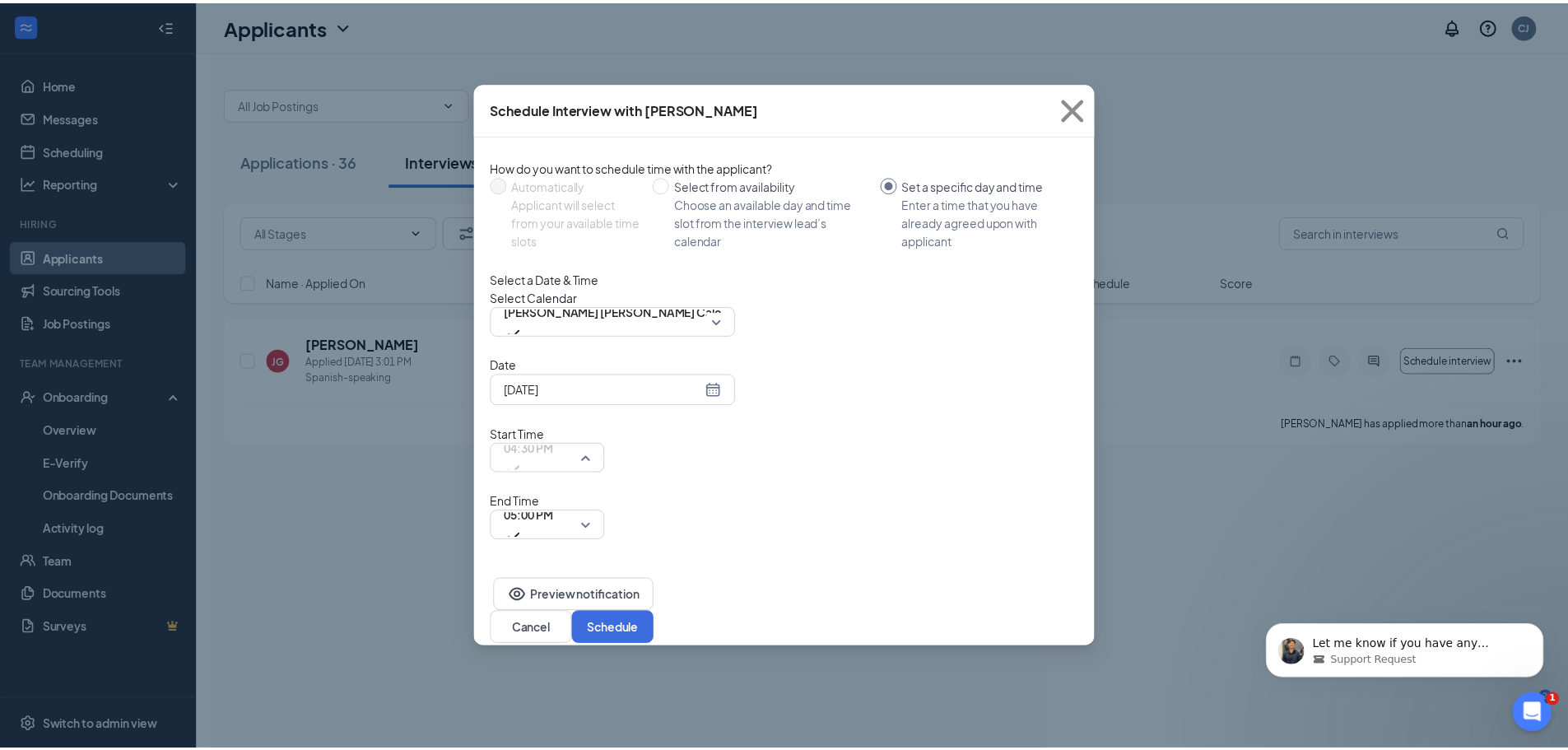
scroll to position [2328, 0]
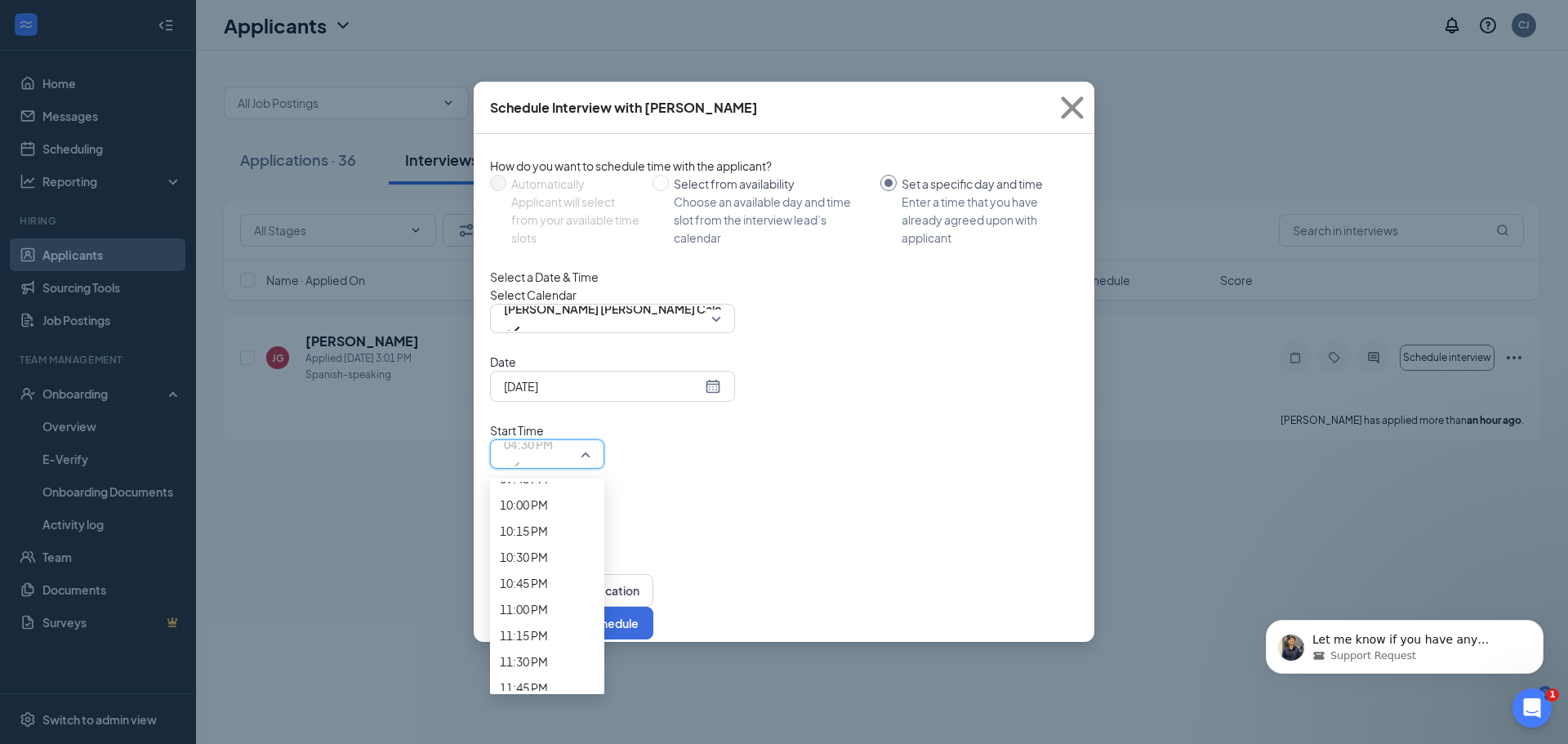
click at [813, 333] on div "Select Calendar Collier Jackson's Calendar" at bounding box center [784, 309] width 588 height 47
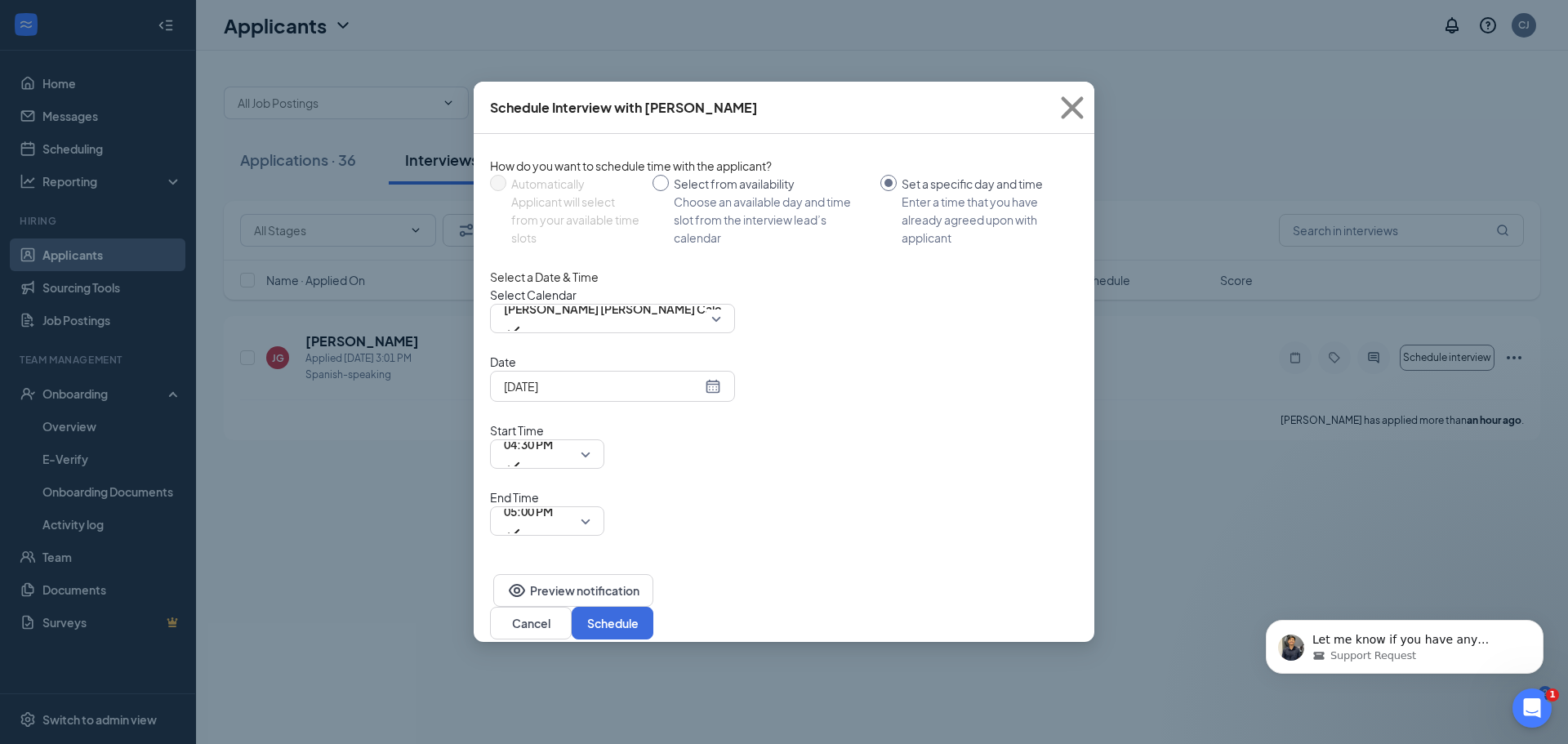
click at [695, 195] on div "Choose an available day and time slot from the interview lead’s calendar" at bounding box center [770, 219] width 194 height 54
click at [669, 191] on input "Select from availability Choose an available day and time slot from the intervi…" at bounding box center [661, 183] width 17 height 17
radio input "true"
radio input "false"
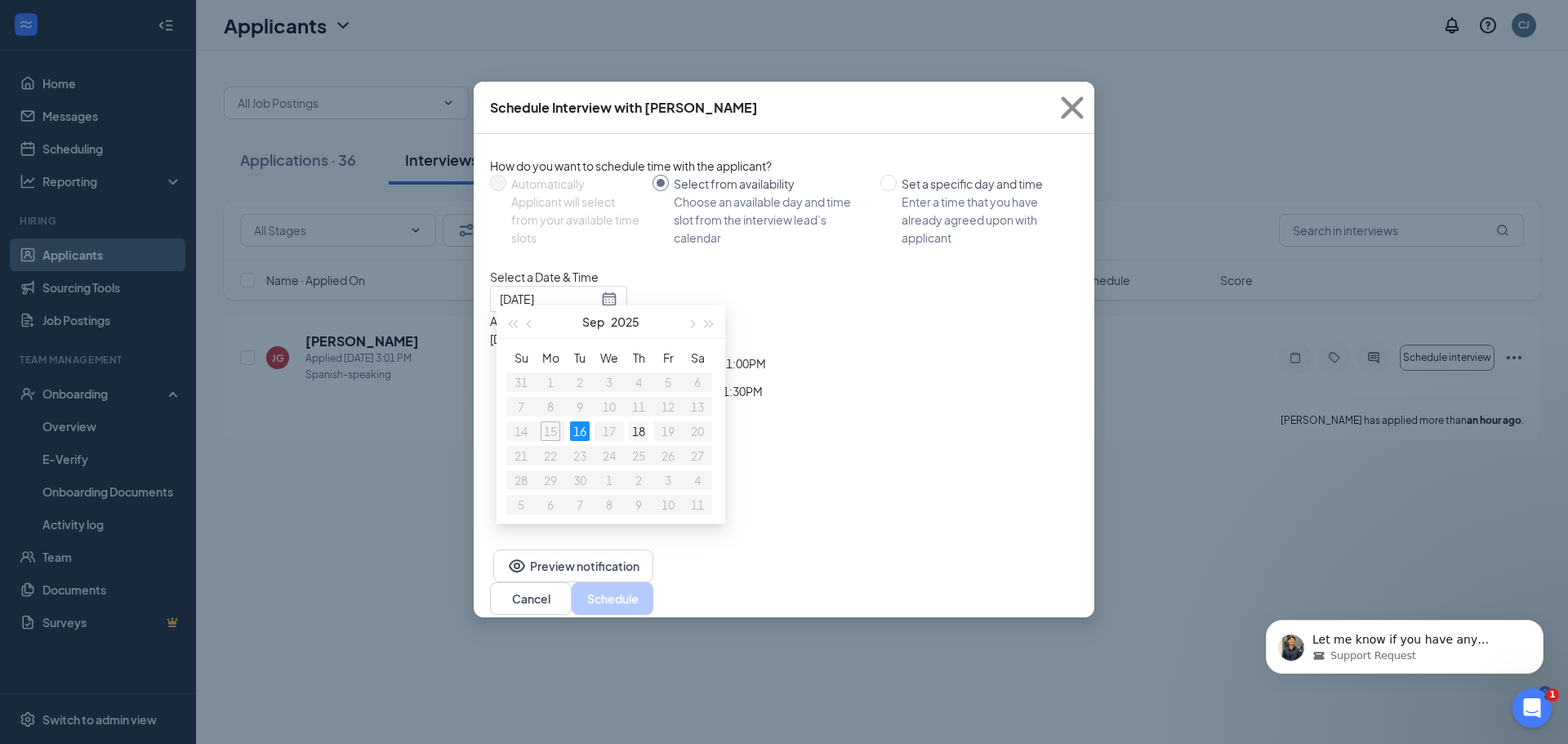
type input "Sep 18, 2025"
click at [639, 429] on div "18" at bounding box center [639, 431] width 20 height 20
click at [637, 363] on div "3:00PM - 3:15PM" at bounding box center [563, 364] width 147 height 18
click at [794, 364] on div "3:15PM - 3:30PM" at bounding box center [720, 370] width 147 height 31
click at [637, 365] on div "3:00PM - 3:15PM" at bounding box center [563, 370] width 147 height 31
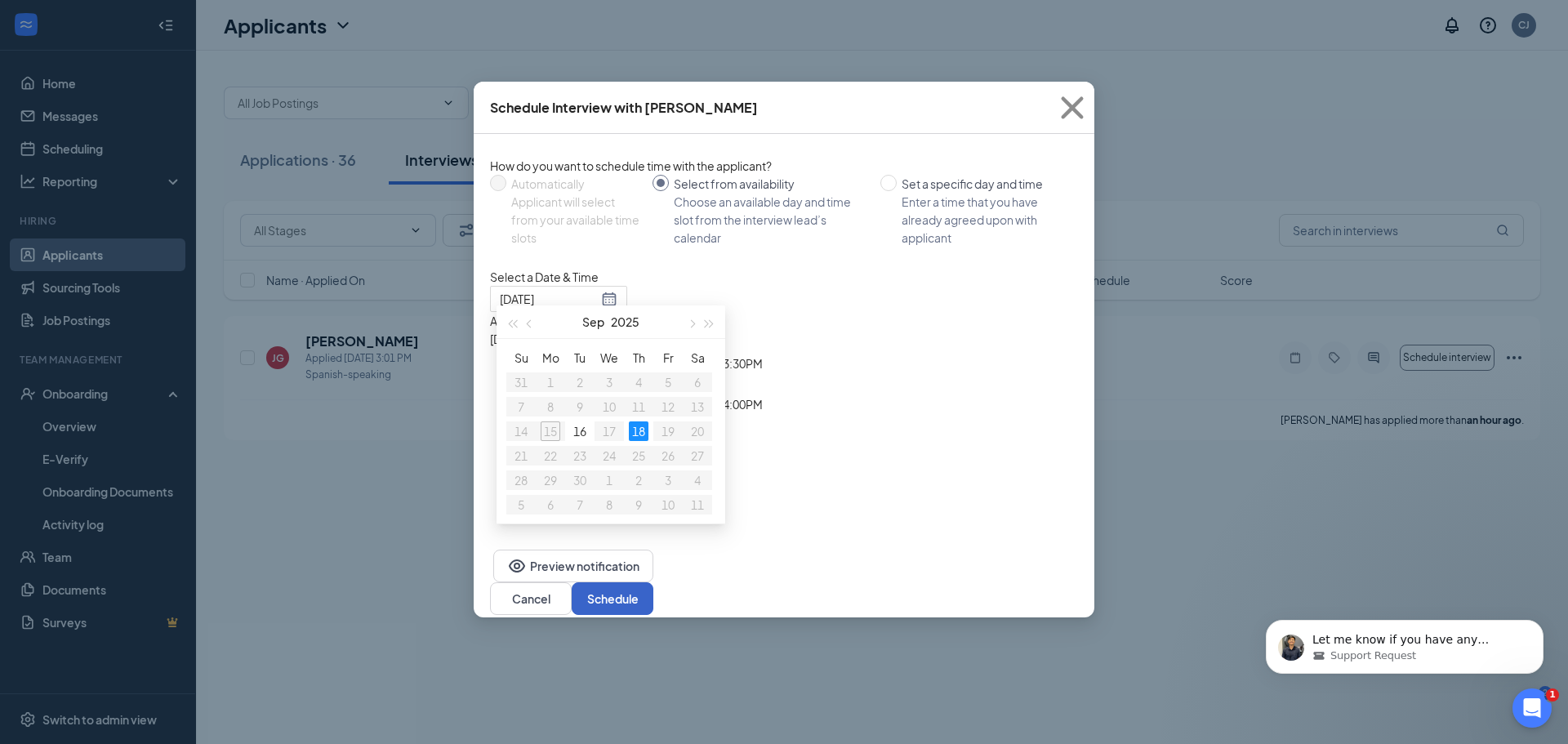
click at [654, 593] on button "Schedule" at bounding box center [612, 598] width 81 height 32
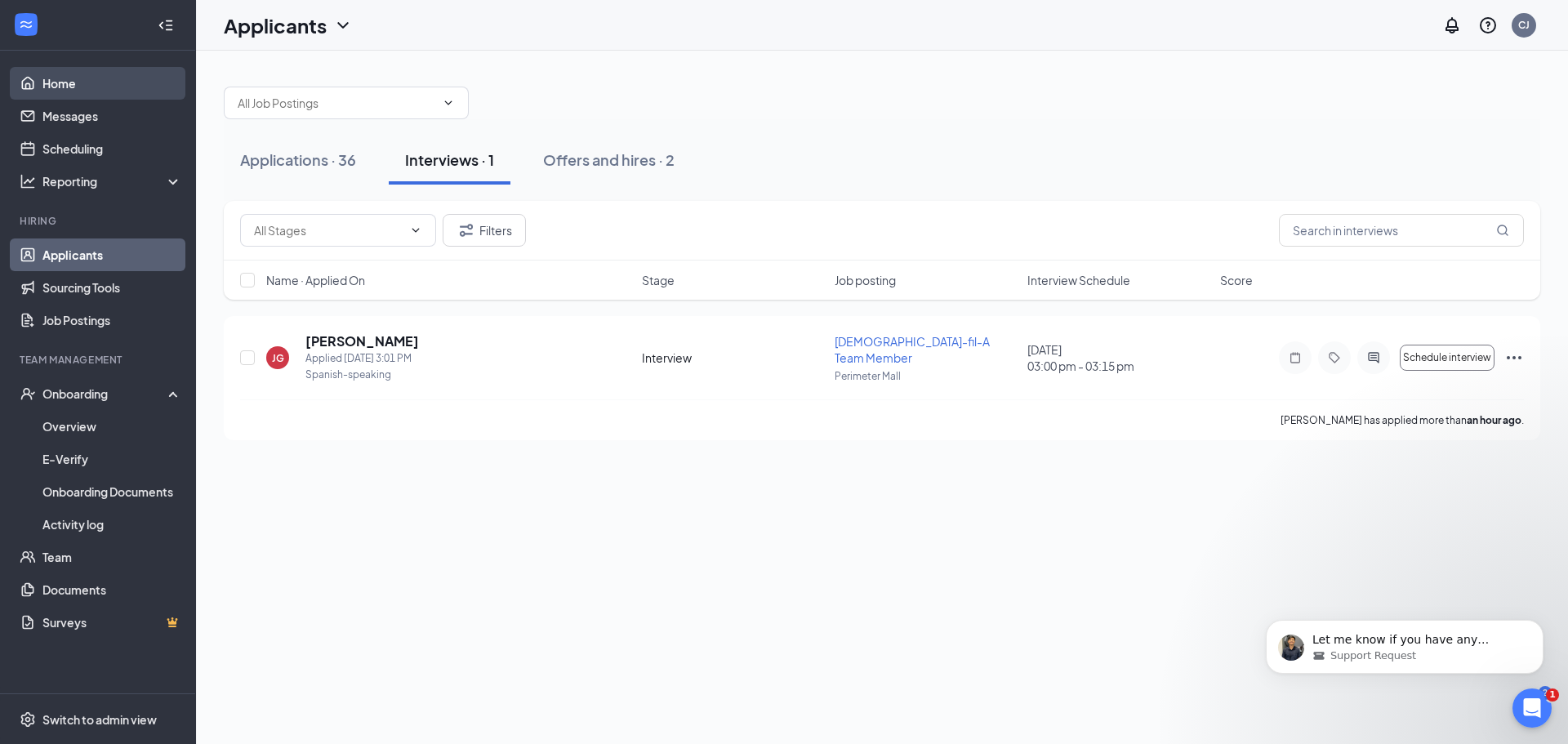
click at [120, 86] on link "Home" at bounding box center [112, 83] width 140 height 32
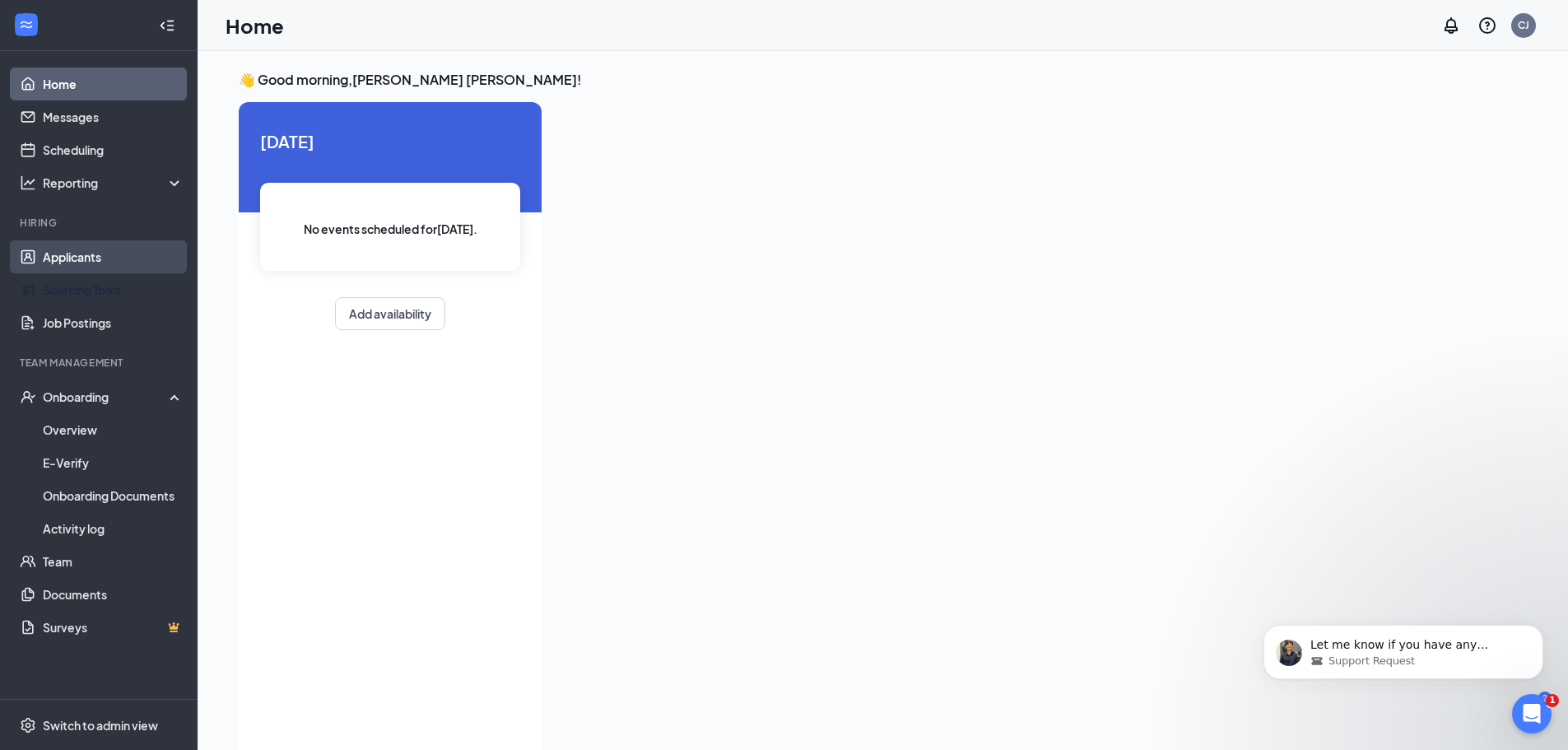
click at [75, 255] on link "Applicants" at bounding box center [113, 256] width 141 height 33
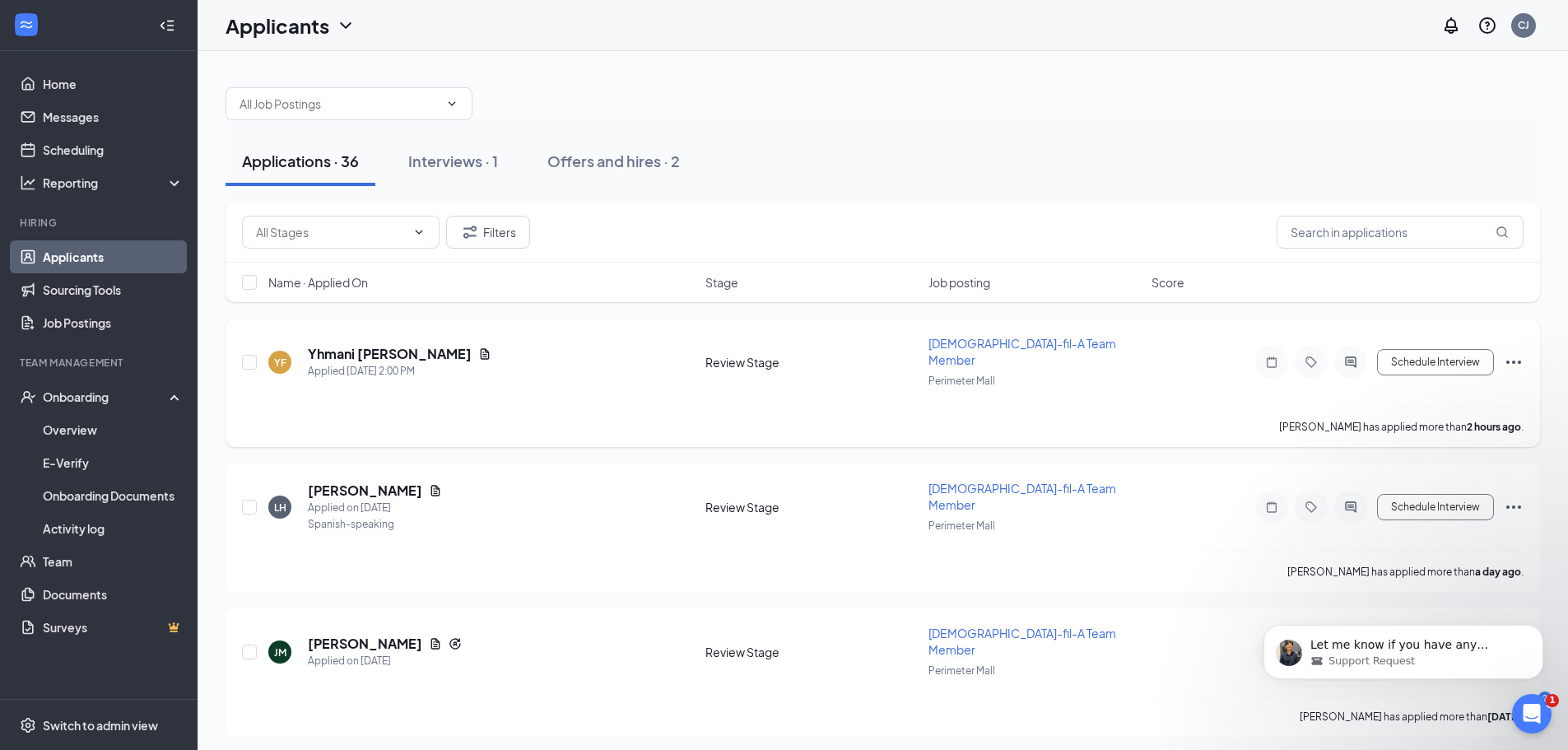
click at [1516, 353] on icon "Ellipses" at bounding box center [1514, 362] width 20 height 20
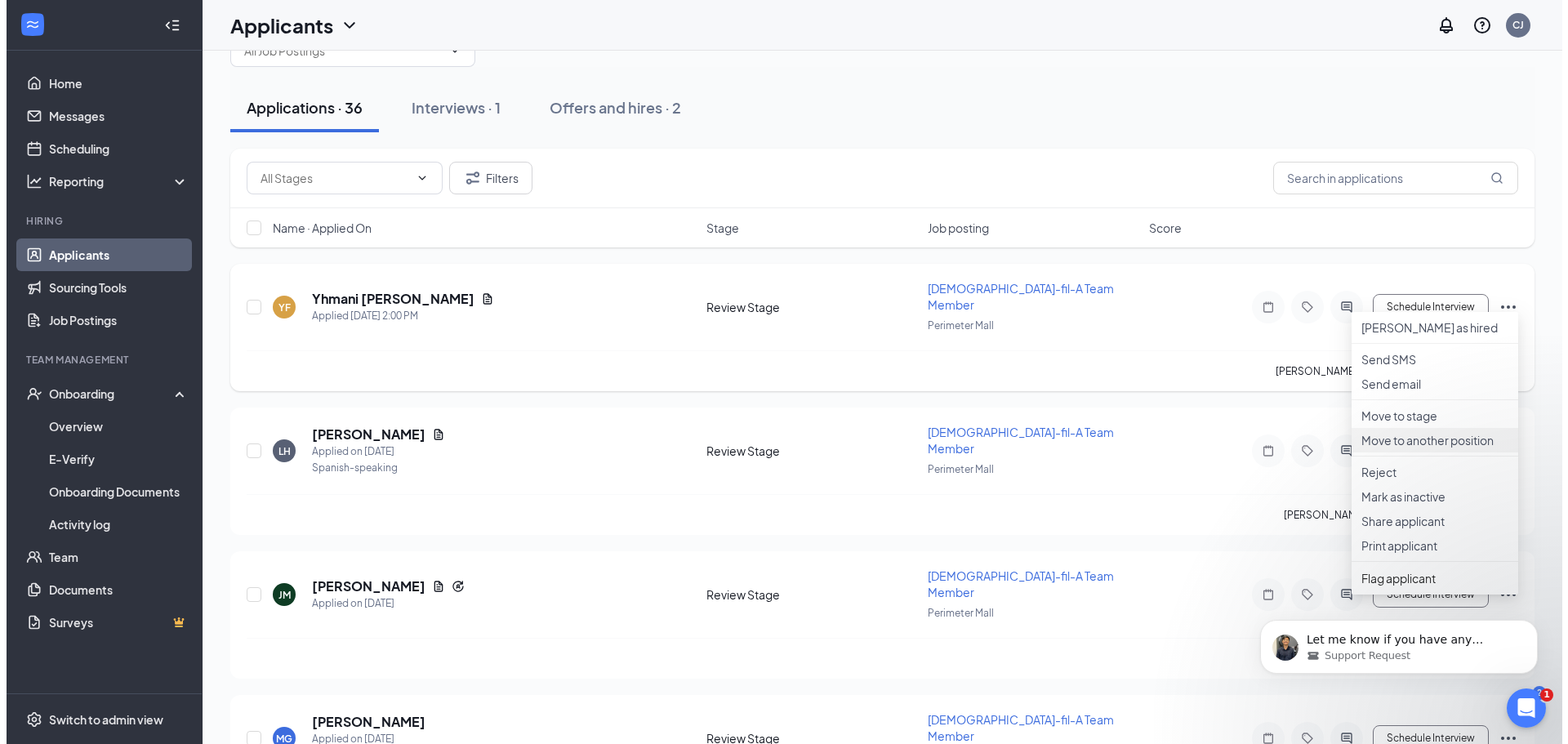
scroll to position [81, 0]
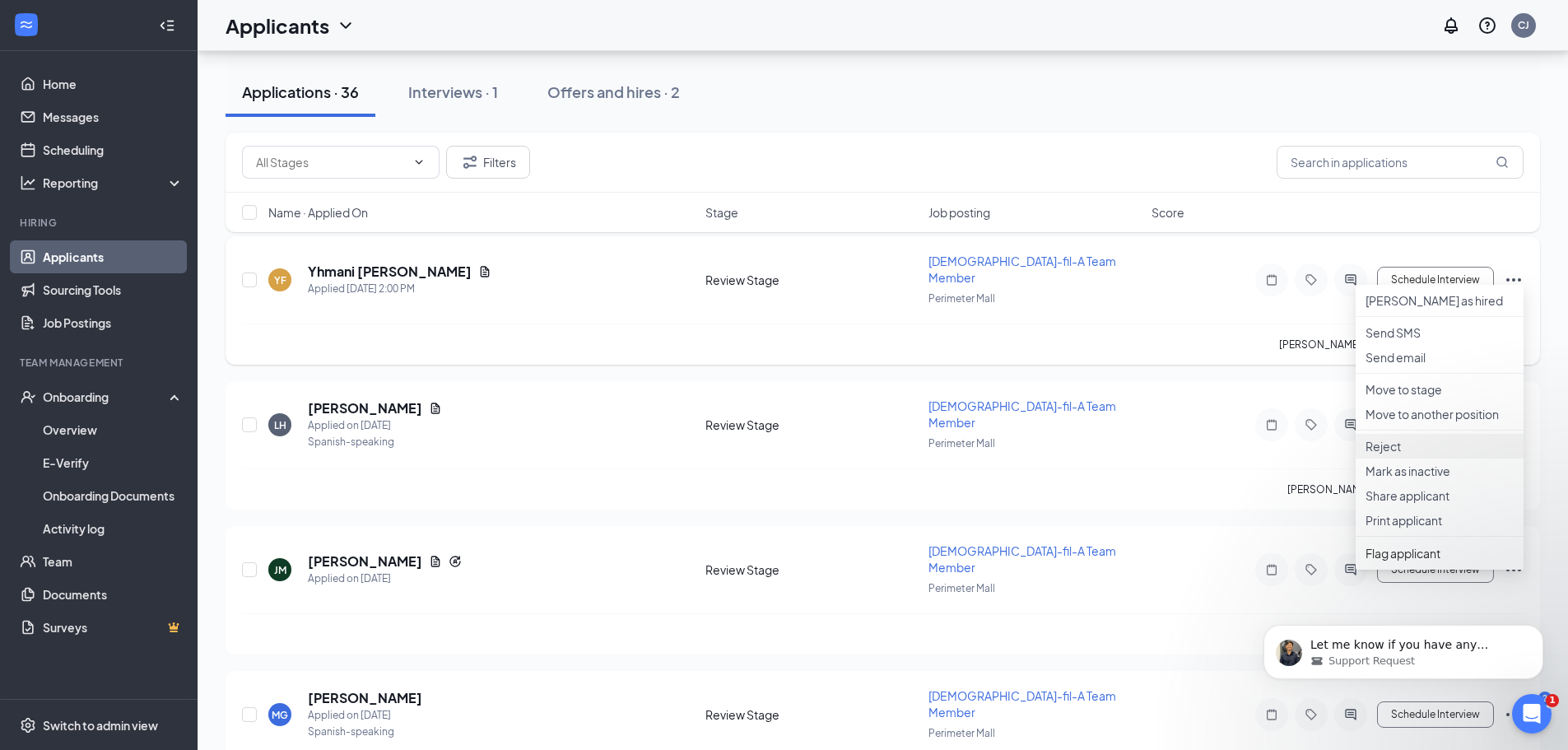
click at [1406, 455] on p "Reject" at bounding box center [1439, 446] width 148 height 17
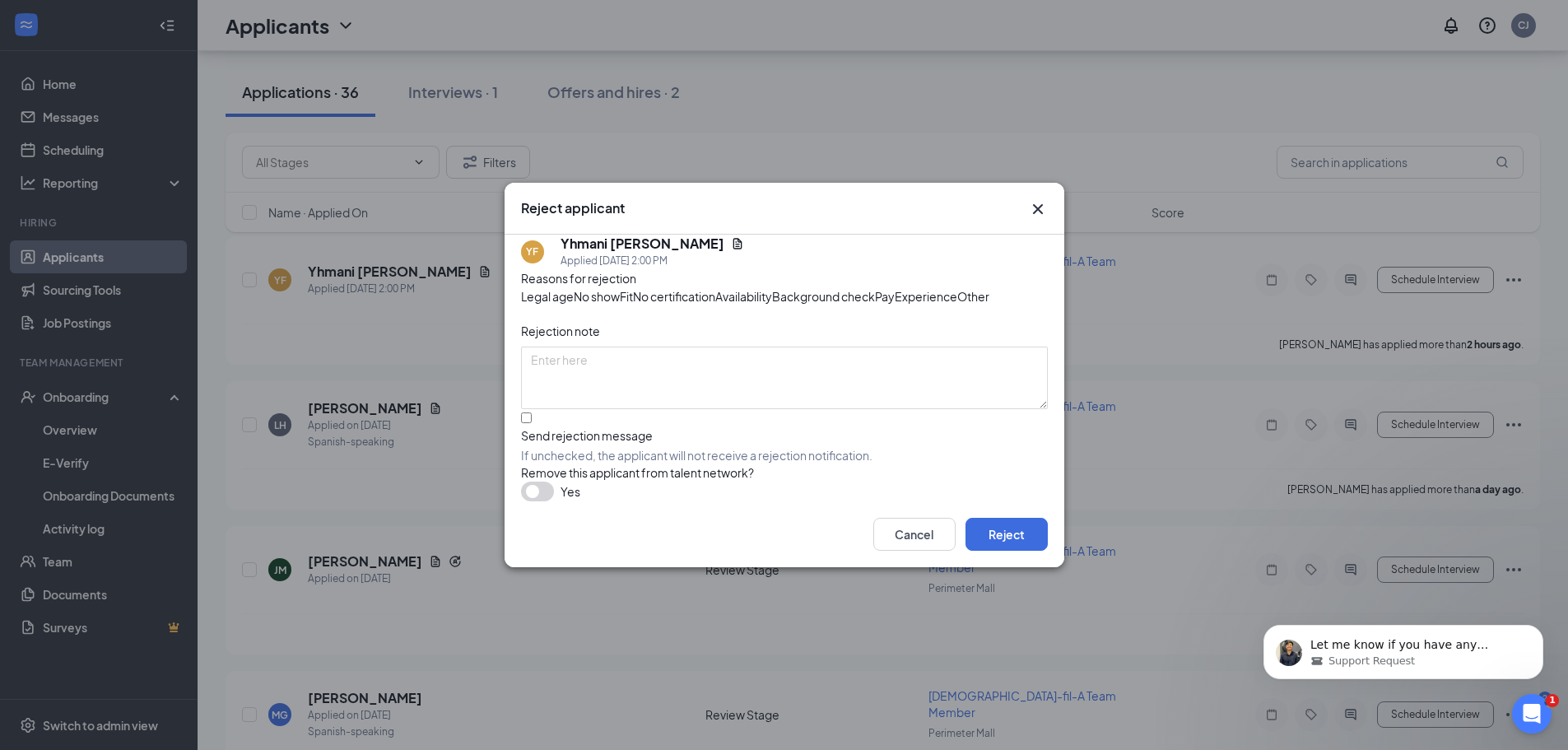
click at [528, 501] on button "button" at bounding box center [537, 491] width 33 height 20
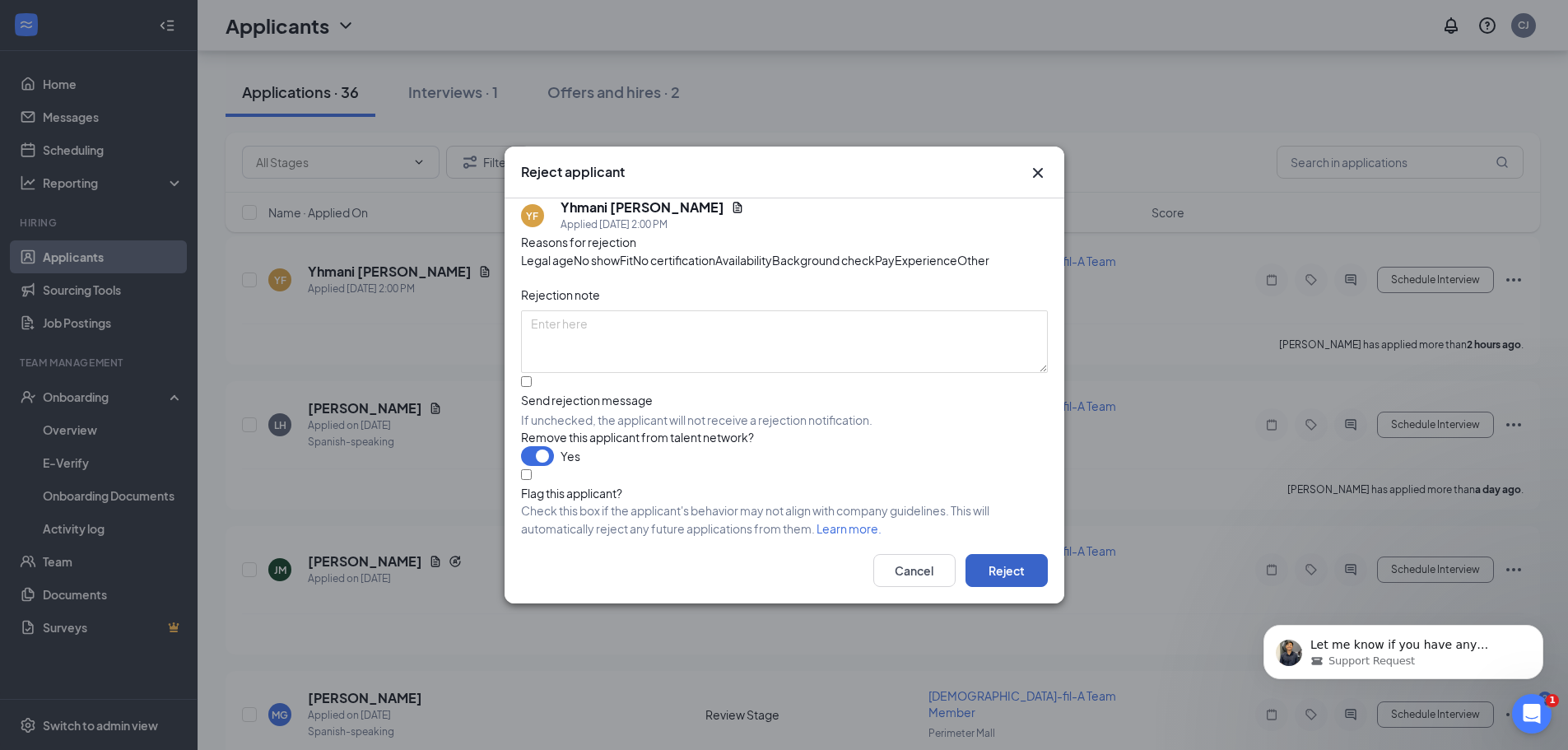
click at [1005, 587] on button "Reject" at bounding box center [1006, 570] width 82 height 33
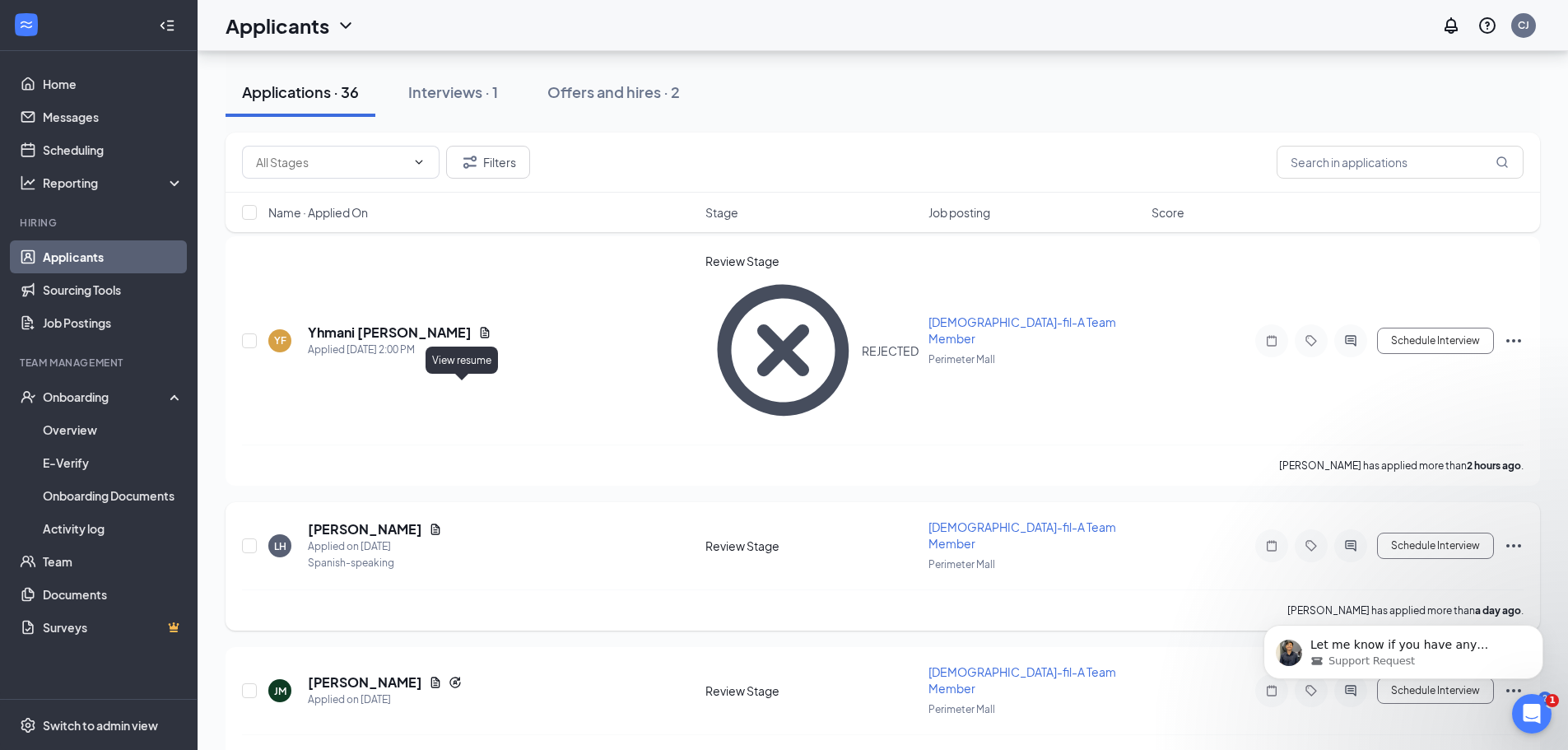
click at [440, 524] on icon "Document" at bounding box center [435, 529] width 9 height 11
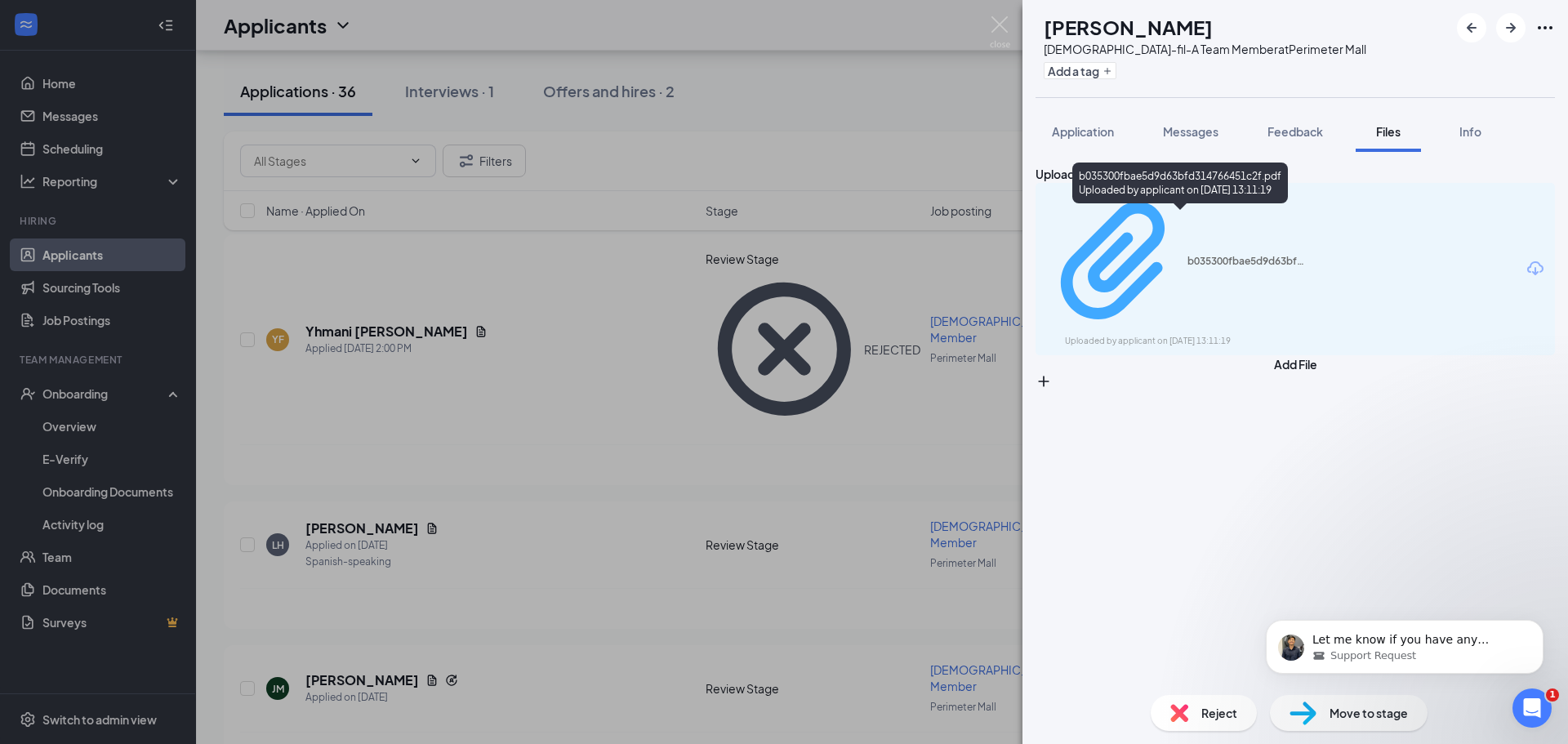
click at [1259, 255] on div "b035300fbae5d9d63bfd314766451c2f.pdf" at bounding box center [1248, 262] width 122 height 13
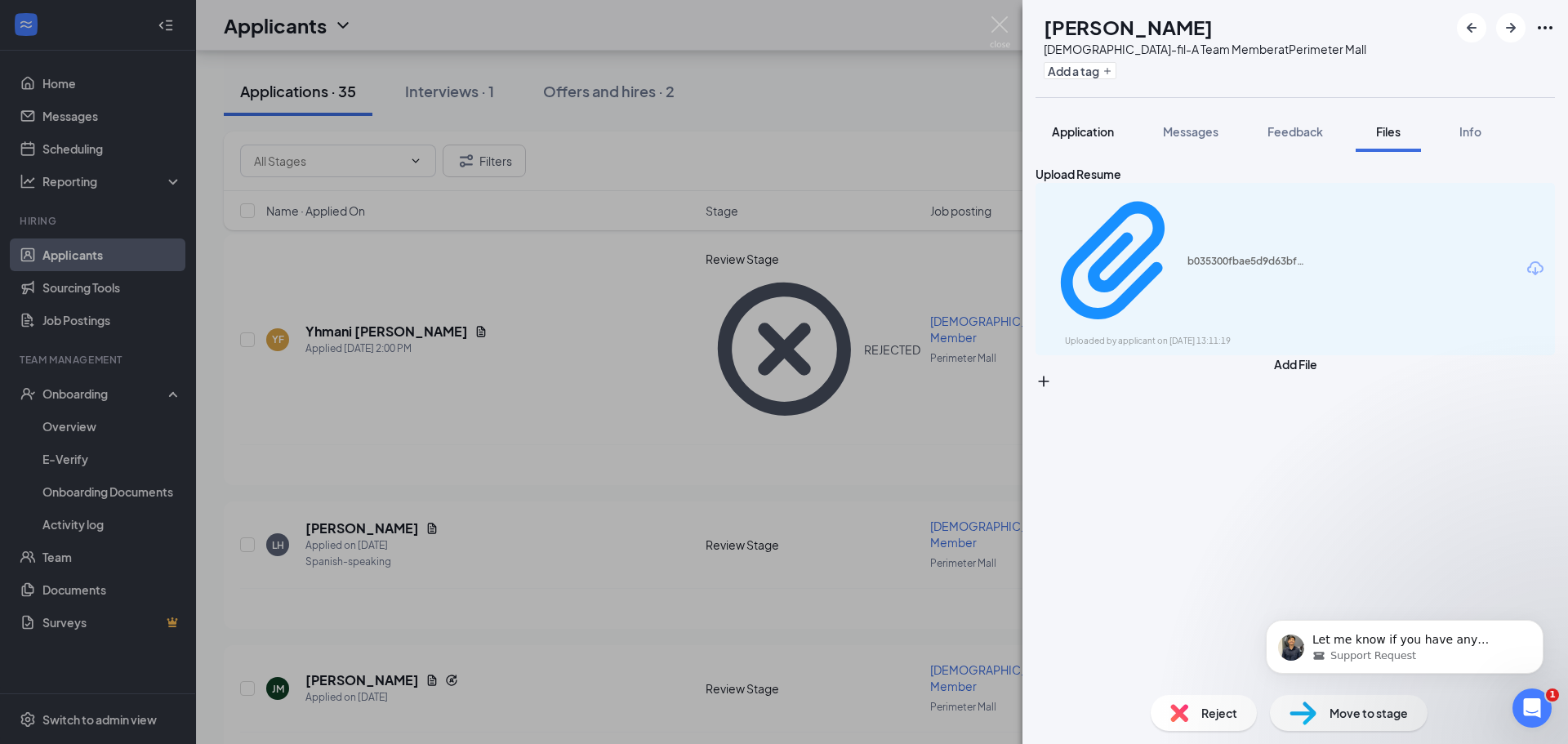
click at [1127, 125] on button "Application" at bounding box center [1083, 131] width 95 height 41
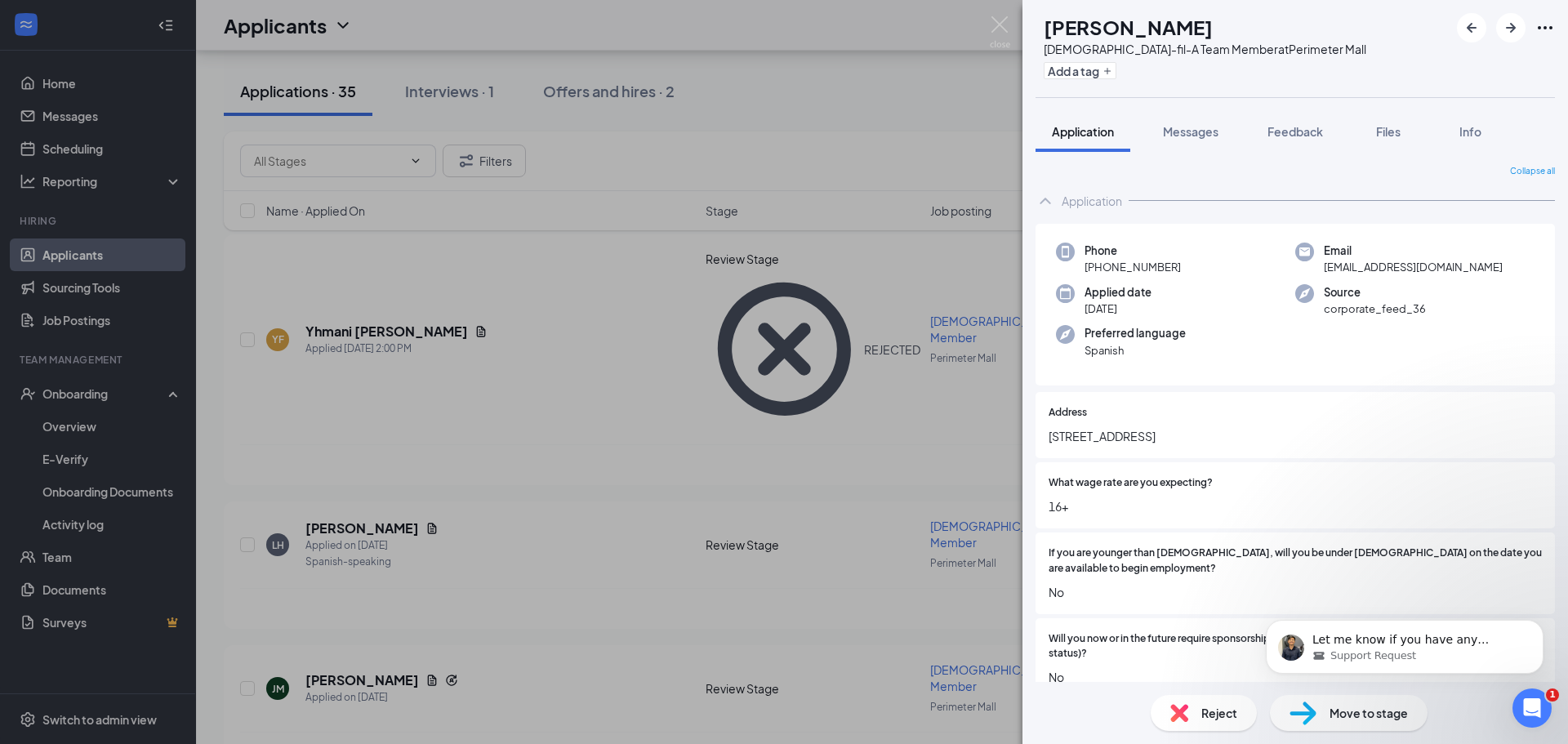
click at [933, 112] on div "LH Lisett Hidalgo Tamayo Chick-fil-A Team Member at Perimeter Mall Add a tag Ap…" at bounding box center [784, 372] width 1568 height 744
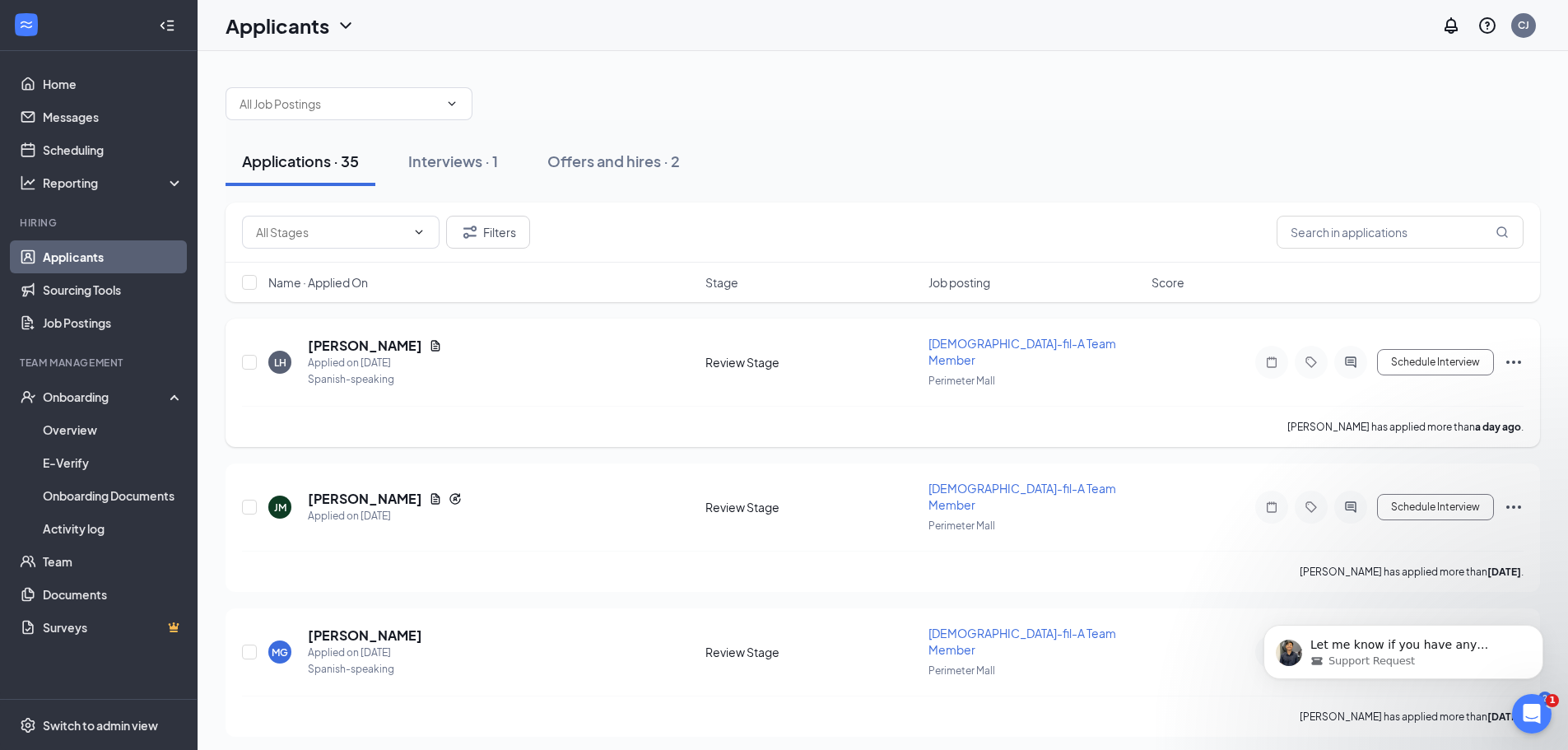
click at [1509, 360] on icon "Ellipses" at bounding box center [1514, 362] width 20 height 20
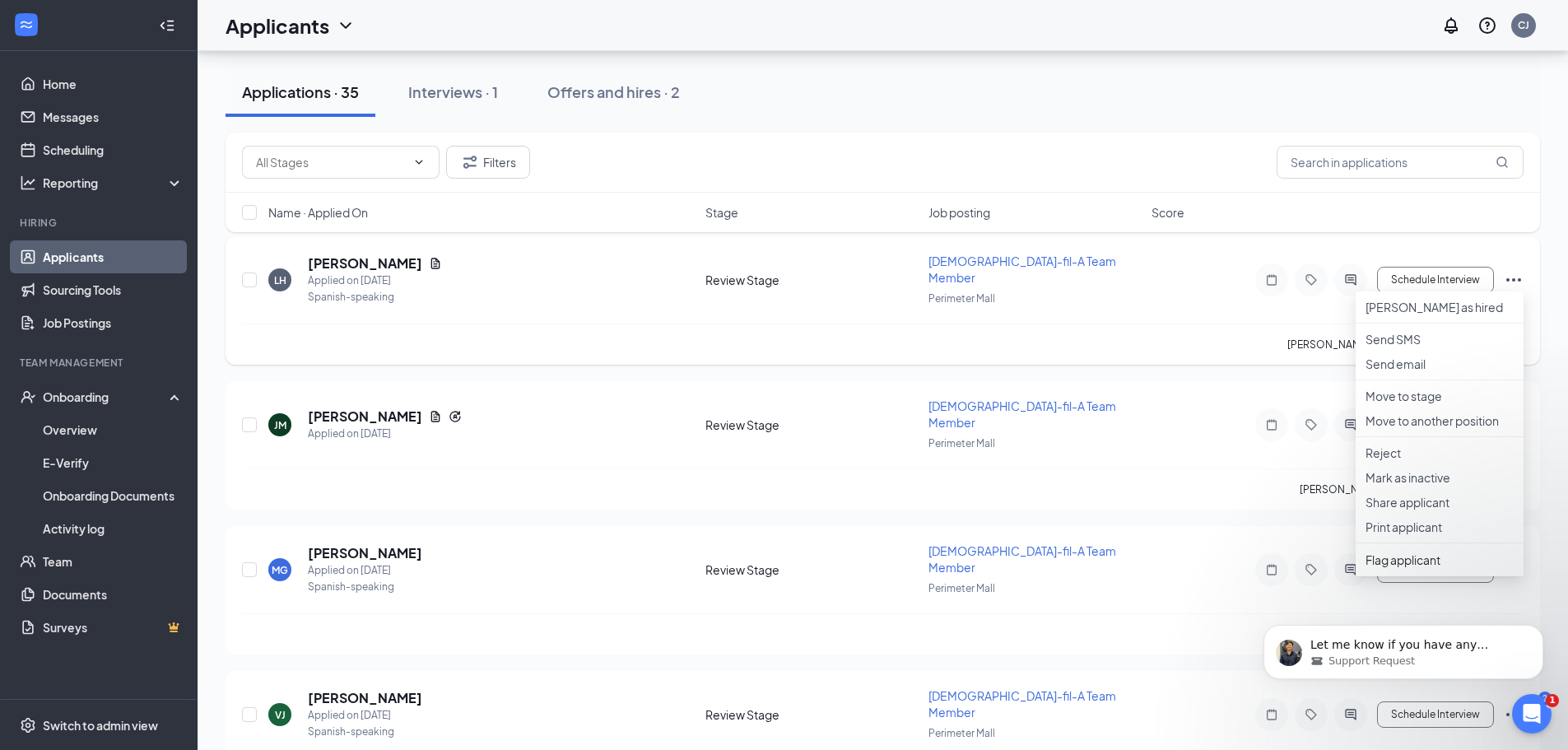
click at [588, 307] on div "LH Lisett Hidalgo Tamayo Applied on Sep 14 Spanish-speaking Review Stage Chick-…" at bounding box center [882, 288] width 1282 height 71
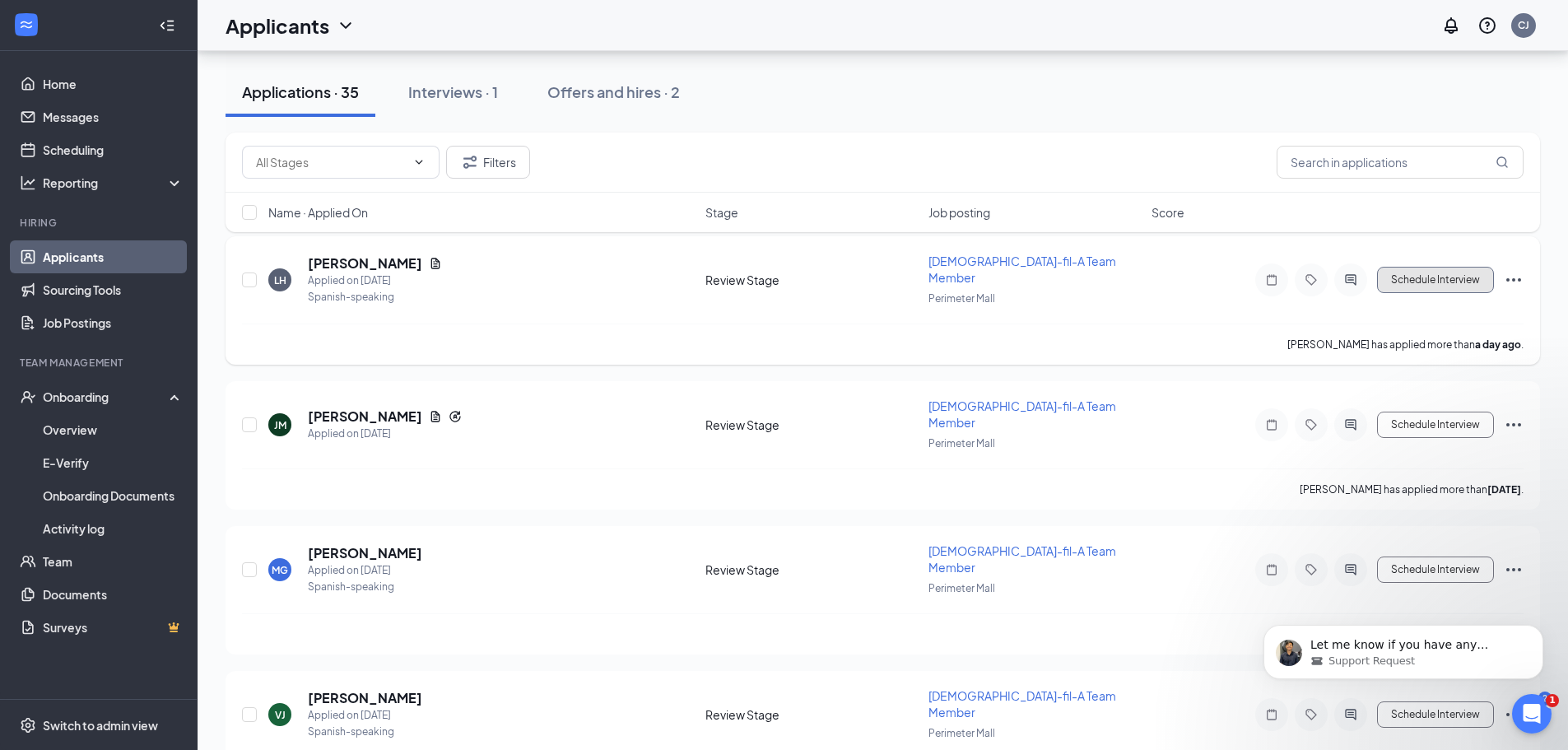
click at [1425, 284] on button "Schedule Interview" at bounding box center [1436, 280] width 117 height 26
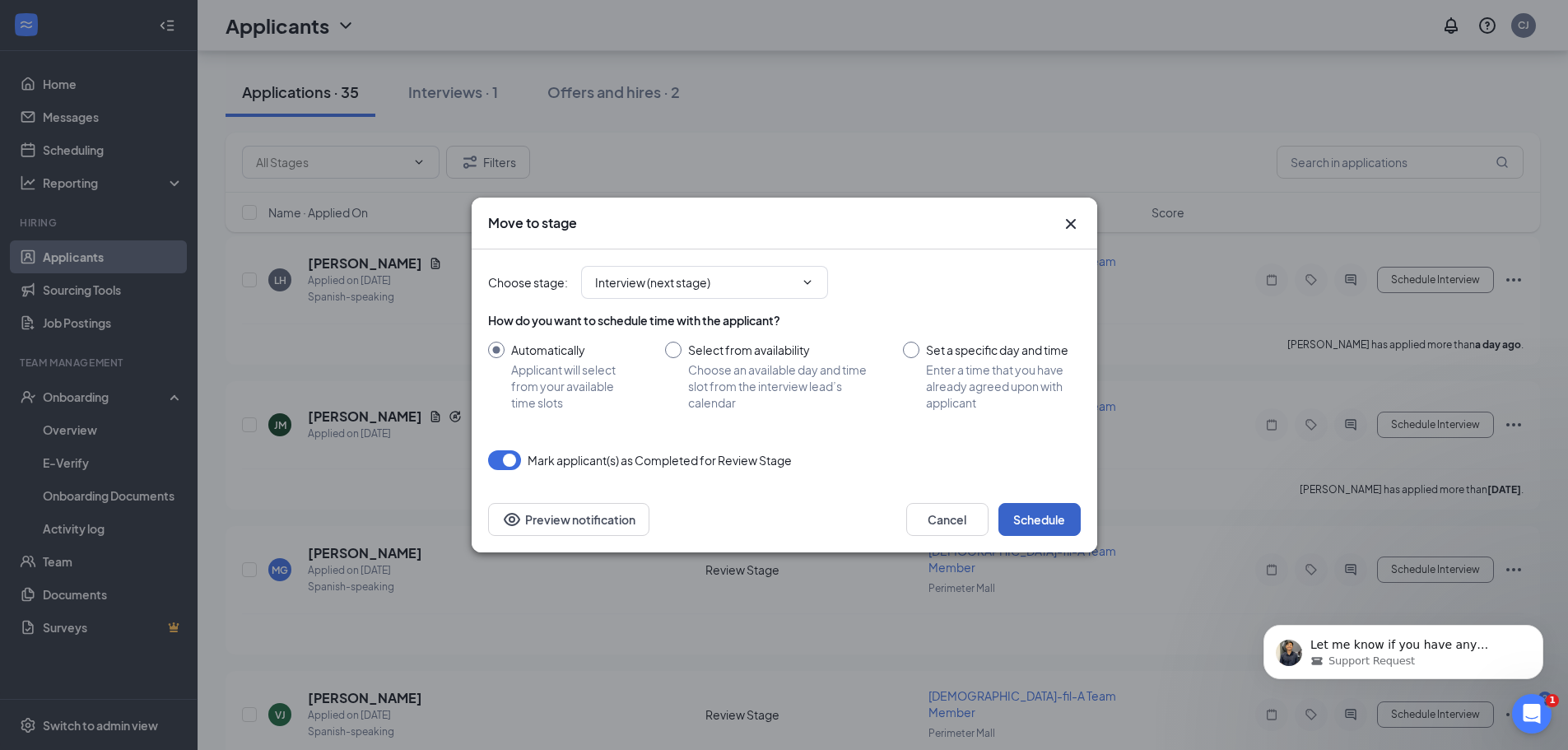
click at [1038, 521] on button "Schedule" at bounding box center [1040, 519] width 82 height 33
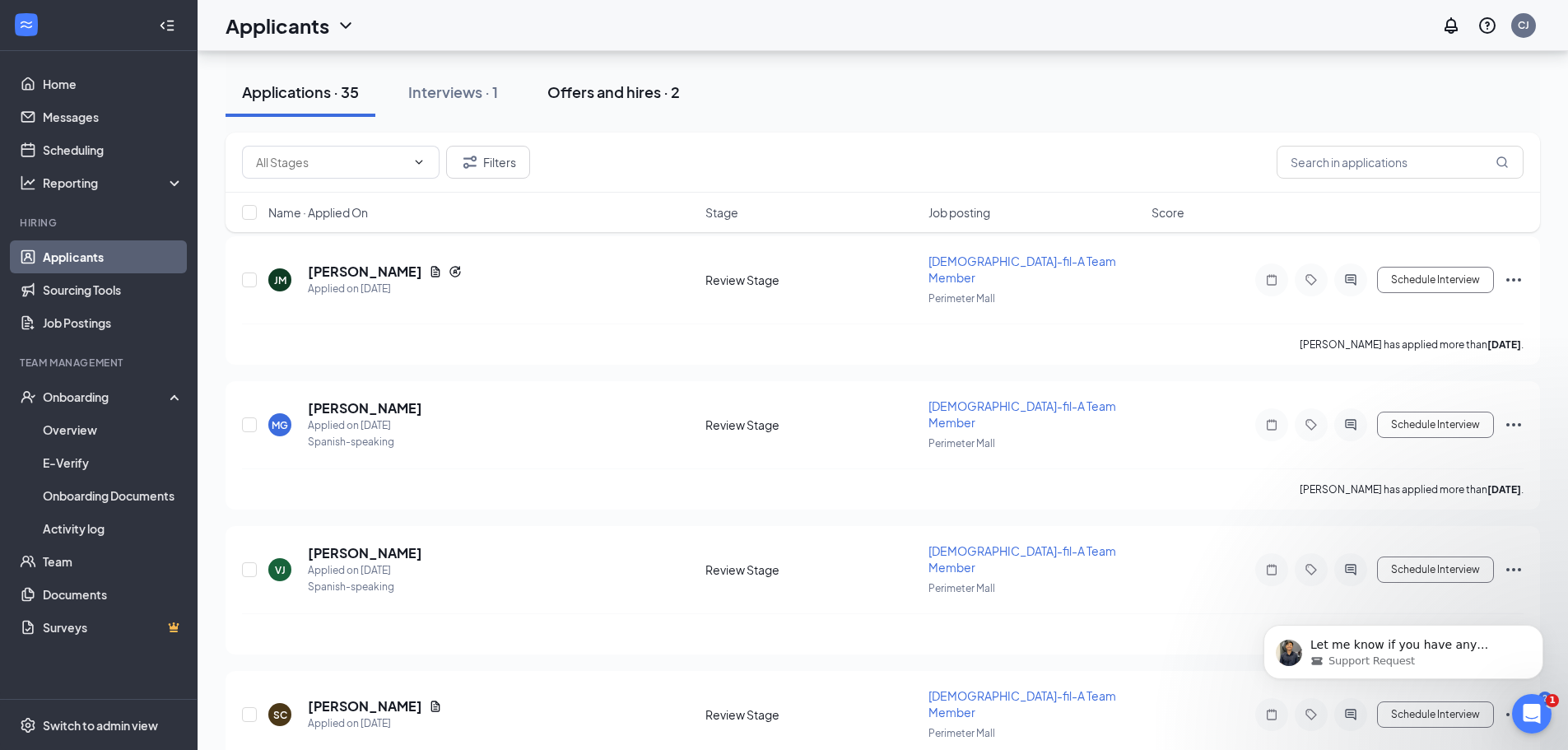
click at [634, 88] on div "Offers and hires · 2" at bounding box center [614, 91] width 132 height 21
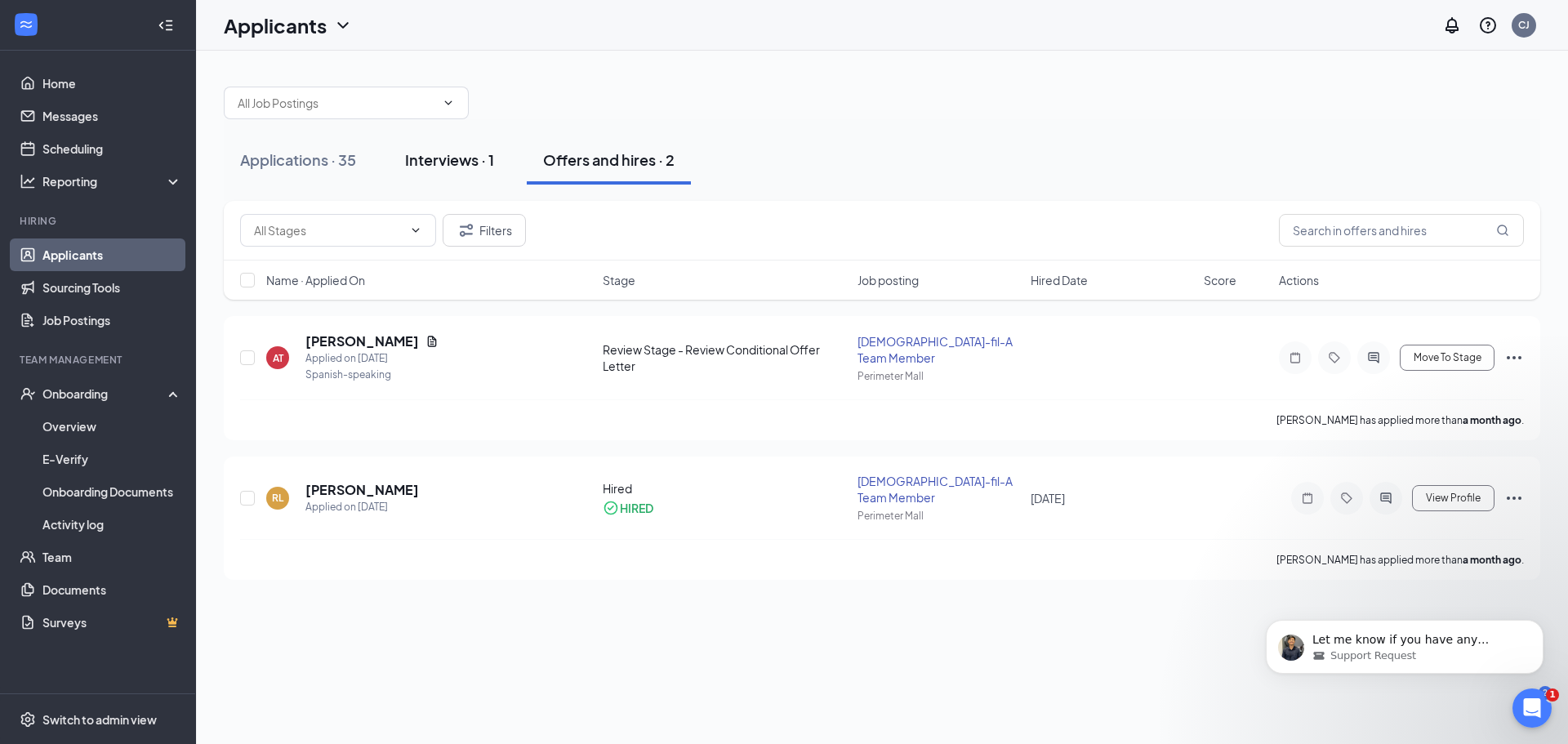
click at [434, 165] on div "Interviews · 1" at bounding box center [449, 159] width 89 height 21
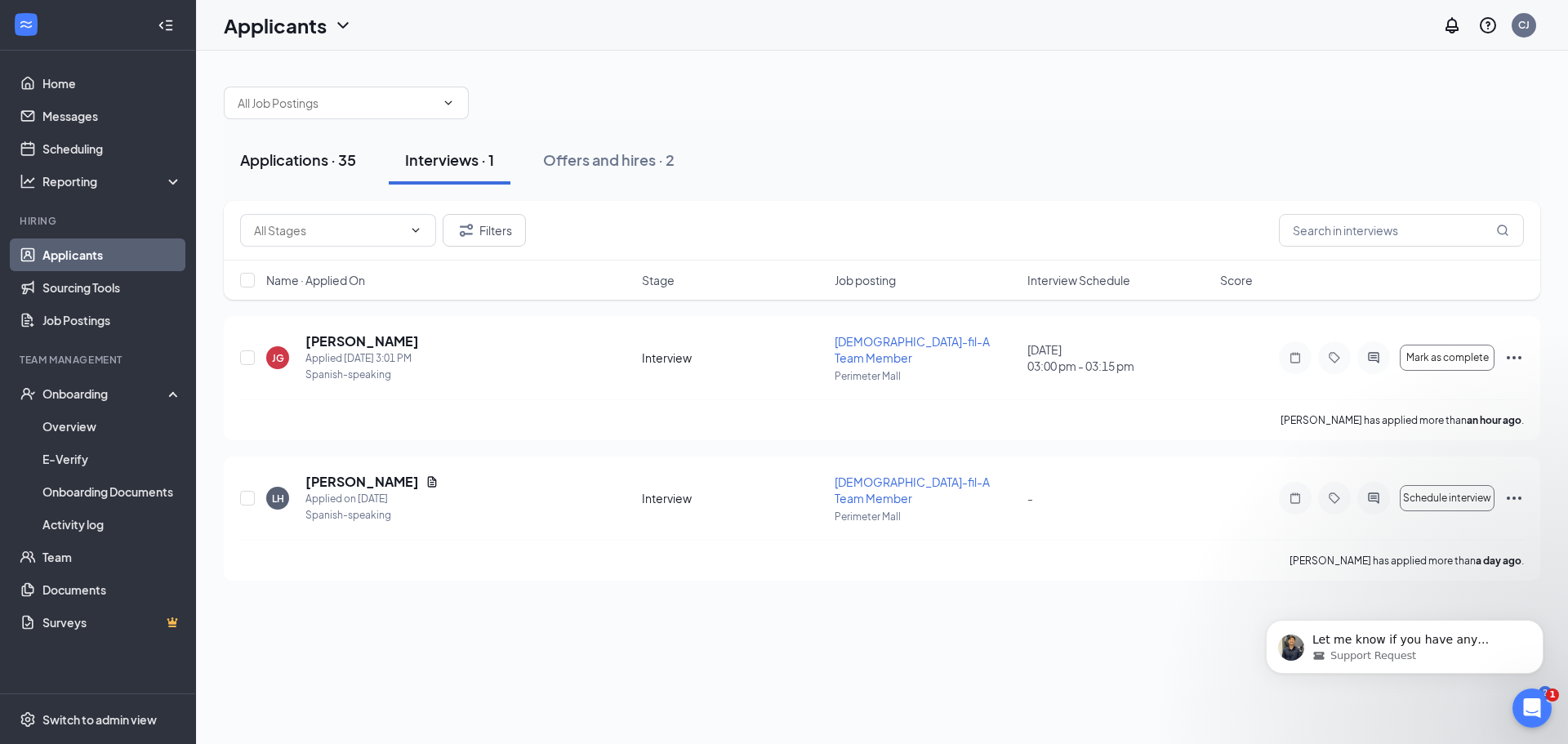
click at [307, 162] on div "Applications · 35" at bounding box center [298, 159] width 116 height 21
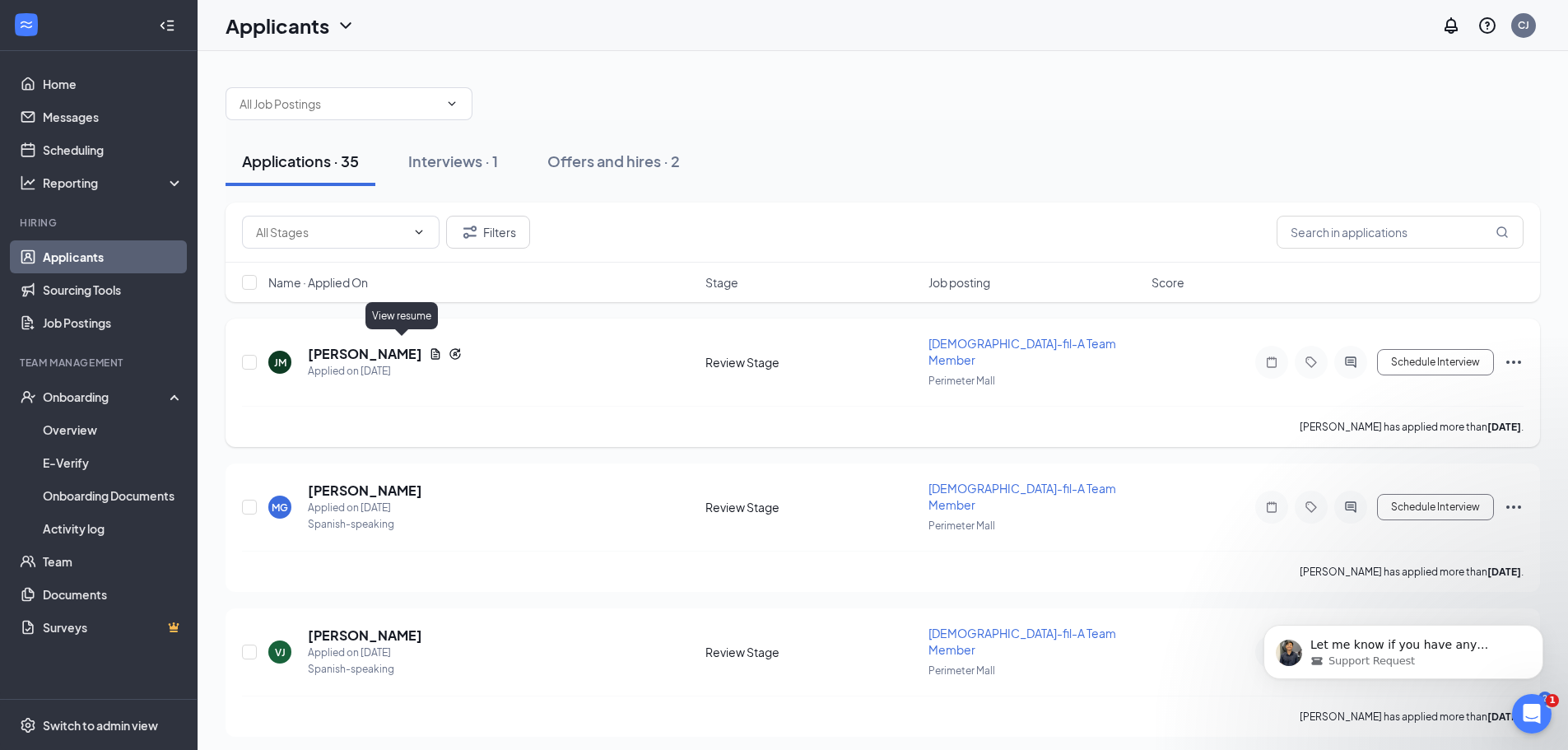
click at [431, 348] on icon "Document" at bounding box center [435, 353] width 9 height 11
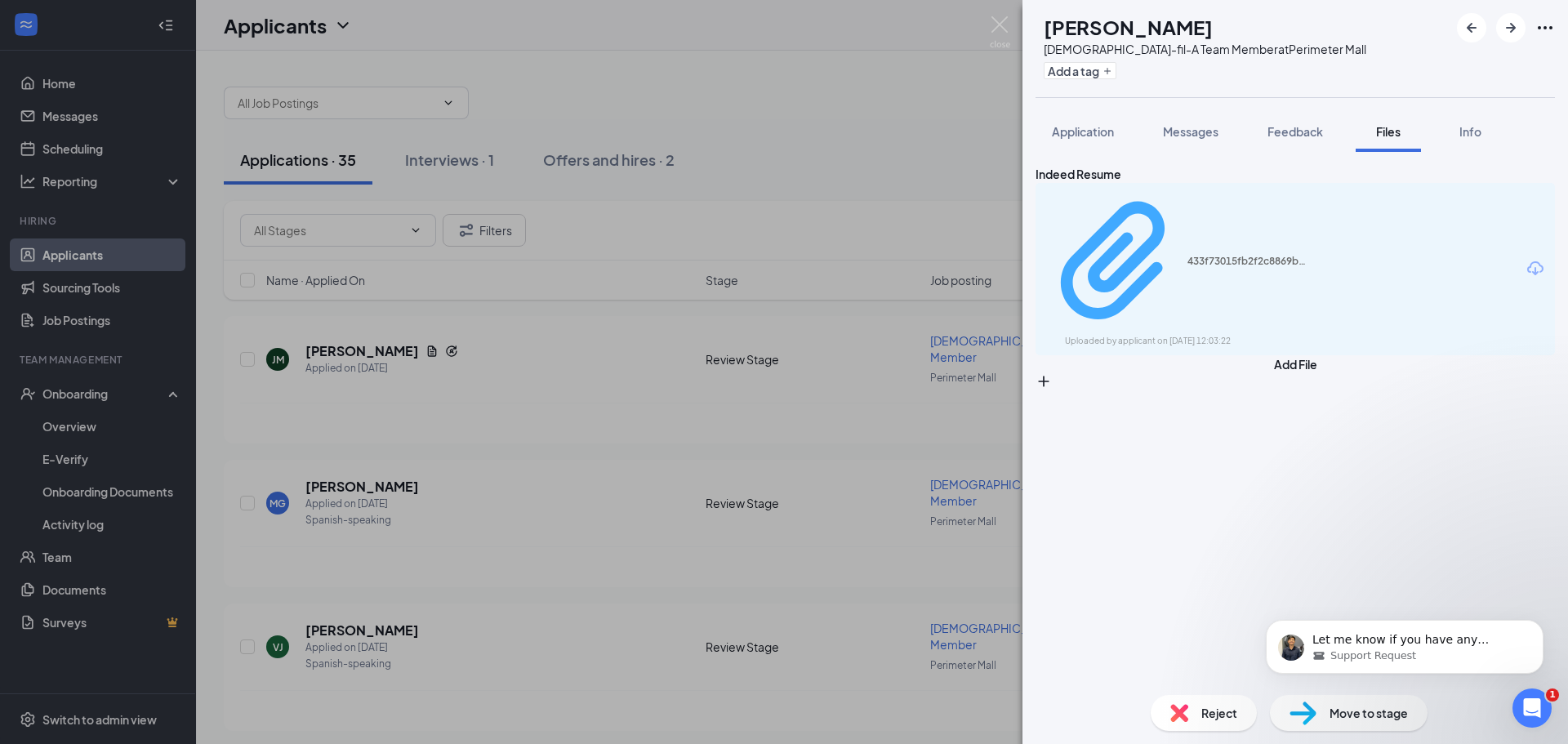
click at [1188, 255] on div "433f73015fb2f2c8869be9eec5ea5a51.pdf" at bounding box center [1248, 262] width 122 height 13
click at [915, 143] on div "JM Jamie Mckay Chick-fil-A Team Member at Perimeter Mall Add a tag Application …" at bounding box center [784, 372] width 1568 height 744
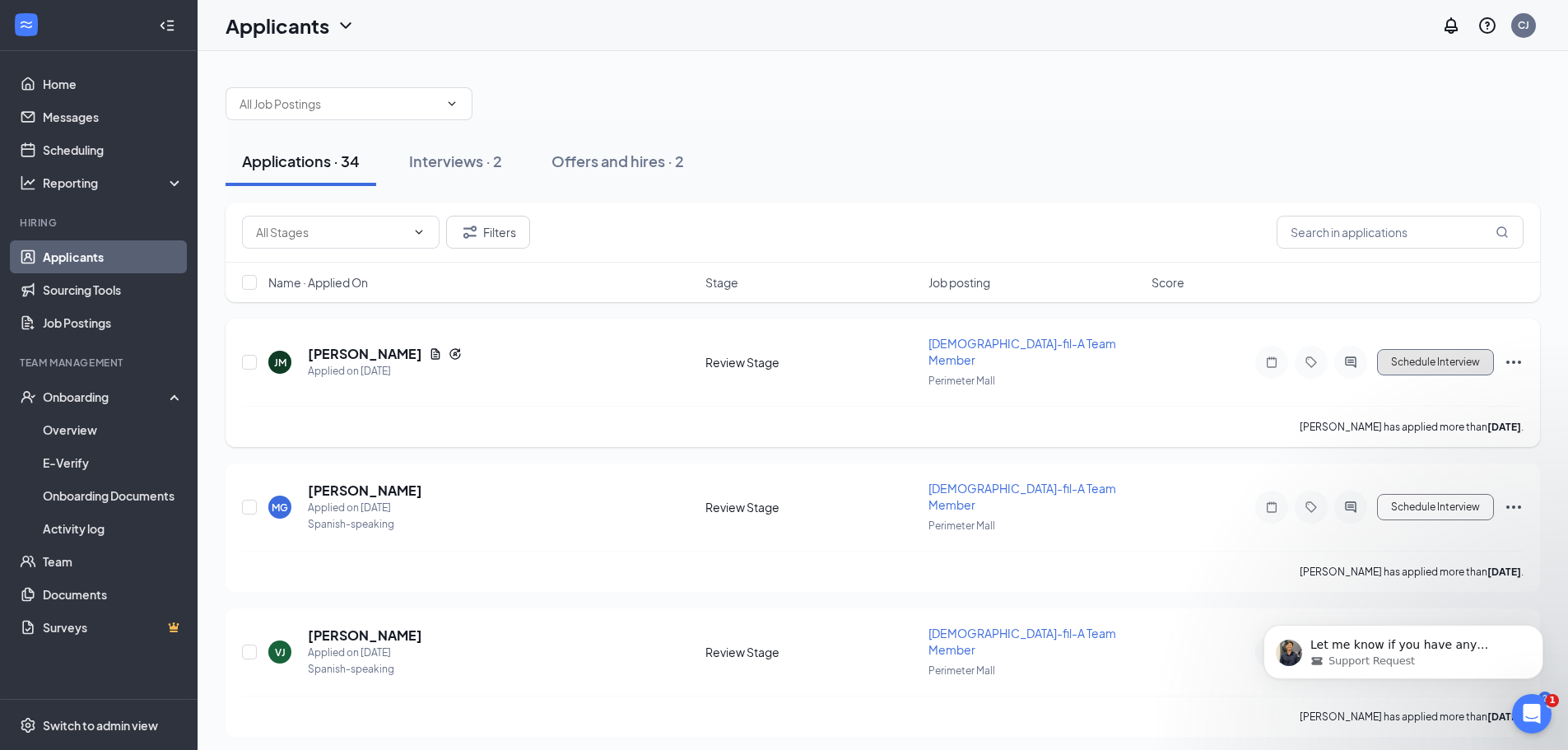
click at [1421, 354] on button "Schedule Interview" at bounding box center [1436, 362] width 117 height 26
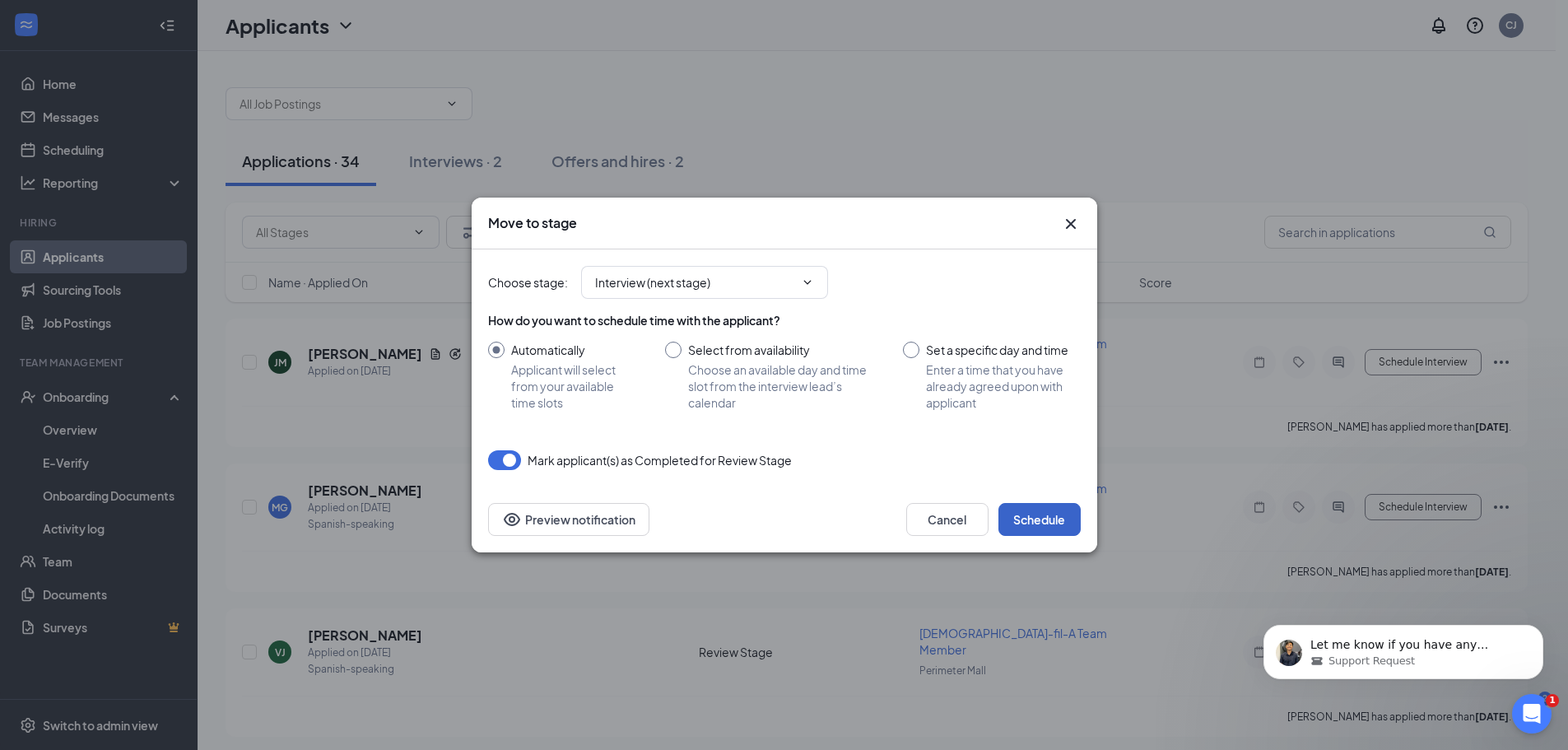
click at [1045, 517] on button "Schedule" at bounding box center [1040, 519] width 82 height 33
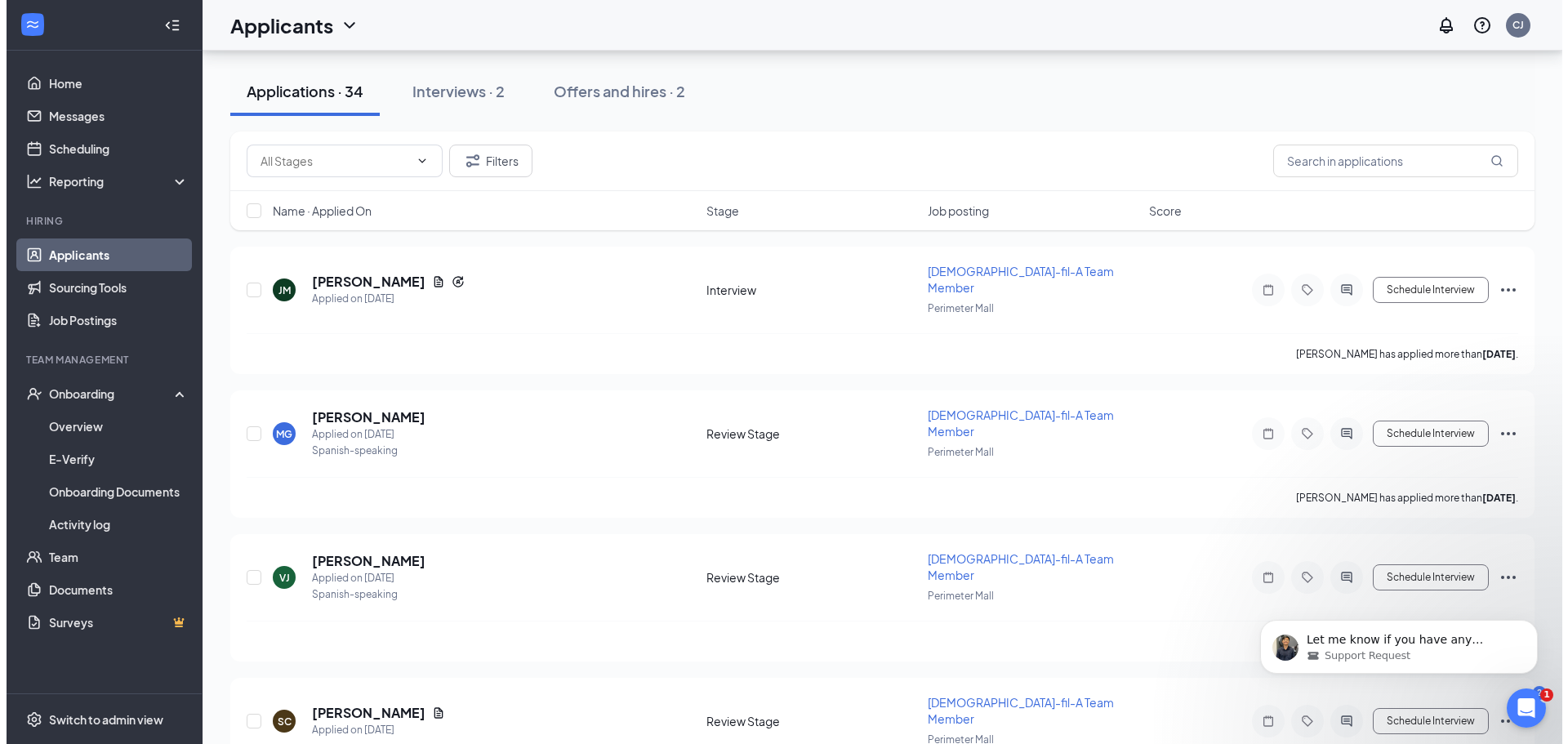
scroll to position [164, 0]
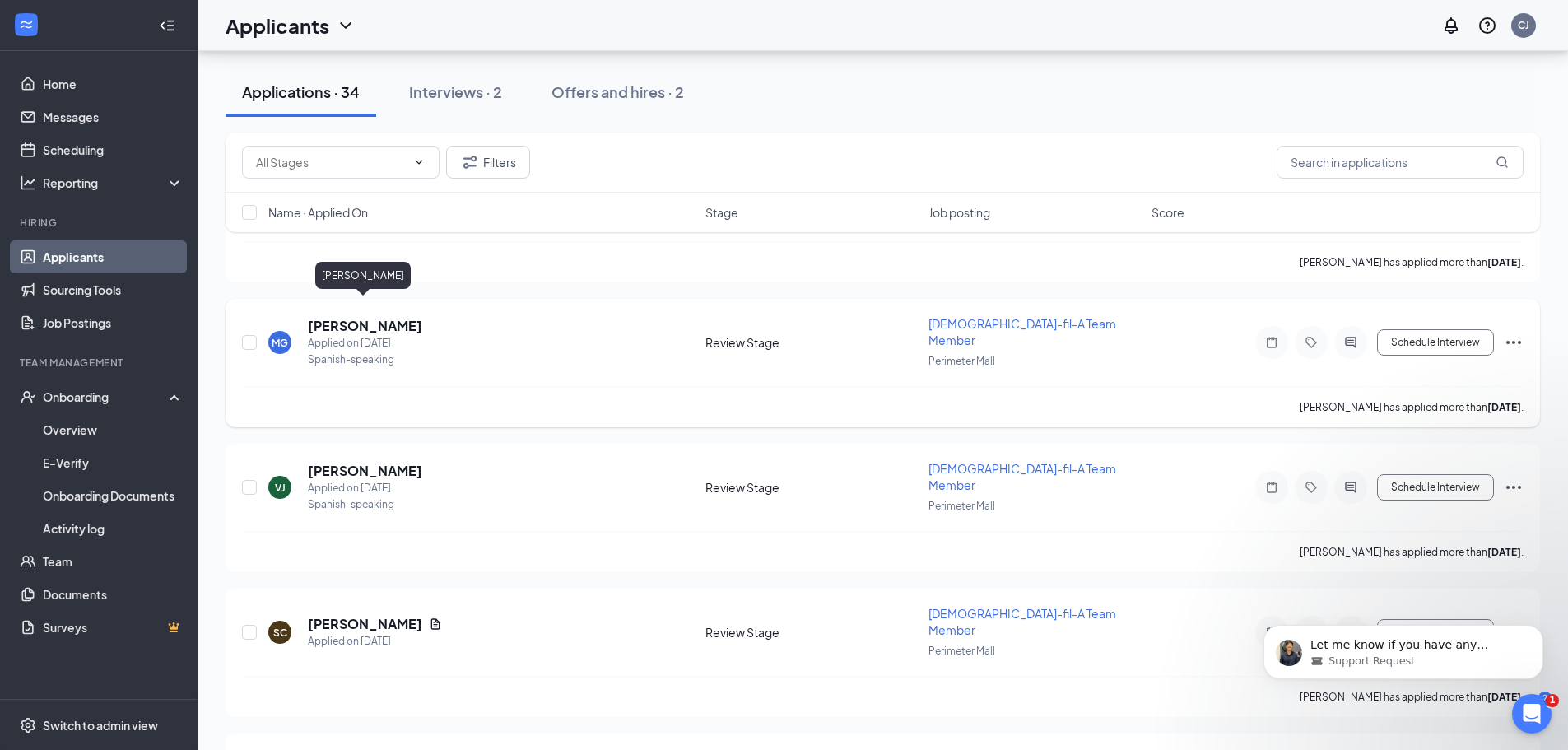
click at [406, 317] on h5 "Maricela Gomez" at bounding box center [365, 326] width 115 height 18
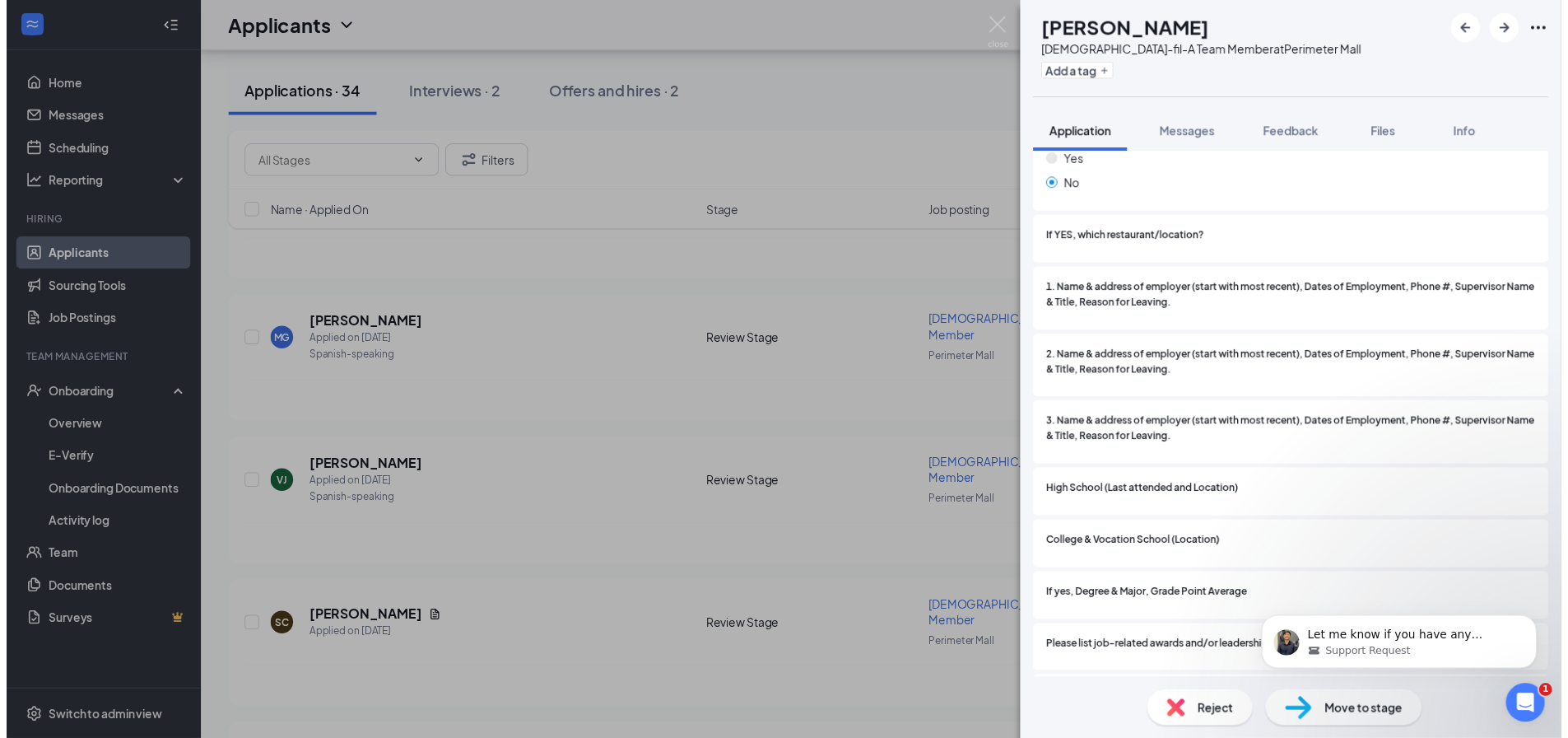
scroll to position [1136, 0]
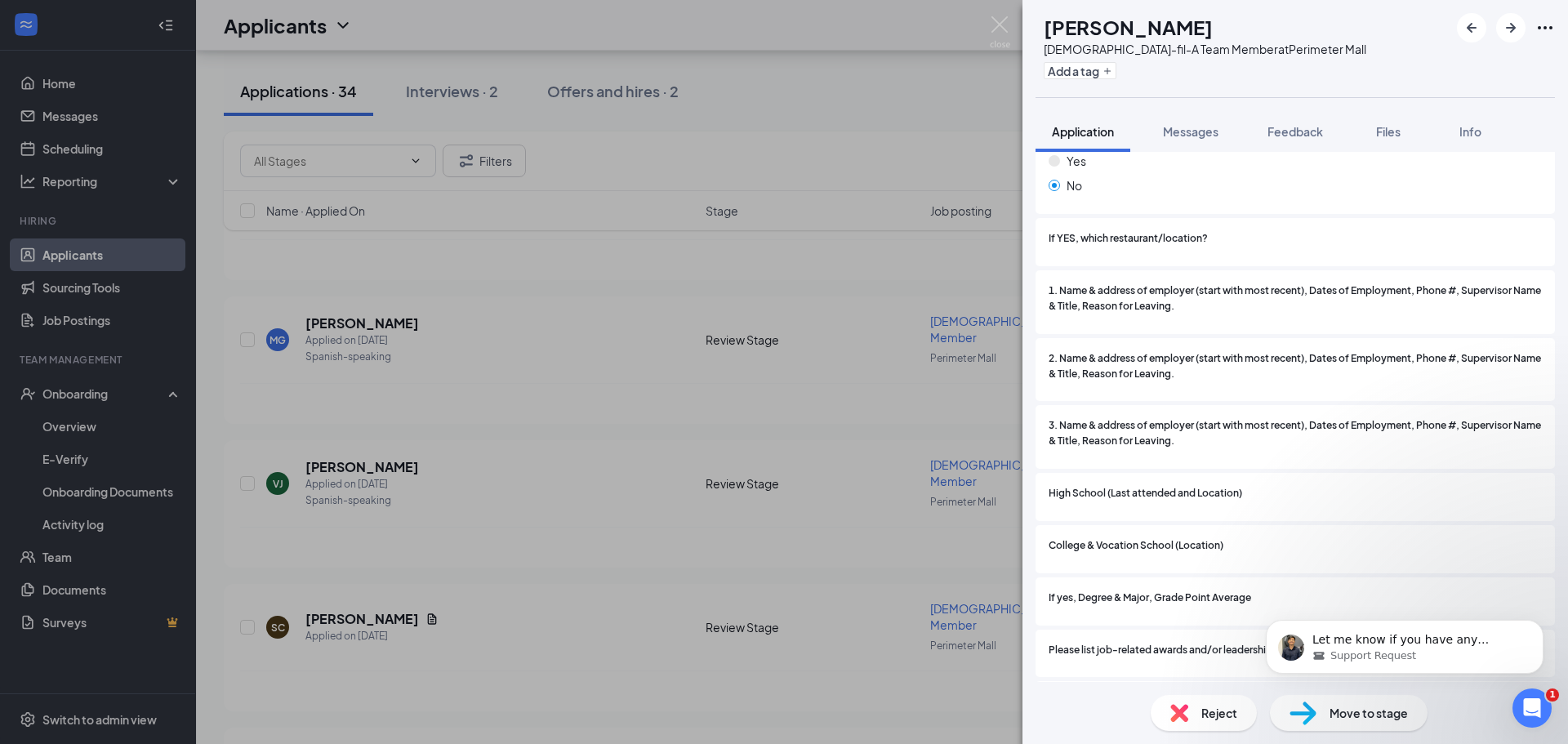
click at [1551, 28] on icon "Ellipses" at bounding box center [1546, 27] width 15 height 3
click at [996, 24] on img at bounding box center [1000, 32] width 21 height 32
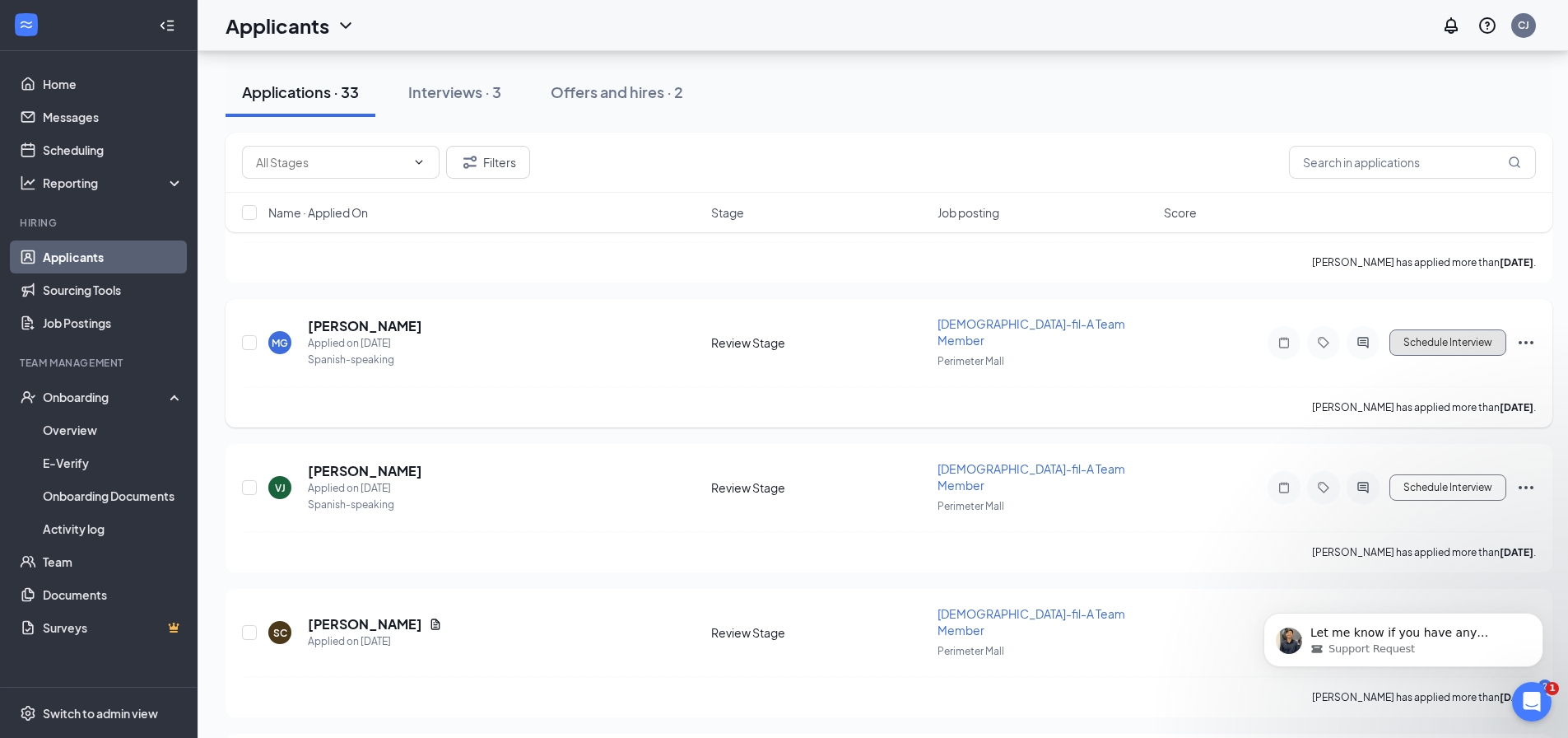
click at [1483, 329] on button "Schedule Interview" at bounding box center [1448, 342] width 117 height 26
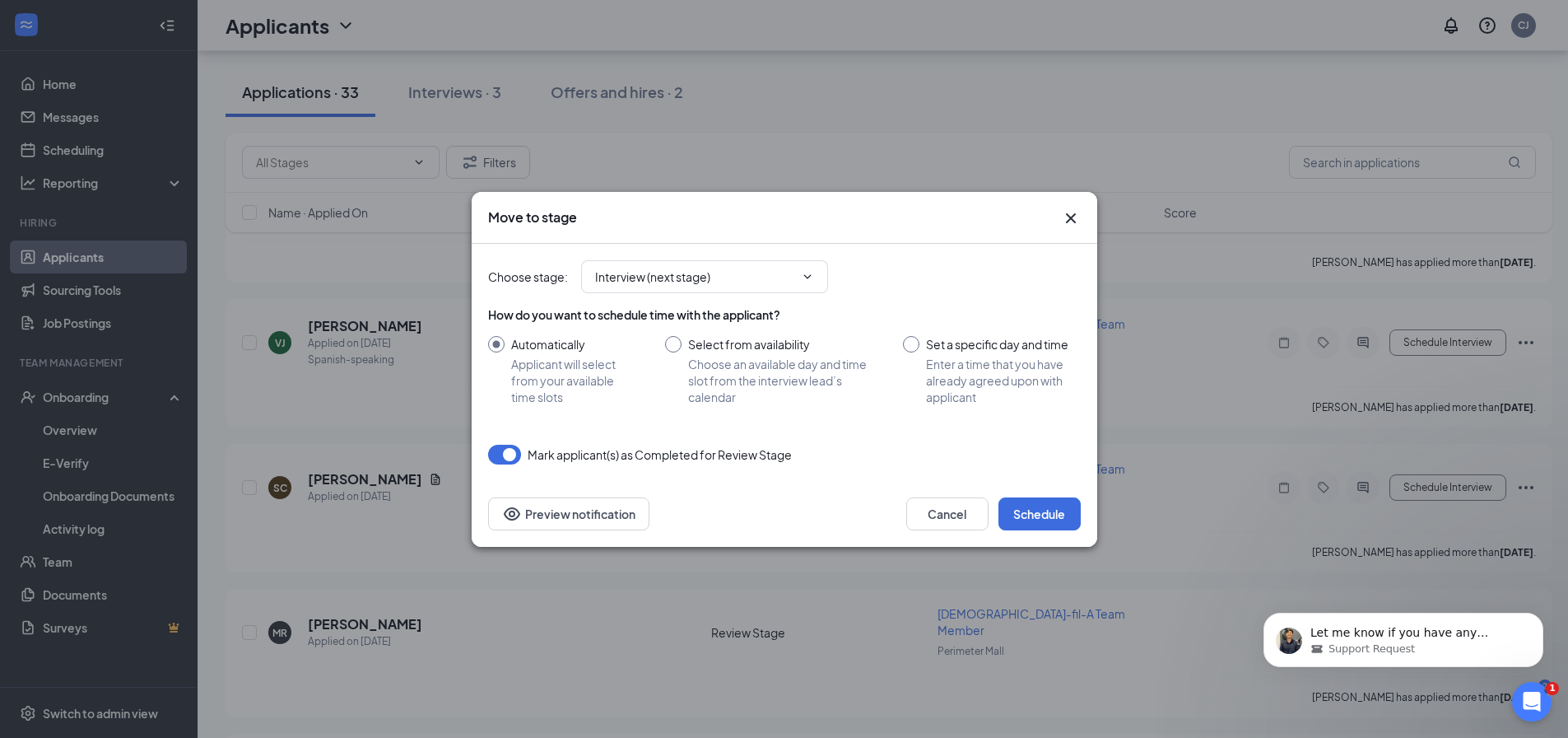
click at [1078, 220] on icon "Cross" at bounding box center [1071, 219] width 20 height 20
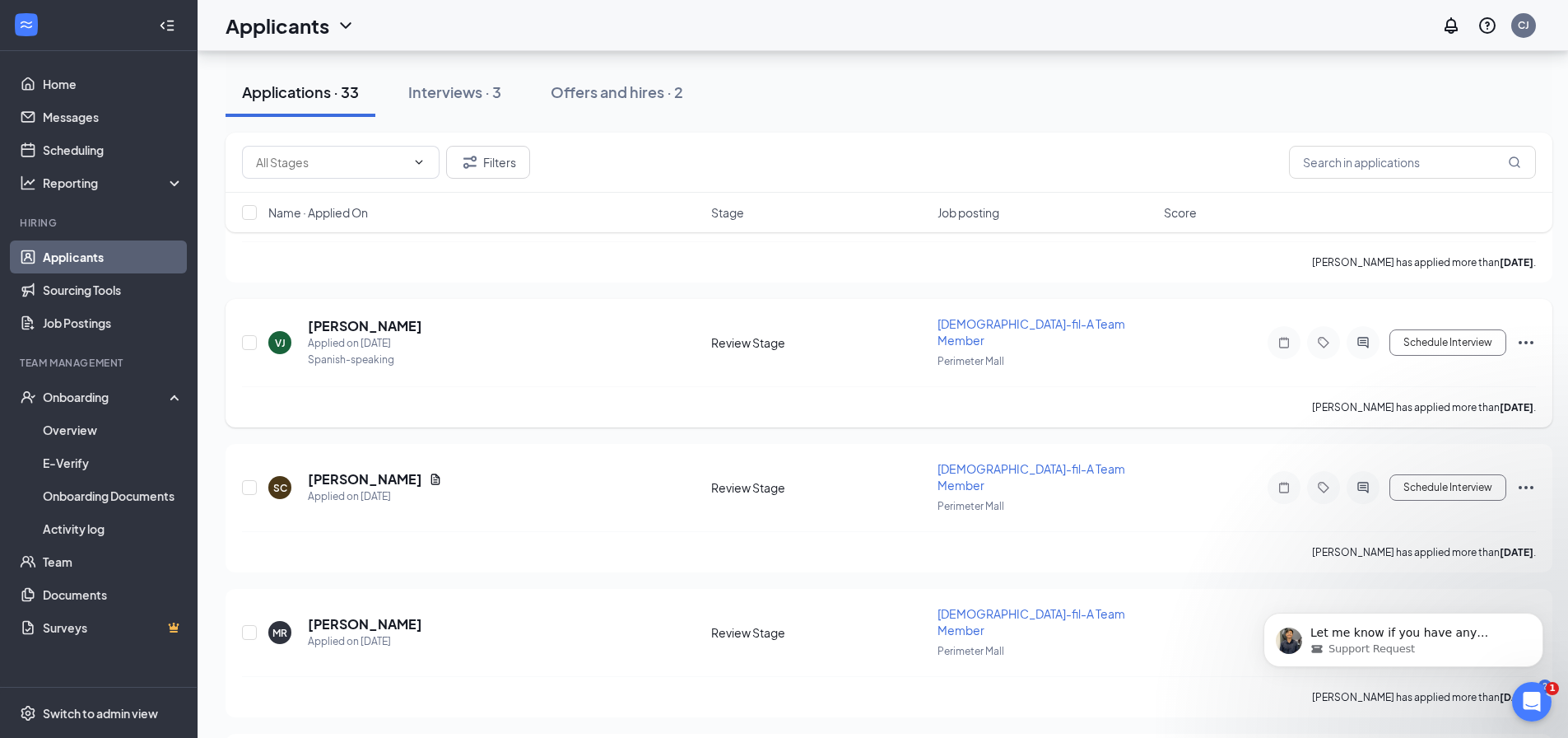
click at [1531, 333] on icon "Ellipses" at bounding box center [1526, 343] width 20 height 20
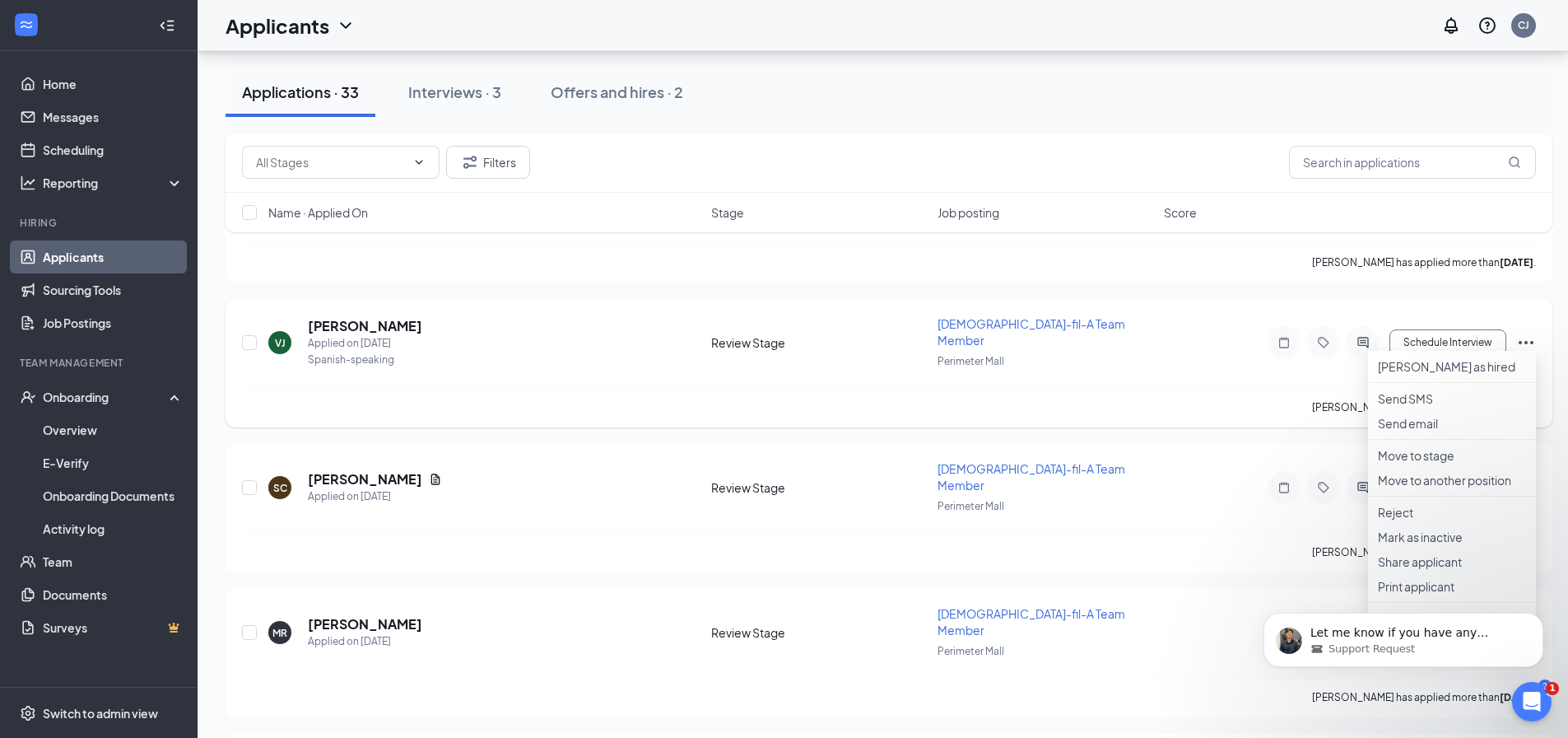
click at [814, 340] on div "Review Stage" at bounding box center [820, 343] width 217 height 17
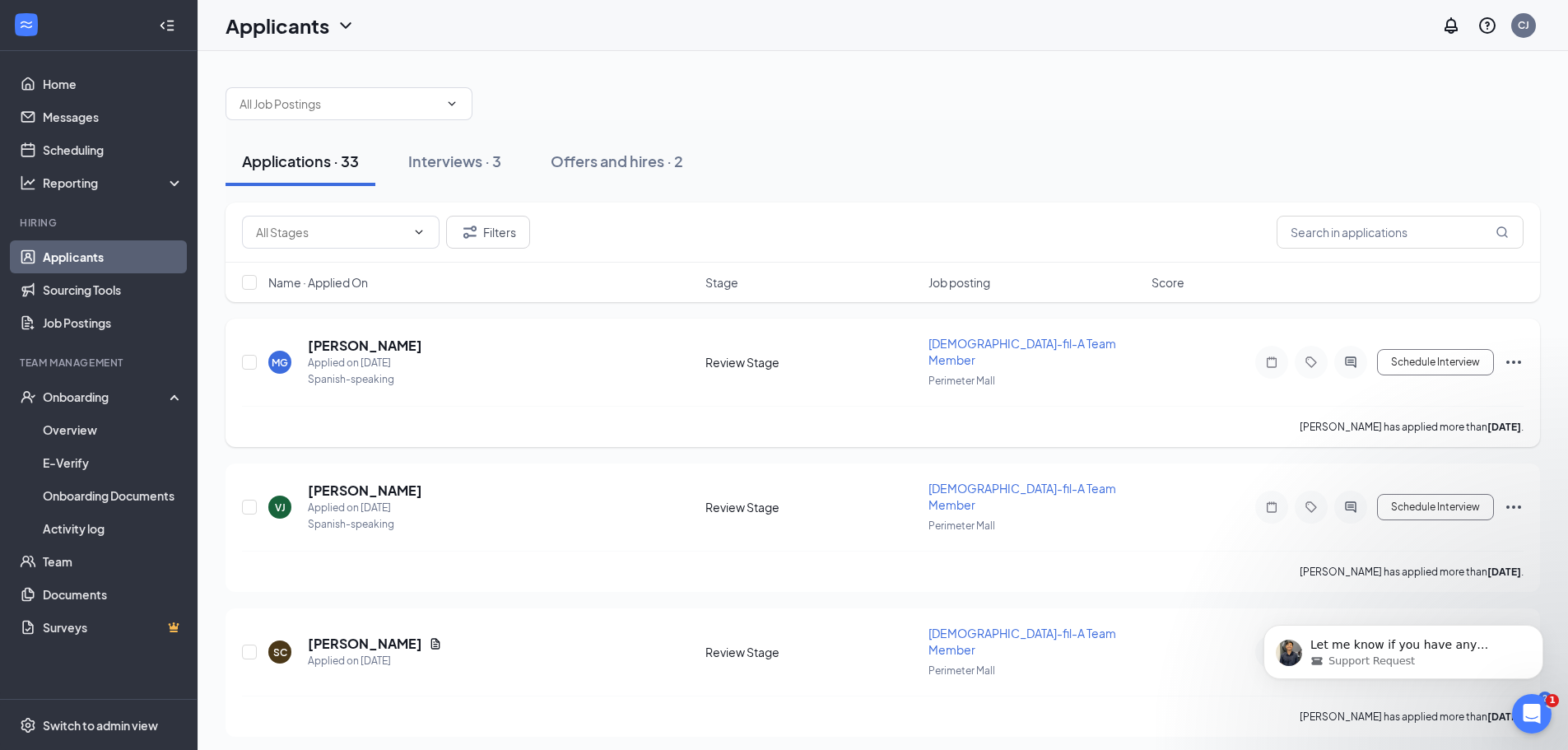
click at [1504, 363] on icon "Ellipses" at bounding box center [1514, 362] width 20 height 20
click at [1509, 356] on icon "Ellipses" at bounding box center [1514, 362] width 20 height 20
click at [1509, 363] on icon "Ellipses" at bounding box center [1514, 362] width 20 height 20
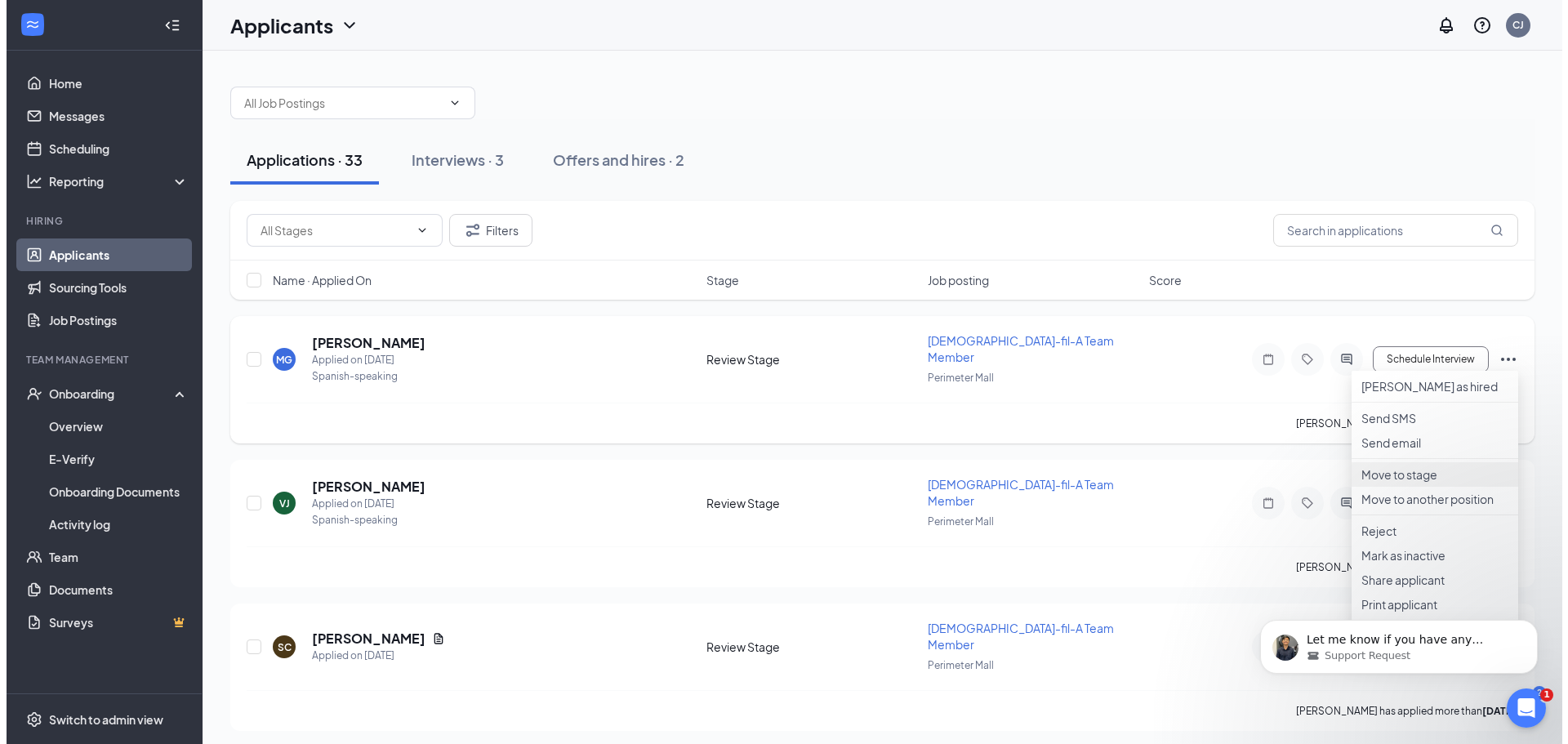
scroll to position [81, 0]
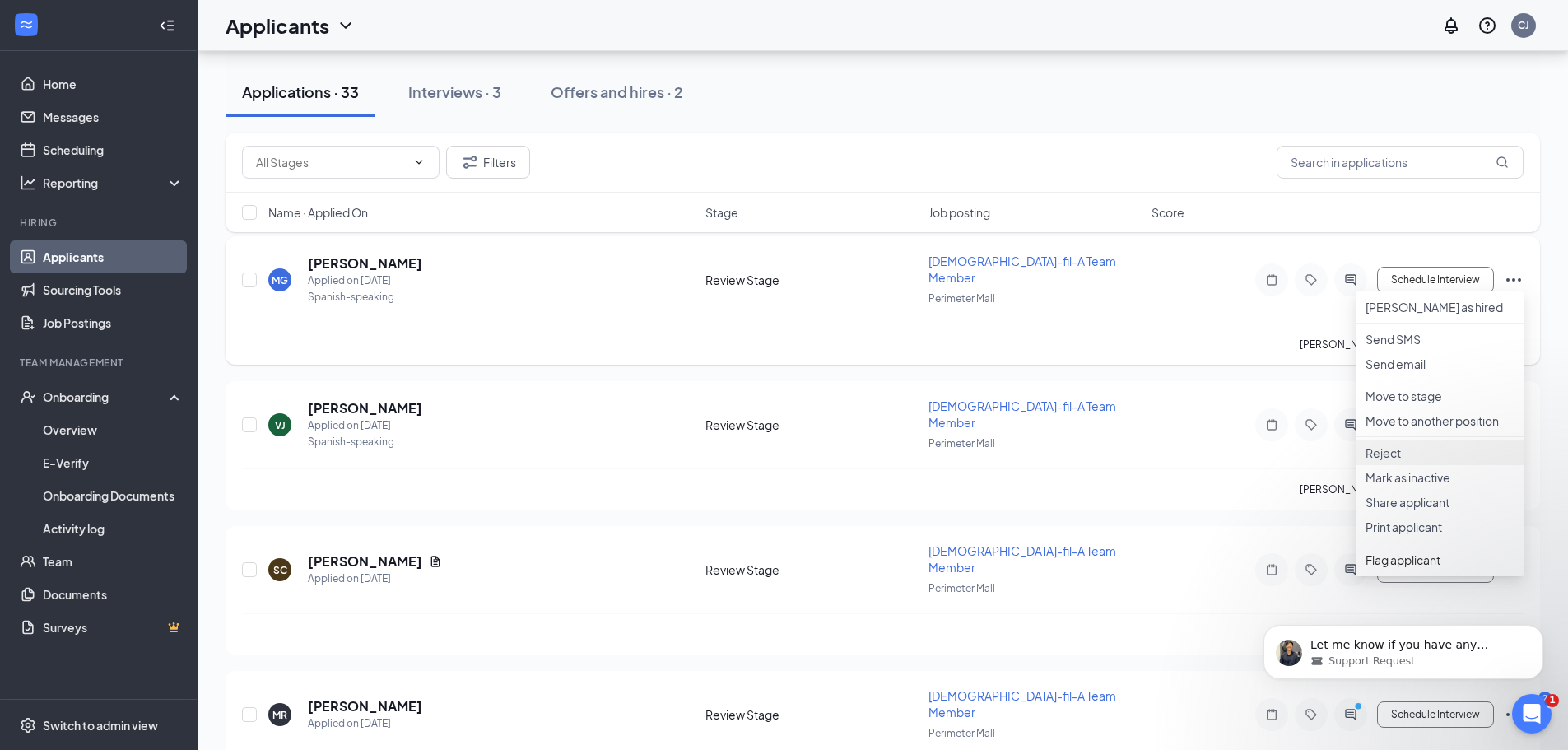
click at [1407, 461] on p "Reject" at bounding box center [1439, 453] width 148 height 17
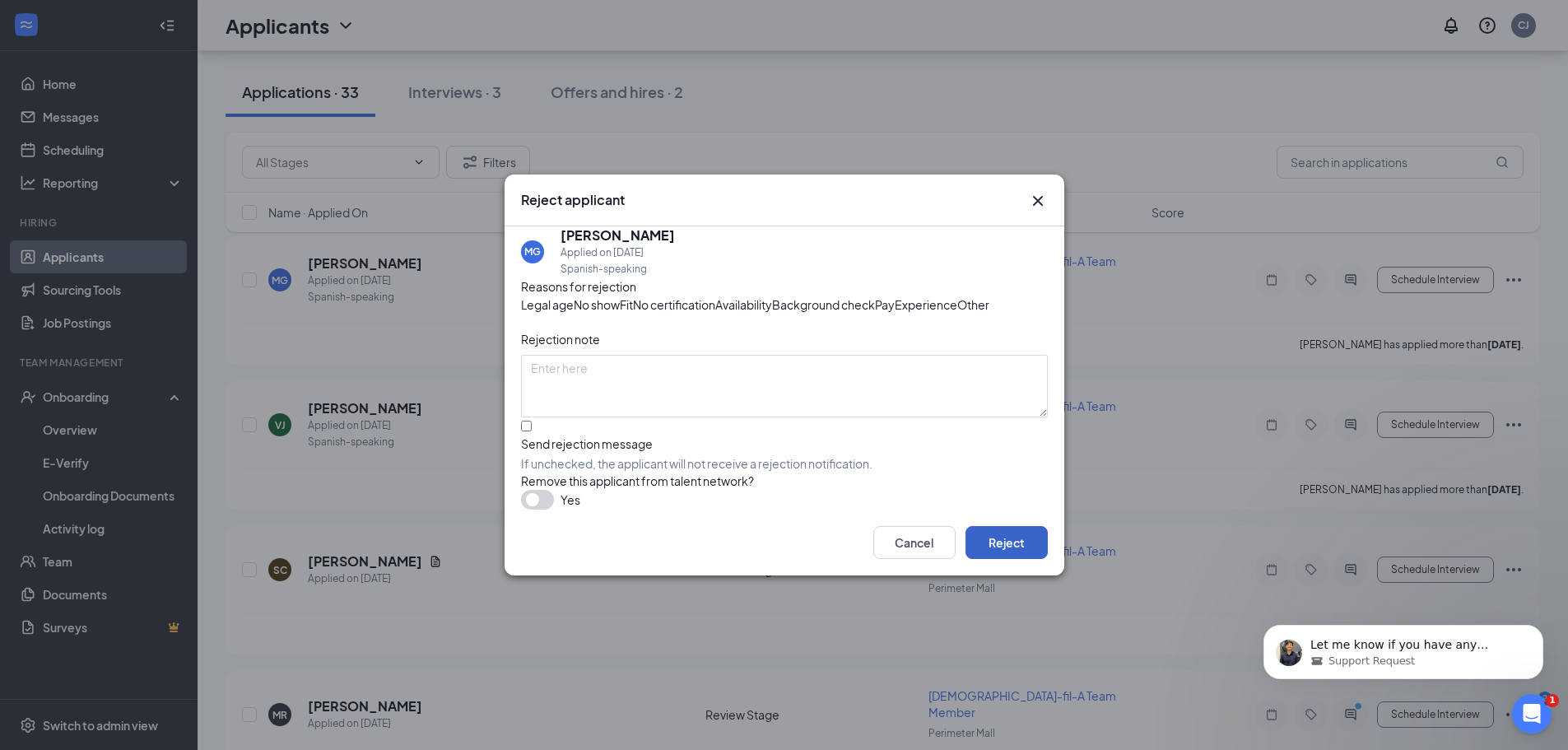
click at [1007, 559] on button "Reject" at bounding box center [1006, 542] width 82 height 33
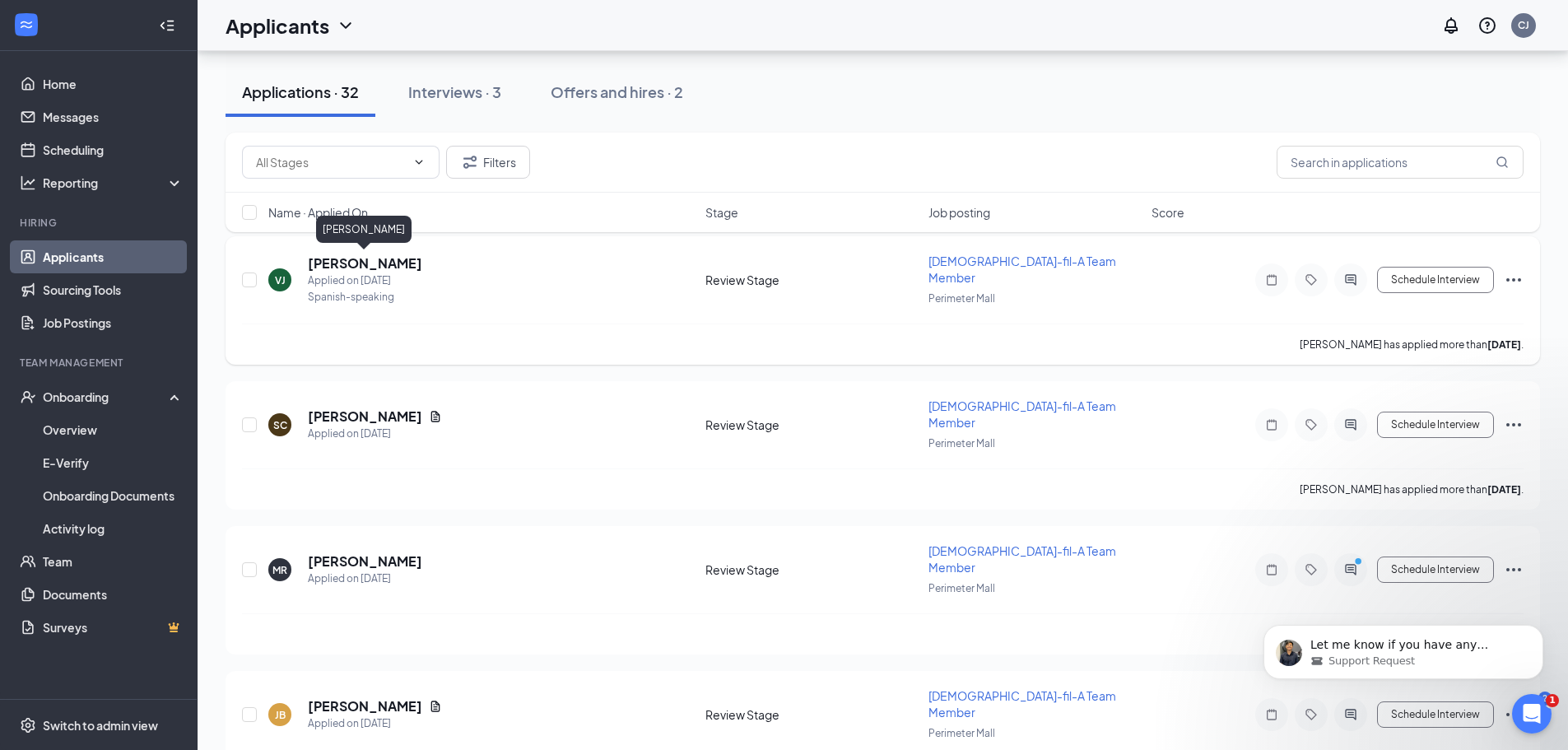
click at [391, 259] on h5 "Veronica Jimenez" at bounding box center [365, 264] width 115 height 18
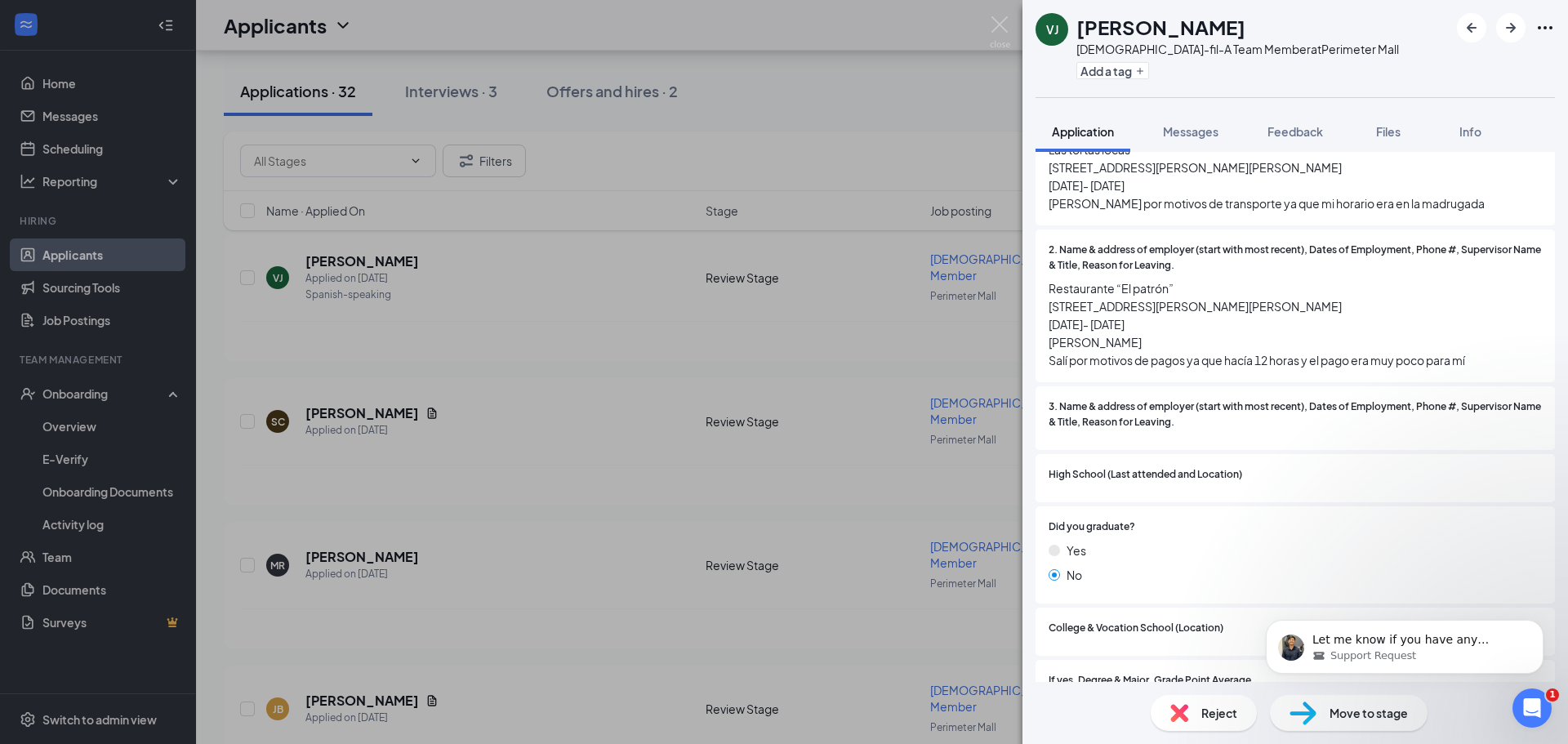
scroll to position [1388, 0]
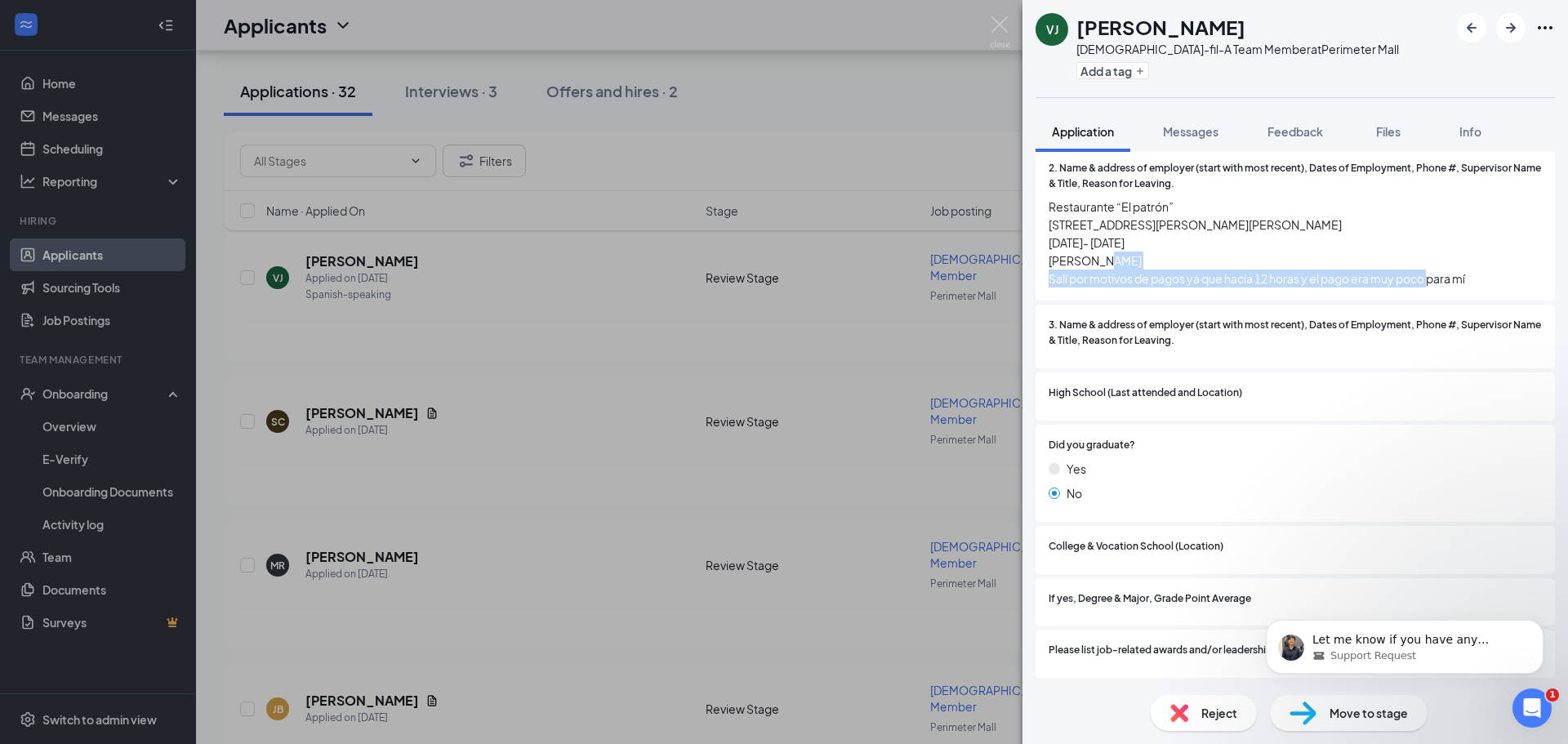
drag, startPoint x: 1046, startPoint y: 281, endPoint x: 1482, endPoint y: 279, distance: 436.0
click at [1482, 279] on div "2. Name & address of employer (start with most recent), Dates of Employment, Ph…" at bounding box center [1295, 224] width 519 height 154
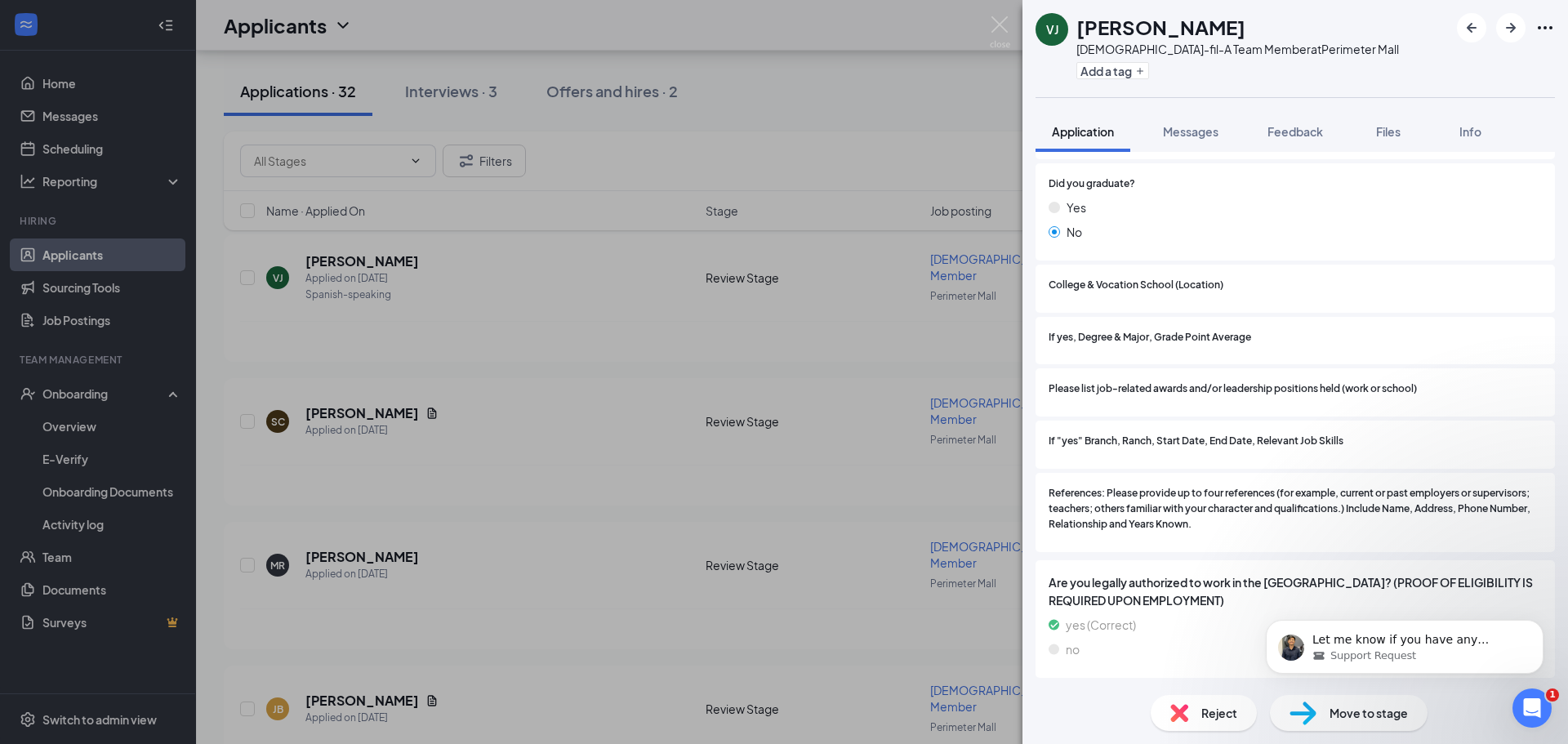
click at [1178, 722] on div "Reject" at bounding box center [1203, 712] width 106 height 36
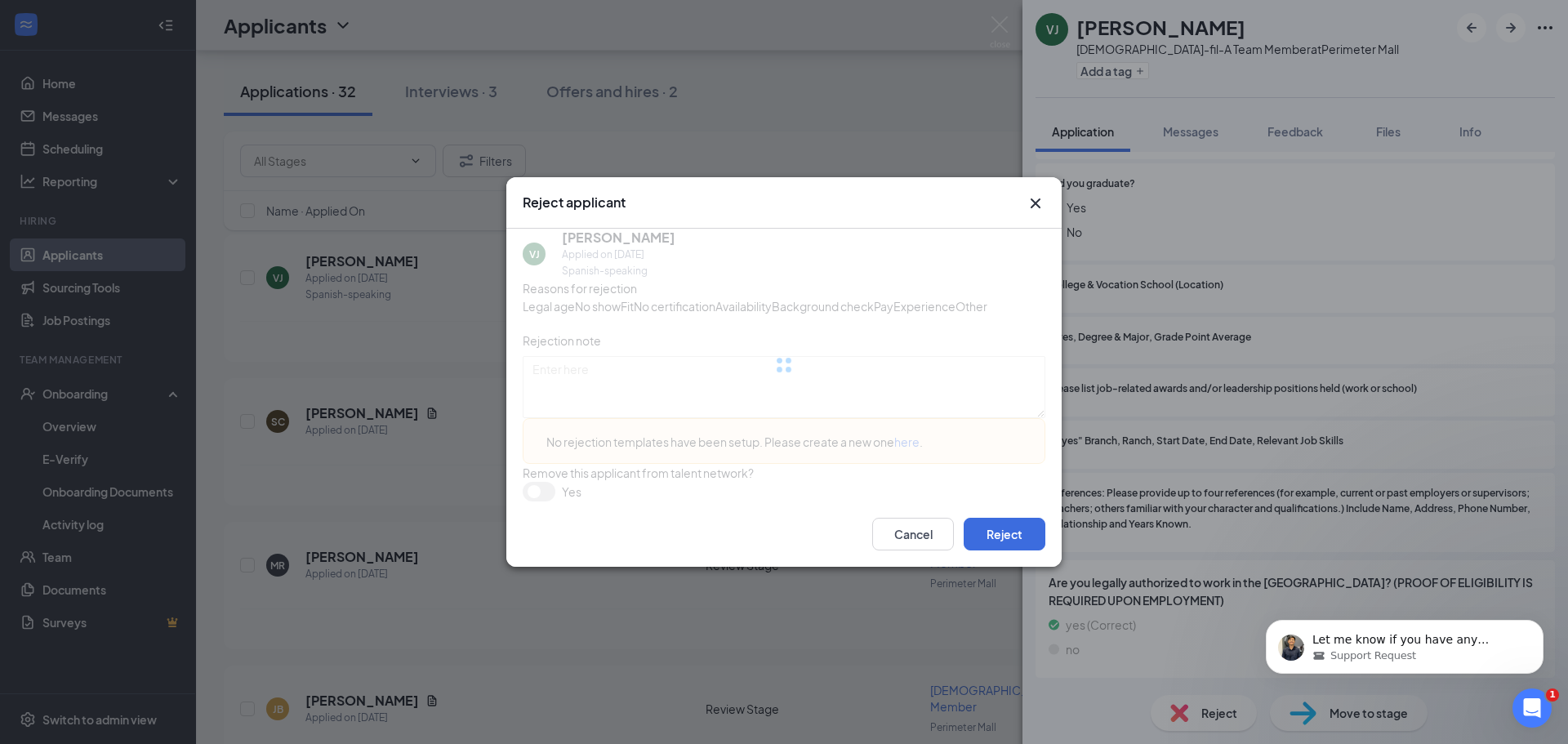
scroll to position [1645, 0]
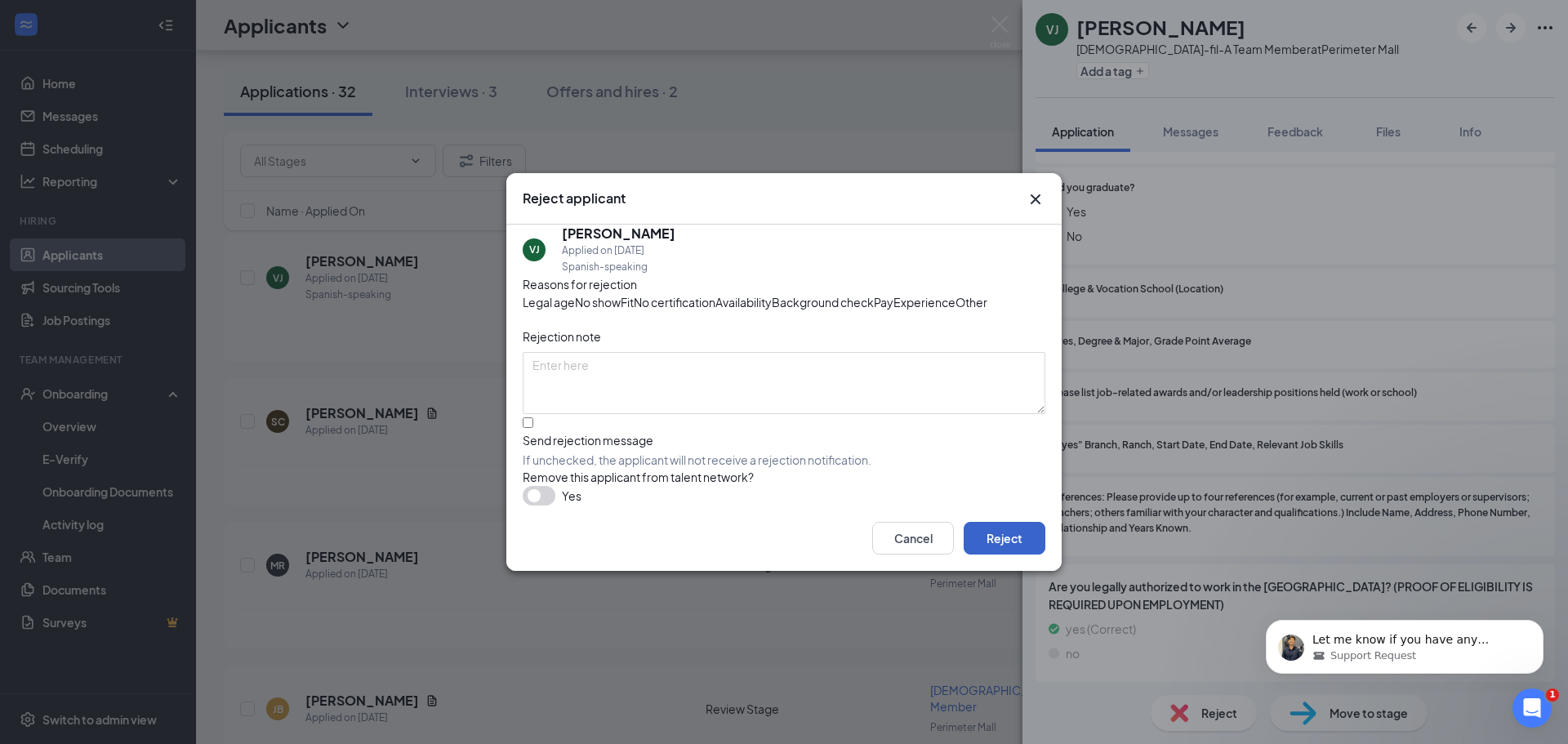
click at [1012, 555] on button "Reject" at bounding box center [1004, 537] width 81 height 32
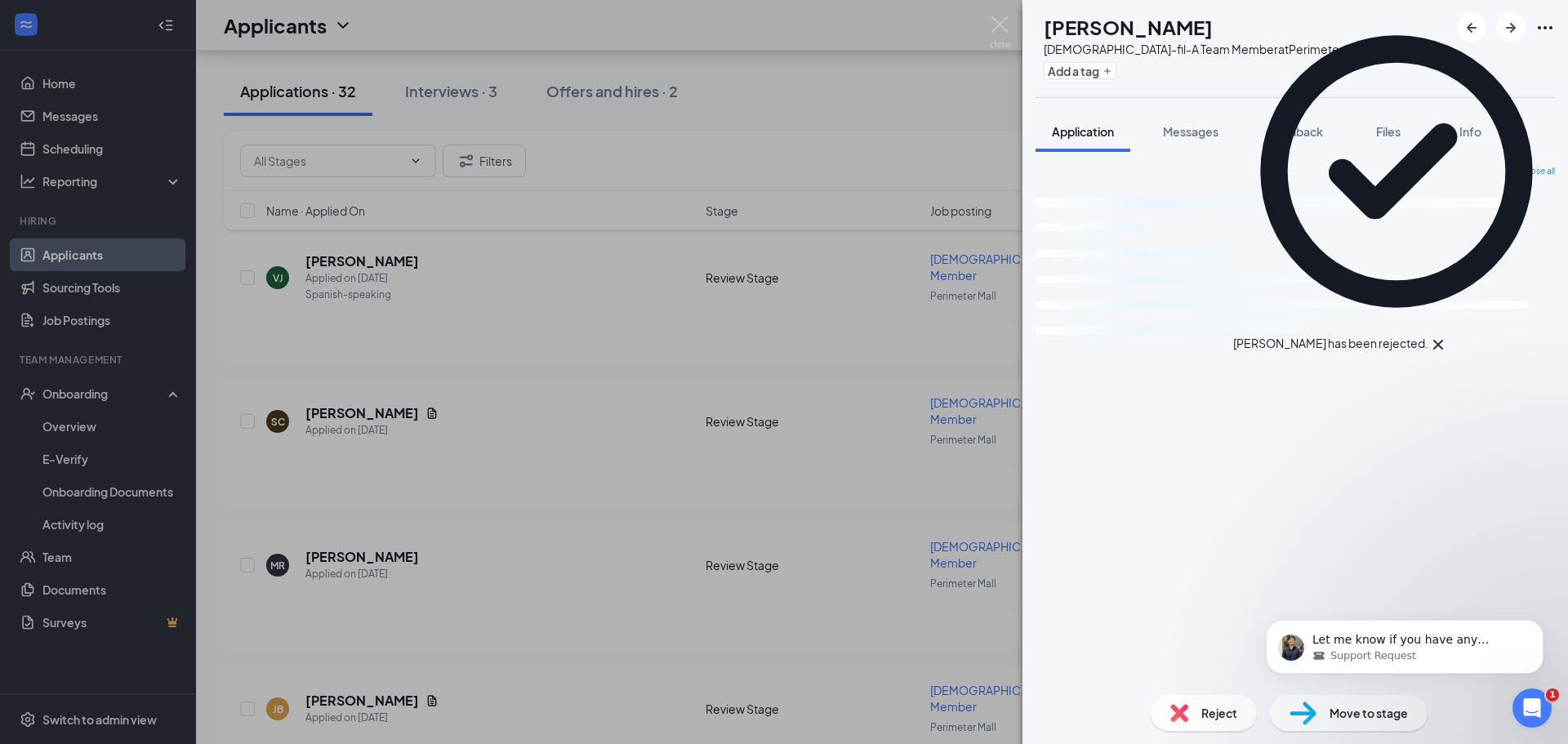
click at [618, 325] on div "SC Steven Culler Chick-fil-A Team Member at Perimeter Mall Add a tag Applicatio…" at bounding box center [784, 372] width 1568 height 744
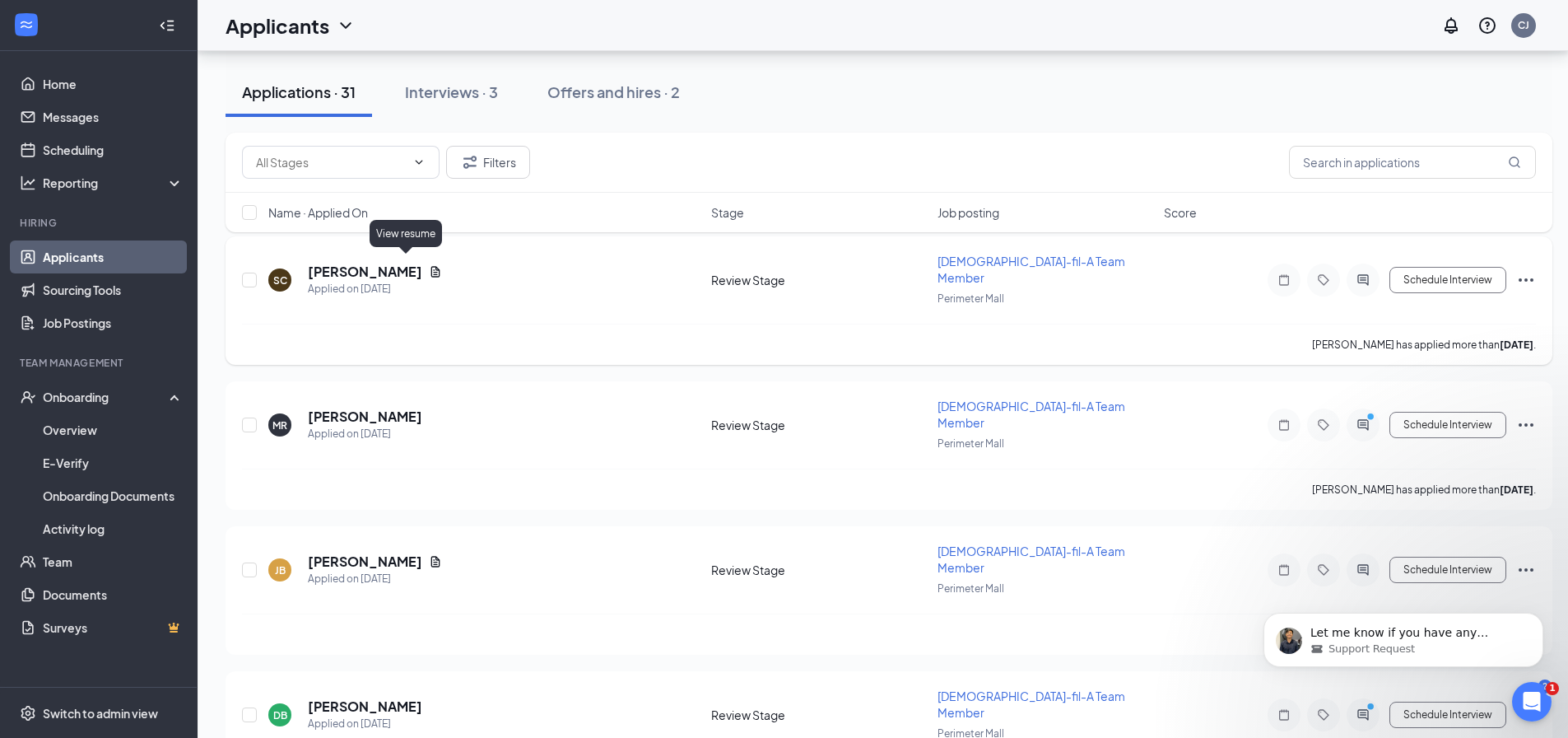
click at [429, 266] on icon "Document" at bounding box center [435, 272] width 13 height 13
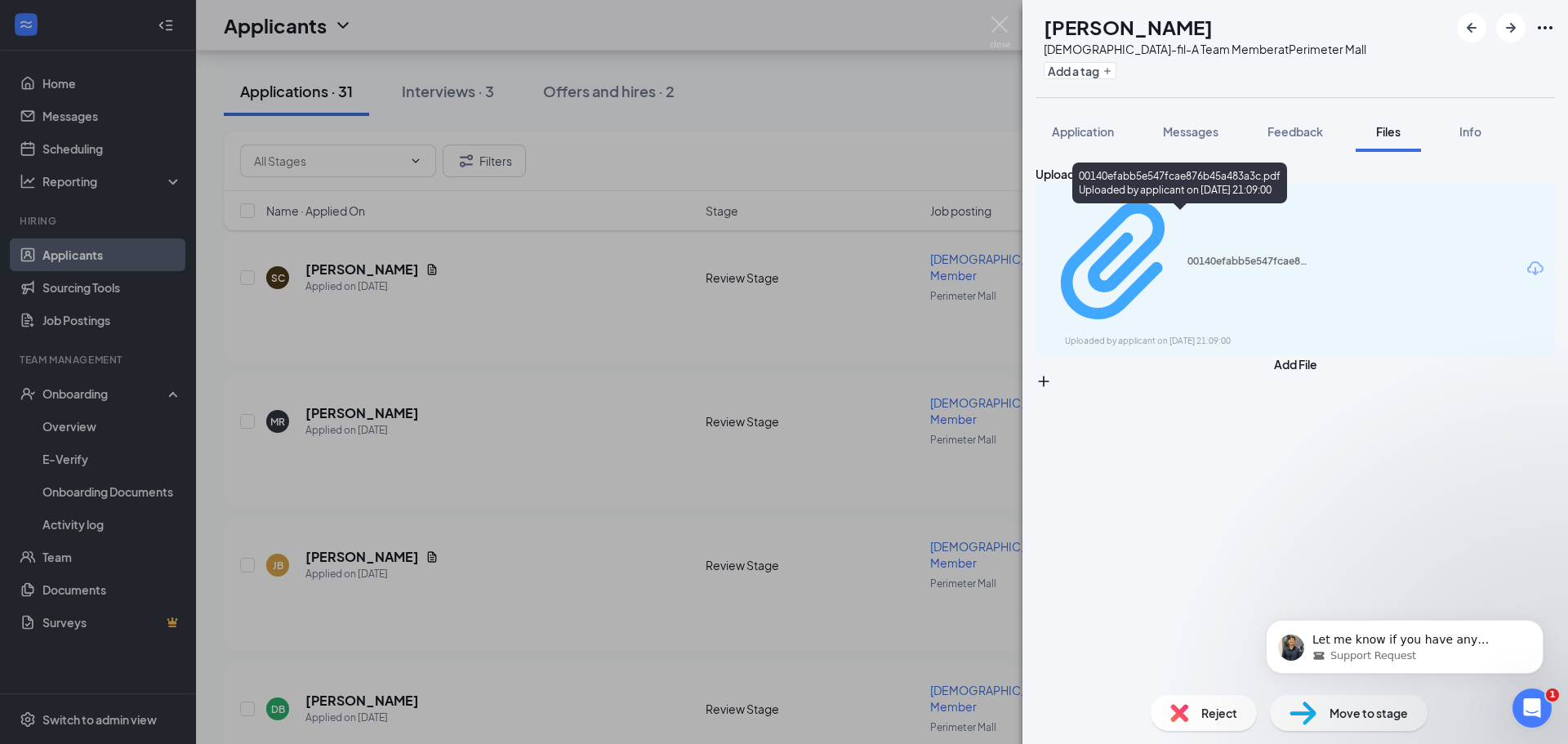
click at [1141, 335] on div "Uploaded by applicant on Sep 11, 2025 at 21:09:00" at bounding box center [1187, 341] width 245 height 13
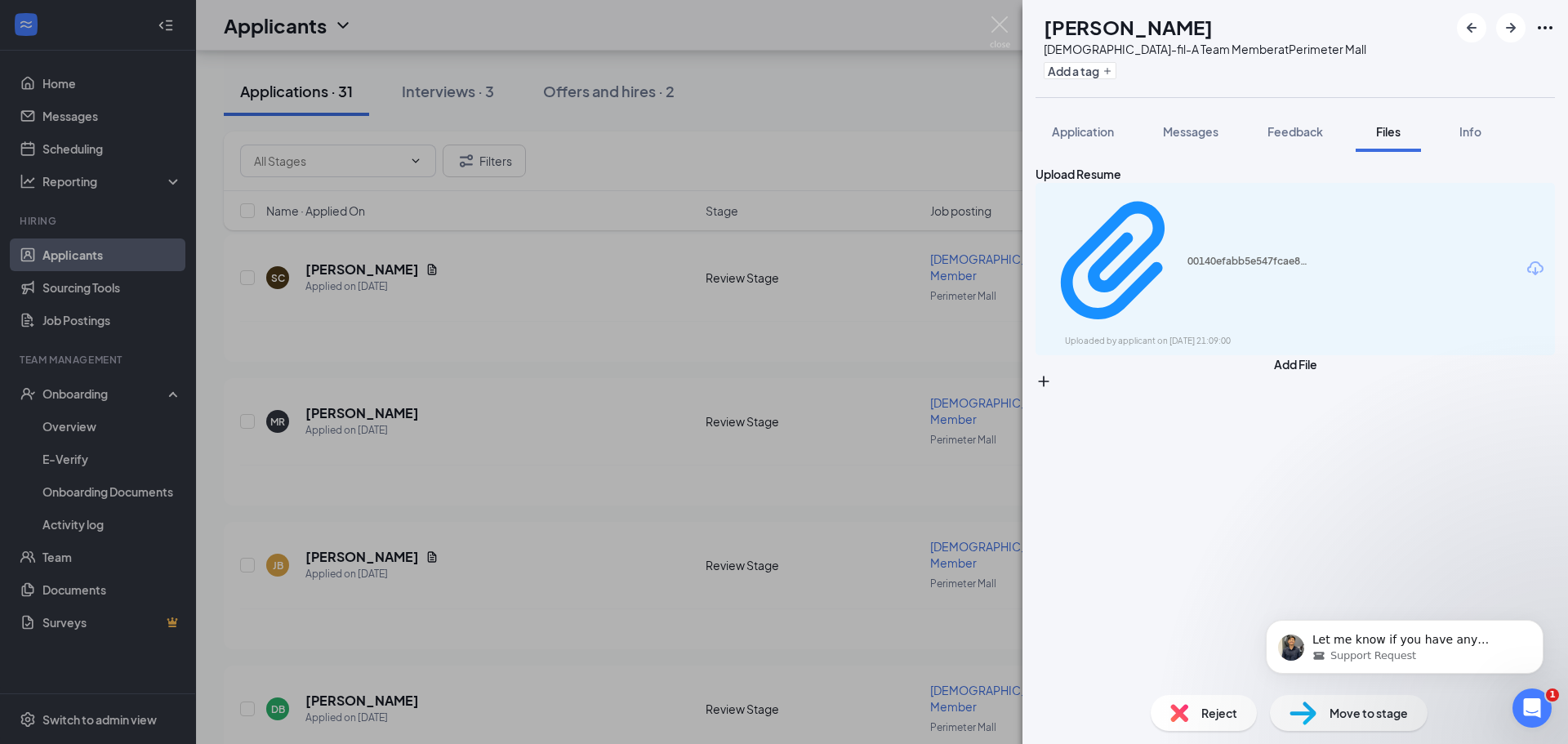
click at [987, 179] on div "SC Steven Culler Chick-fil-A Team Member at Perimeter Mall Add a tag Applicatio…" at bounding box center [784, 372] width 1568 height 744
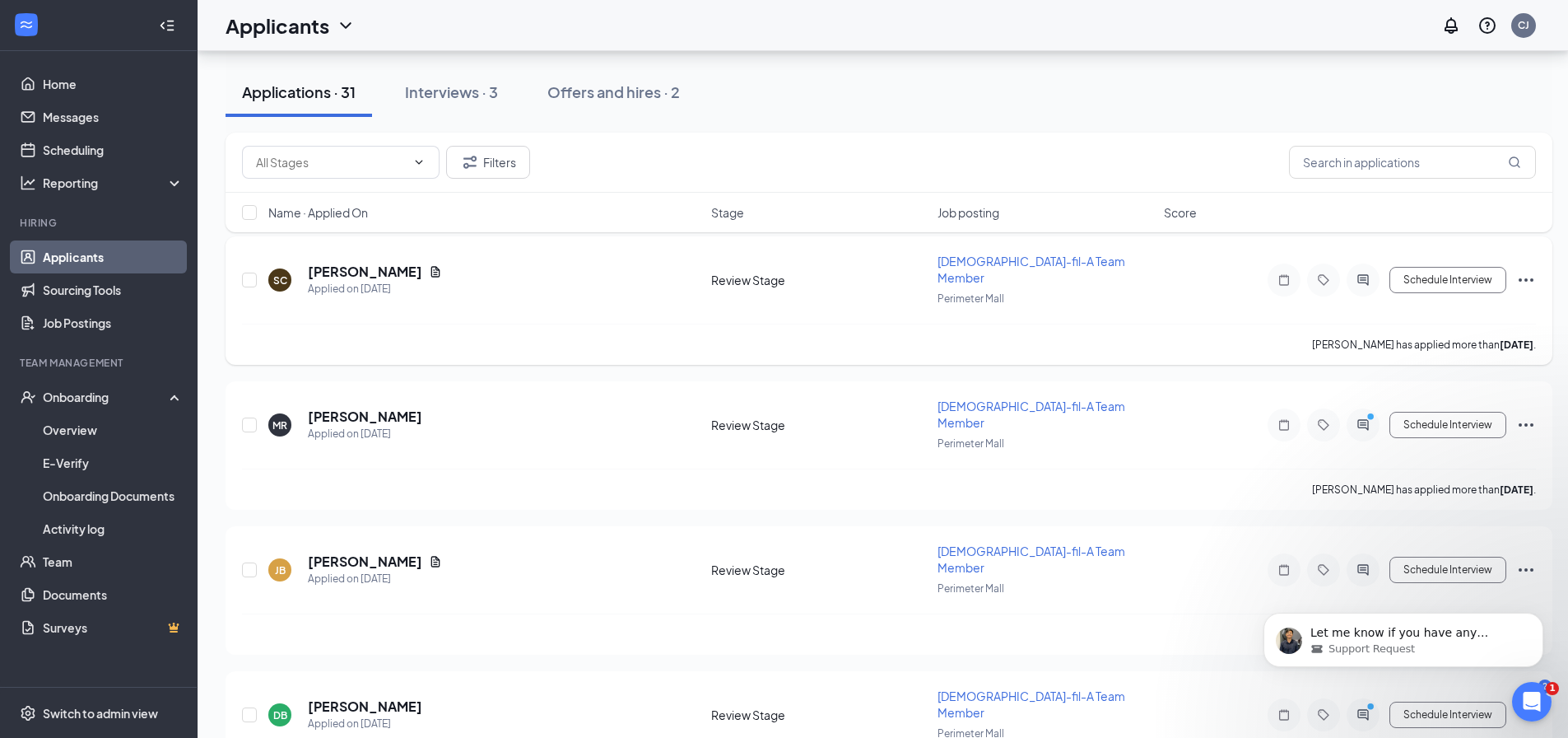
click at [1521, 278] on icon "Ellipses" at bounding box center [1526, 280] width 15 height 3
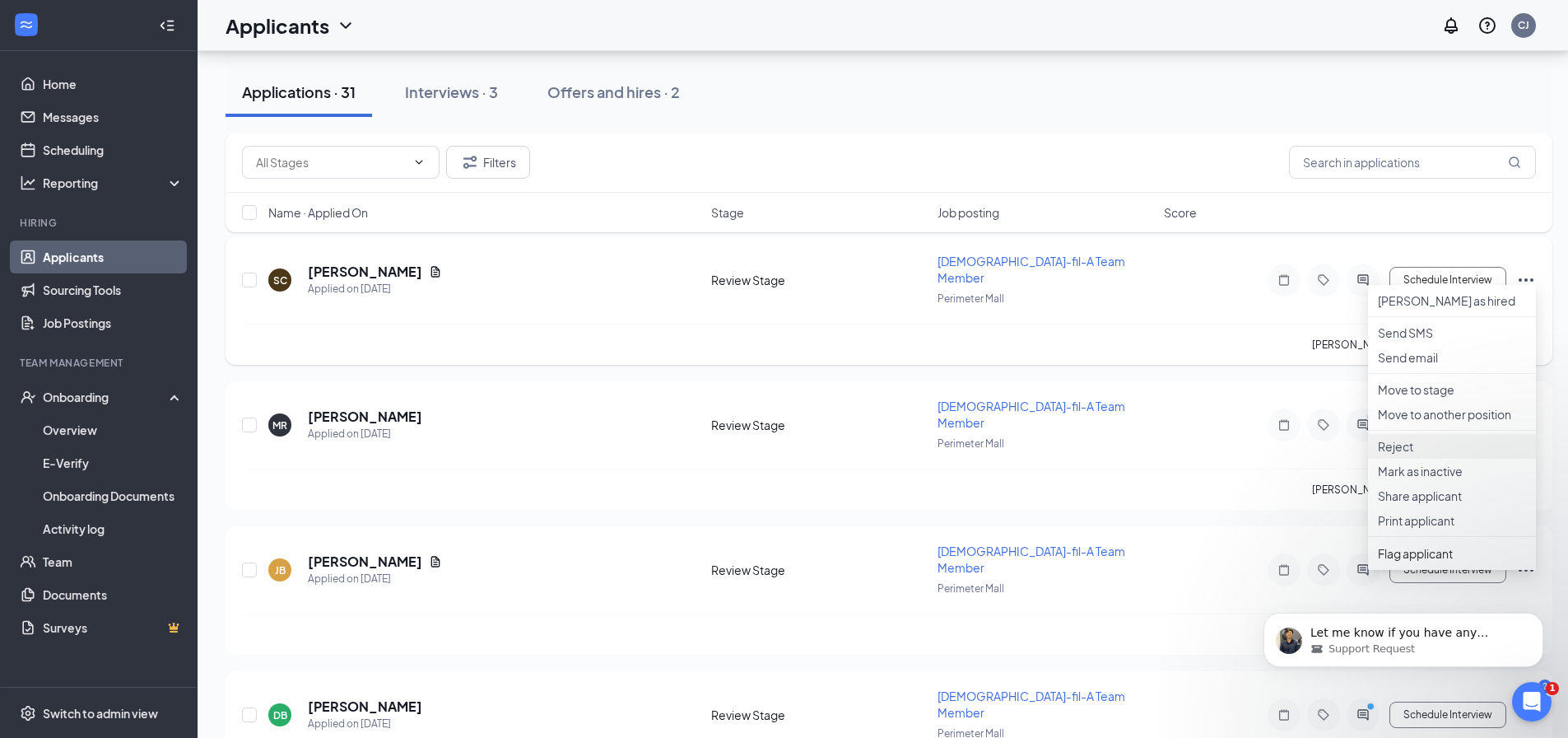
click at [1406, 455] on p "Reject" at bounding box center [1452, 446] width 148 height 17
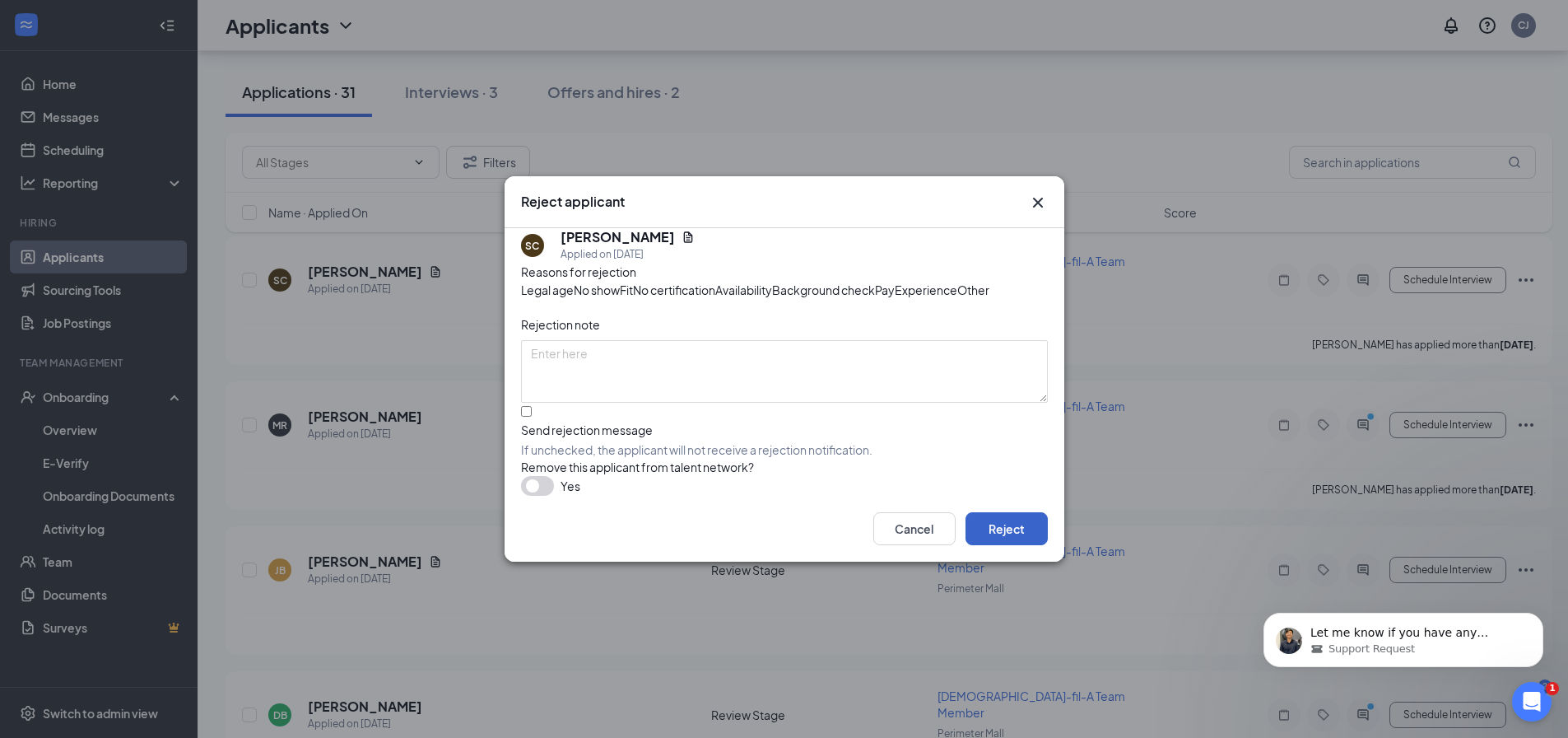
click at [996, 545] on button "Reject" at bounding box center [1006, 529] width 82 height 33
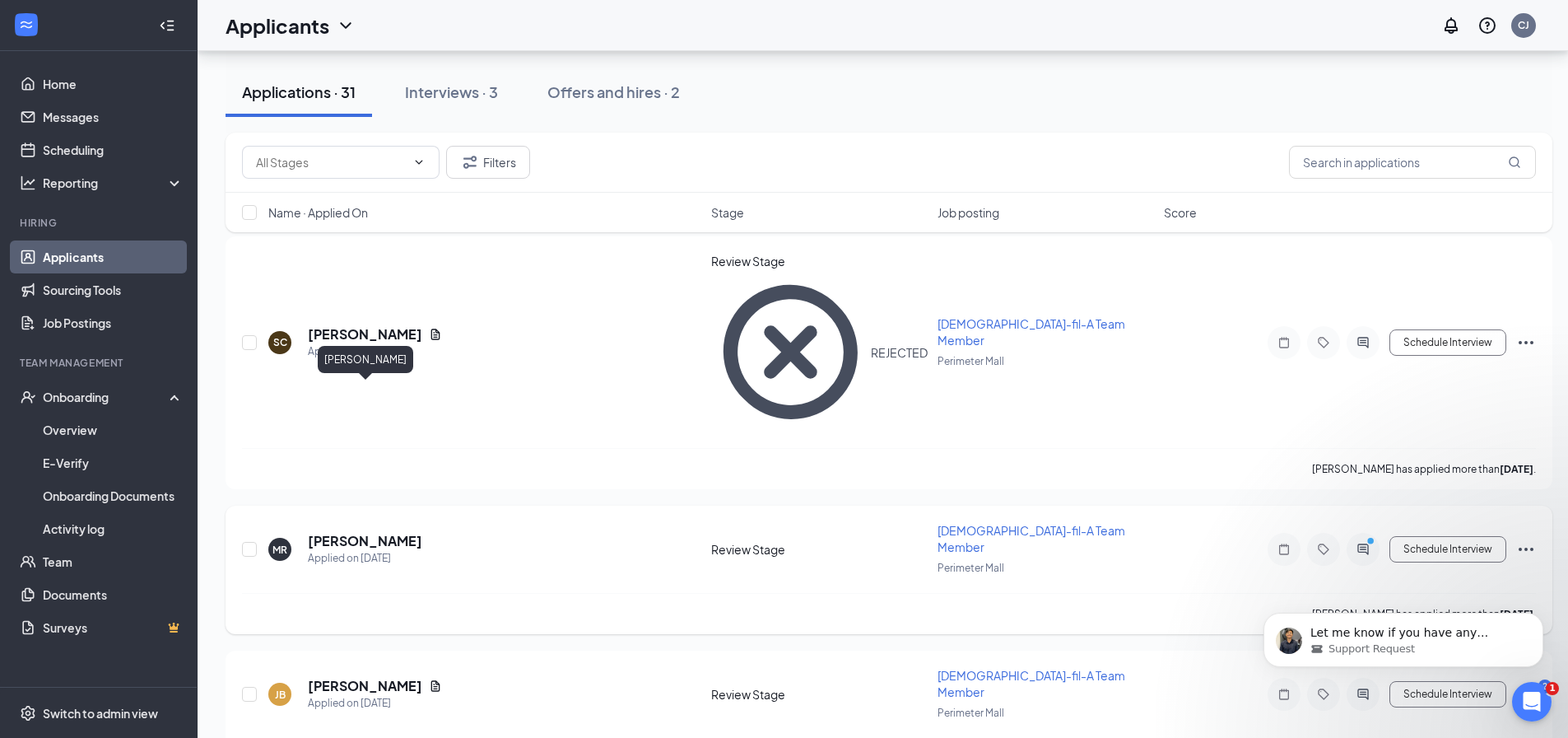
click at [384, 532] on h5 "madalien Robinson" at bounding box center [365, 541] width 115 height 18
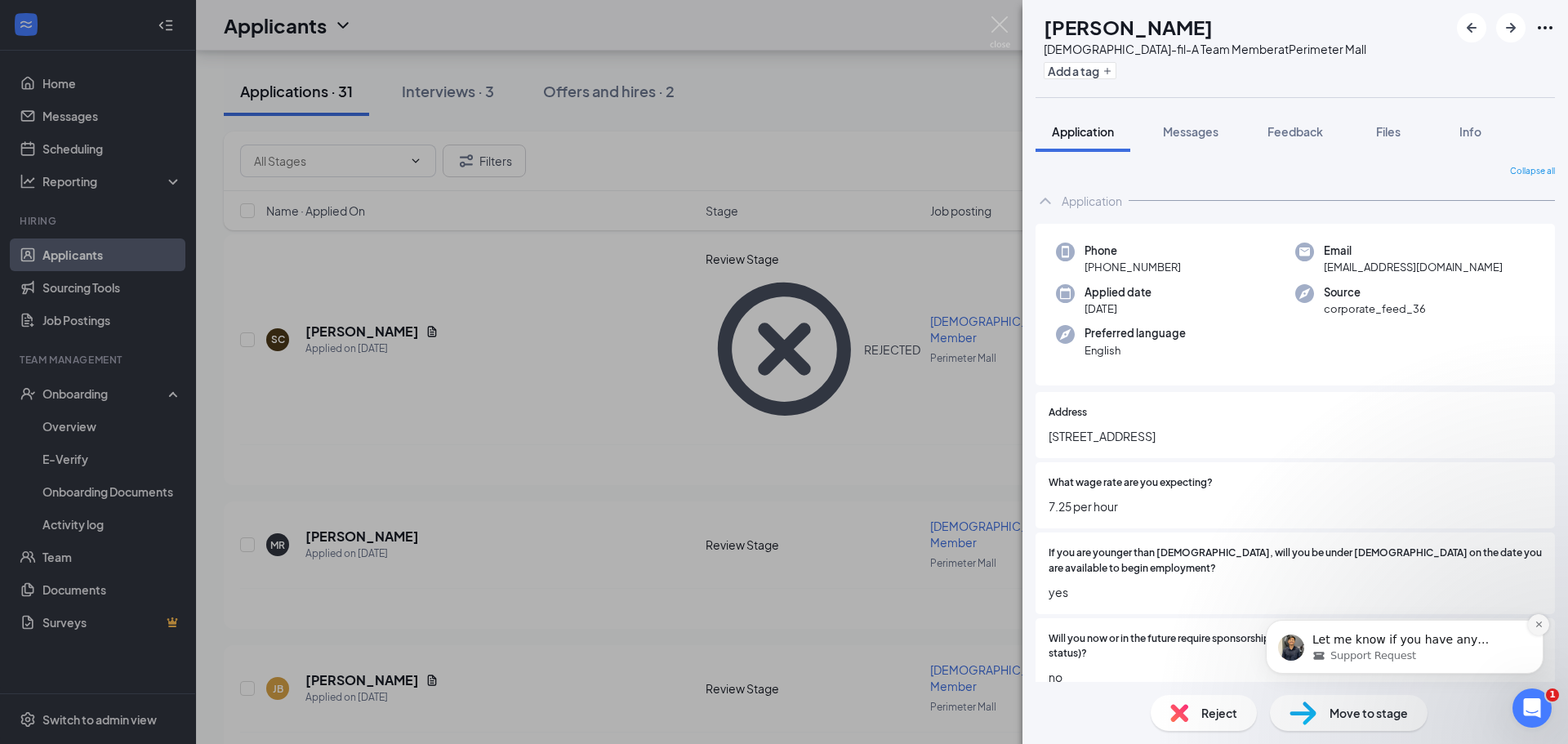
click at [1536, 620] on icon "Dismiss notification" at bounding box center [1539, 624] width 9 height 9
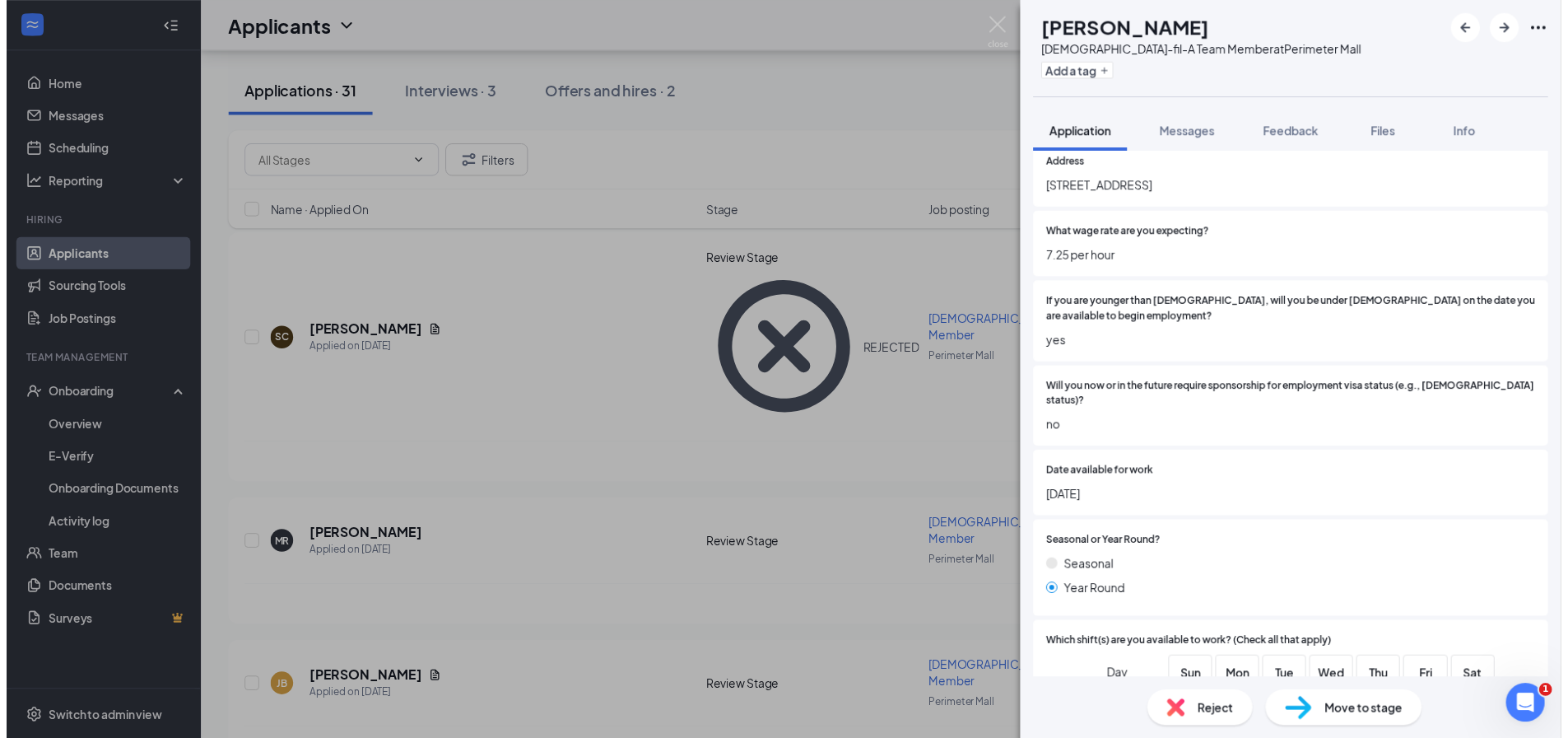
scroll to position [141, 0]
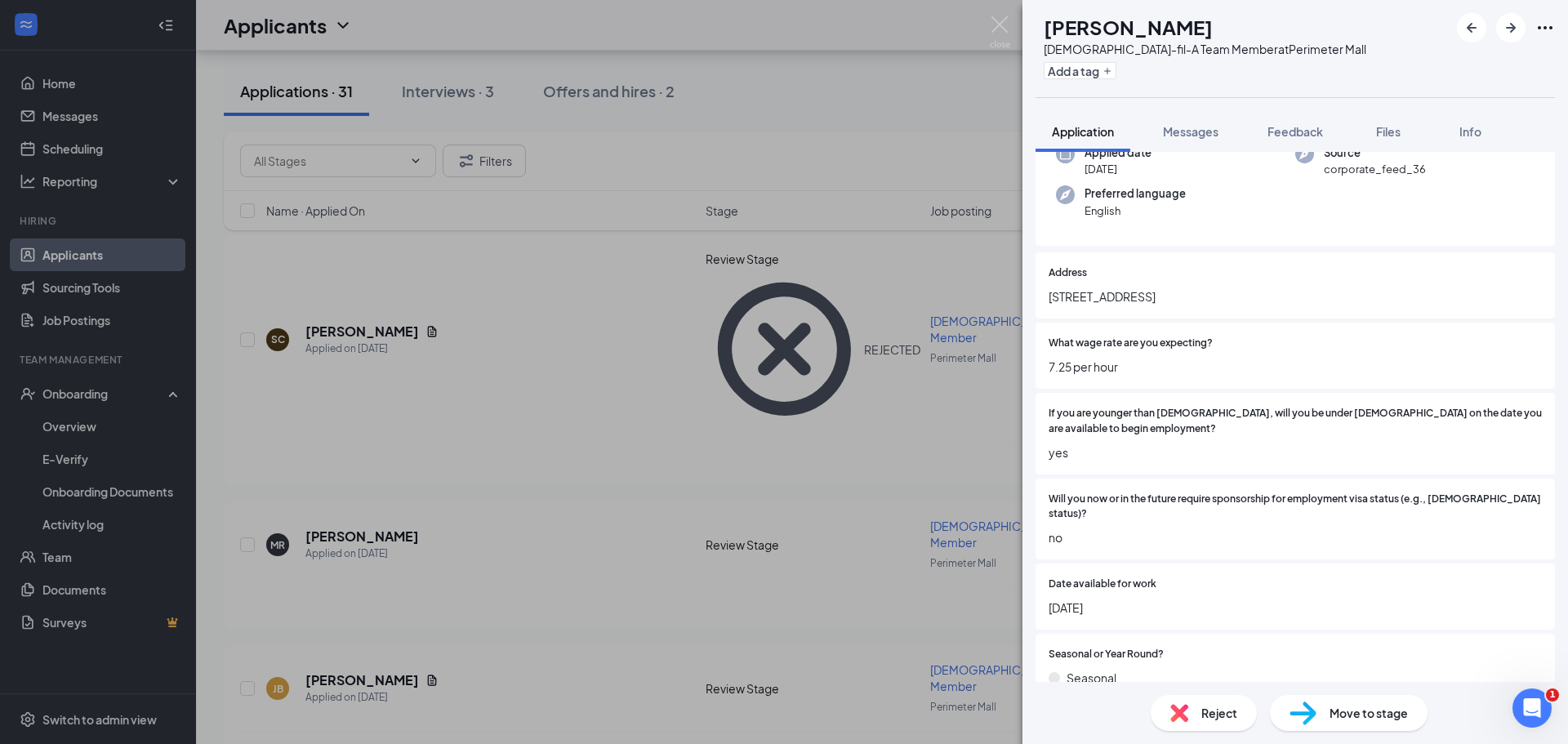
click at [1549, 27] on icon "Ellipses" at bounding box center [1546, 28] width 20 height 20
click at [995, 23] on img at bounding box center [1000, 32] width 21 height 32
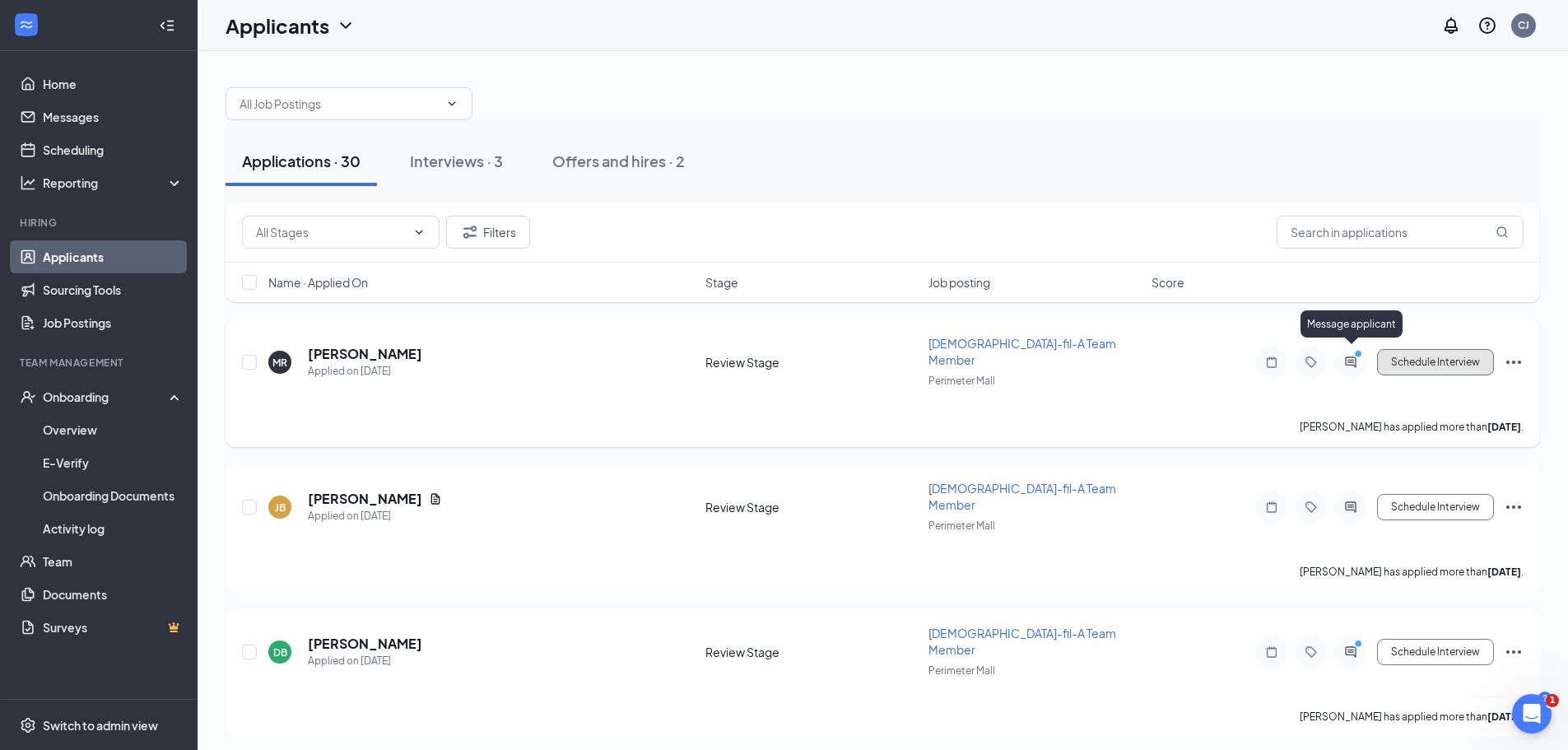
click at [1406, 349] on button "Schedule Interview" at bounding box center [1436, 362] width 117 height 26
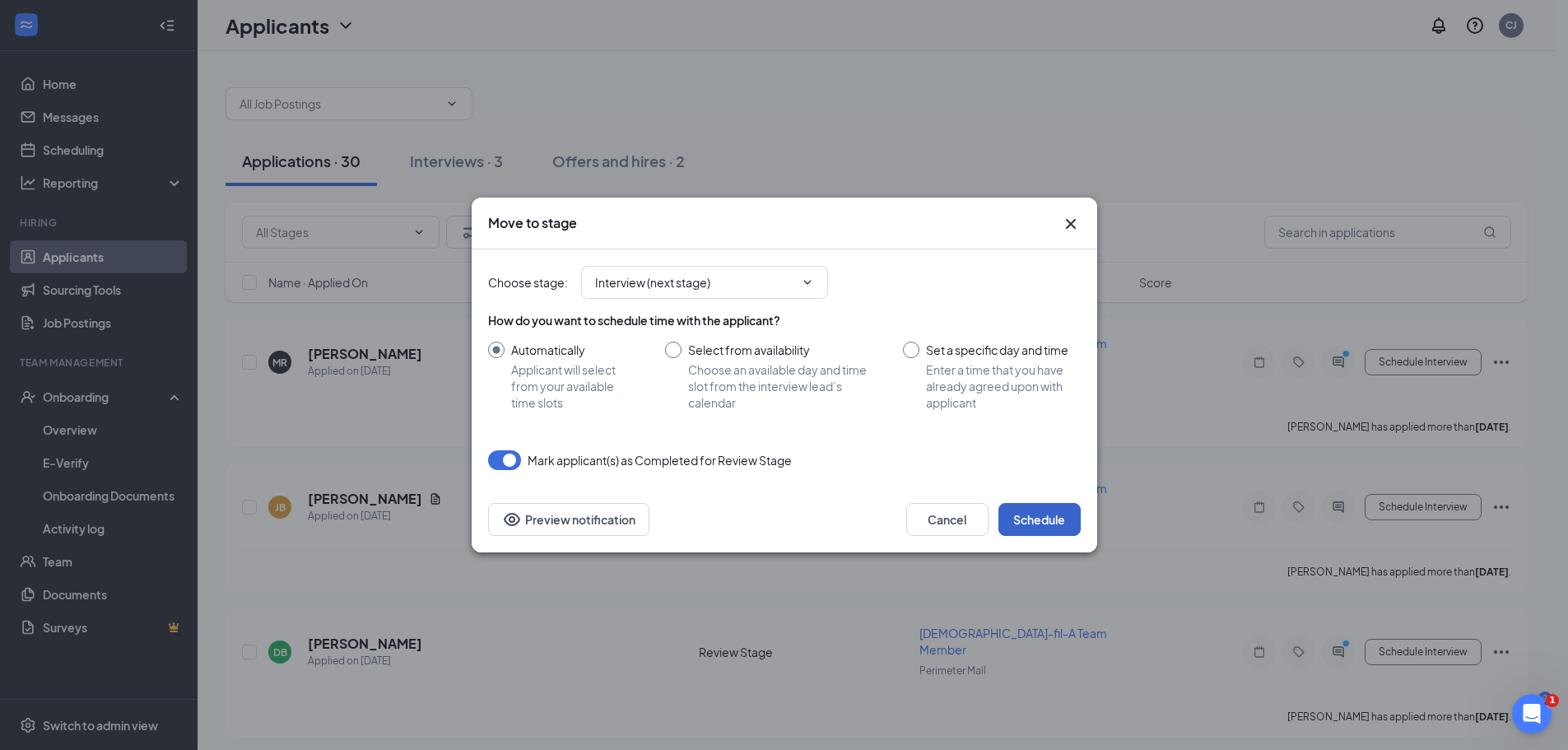
click at [1062, 518] on button "Schedule" at bounding box center [1040, 519] width 82 height 33
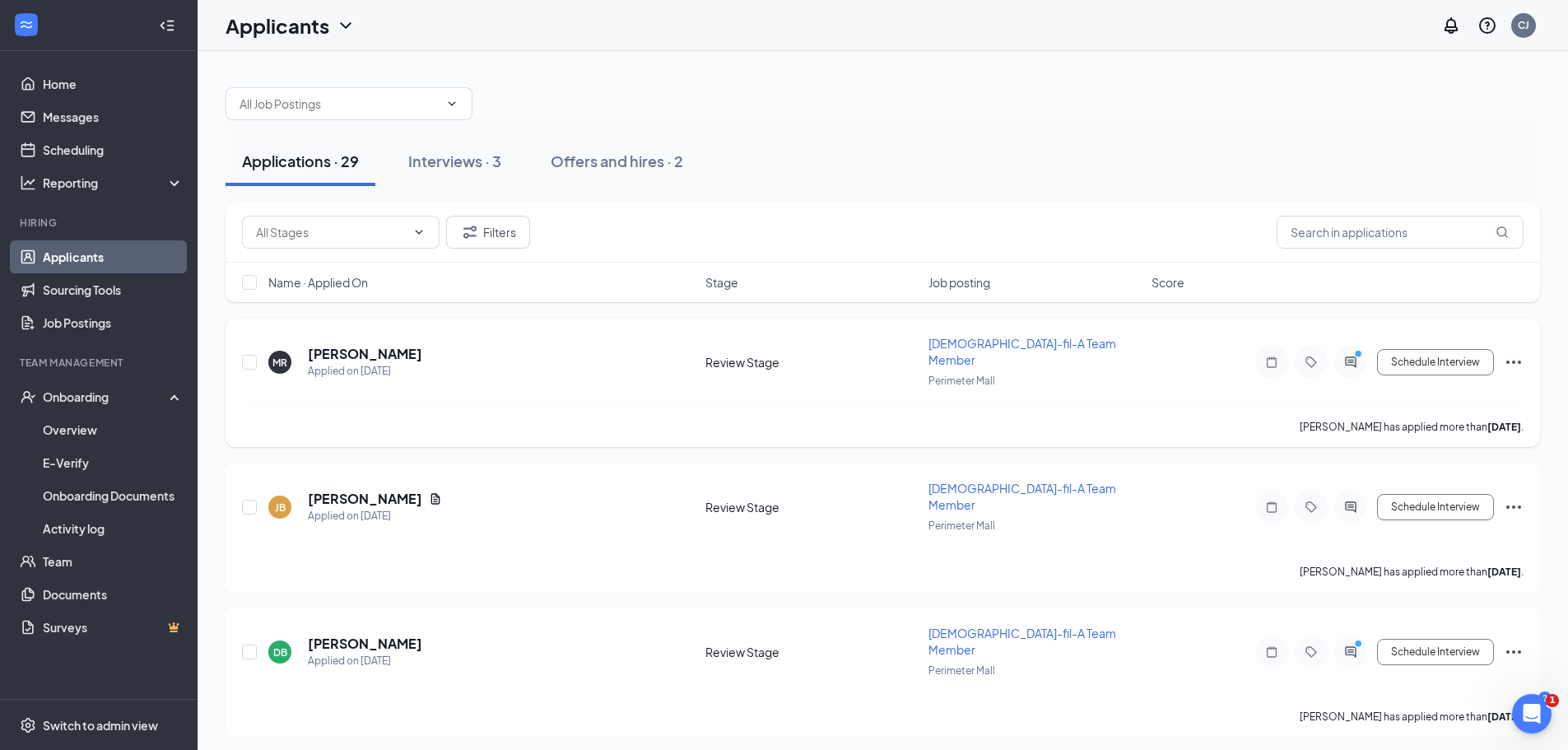
click at [1336, 352] on div at bounding box center [1350, 362] width 33 height 33
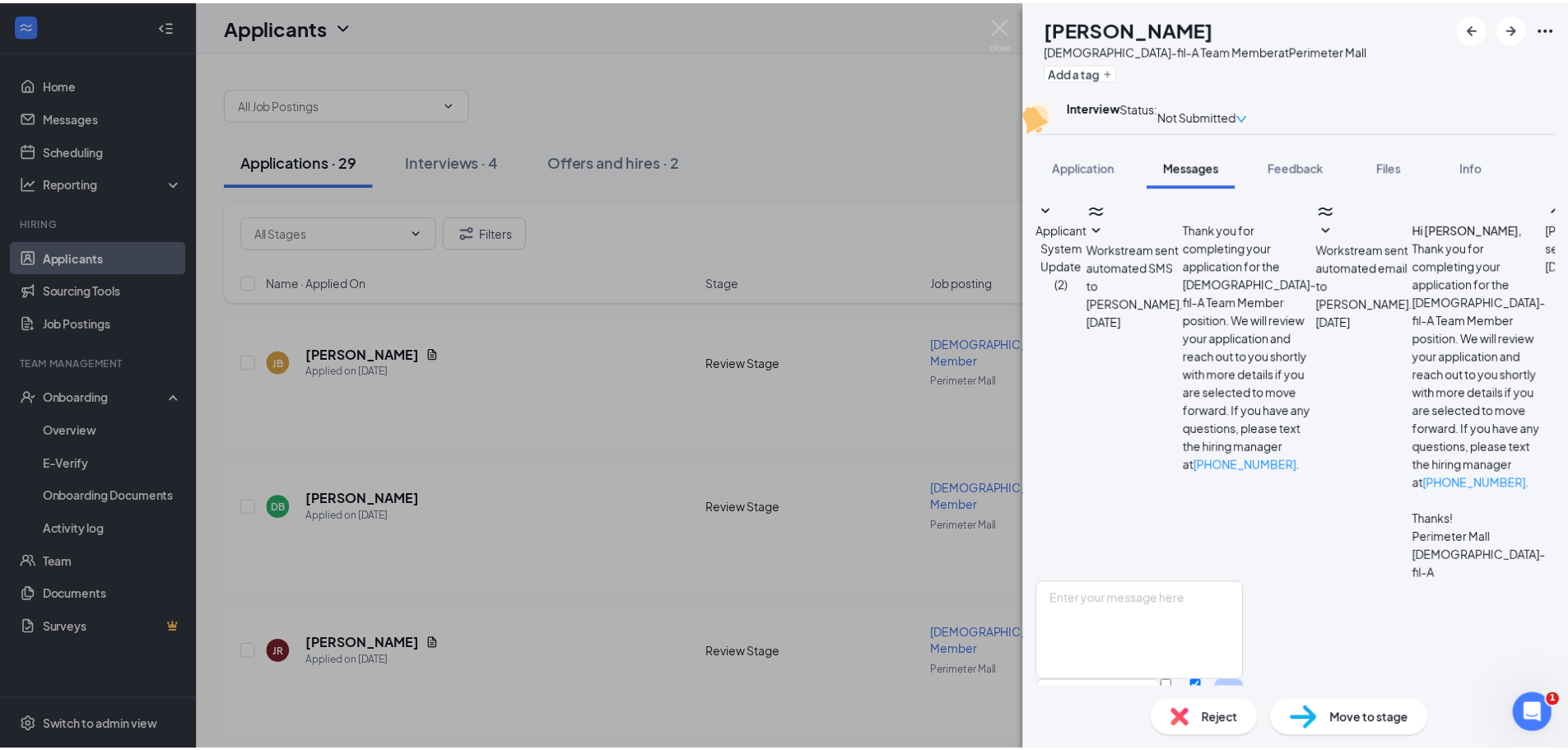
scroll to position [212, 0]
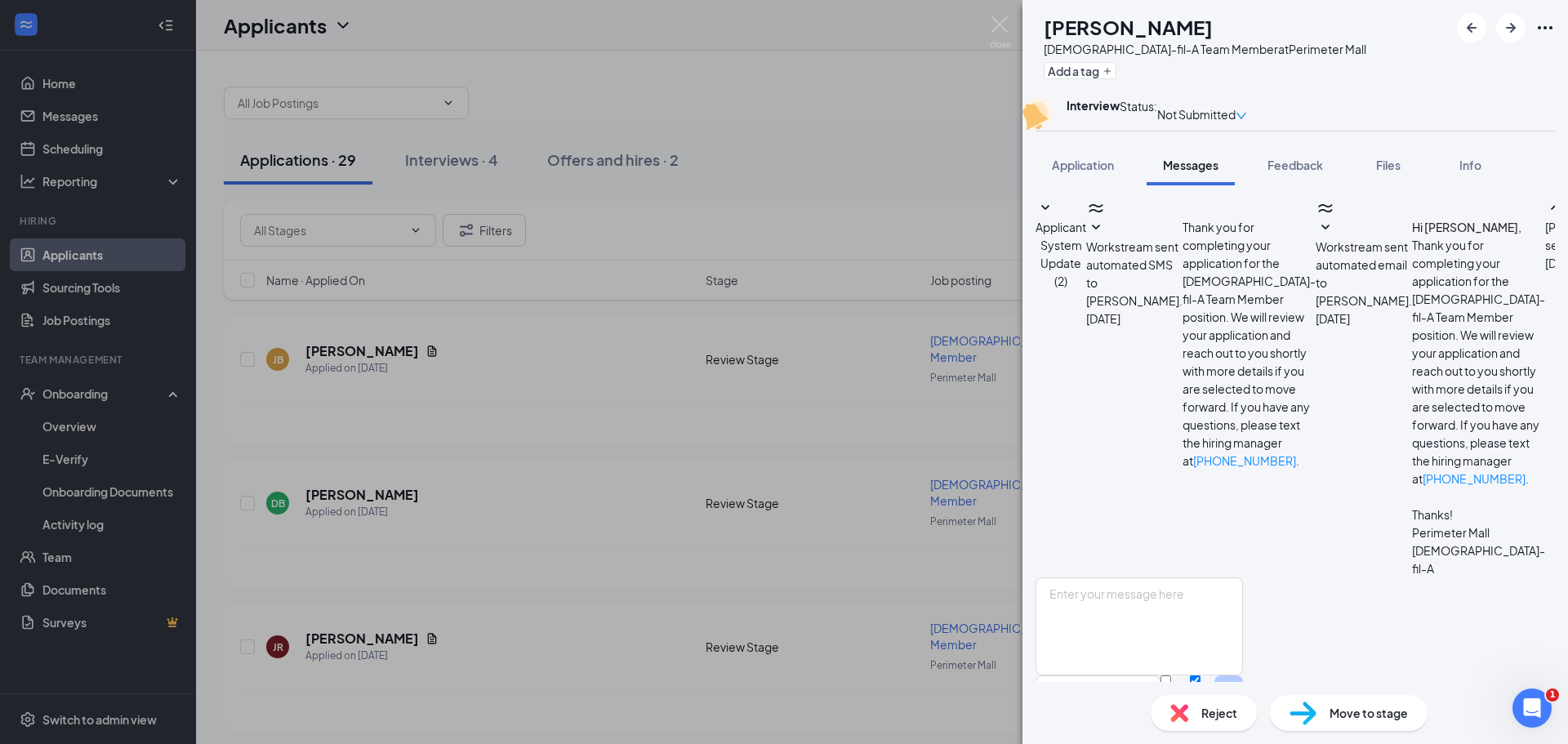
click at [786, 198] on div "MR madalien Robinson Chick-fil-A Team Member at Perimeter Mall Add a tag Interv…" at bounding box center [784, 372] width 1568 height 744
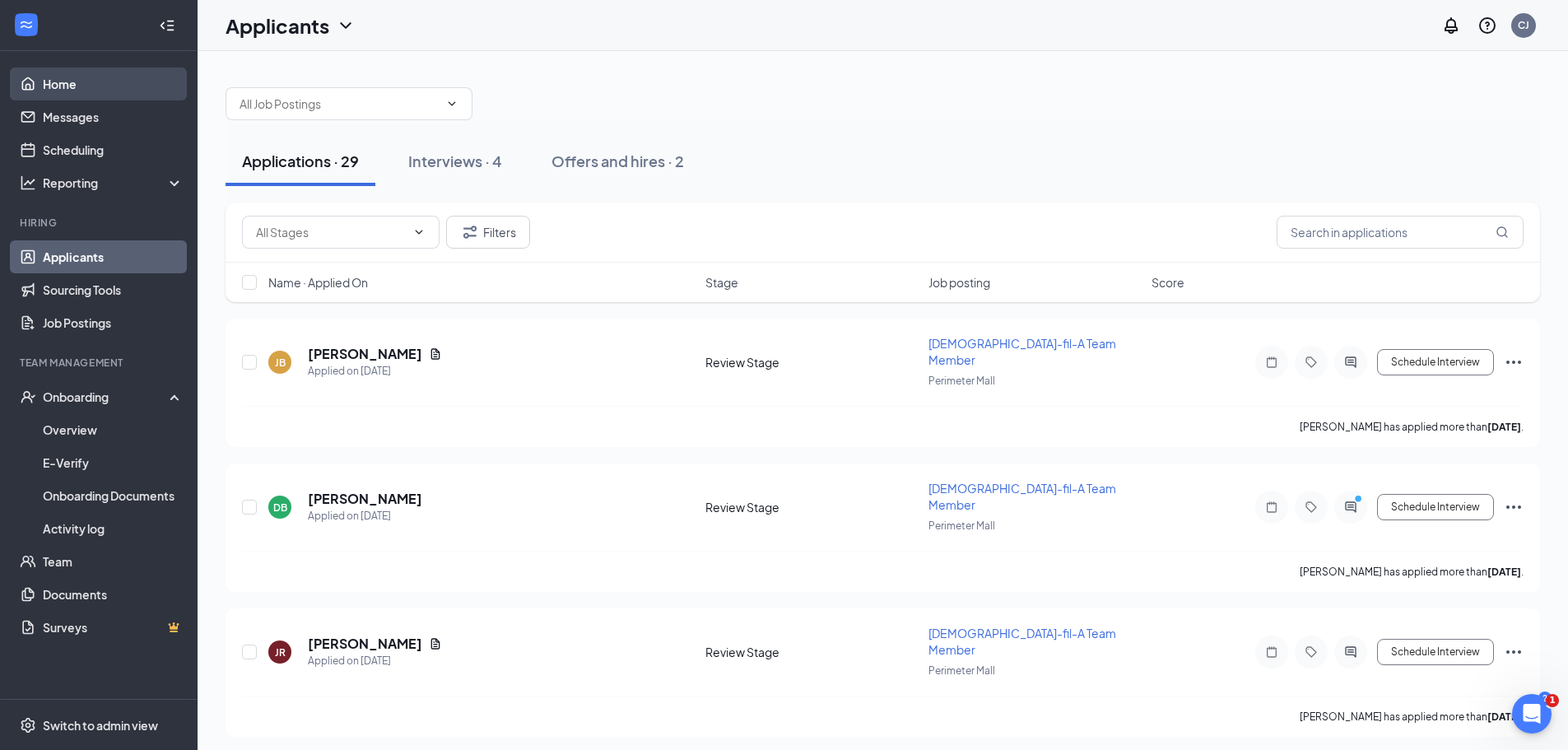
click at [82, 85] on link "Home" at bounding box center [113, 84] width 141 height 33
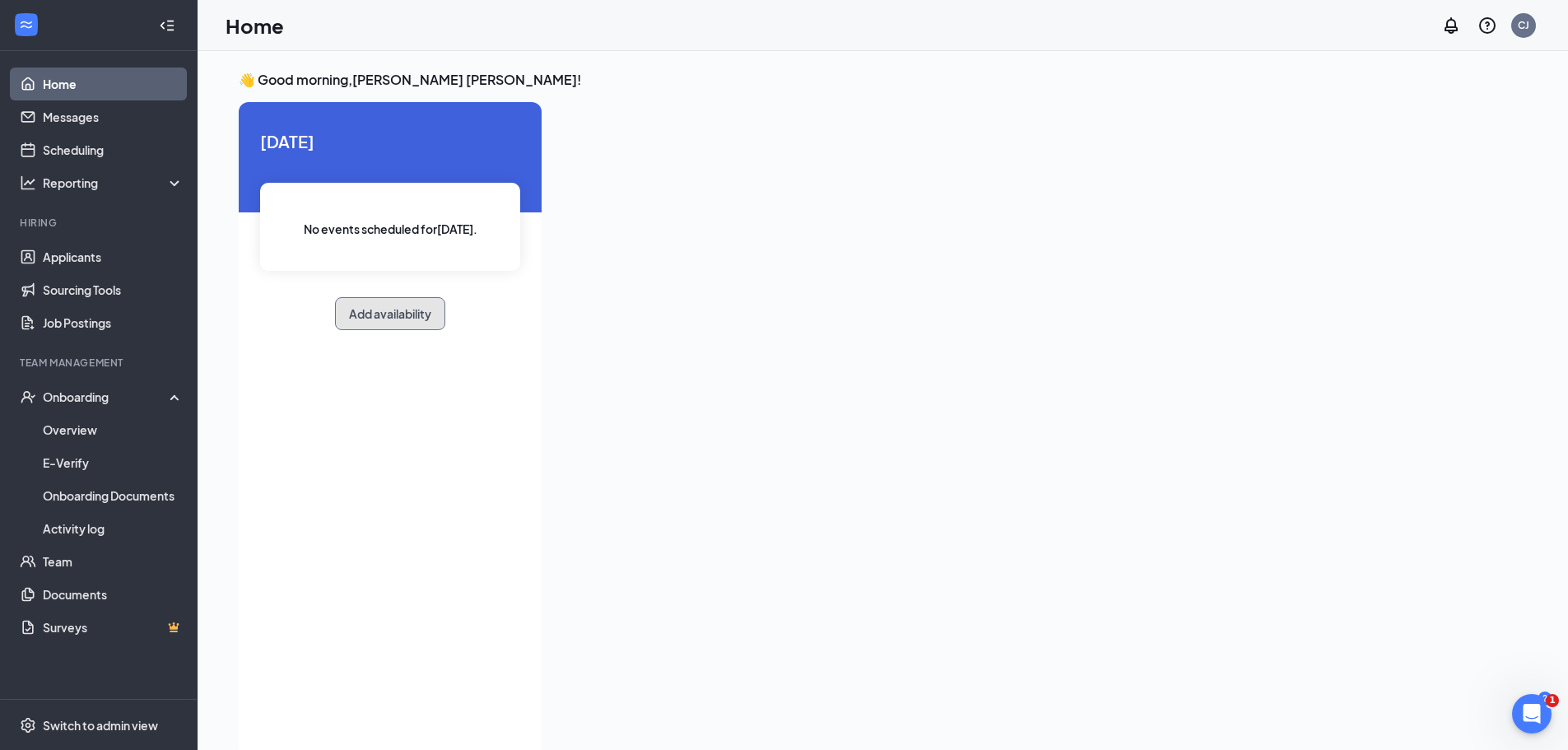
click at [386, 320] on button "Add availability" at bounding box center [390, 313] width 111 height 33
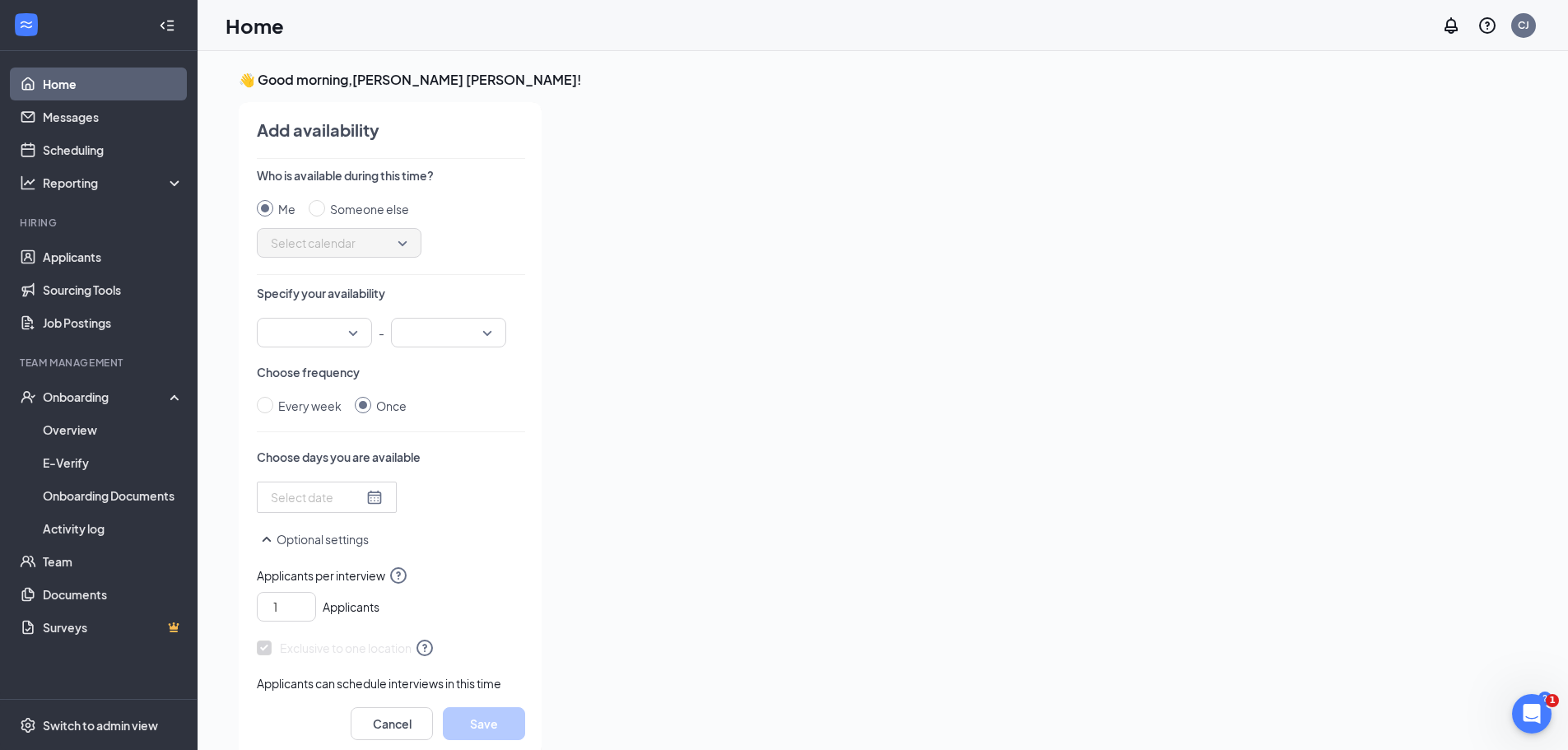
scroll to position [7, 0]
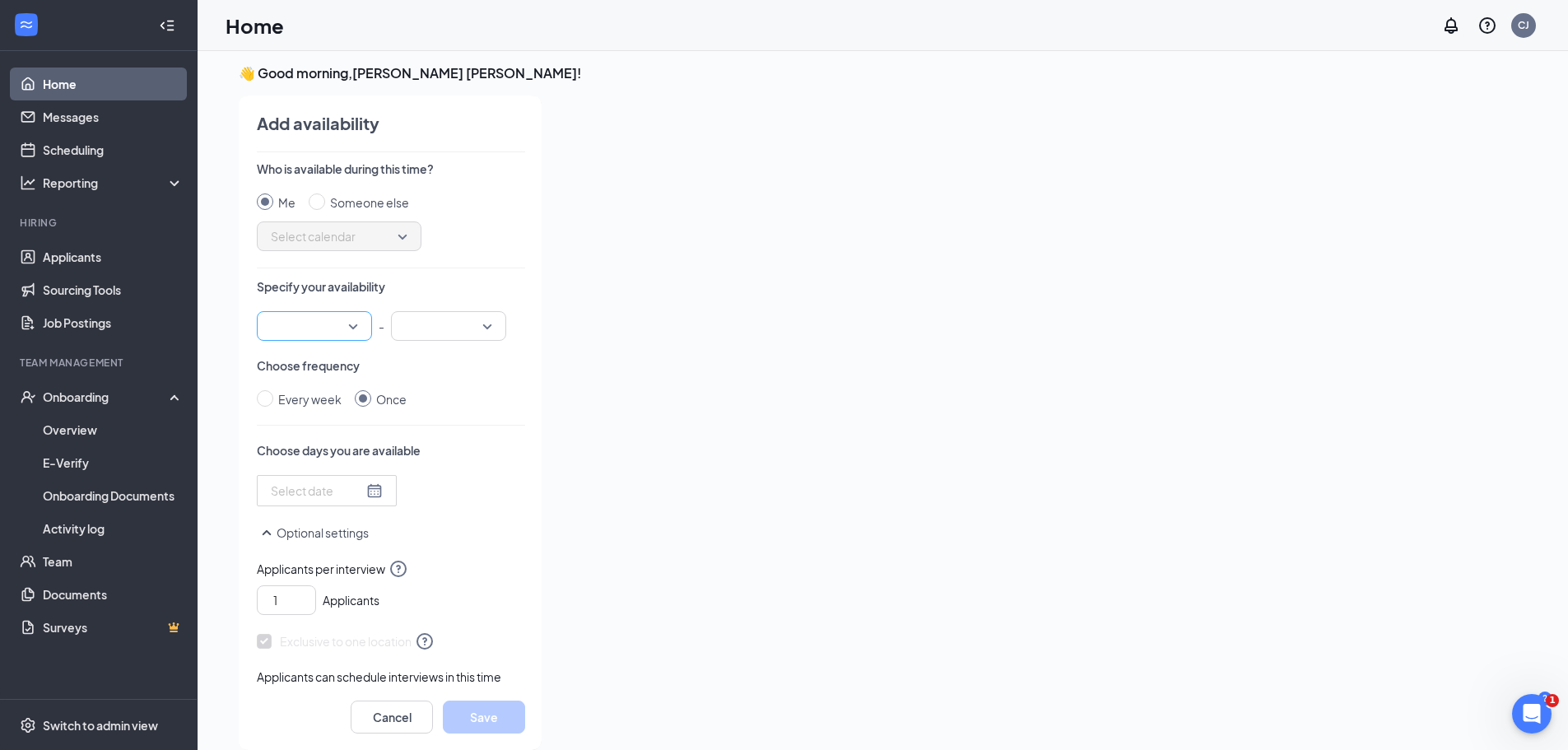
click at [353, 326] on div at bounding box center [315, 326] width 116 height 29
click at [424, 323] on input "search" at bounding box center [443, 326] width 84 height 28
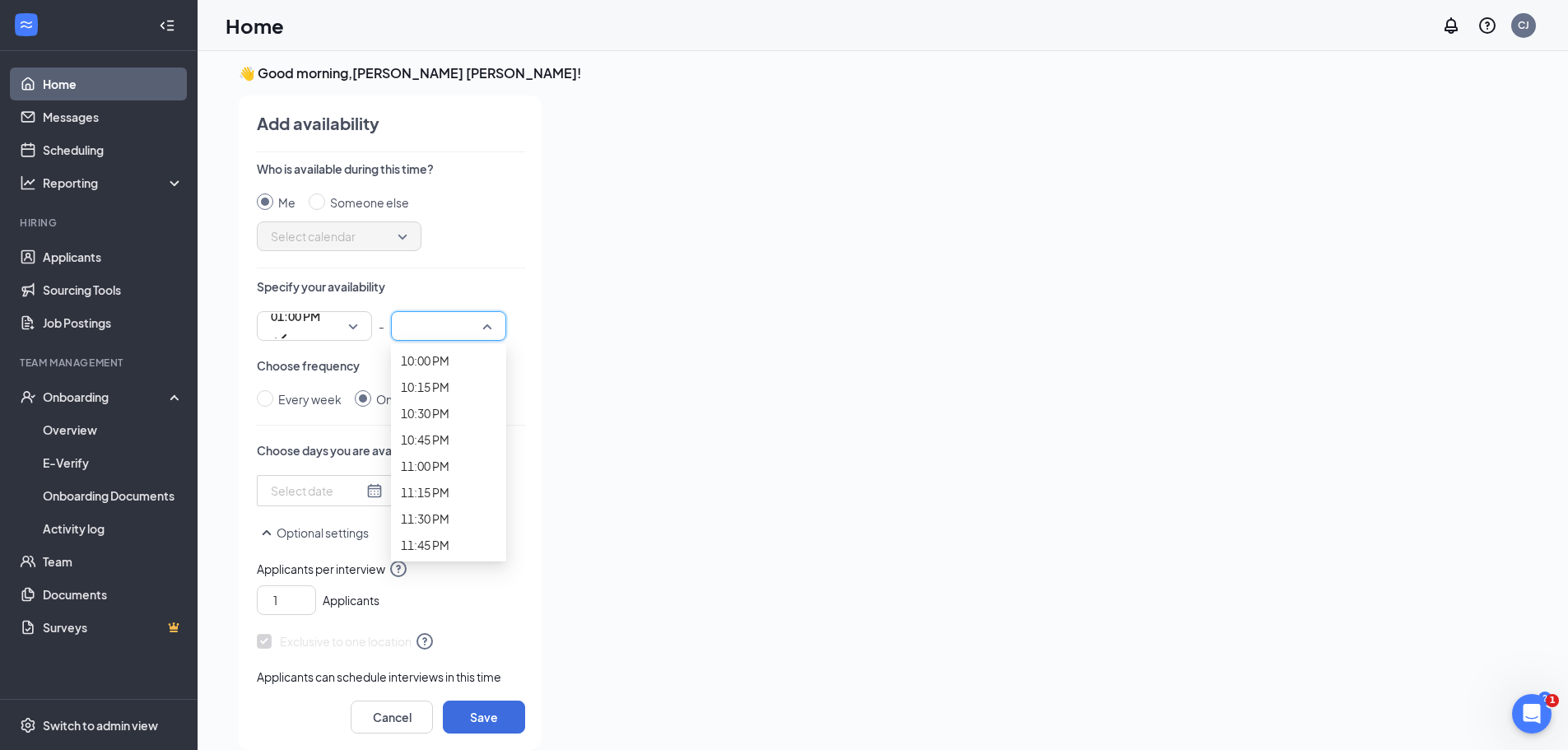
scroll to position [2692, 0]
click at [365, 485] on div at bounding box center [327, 491] width 112 height 18
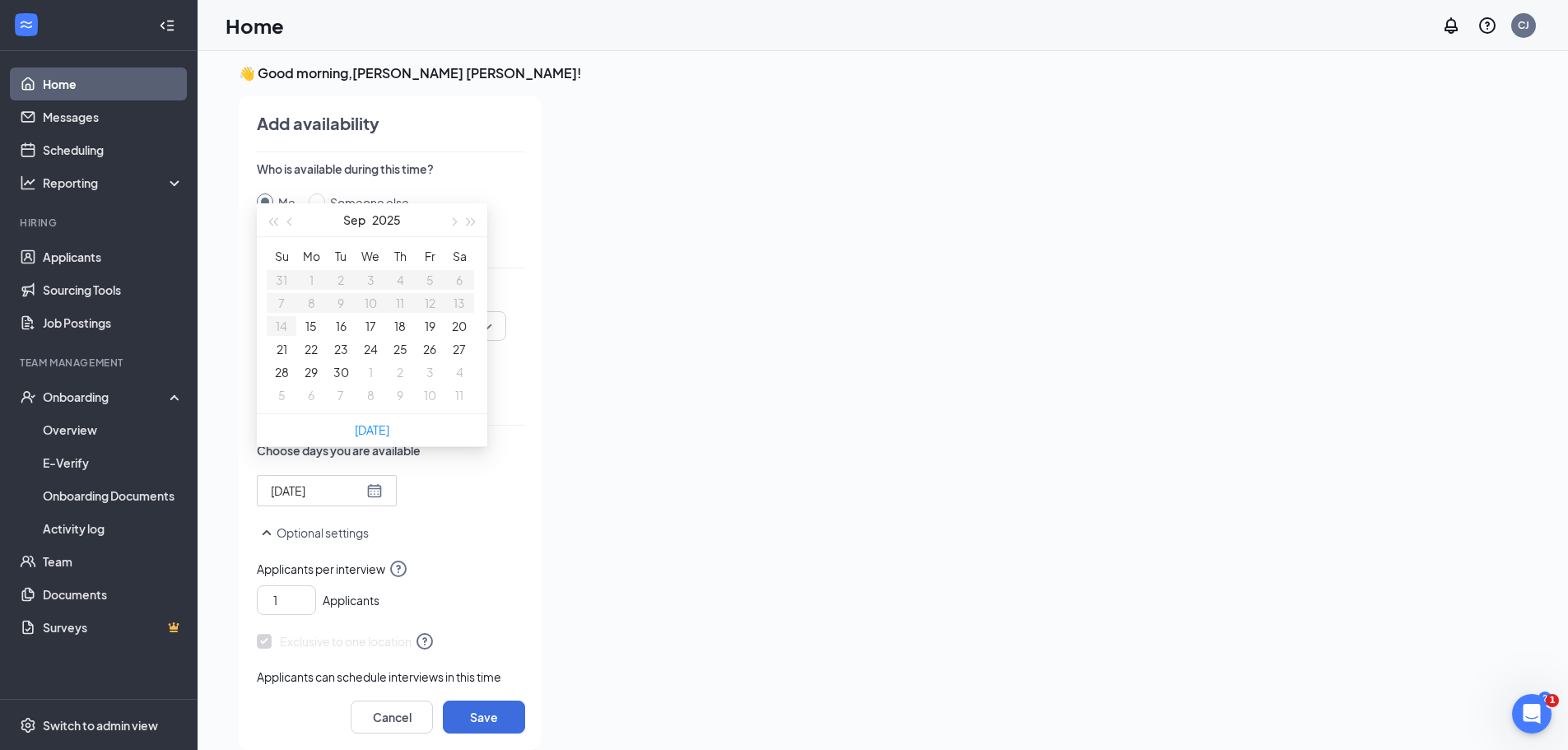
type input "2025-09-17"
click at [406, 335] on button "18" at bounding box center [400, 326] width 12 height 18
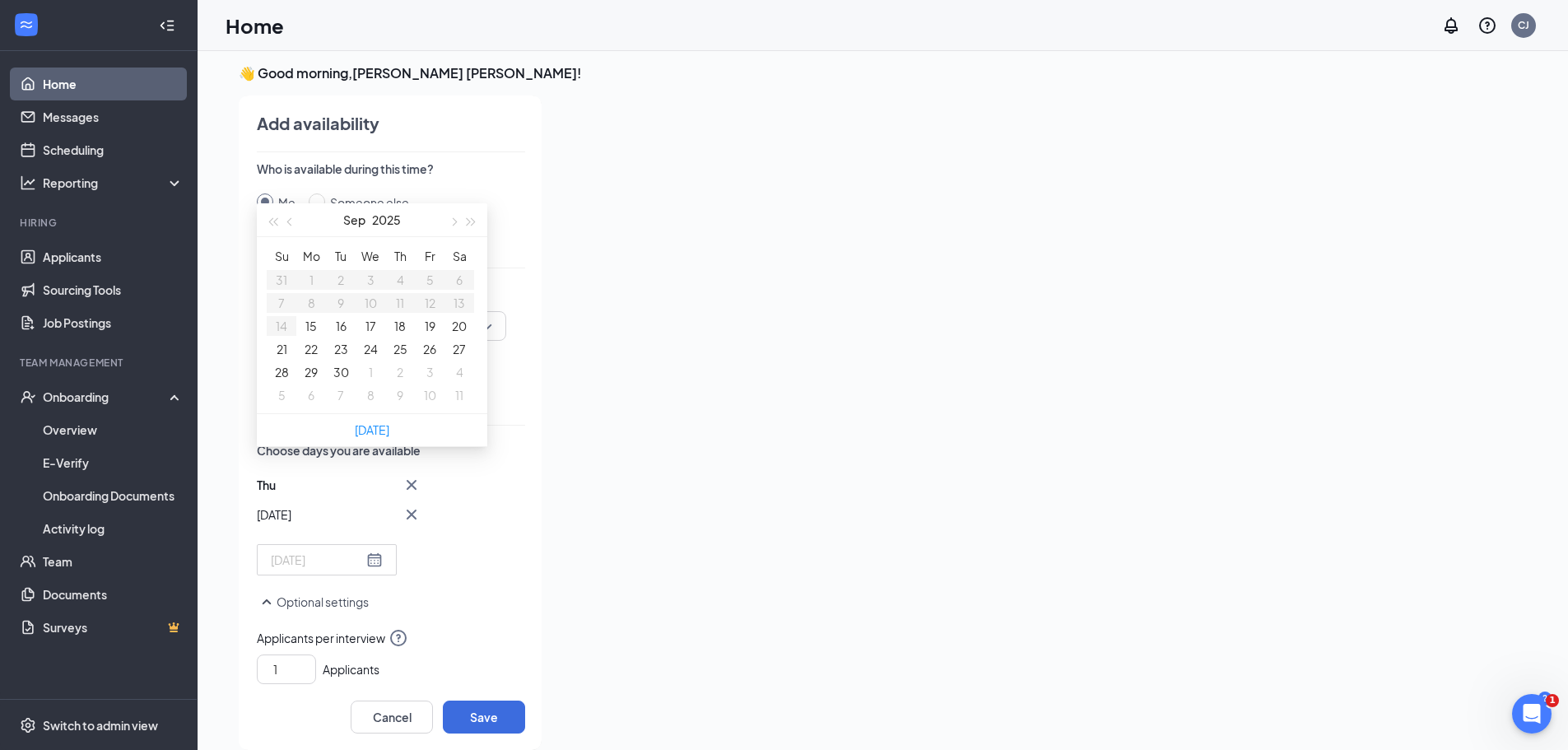
click at [431, 335] on button "19" at bounding box center [429, 326] width 11 height 18
type input "2025-09-19"
click at [557, 321] on div at bounding box center [1015, 418] width 922 height 645
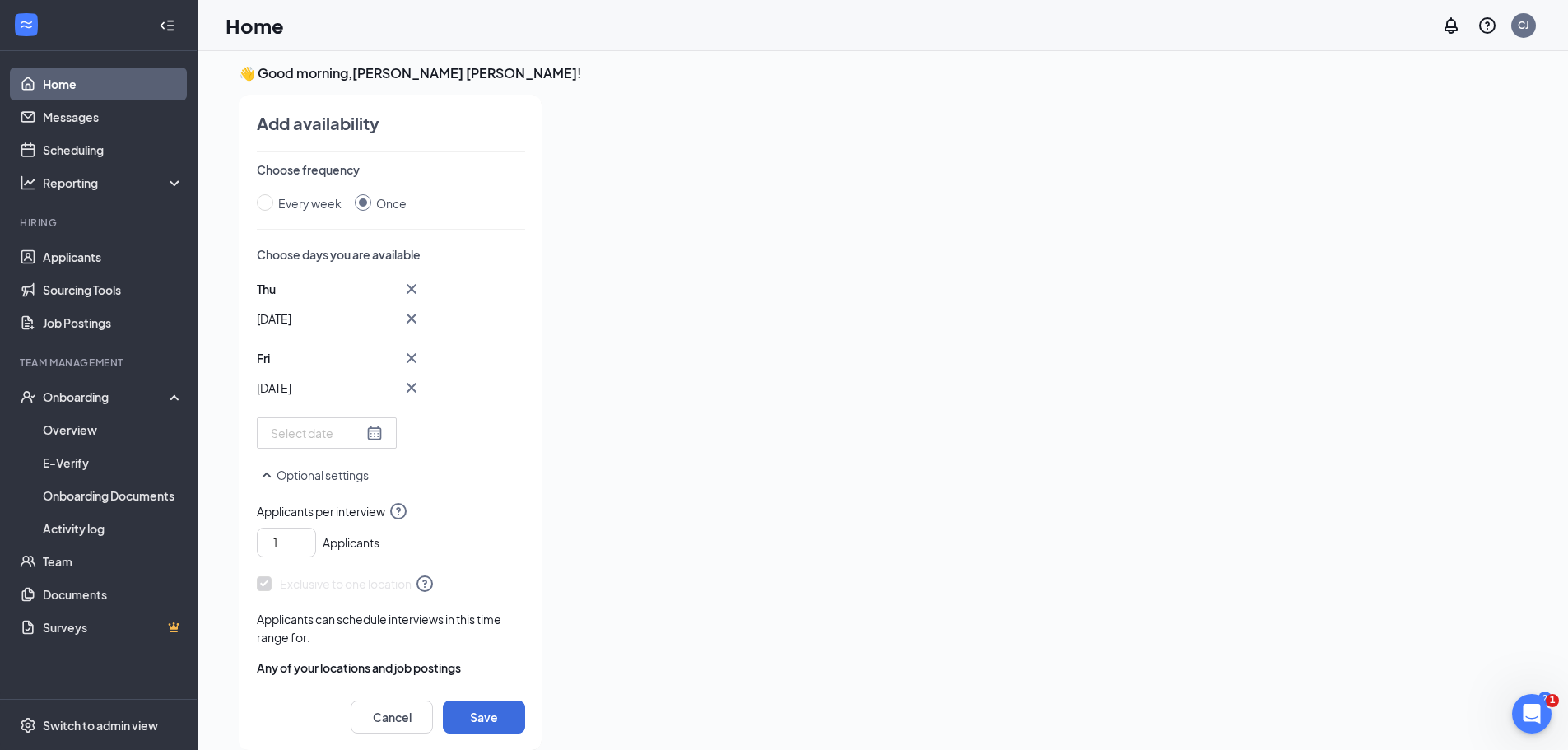
scroll to position [223, 0]
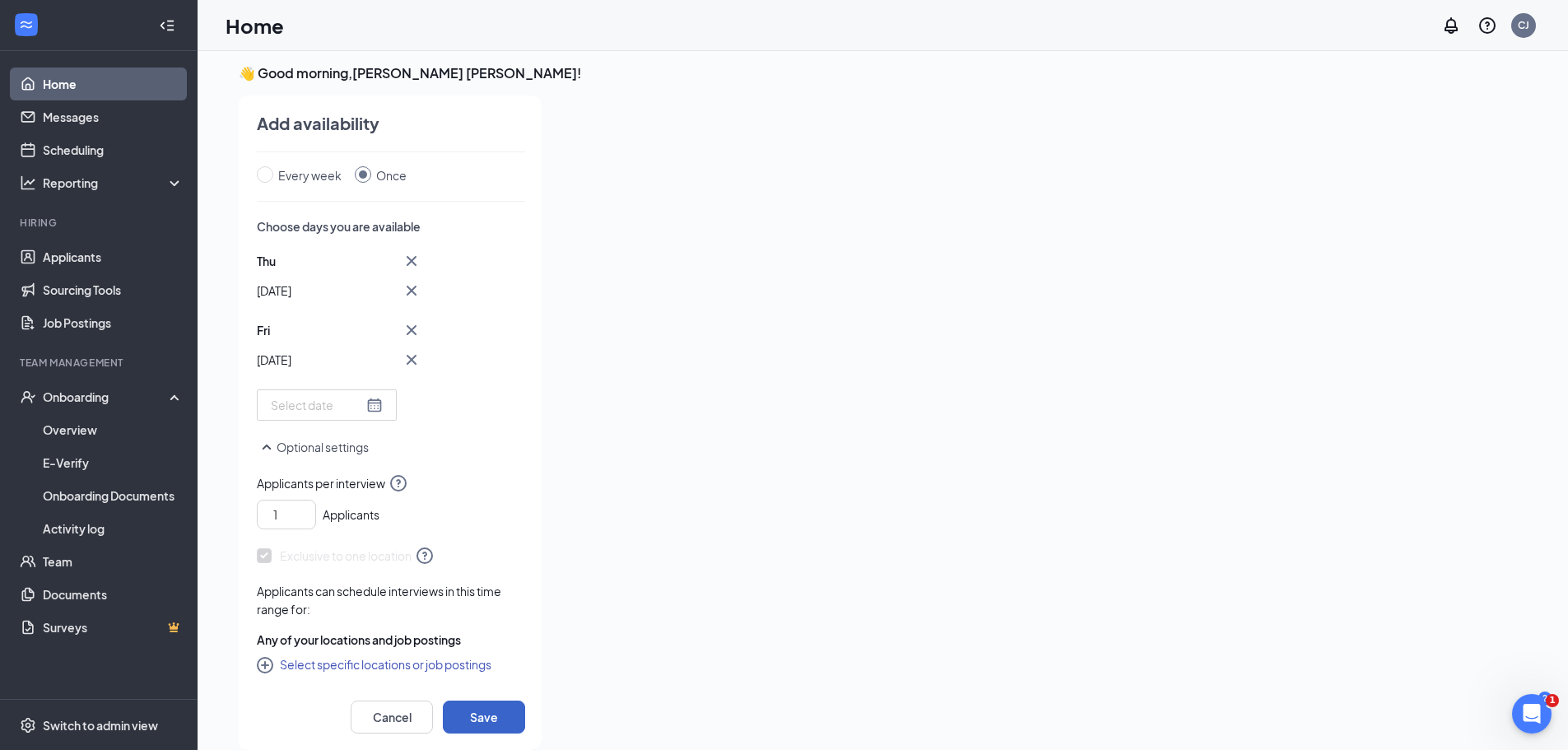
click at [482, 708] on button "Save" at bounding box center [484, 717] width 82 height 33
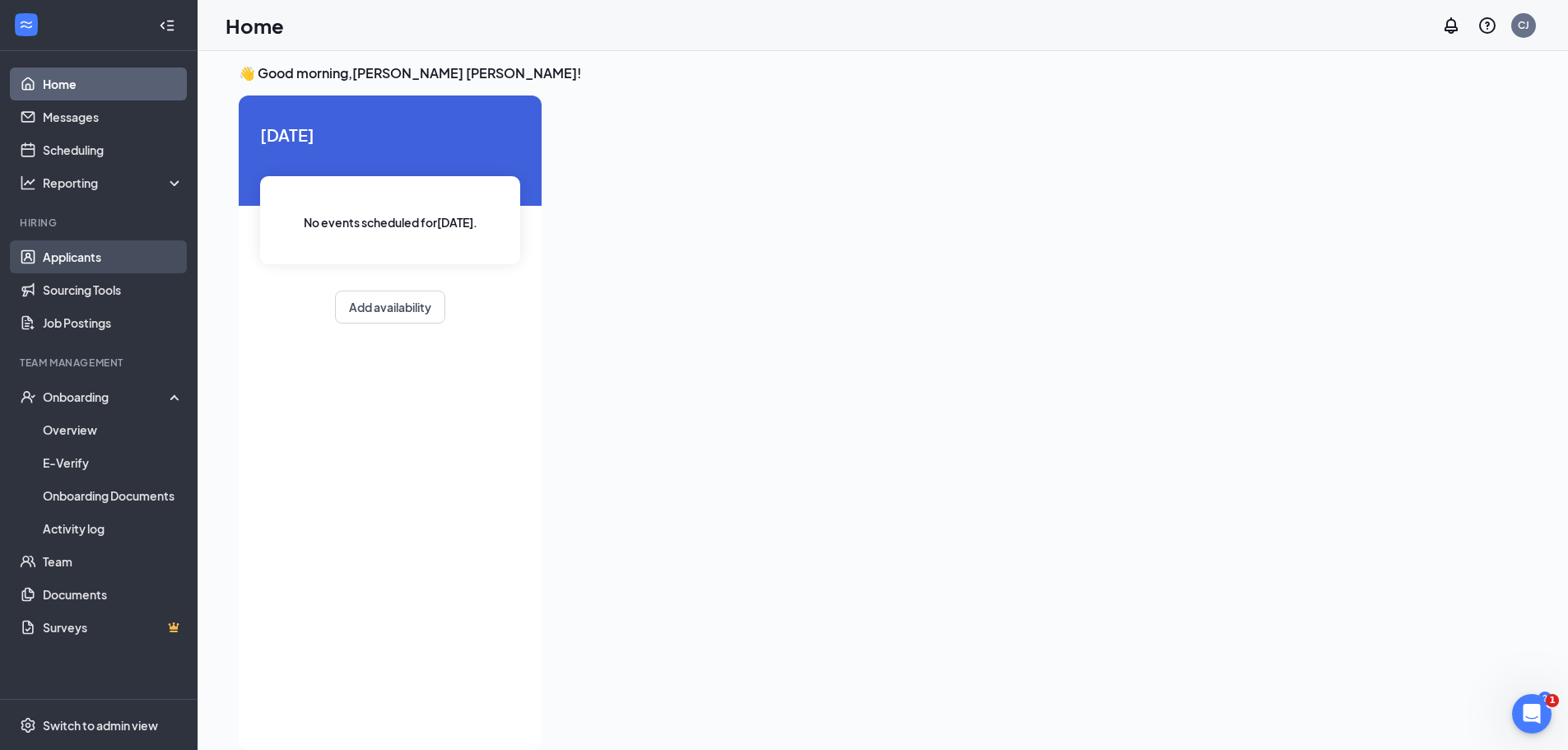
click at [77, 256] on link "Applicants" at bounding box center [113, 256] width 141 height 33
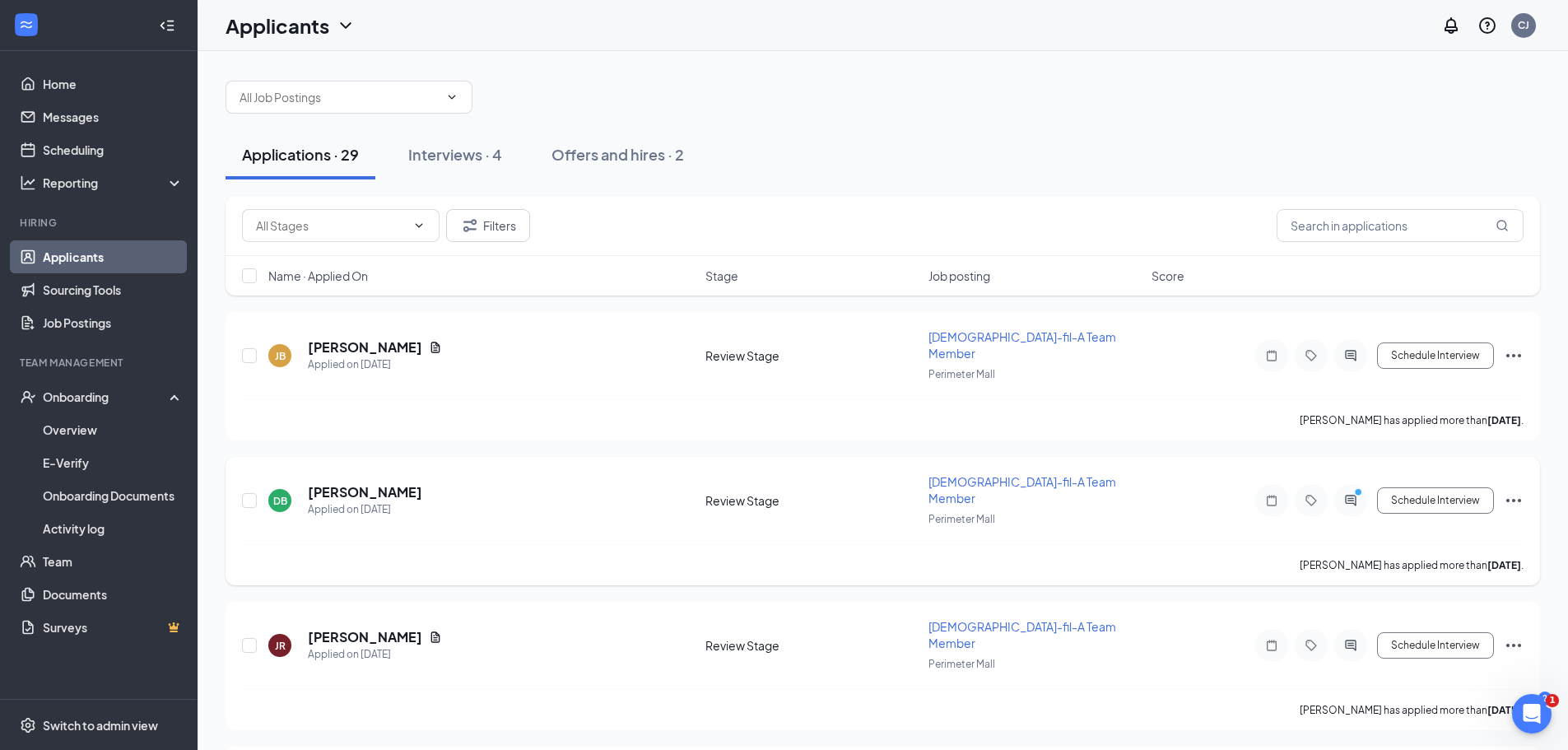
click at [1508, 491] on icon "Ellipses" at bounding box center [1514, 501] width 20 height 20
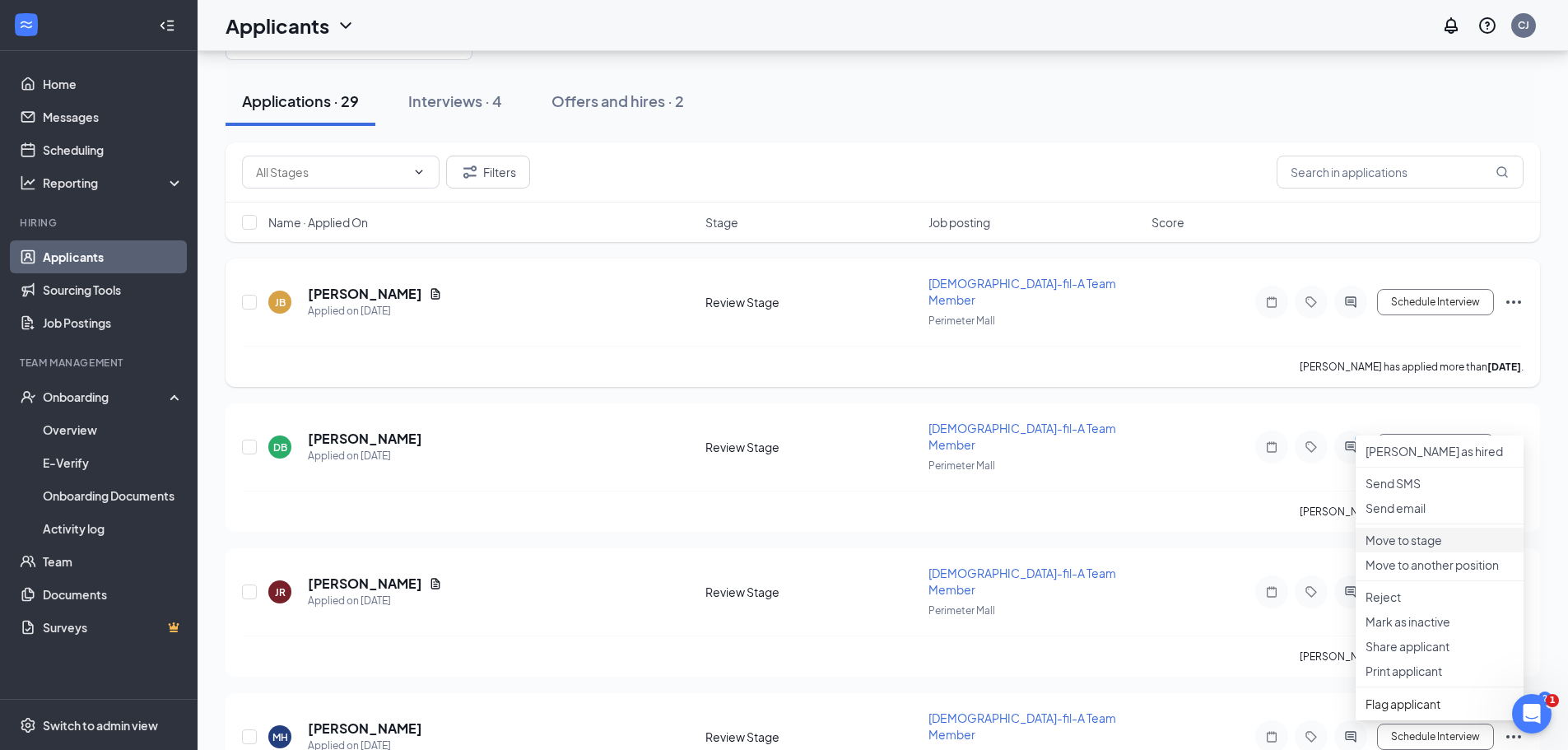
scroll to position [89, 0]
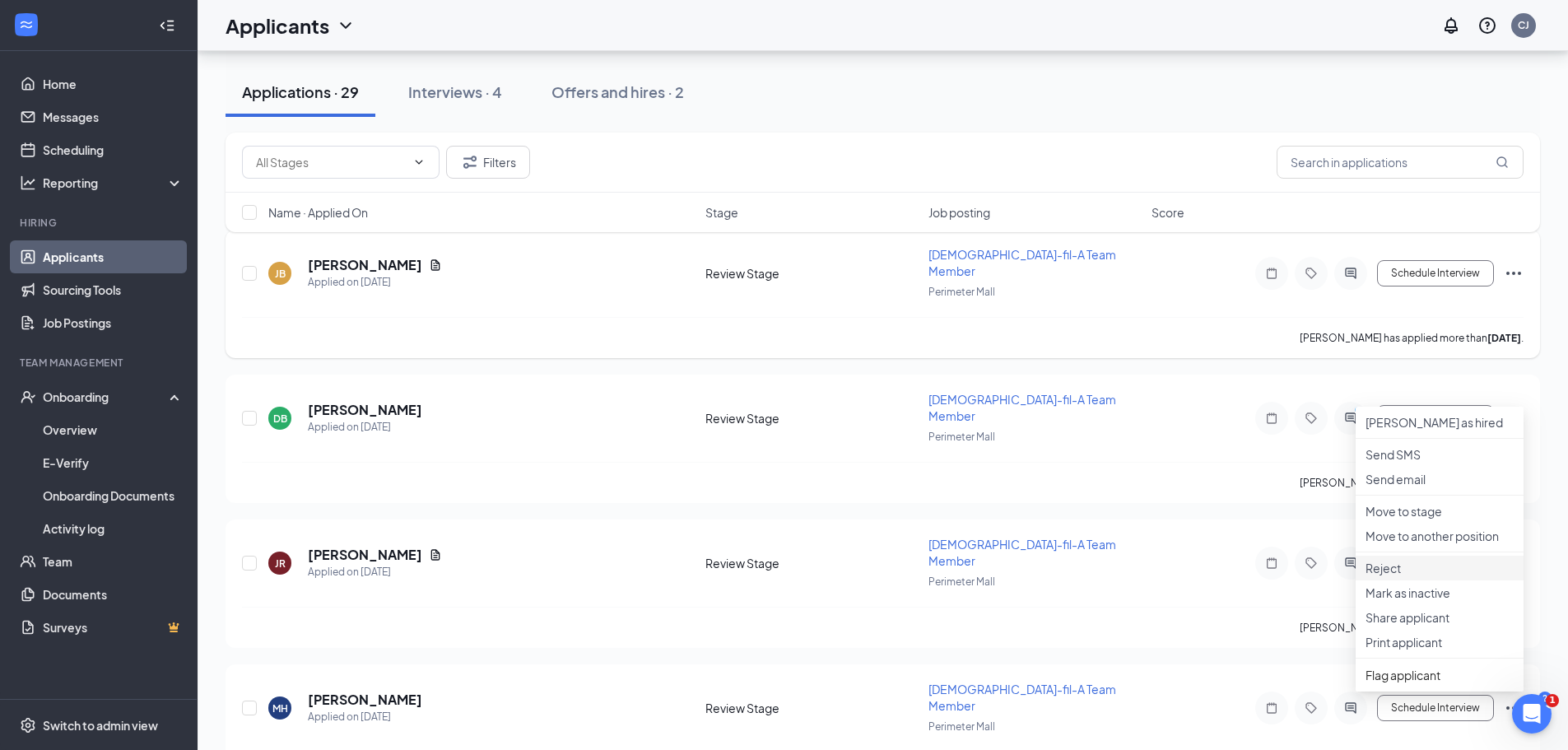
click at [1401, 576] on p "Reject" at bounding box center [1439, 568] width 148 height 17
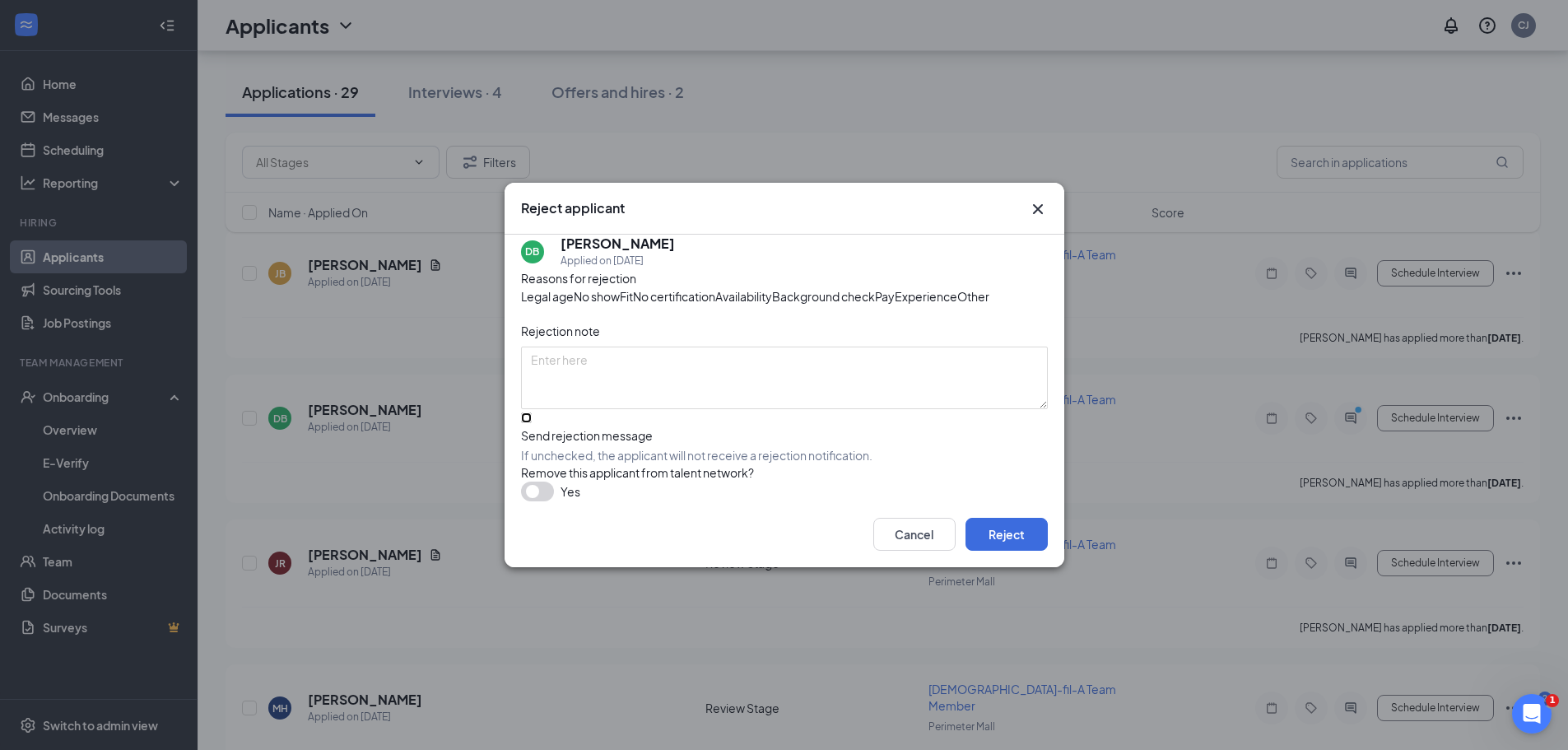
click at [532, 423] on input "Send rejection message If unchecked, the applicant will not receive a rejection…" at bounding box center [526, 418] width 11 height 11
checkbox input "true"
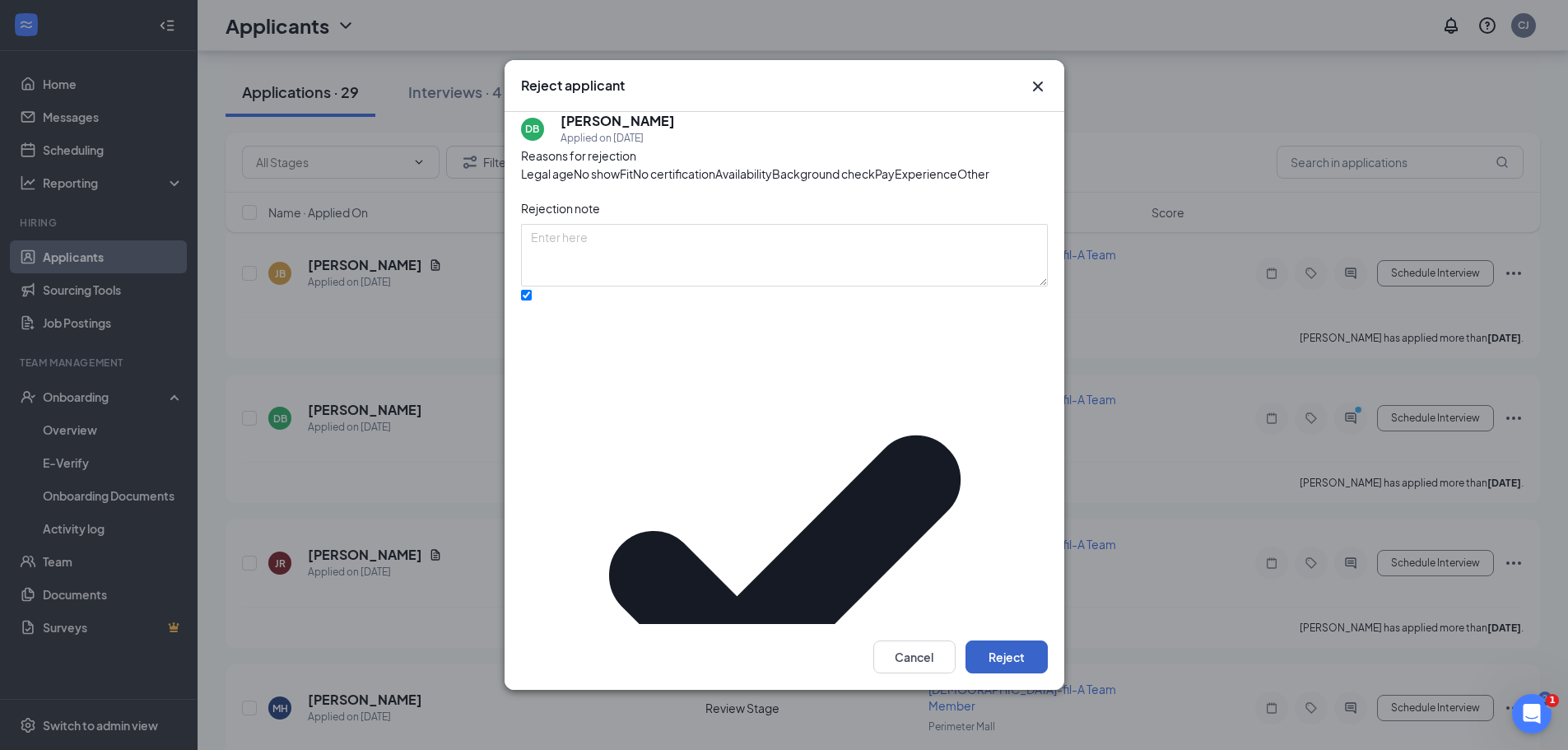
click at [1022, 641] on button "Reject" at bounding box center [1006, 656] width 82 height 33
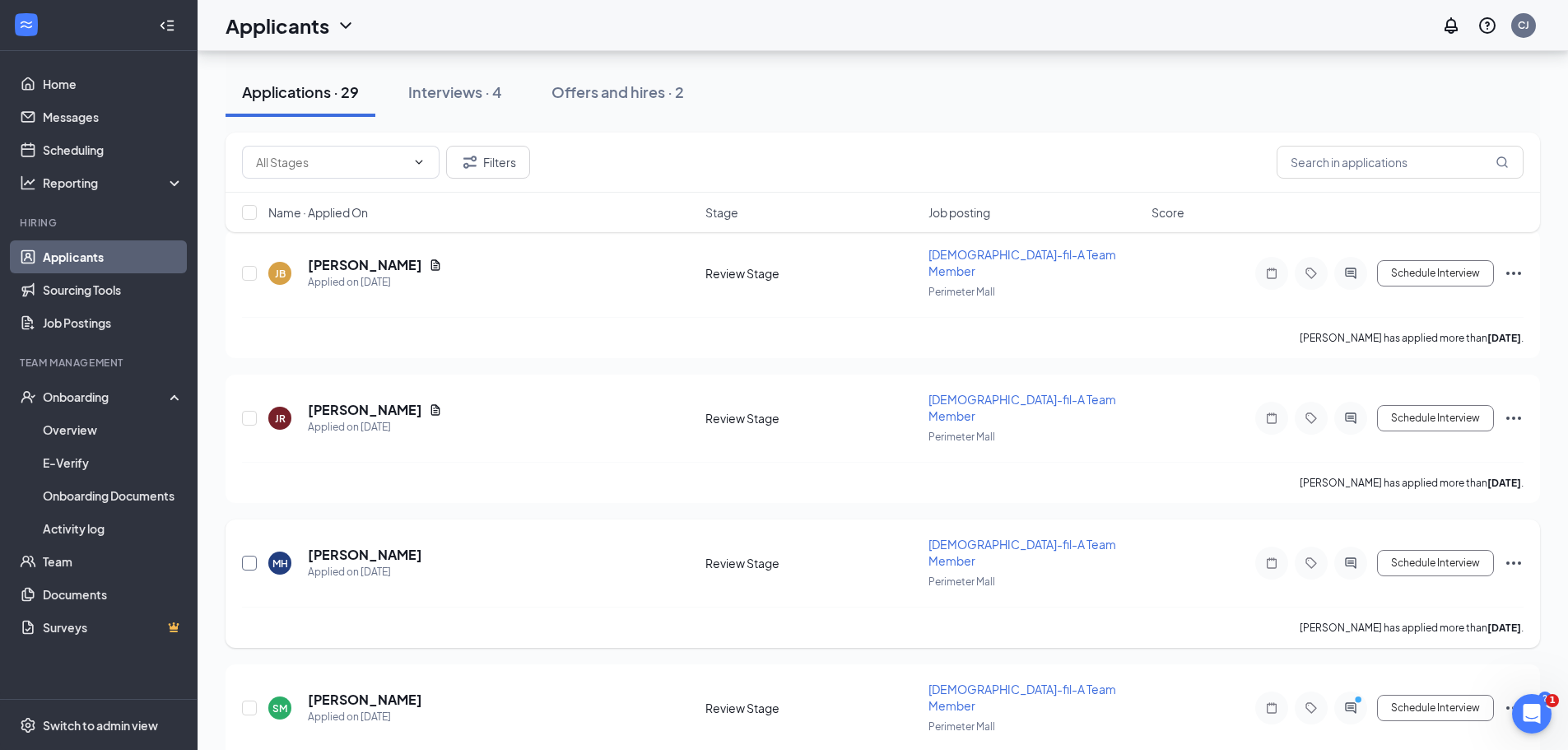
click at [254, 556] on input "checkbox" at bounding box center [249, 563] width 15 height 15
checkbox input "true"
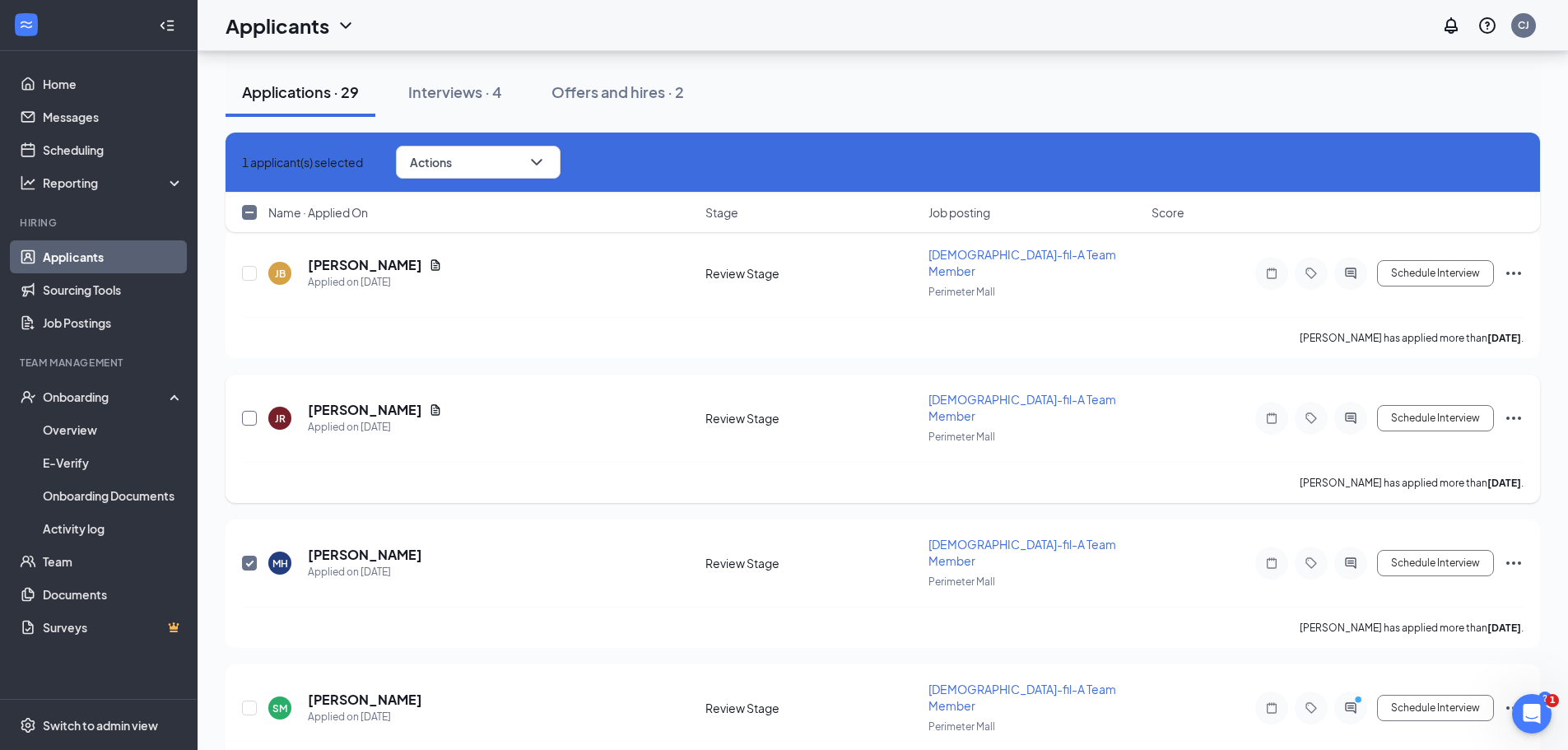
click at [245, 411] on input "checkbox" at bounding box center [249, 419] width 15 height 15
checkbox input "true"
click at [245, 266] on input "checkbox" at bounding box center [249, 274] width 15 height 15
checkbox input "true"
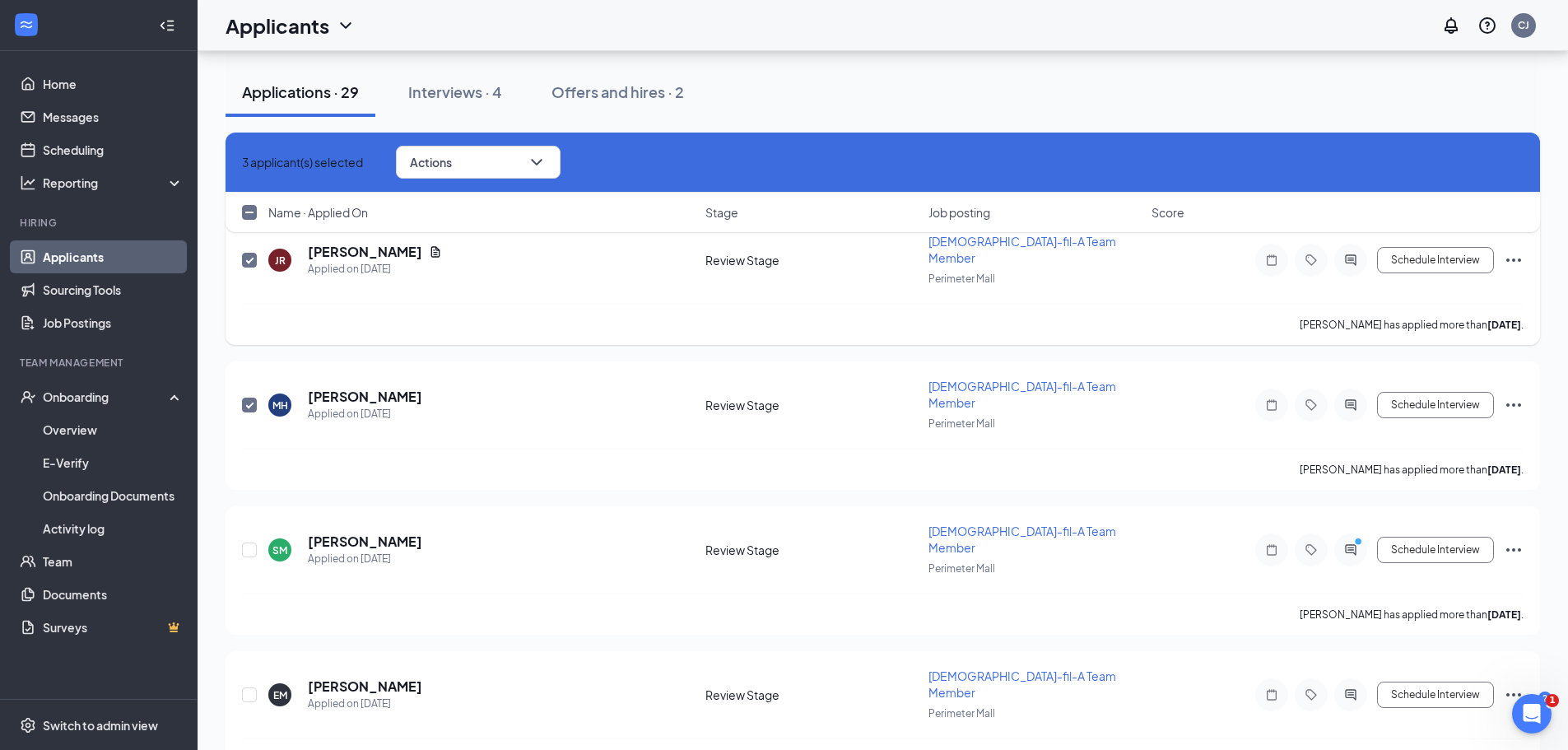
scroll to position [254, 0]
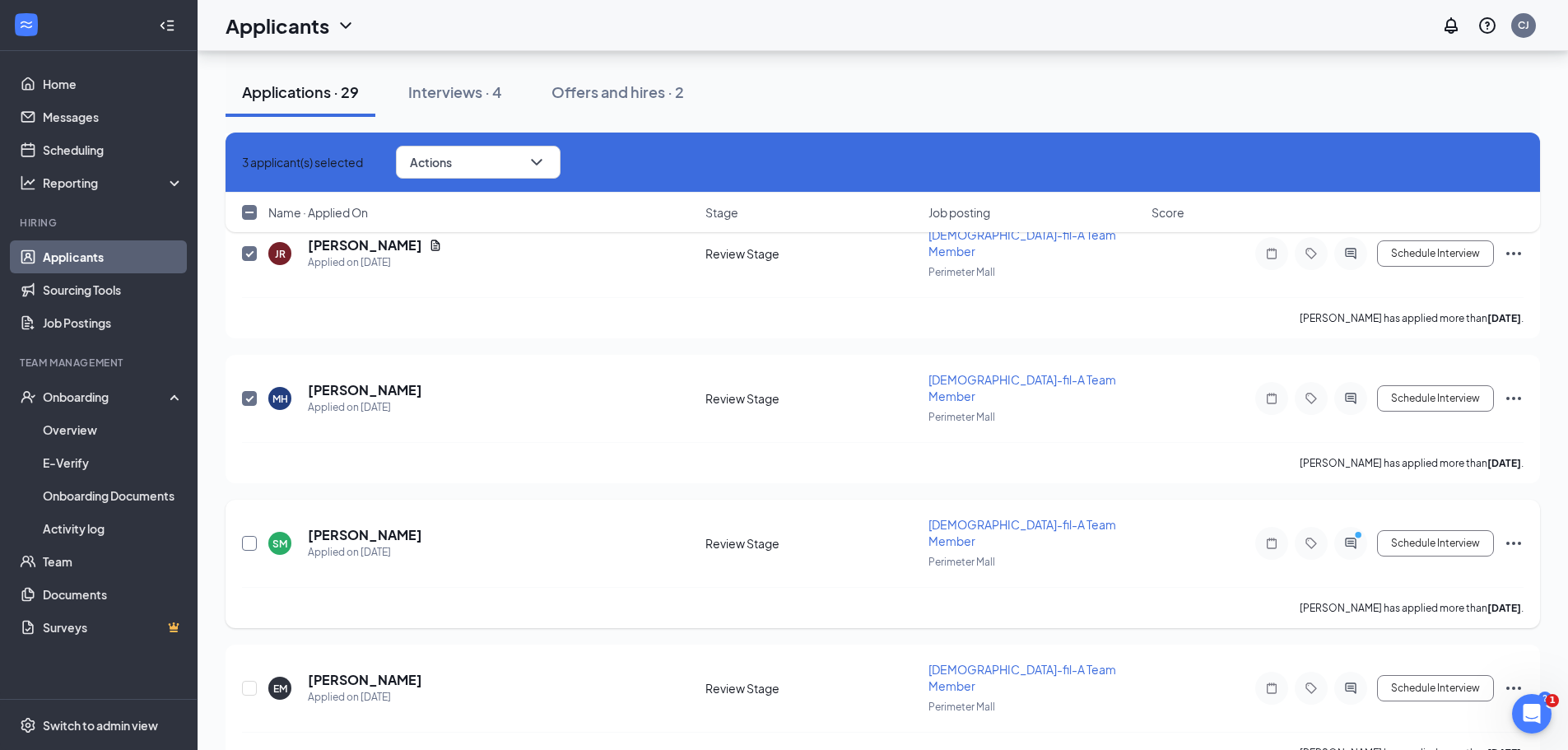
click at [245, 536] on input "checkbox" at bounding box center [249, 543] width 15 height 15
checkbox input "true"
click at [250, 681] on input "checkbox" at bounding box center [249, 688] width 15 height 15
checkbox input "true"
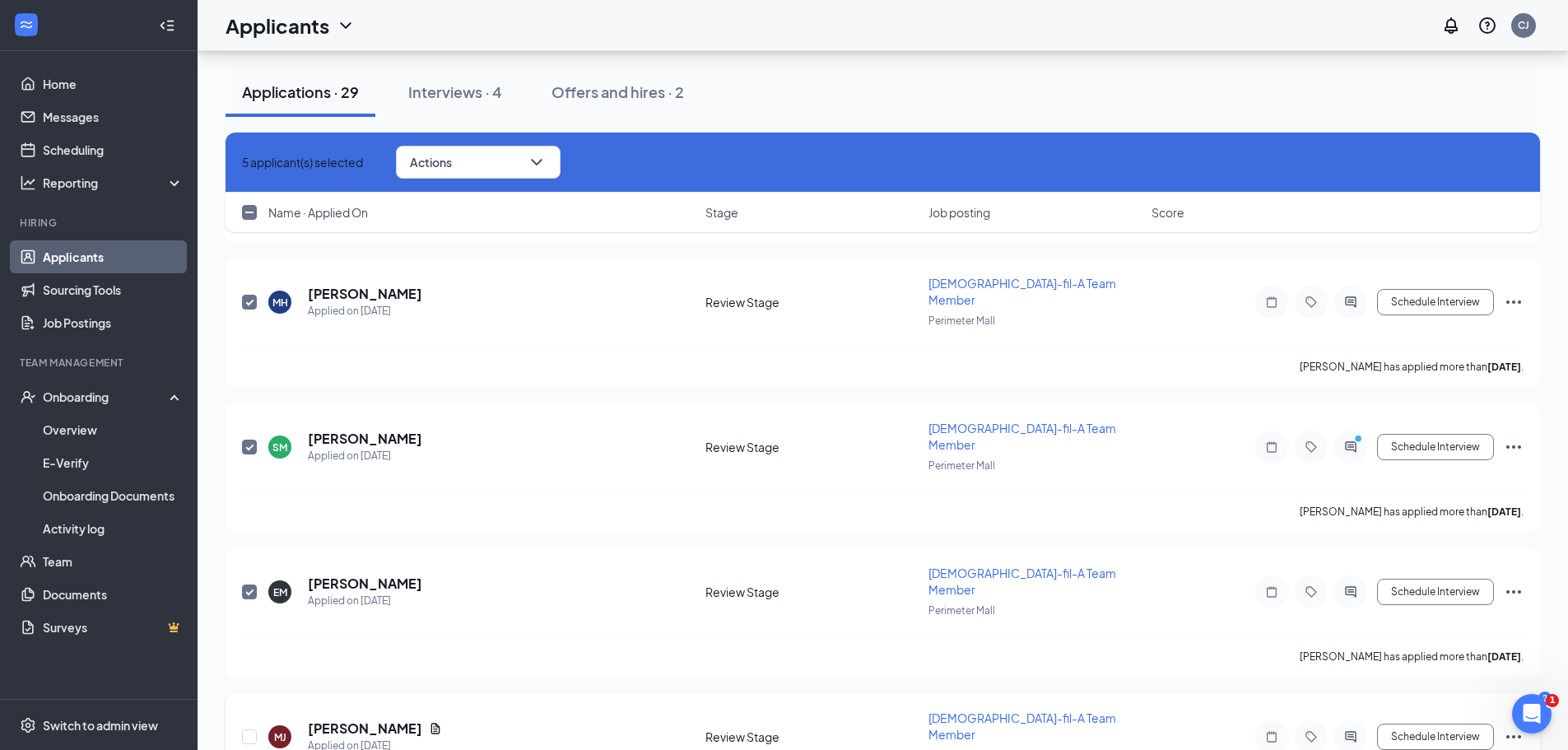
scroll to position [501, 0]
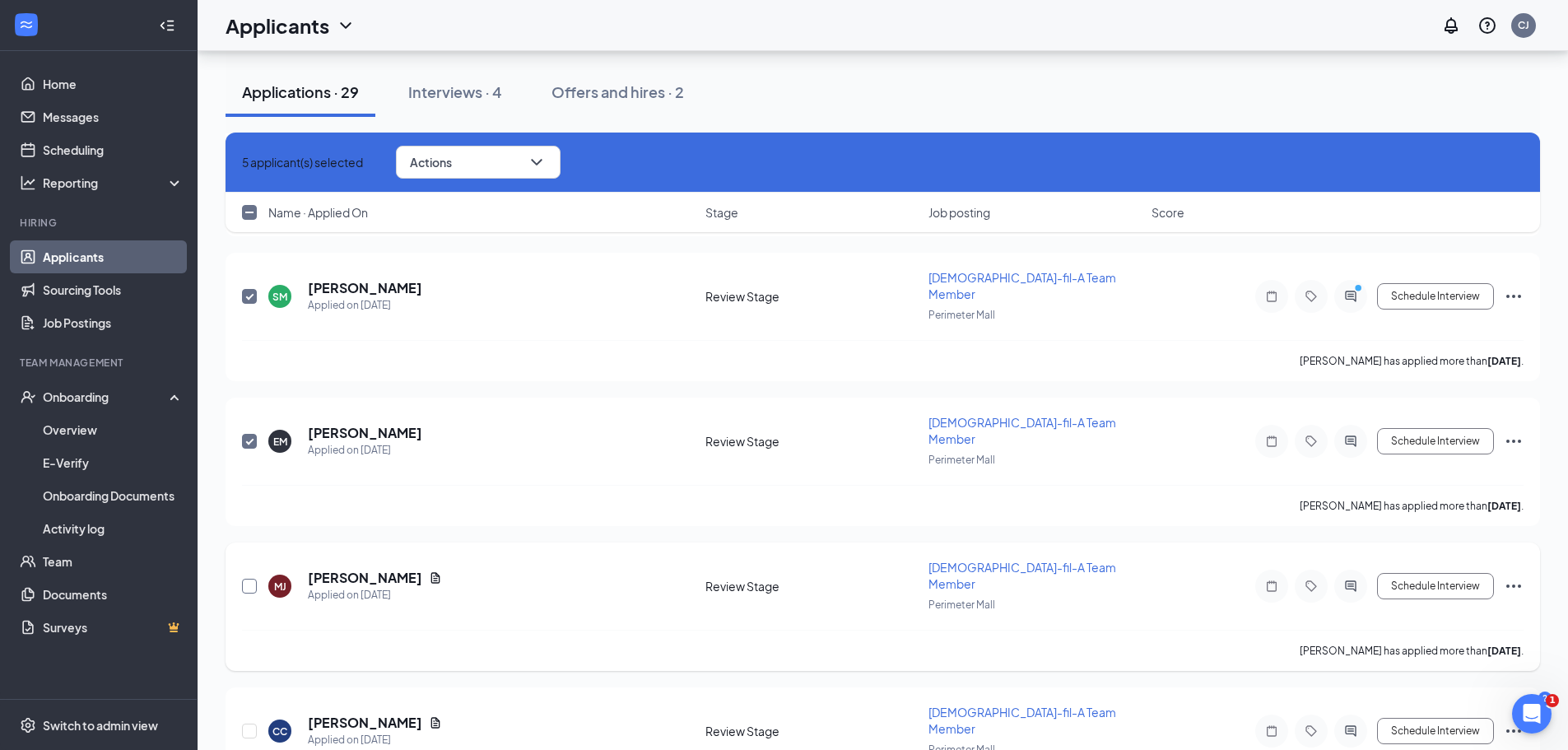
click at [249, 578] on input "checkbox" at bounding box center [249, 586] width 15 height 15
checkbox input "true"
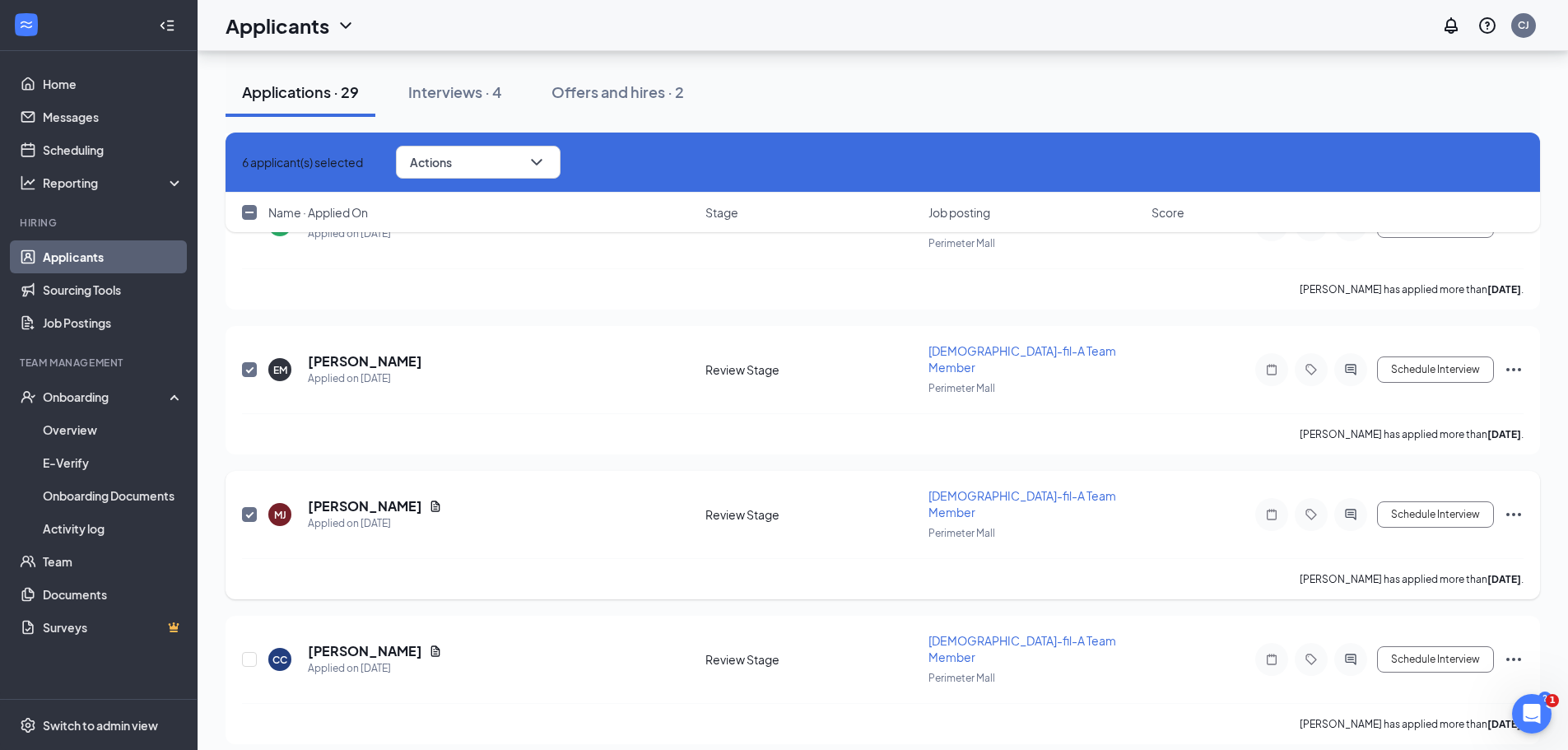
scroll to position [665, 0]
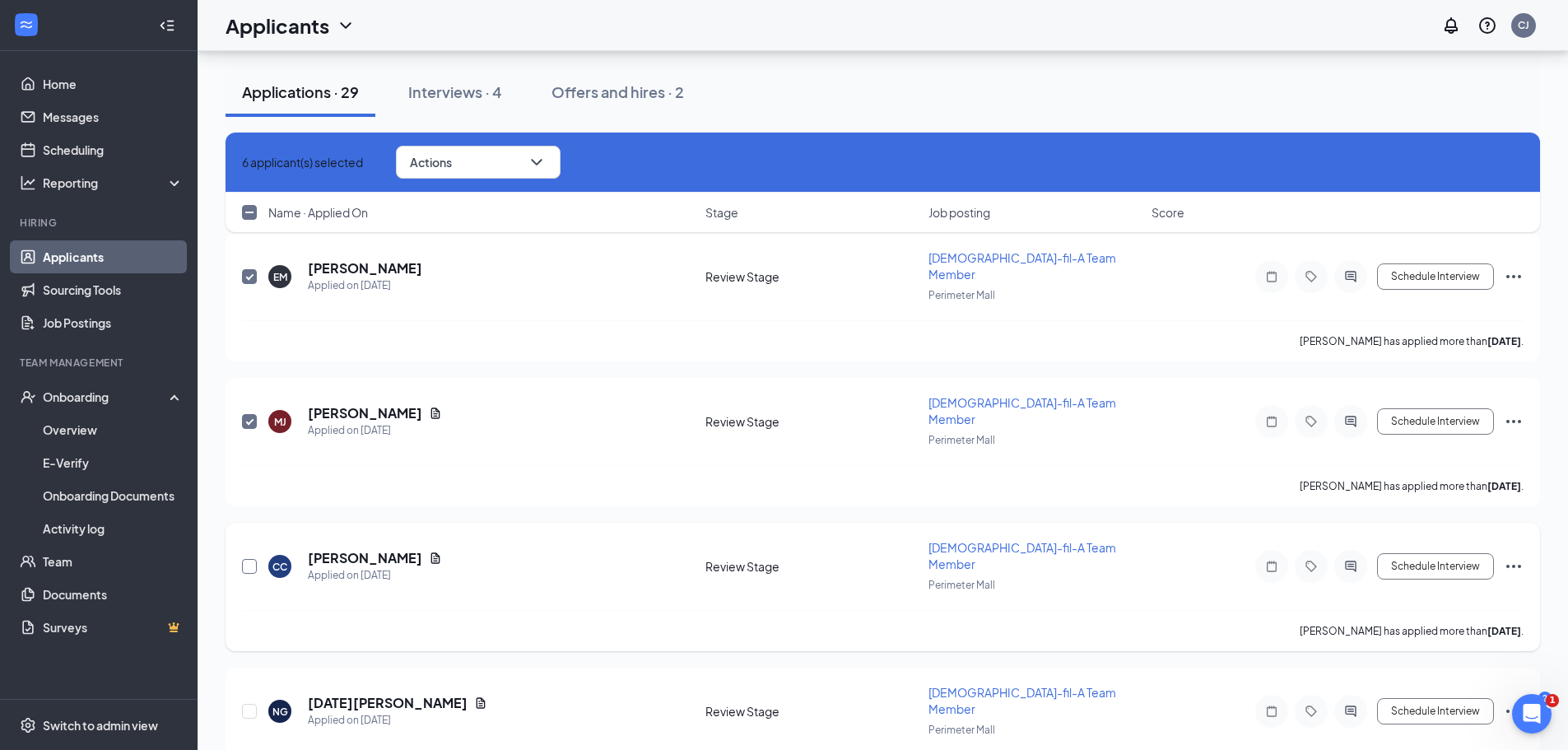
click at [249, 559] on input "checkbox" at bounding box center [249, 567] width 15 height 15
checkbox input "true"
click at [252, 704] on input "checkbox" at bounding box center [249, 711] width 15 height 15
checkbox input "true"
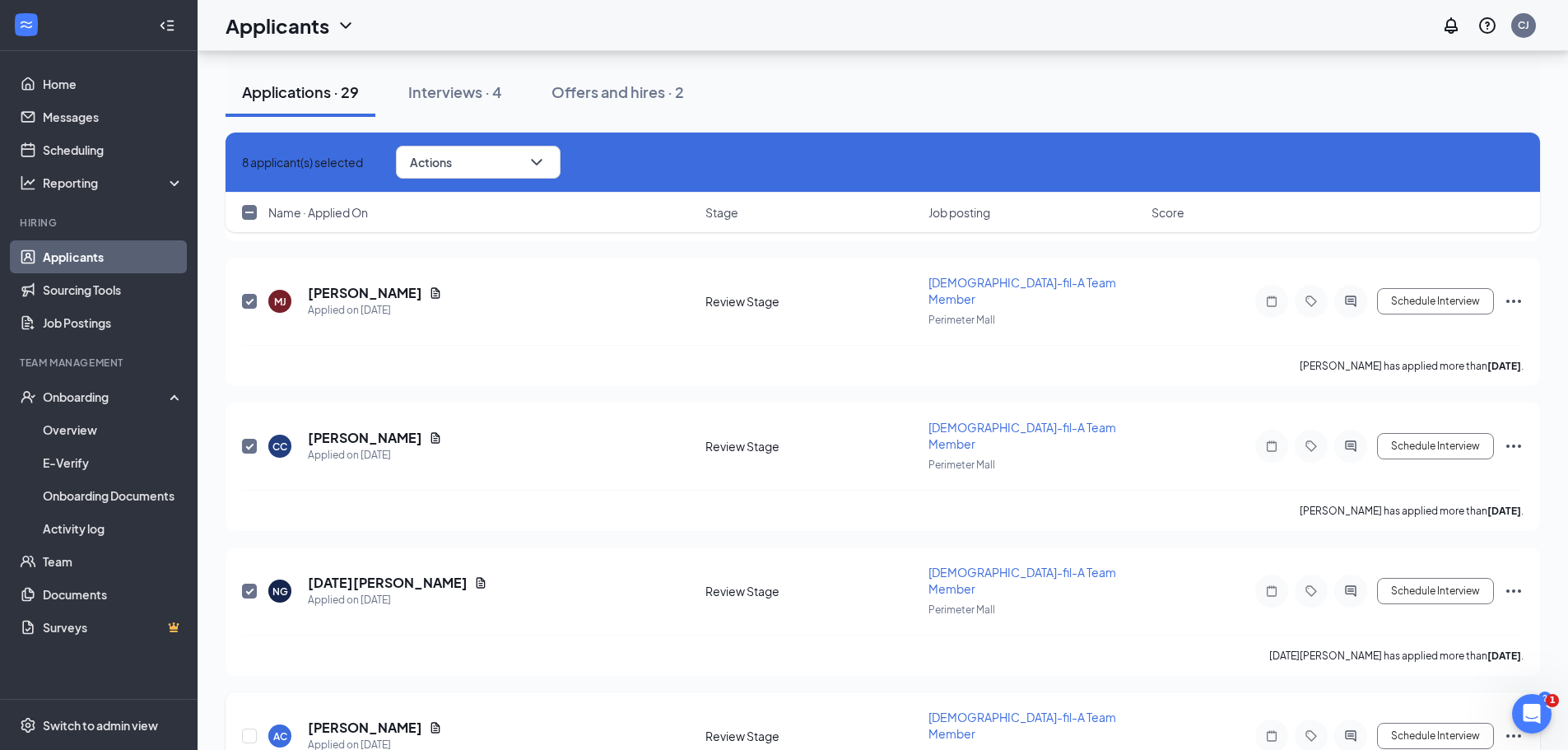
scroll to position [912, 0]
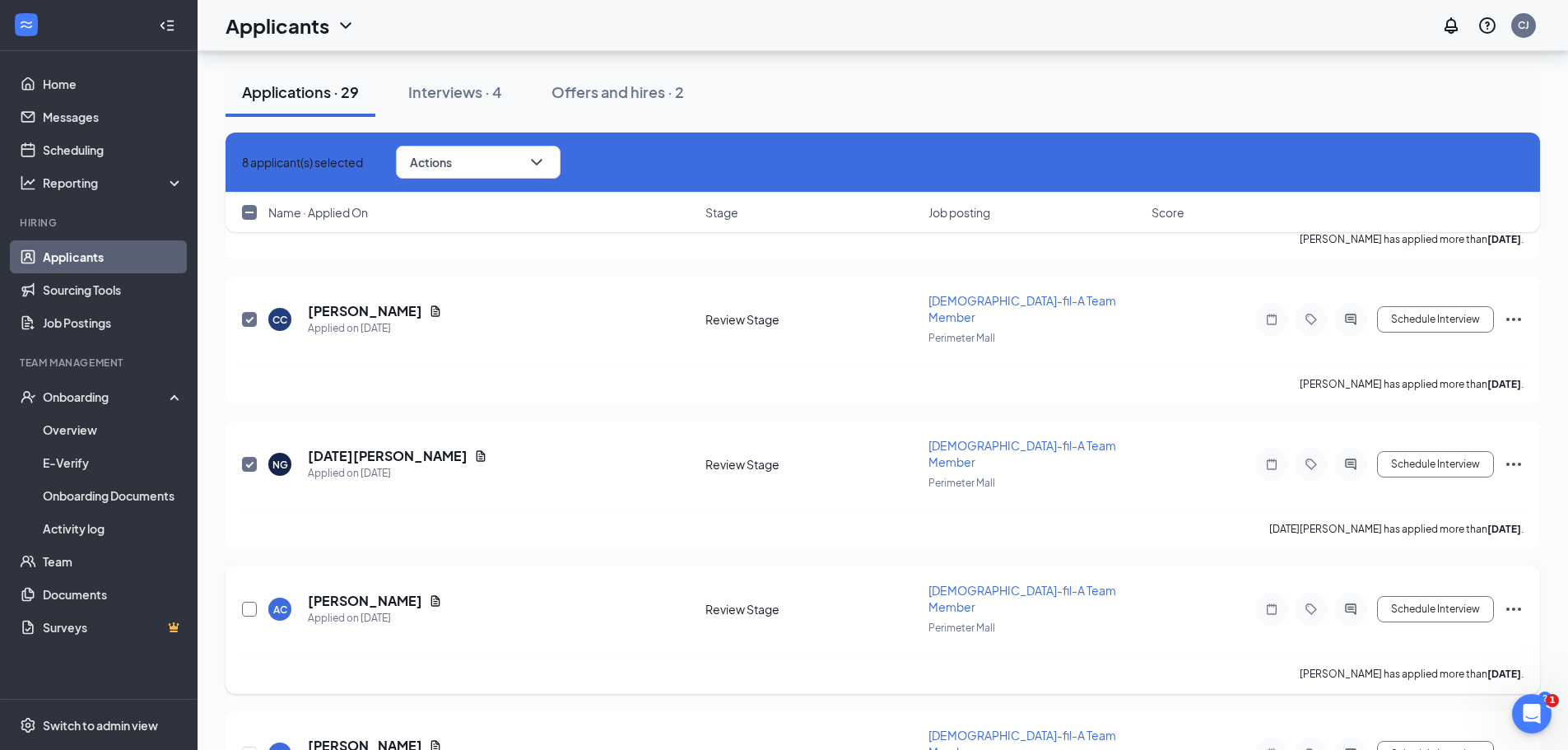
click at [248, 602] on input "checkbox" at bounding box center [249, 609] width 15 height 15
checkbox input "true"
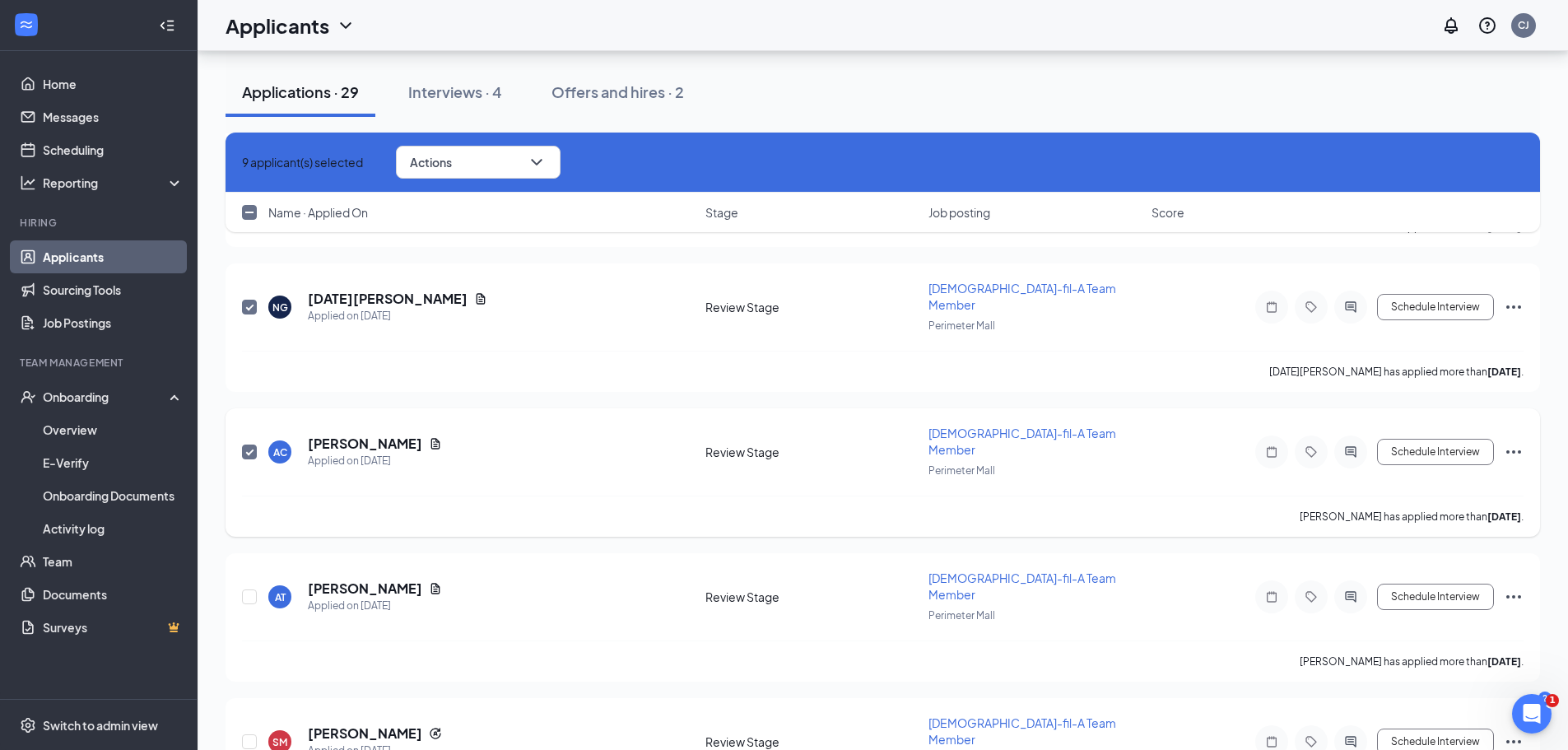
scroll to position [1076, 0]
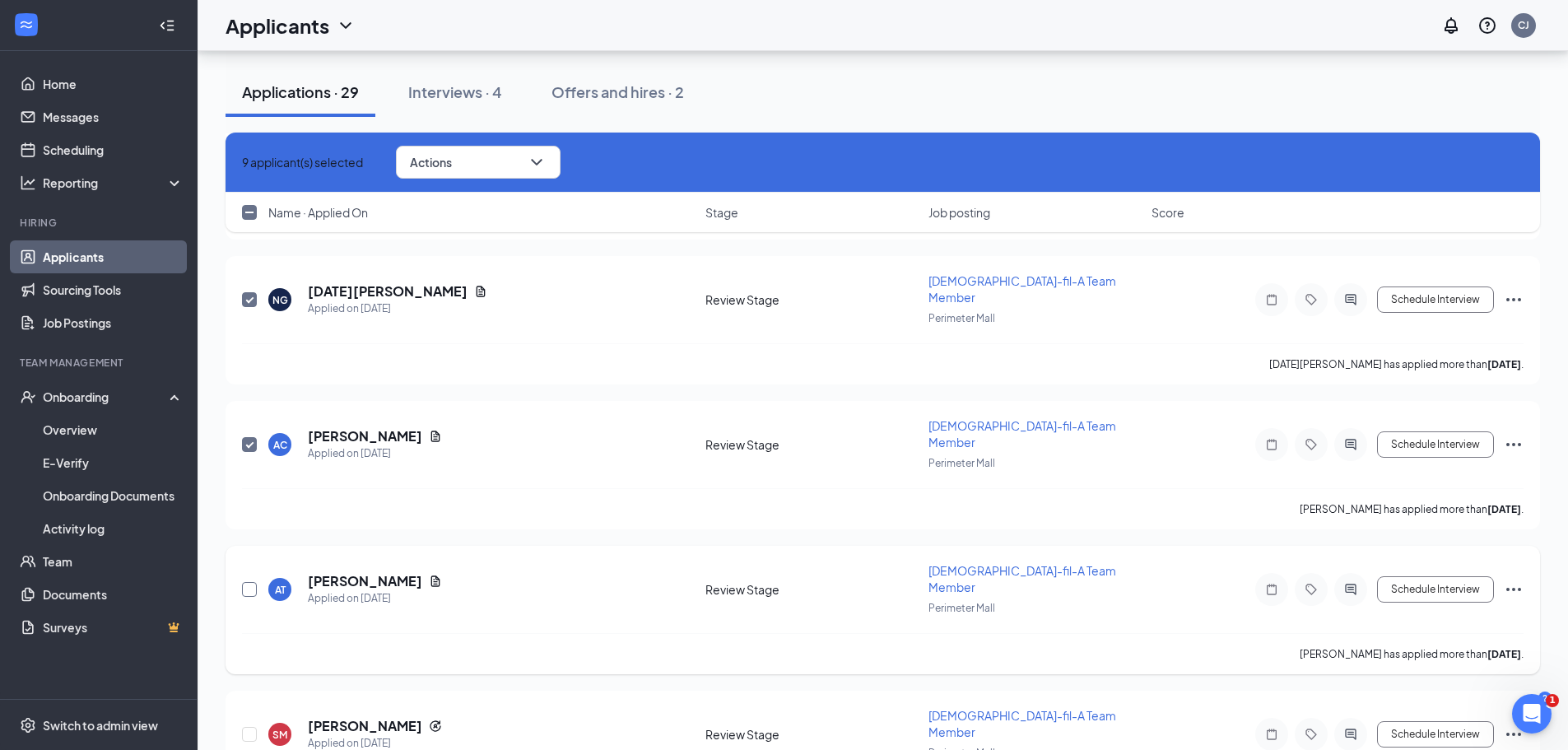
click at [250, 582] on input "checkbox" at bounding box center [249, 589] width 15 height 15
checkbox input "true"
click at [254, 727] on input "checkbox" at bounding box center [249, 734] width 15 height 15
checkbox input "true"
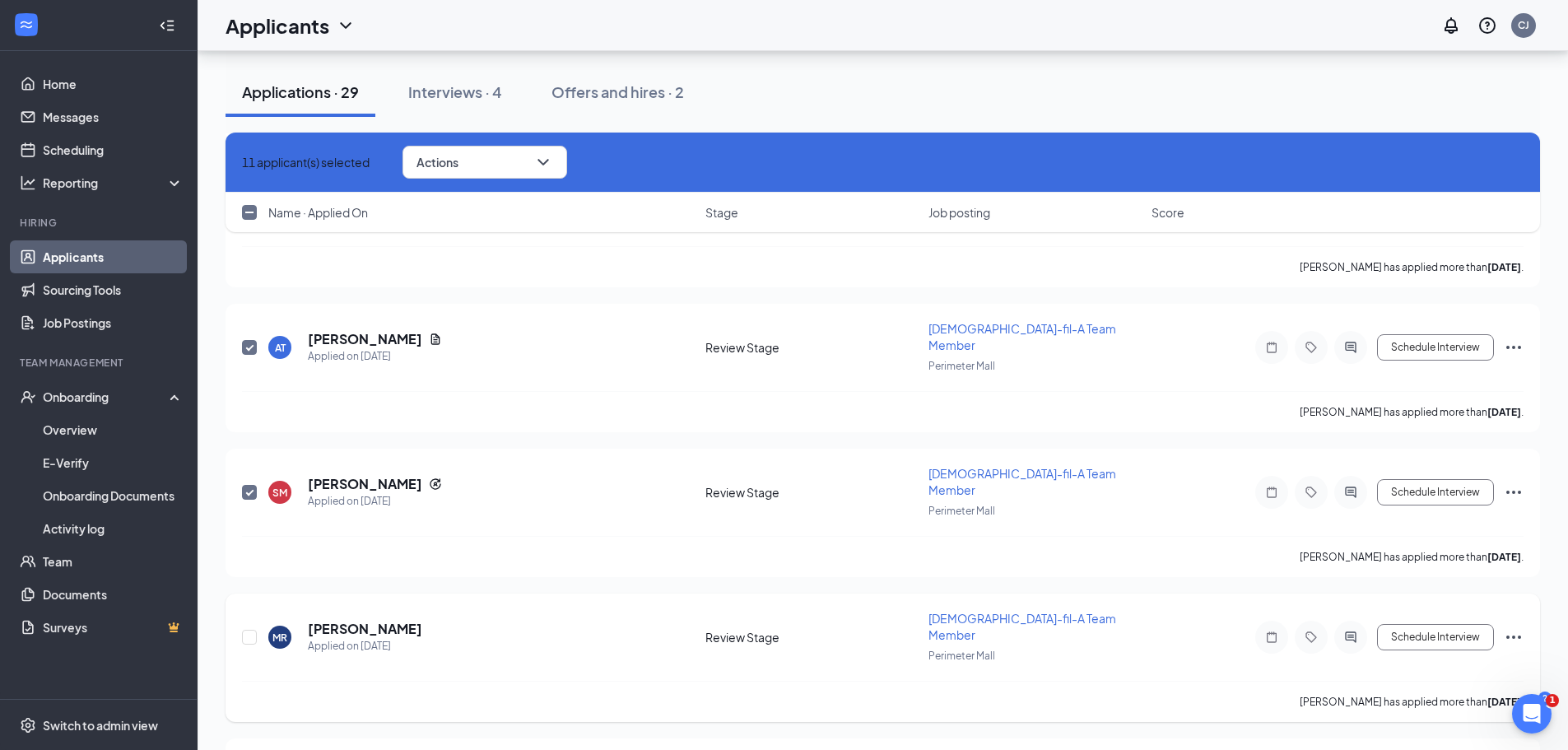
scroll to position [1323, 0]
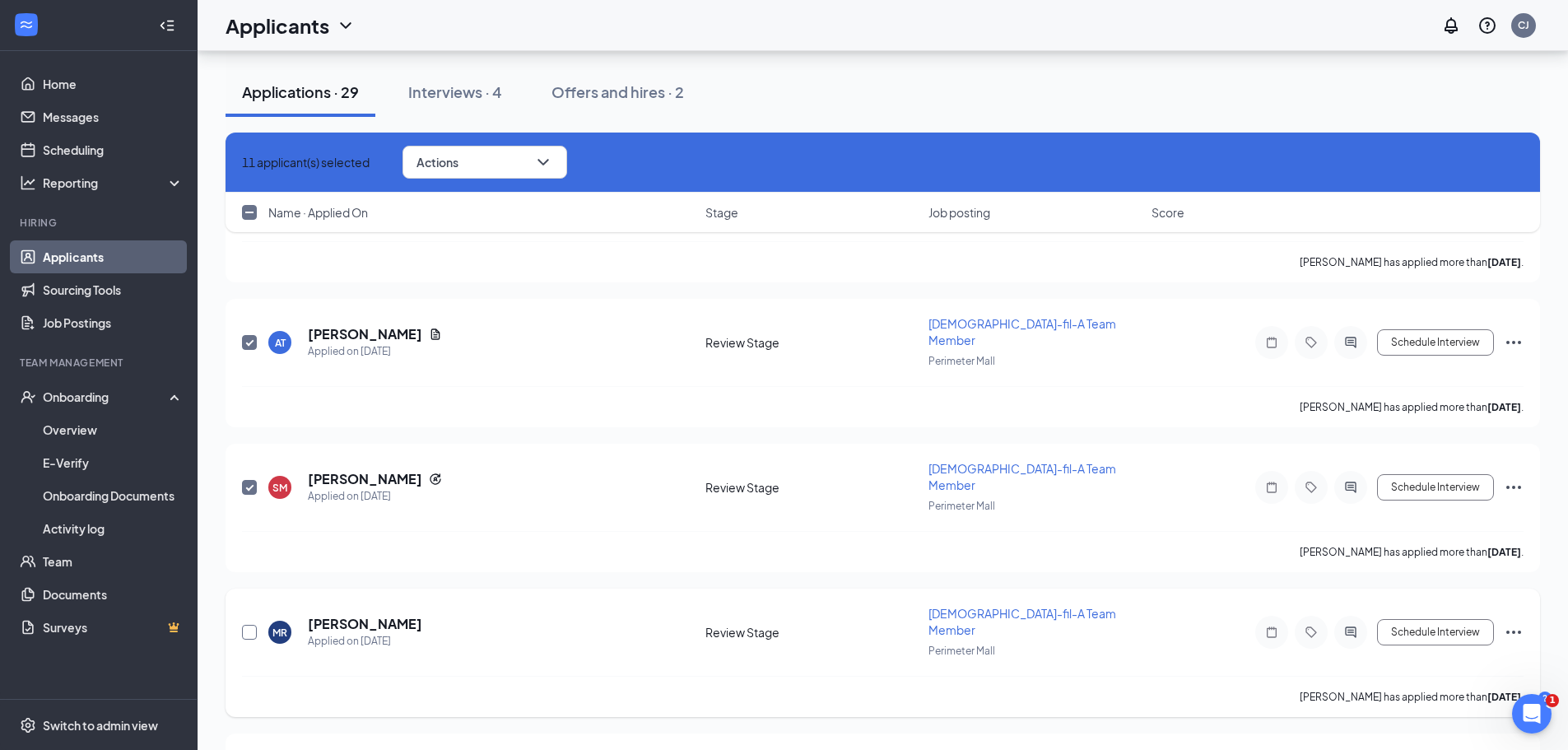
click at [253, 624] on input "checkbox" at bounding box center [249, 632] width 15 height 15
checkbox input "true"
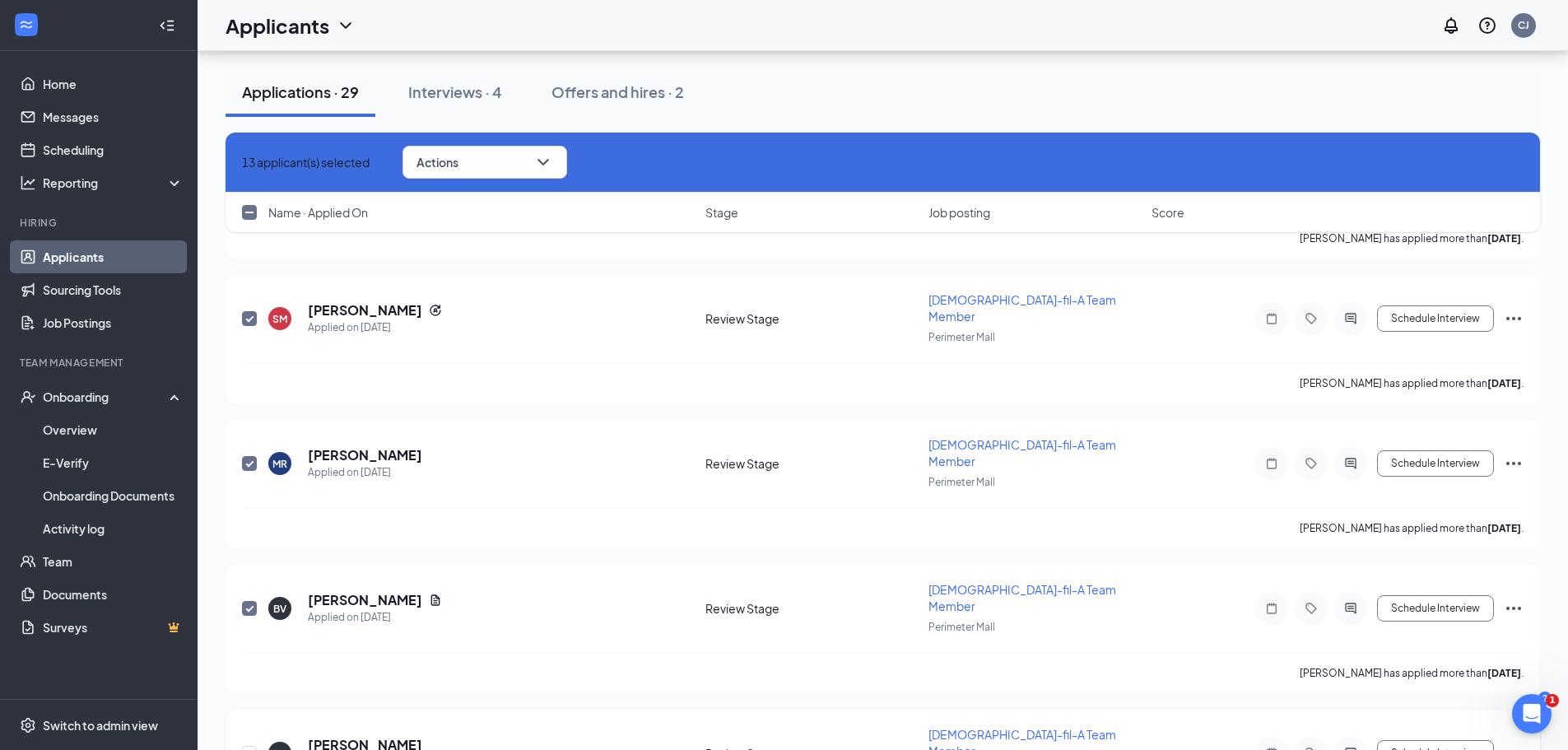
scroll to position [1652, 0]
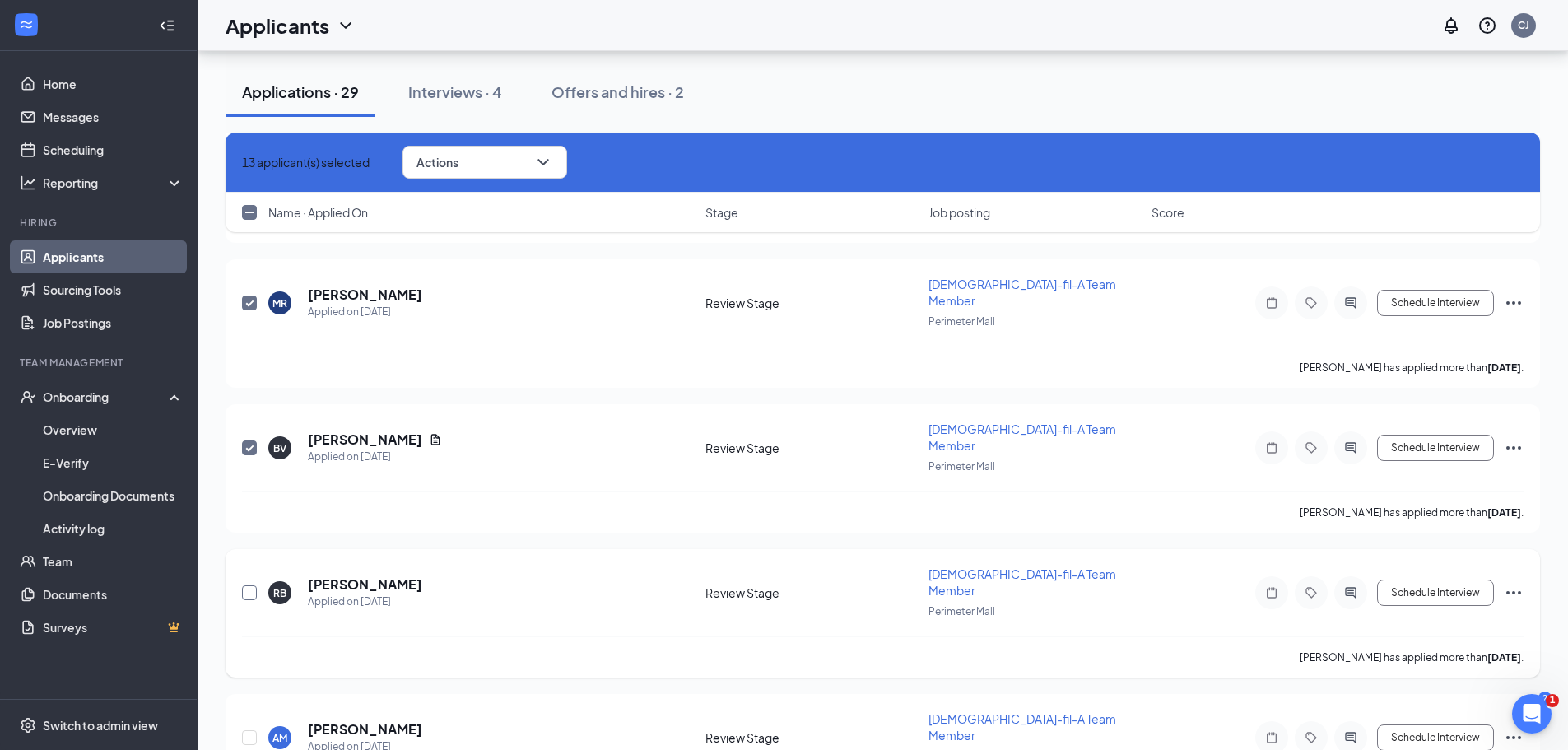
click at [252, 585] on input "checkbox" at bounding box center [249, 593] width 15 height 15
checkbox input "true"
click at [252, 730] on input "checkbox" at bounding box center [249, 737] width 15 height 15
checkbox input "true"
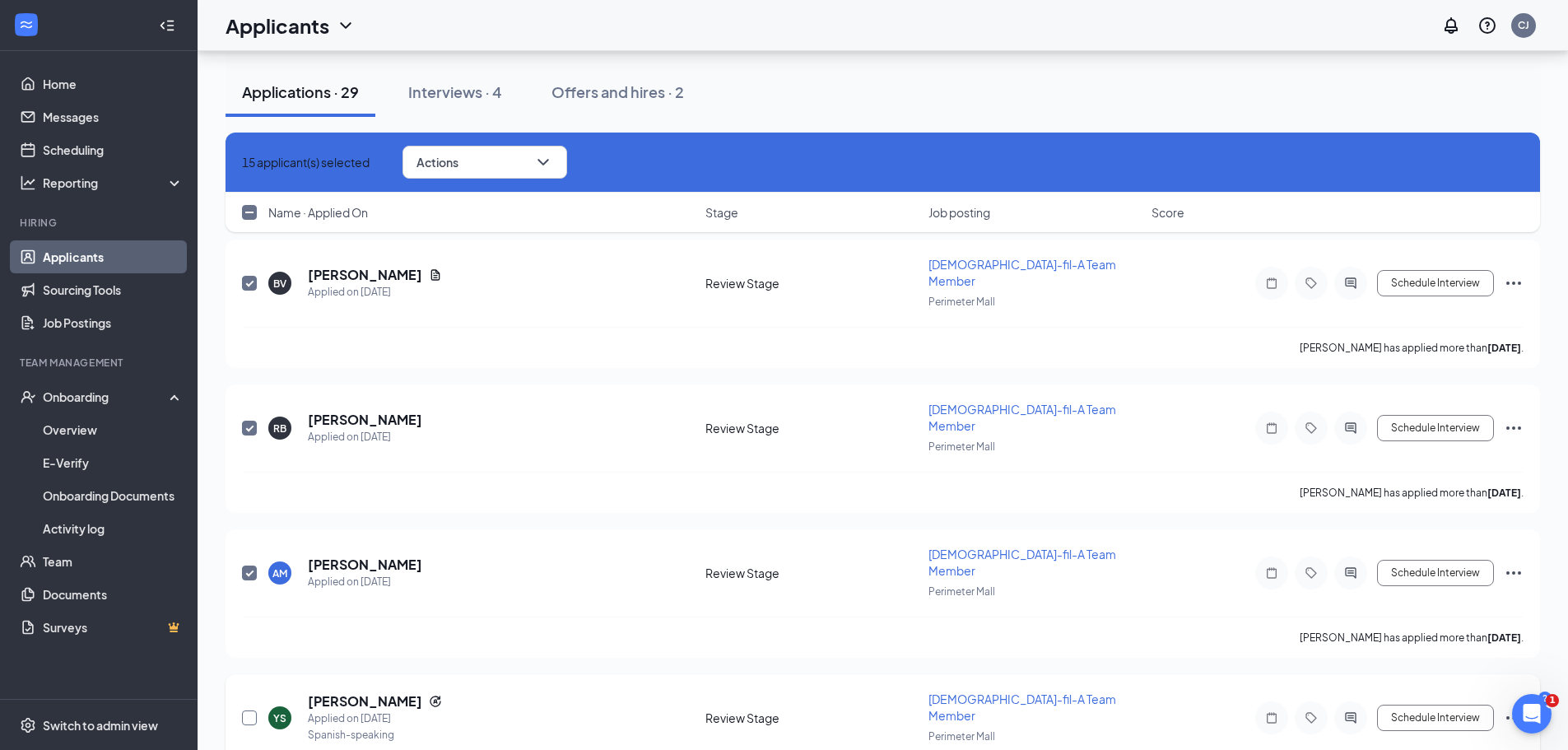
click at [250, 711] on input "checkbox" at bounding box center [249, 718] width 15 height 15
checkbox input "true"
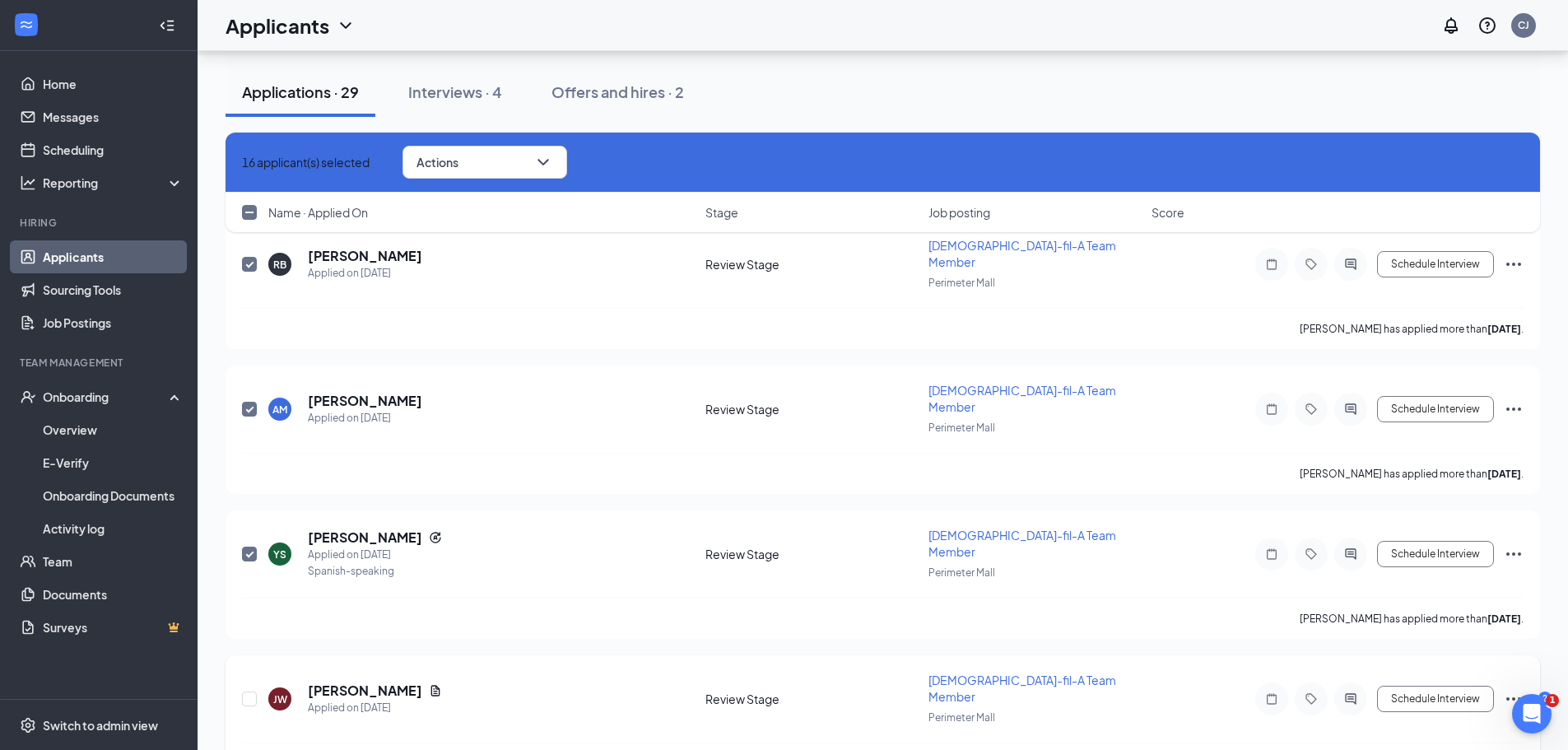
scroll to position [1982, 0]
click at [249, 691] on input "checkbox" at bounding box center [249, 698] width 15 height 15
checkbox input "true"
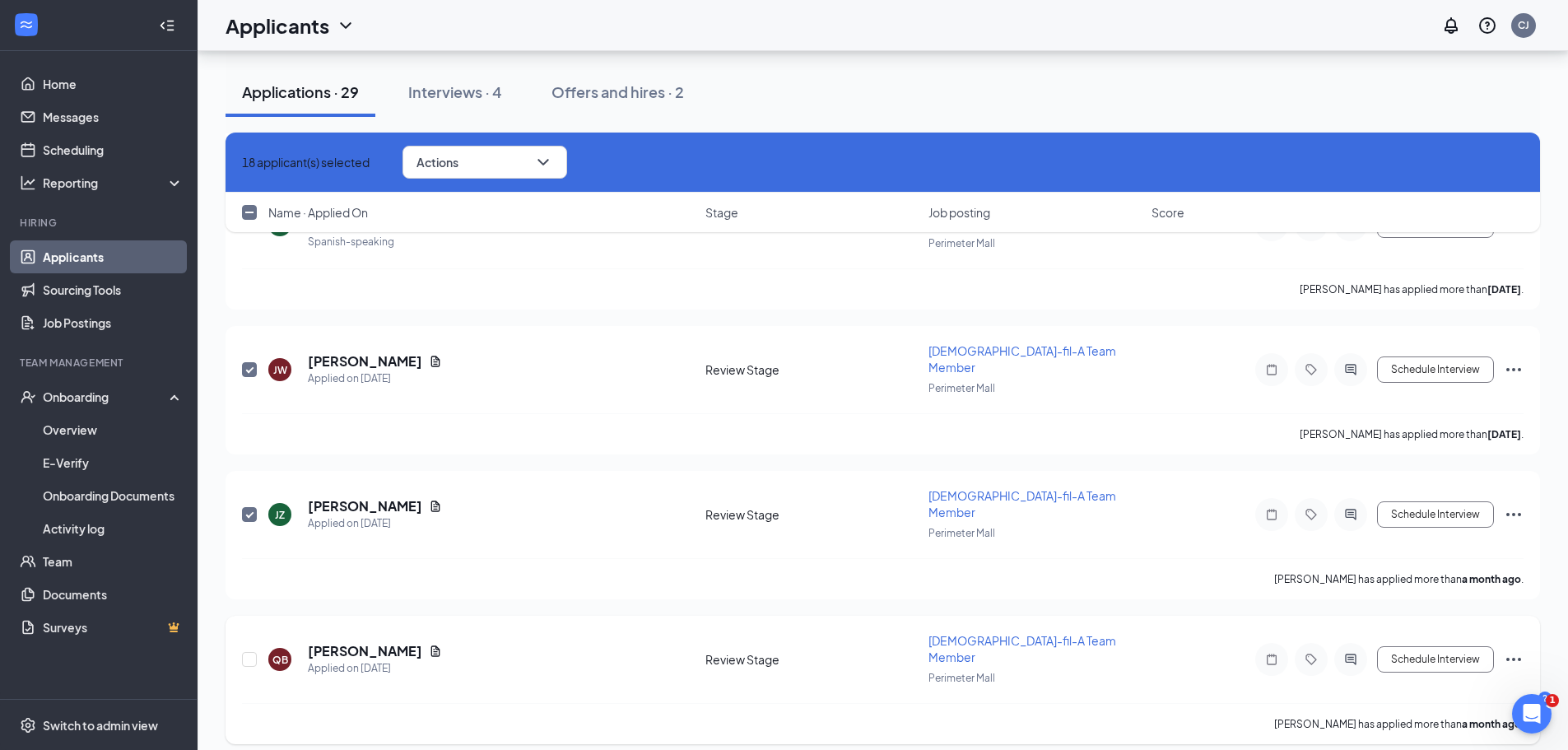
scroll to position [2311, 0]
click at [242, 651] on input "checkbox" at bounding box center [249, 659] width 15 height 15
checkbox input "true"
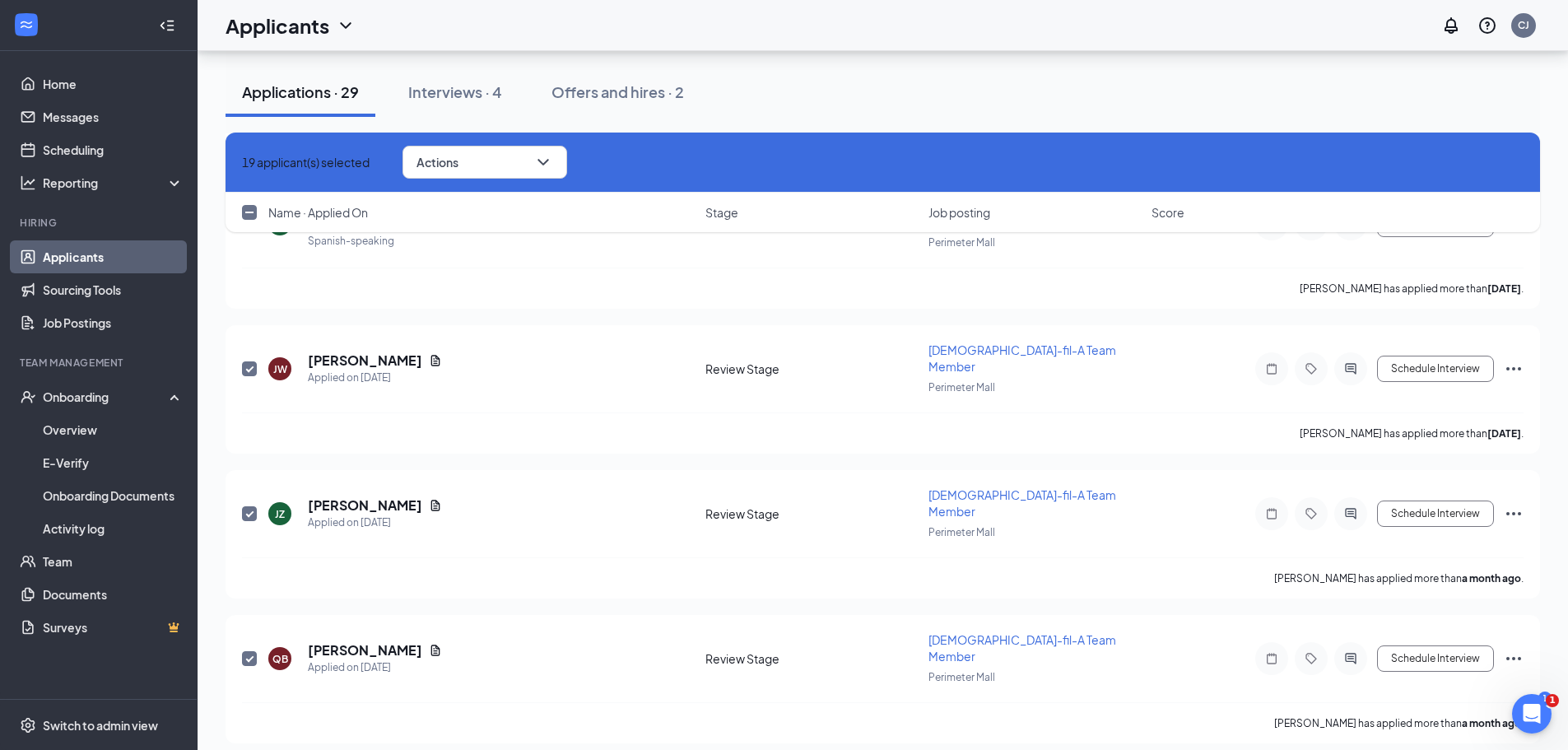
checkbox input "true"
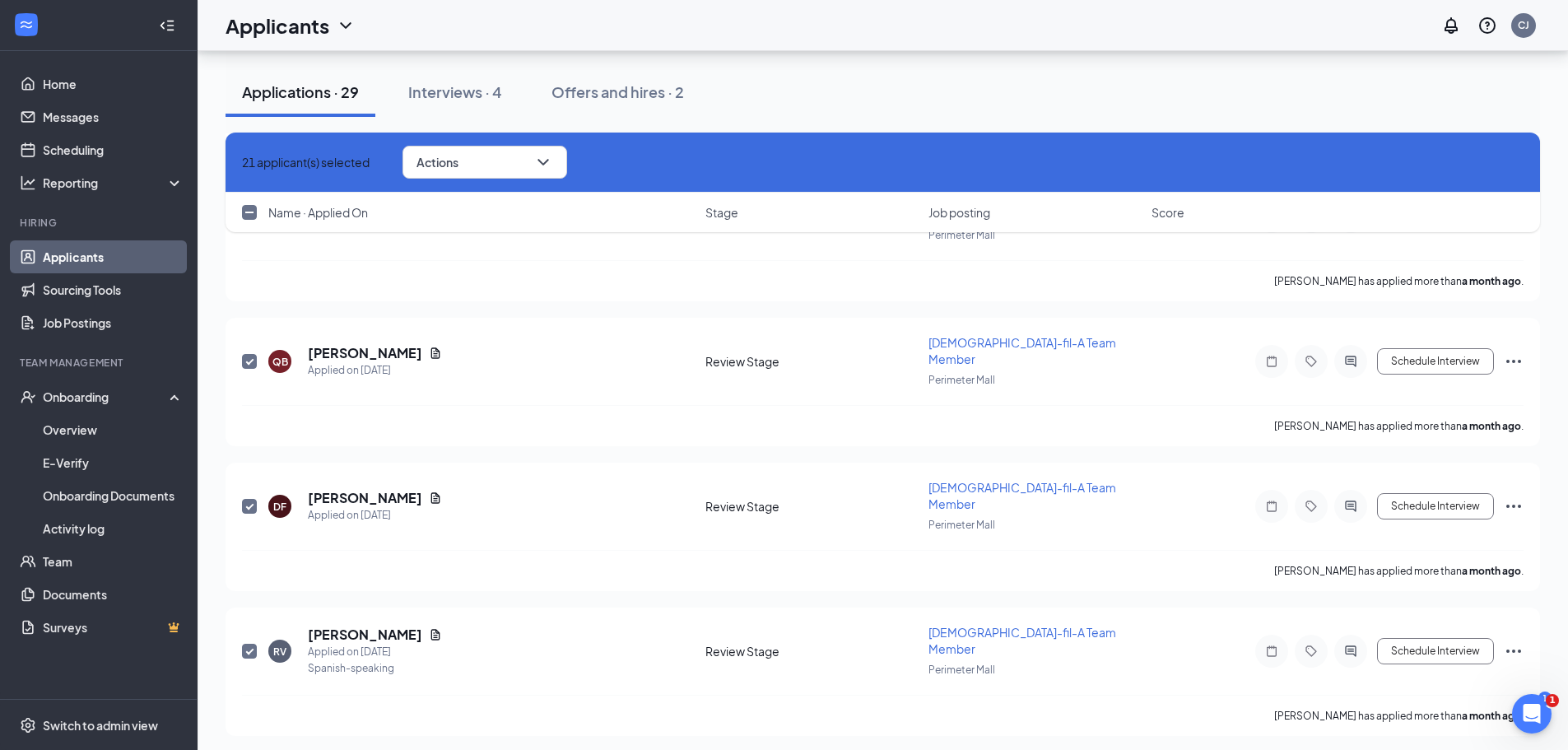
scroll to position [2640, 0]
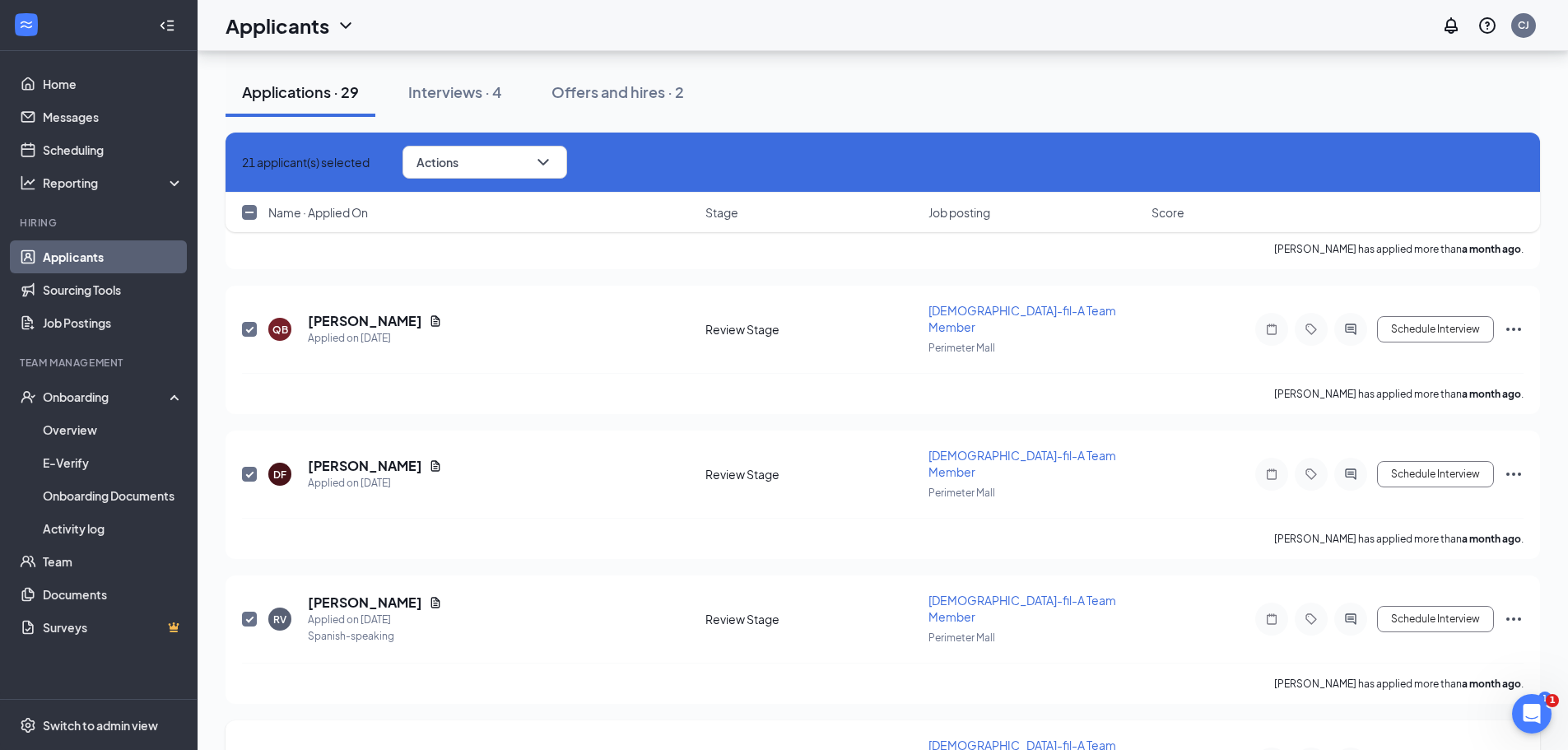
click at [244, 749] on input "checkbox" at bounding box center [249, 764] width 15 height 15
checkbox input "true"
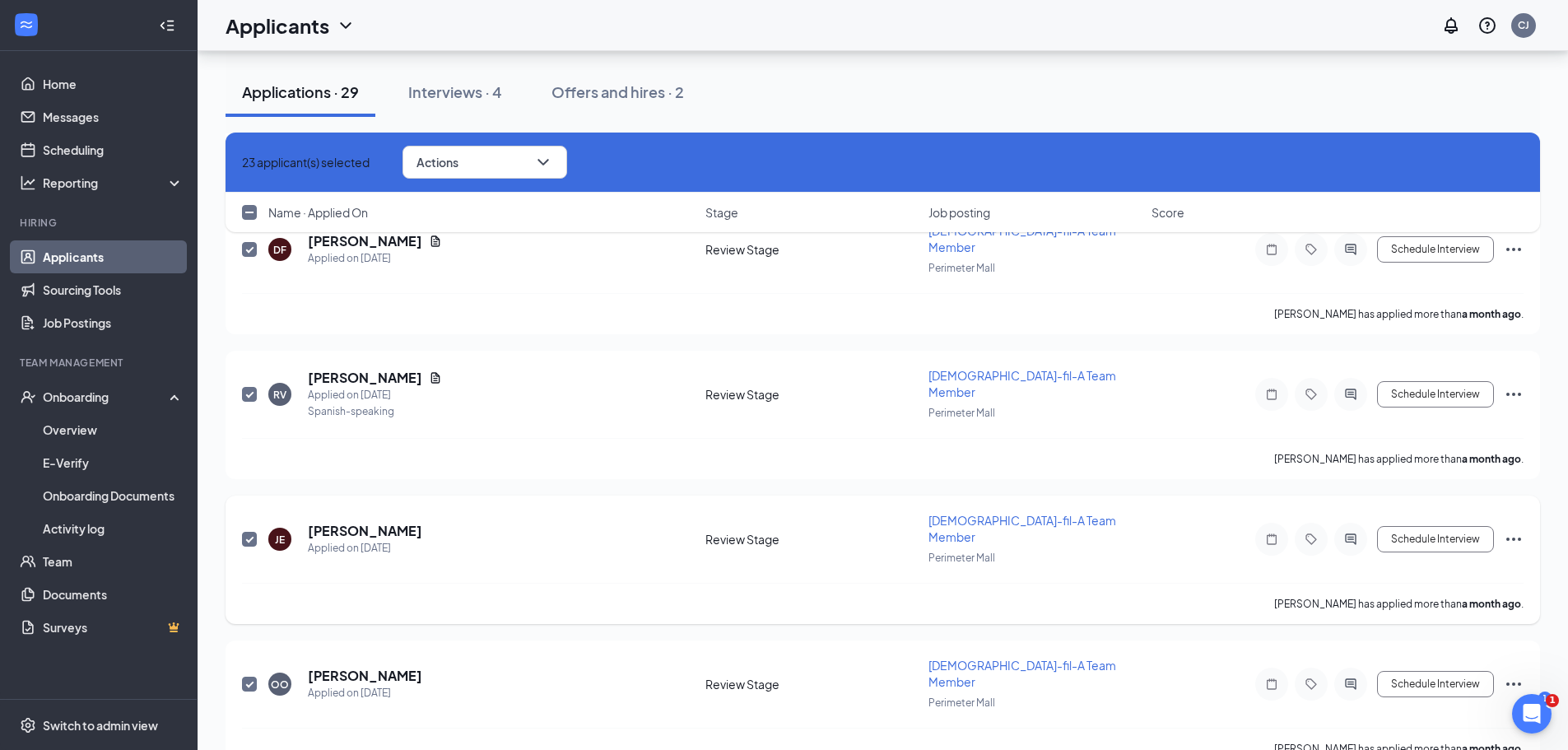
scroll to position [2887, 0]
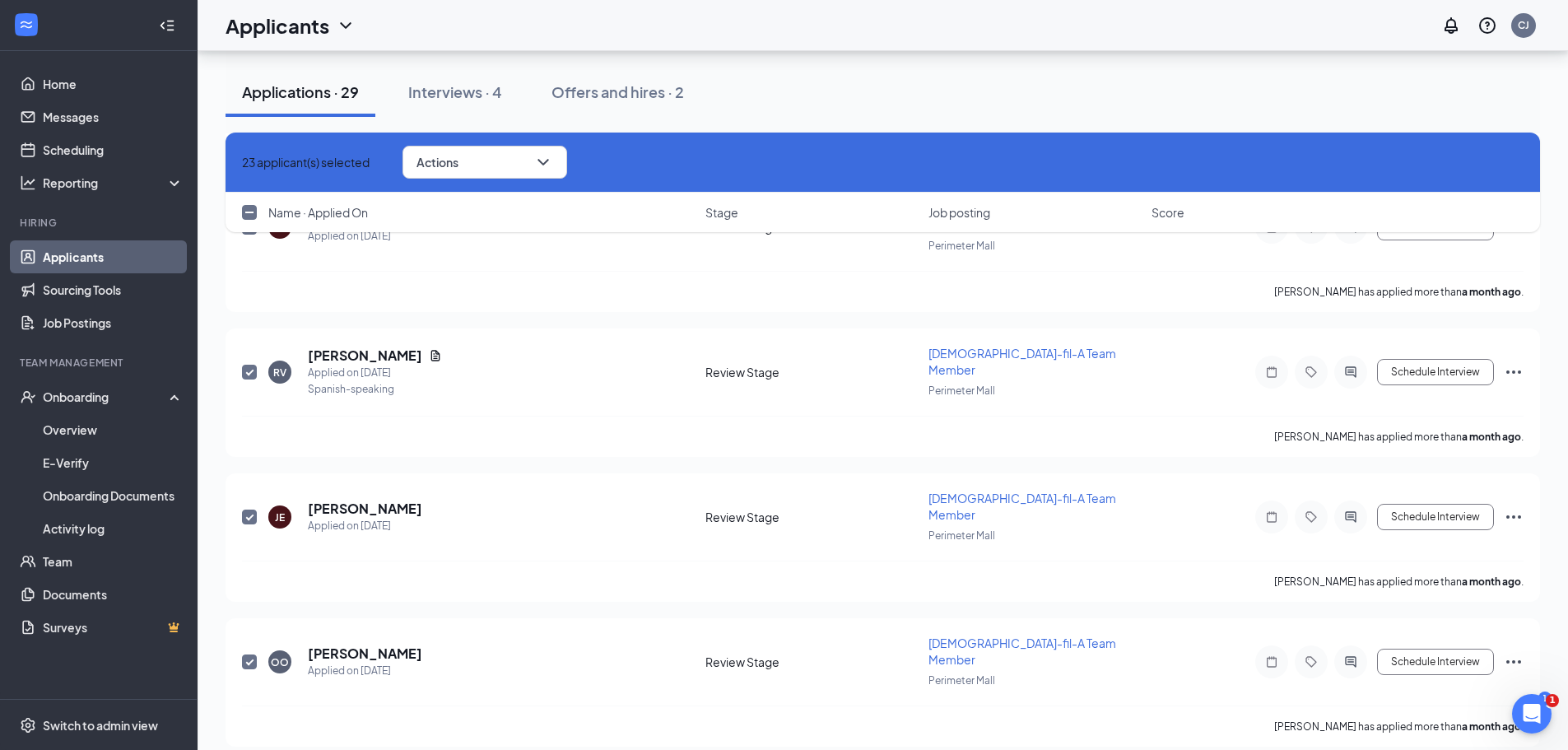
checkbox input "true"
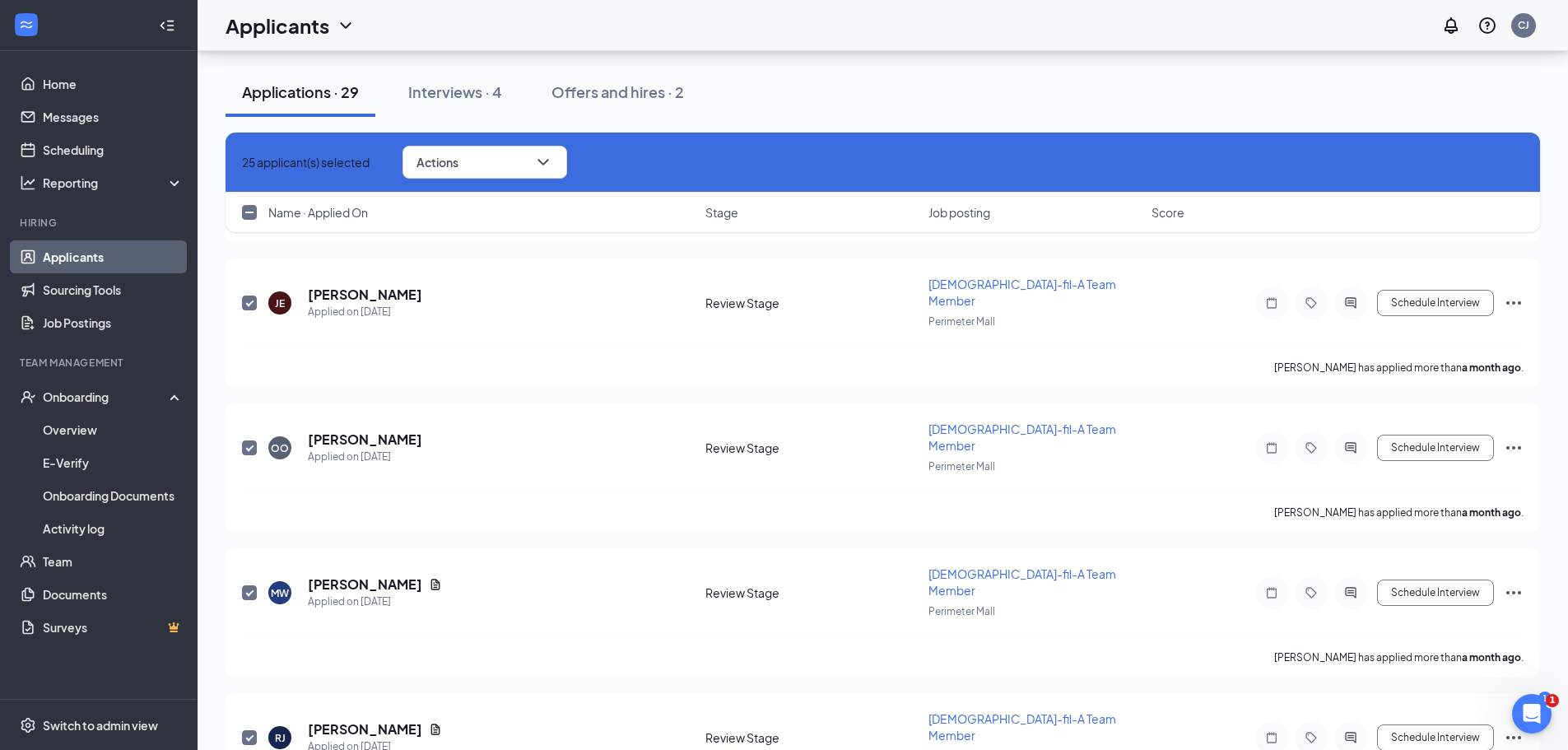
scroll to position [3134, 0]
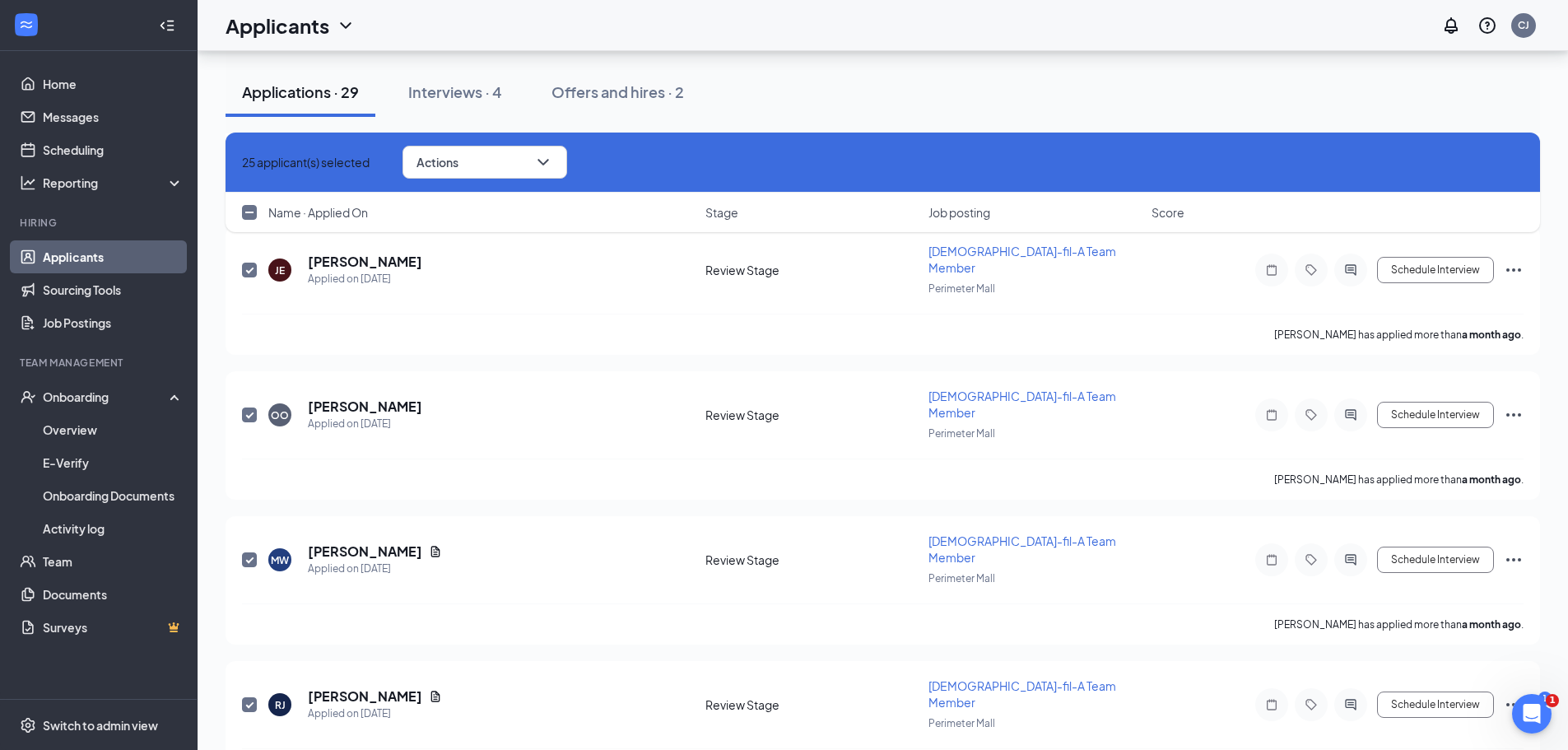
checkbox input "true"
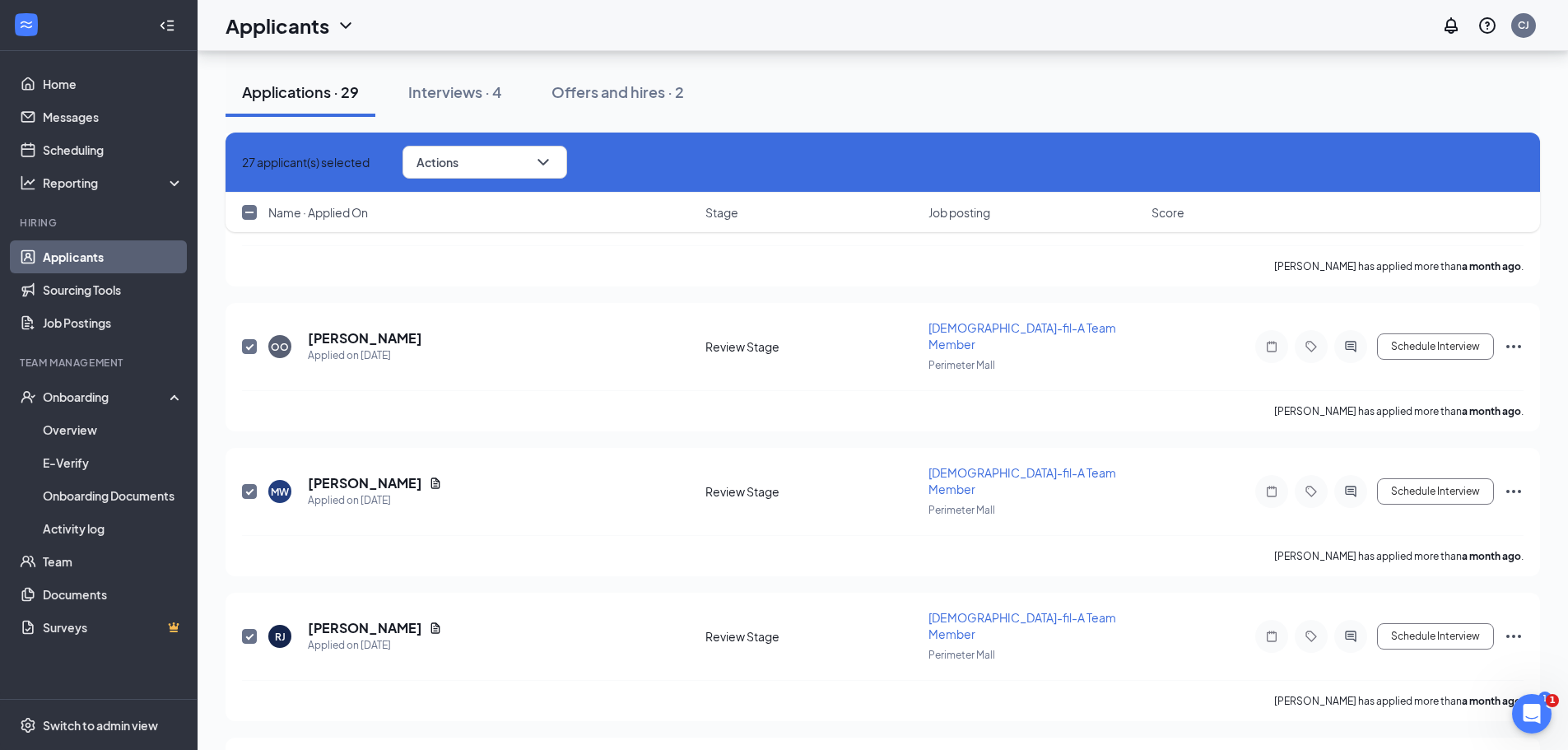
scroll to position [3207, 0]
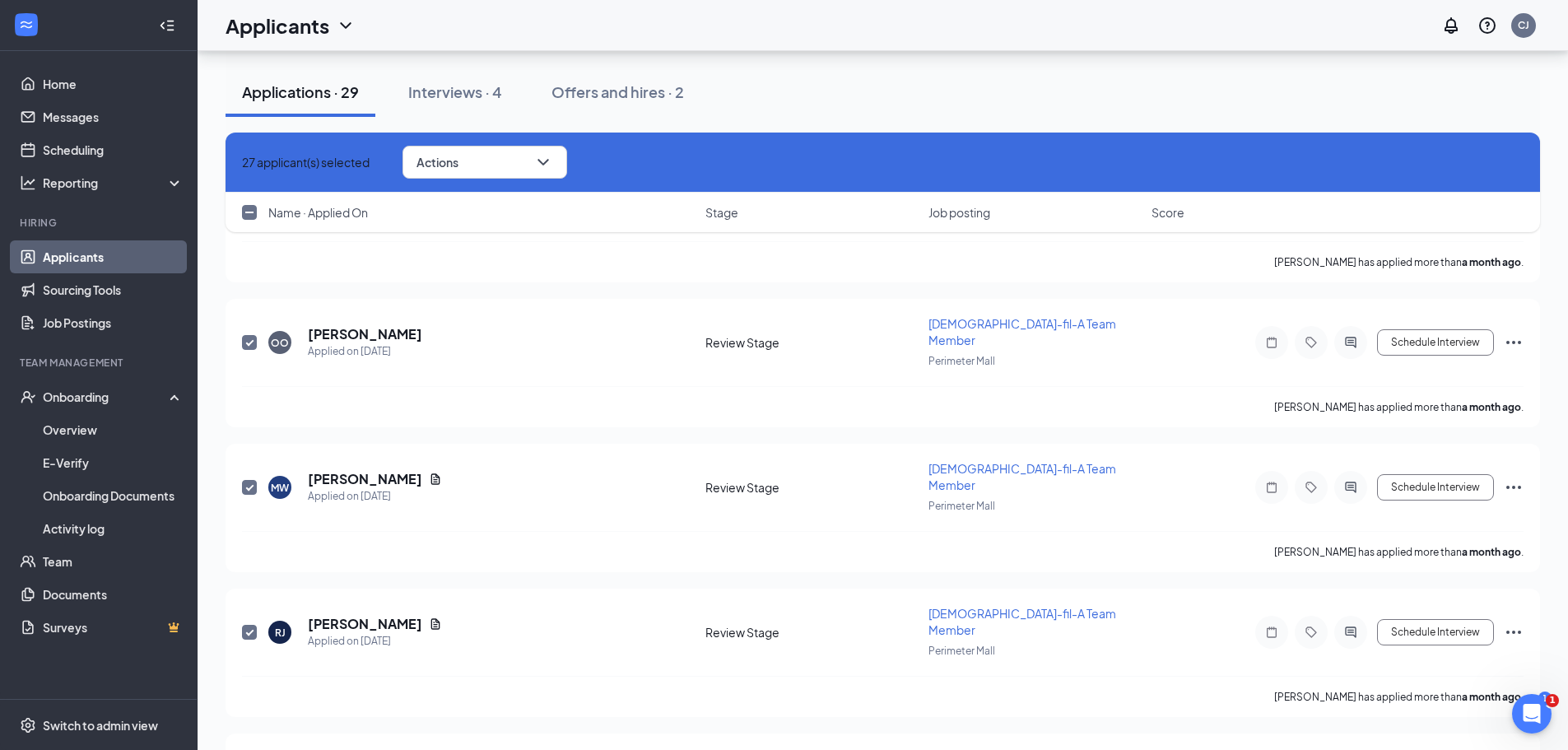
checkbox input "true"
click at [553, 172] on icon "ChevronDown" at bounding box center [543, 162] width 20 height 20
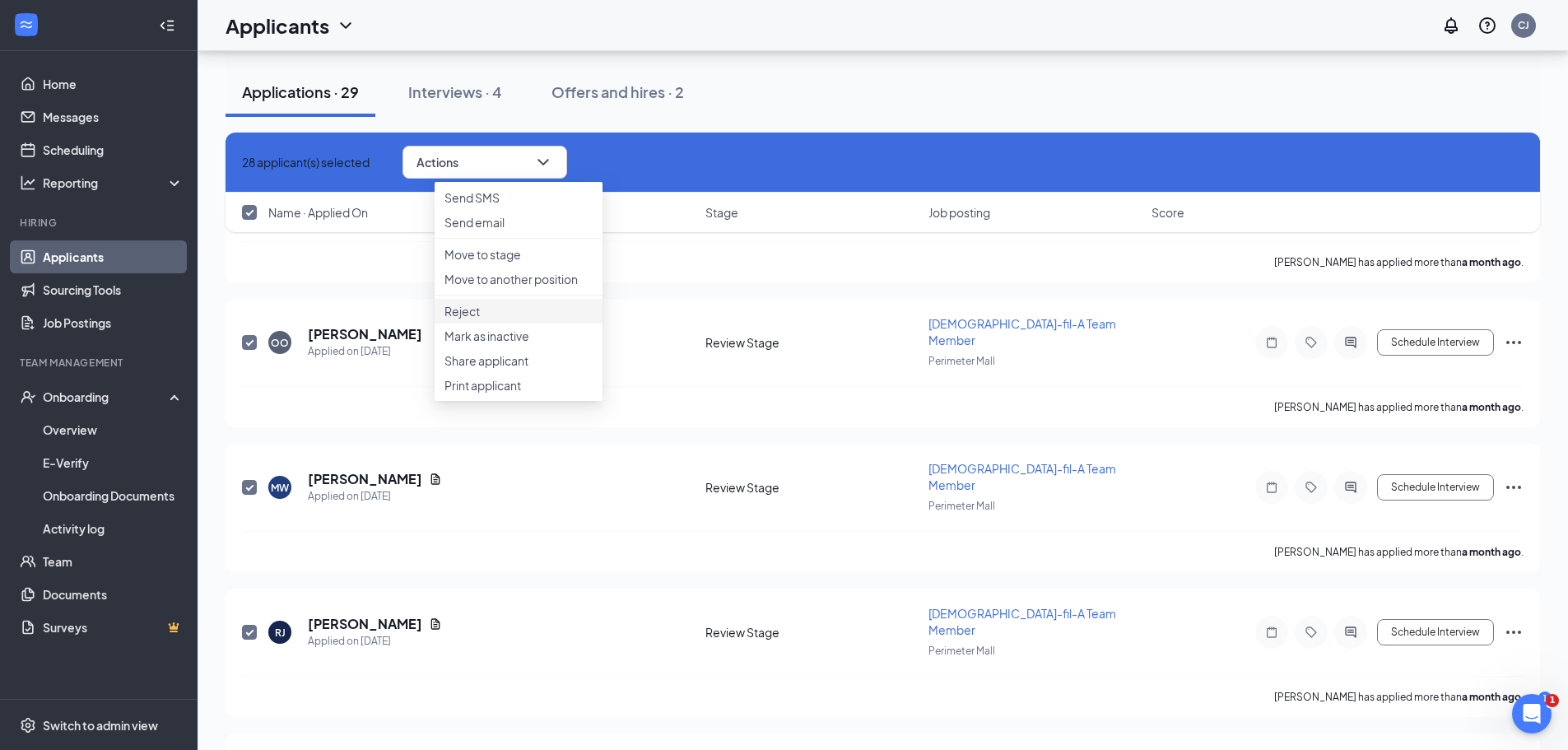
click at [492, 323] on li "Reject" at bounding box center [518, 311] width 168 height 24
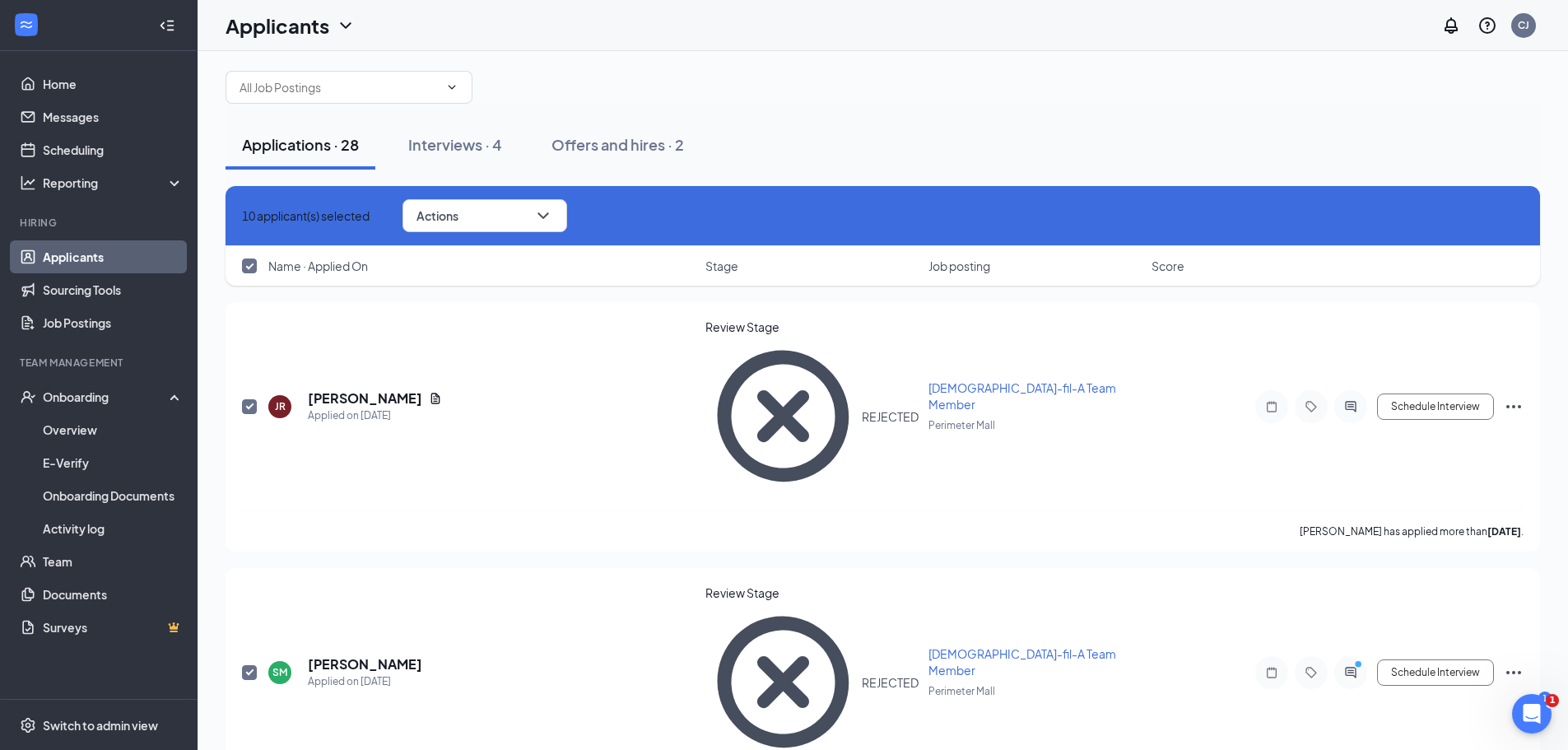
scroll to position [0, 0]
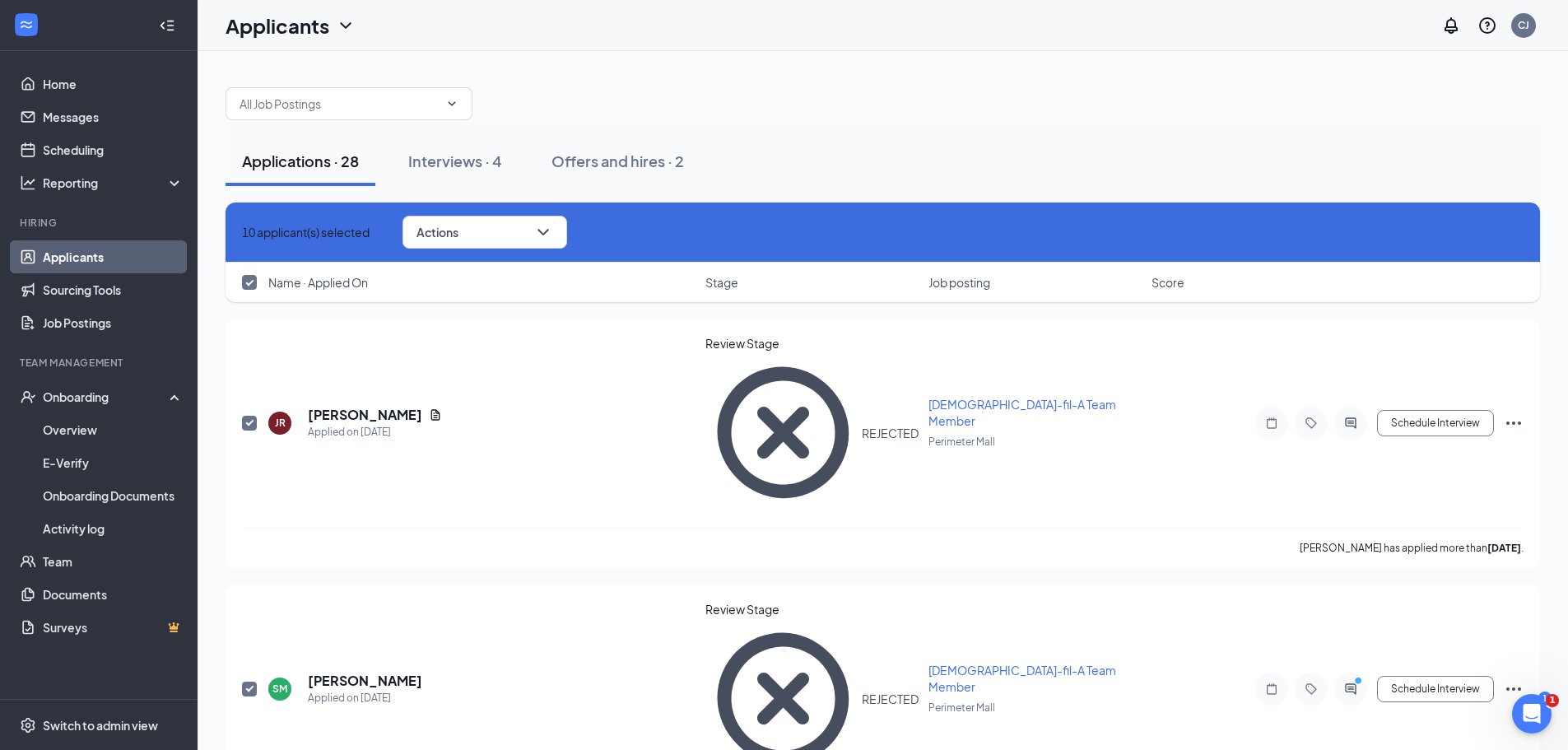
click at [249, 237] on icon "Cross" at bounding box center [252, 242] width 10 height 10
checkbox input "false"
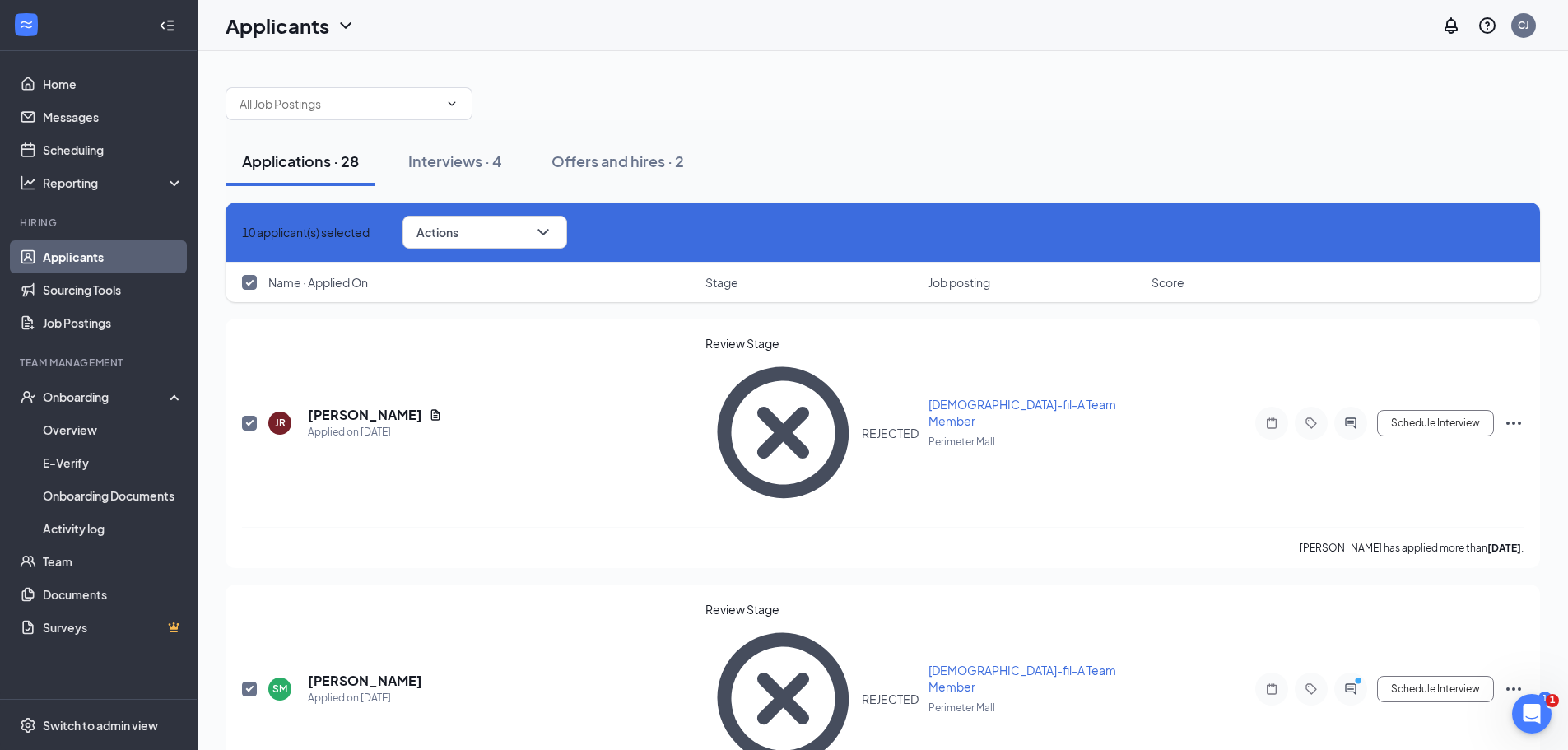
checkbox input "false"
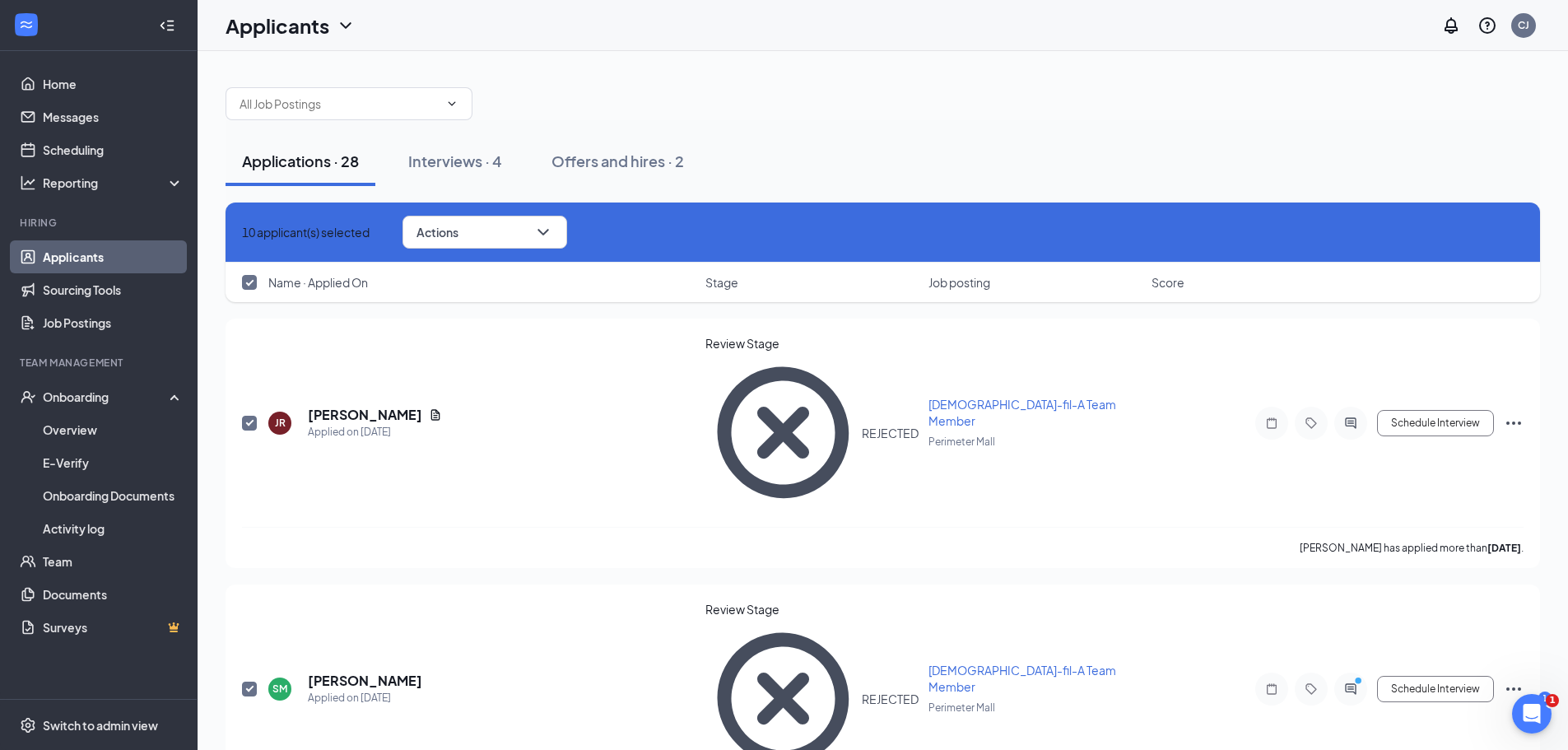
checkbox input "false"
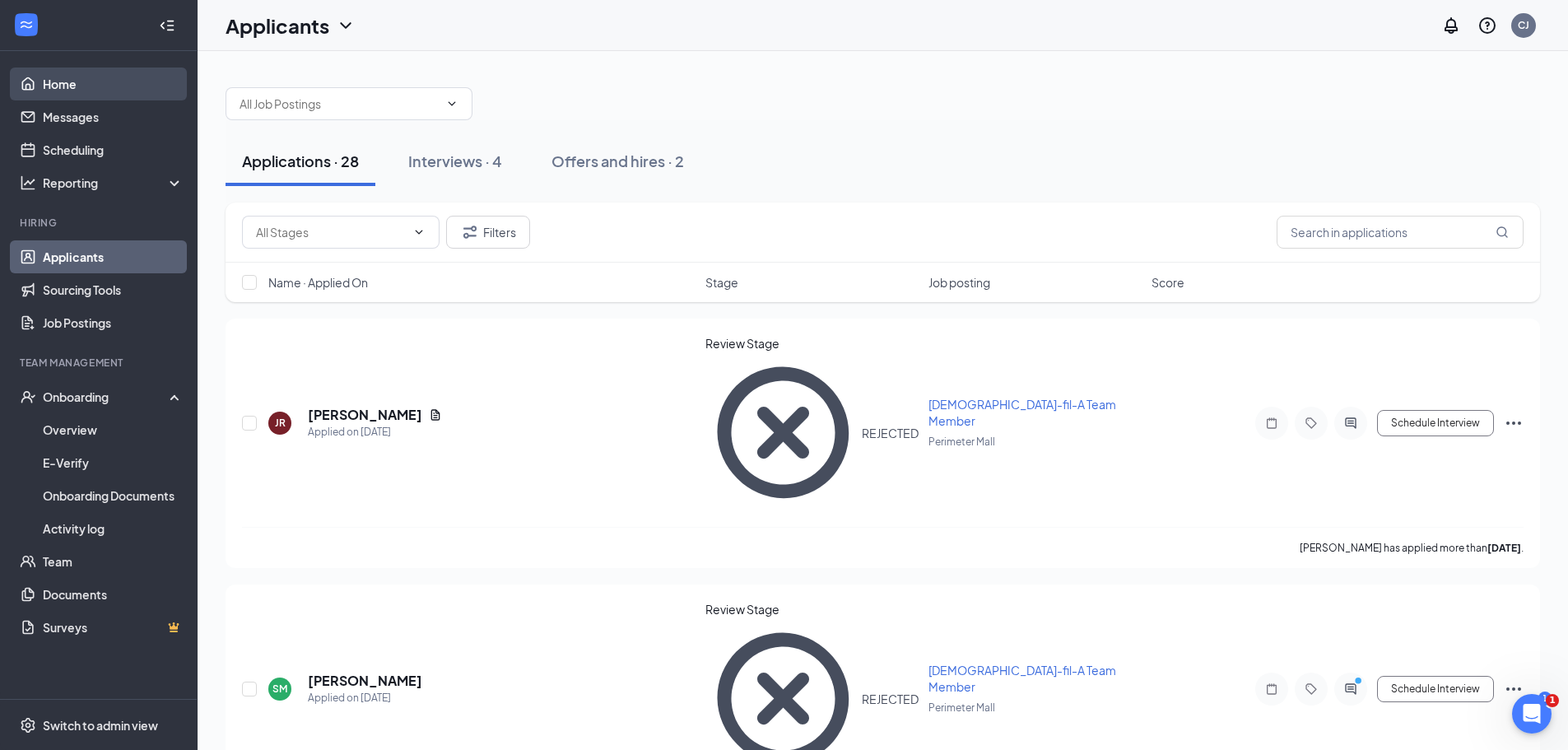
click at [105, 89] on link "Home" at bounding box center [113, 84] width 141 height 33
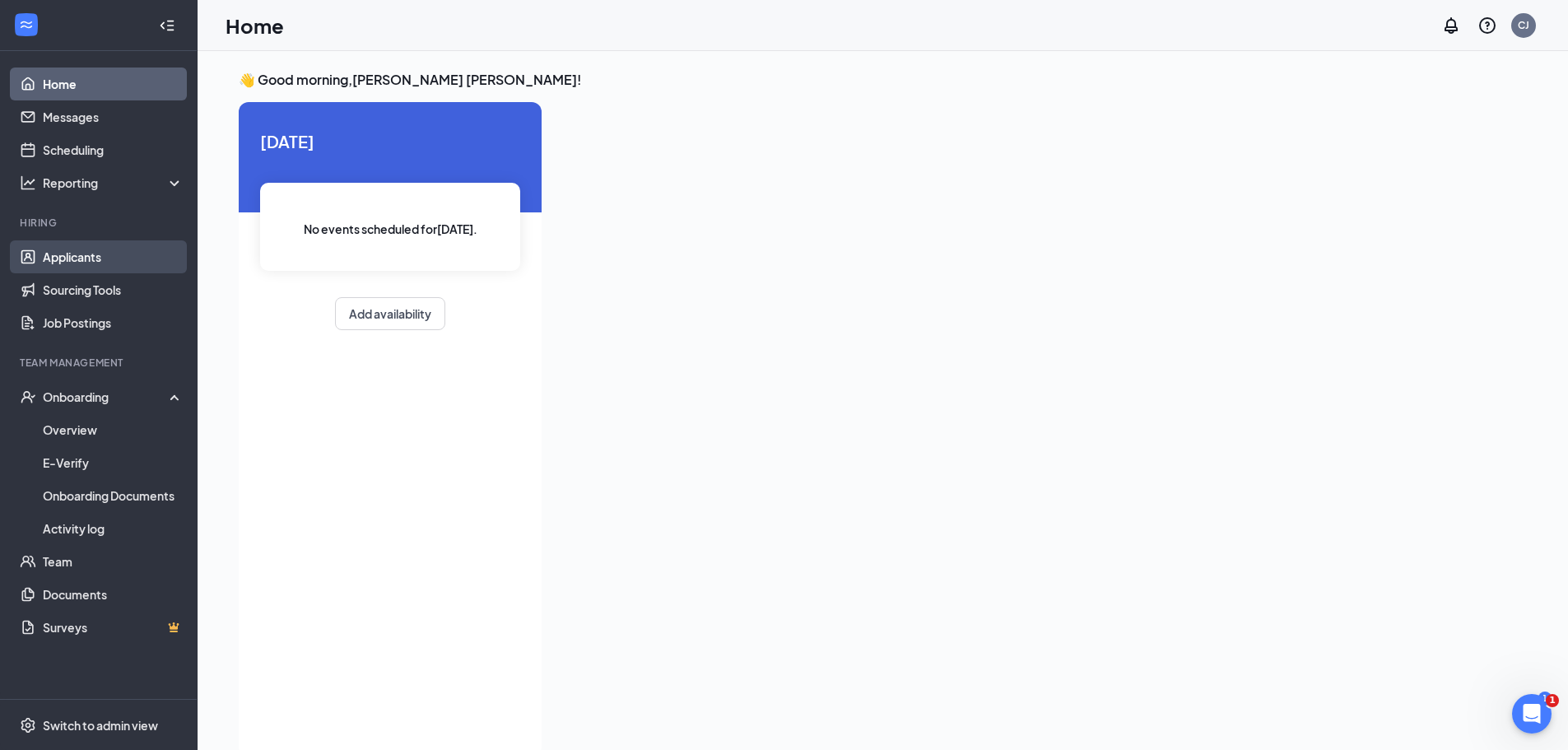
click at [64, 257] on link "Applicants" at bounding box center [113, 256] width 141 height 33
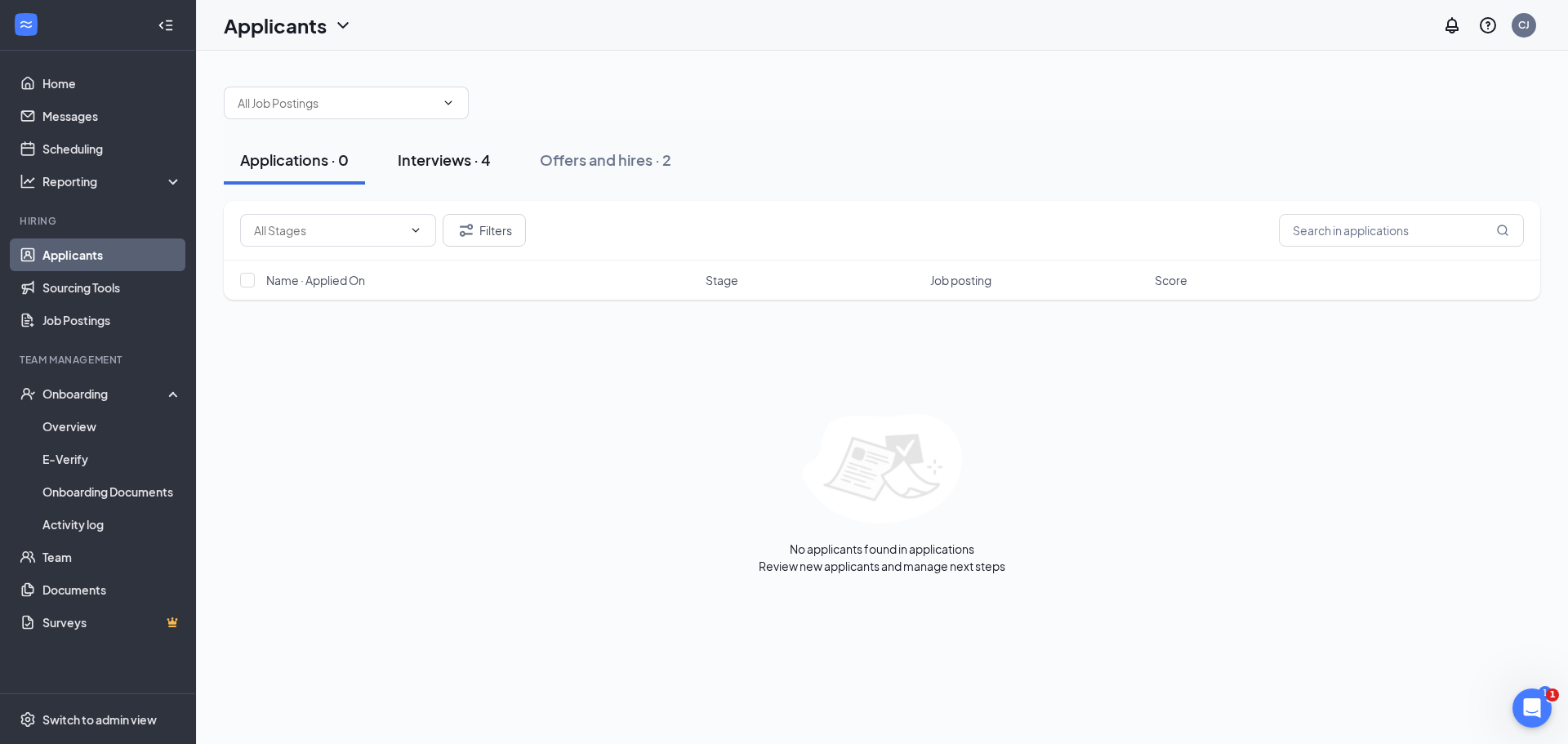
click at [429, 161] on div "Interviews · 4" at bounding box center [444, 159] width 93 height 21
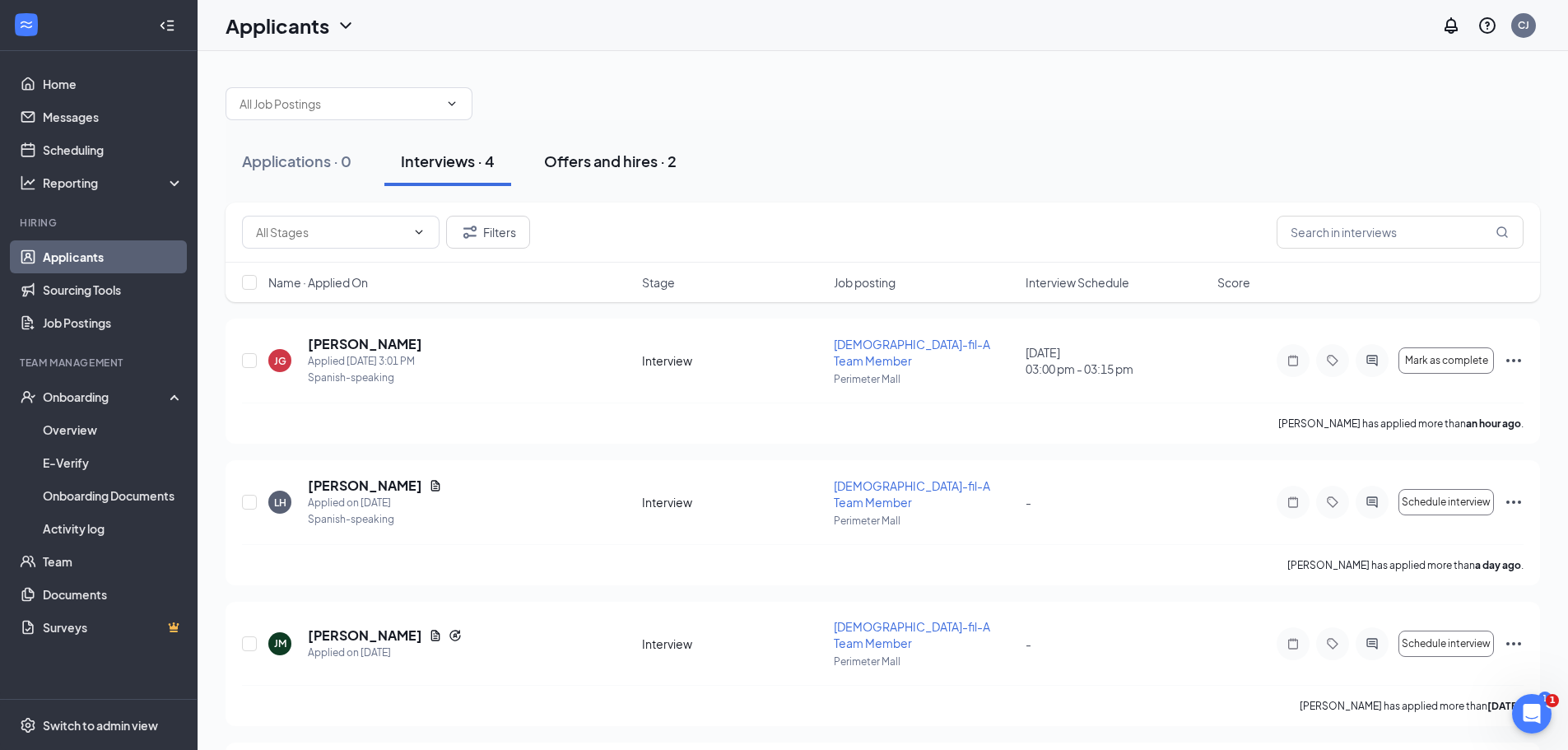
click at [592, 157] on div "Offers and hires · 2" at bounding box center [610, 161] width 132 height 21
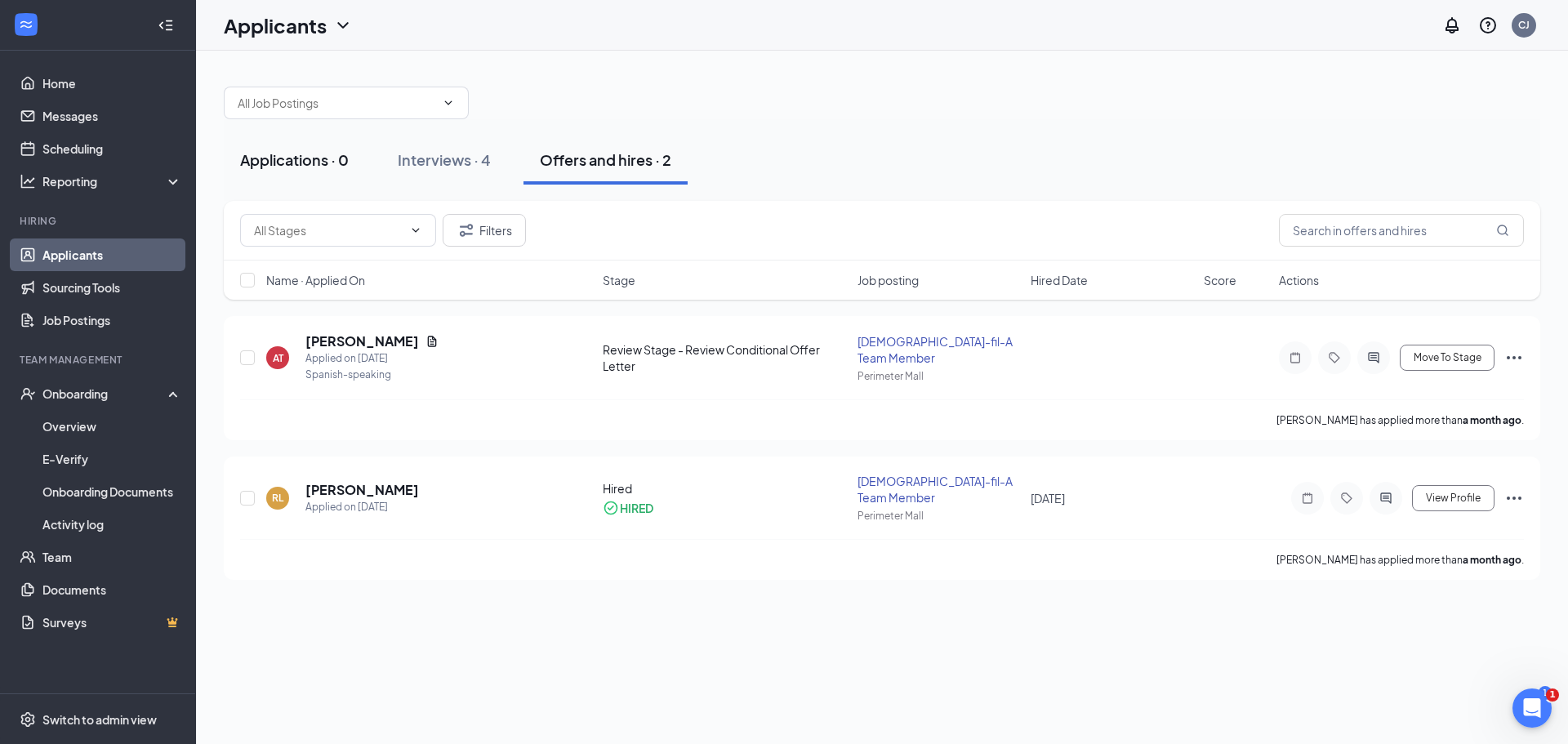
click at [318, 155] on div "Applications · 0" at bounding box center [294, 159] width 109 height 21
